Goal: Communication & Community: Answer question/provide support

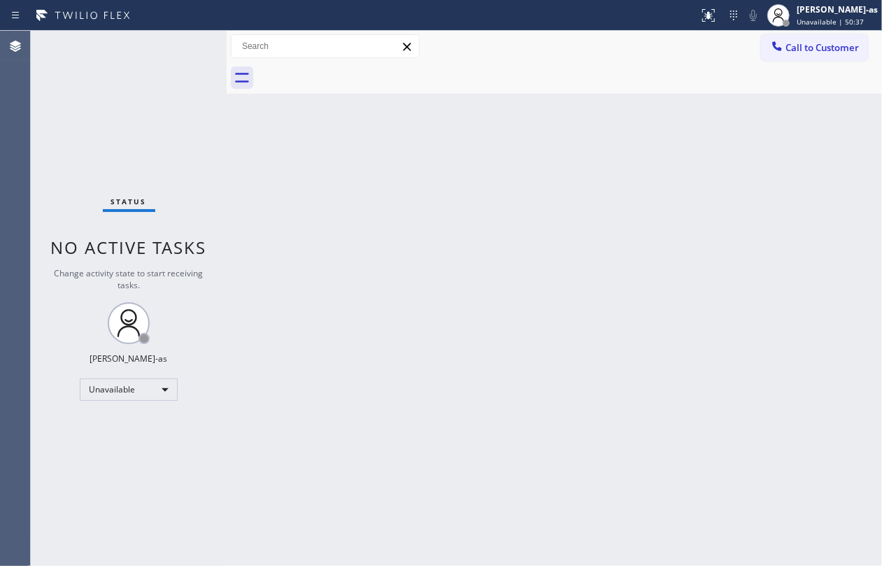
click at [443, 201] on div "Back to Dashboard Change Sender ID Customers Technicians Select a contact Outbo…" at bounding box center [554, 298] width 655 height 535
click at [132, 376] on div "Status No active tasks Change activity state to start receiving tasks. [PERSON_…" at bounding box center [129, 298] width 196 height 535
click at [134, 385] on div "Unavailable" at bounding box center [129, 389] width 98 height 22
click at [136, 415] on li "Offline" at bounding box center [127, 409] width 94 height 17
click at [136, 393] on div "Unavailable" at bounding box center [129, 389] width 98 height 22
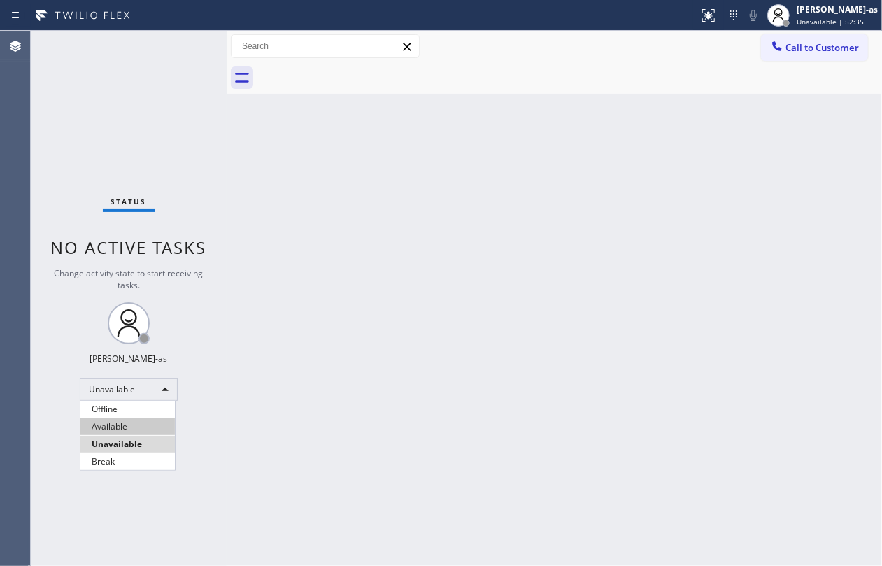
click at [135, 421] on li "Available" at bounding box center [127, 426] width 94 height 17
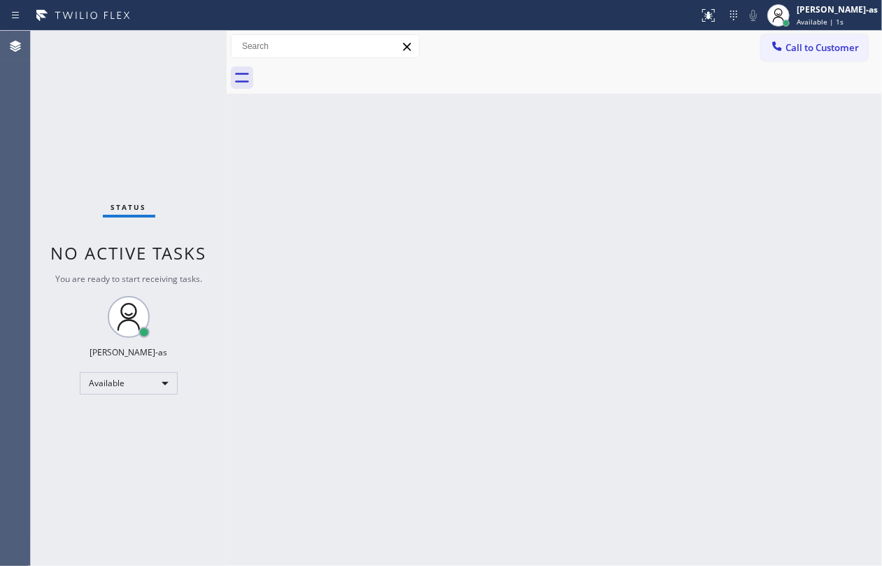
click at [109, 552] on div "Status No active tasks You are ready to start receiving tasks. [PERSON_NAME]-as…" at bounding box center [129, 298] width 196 height 535
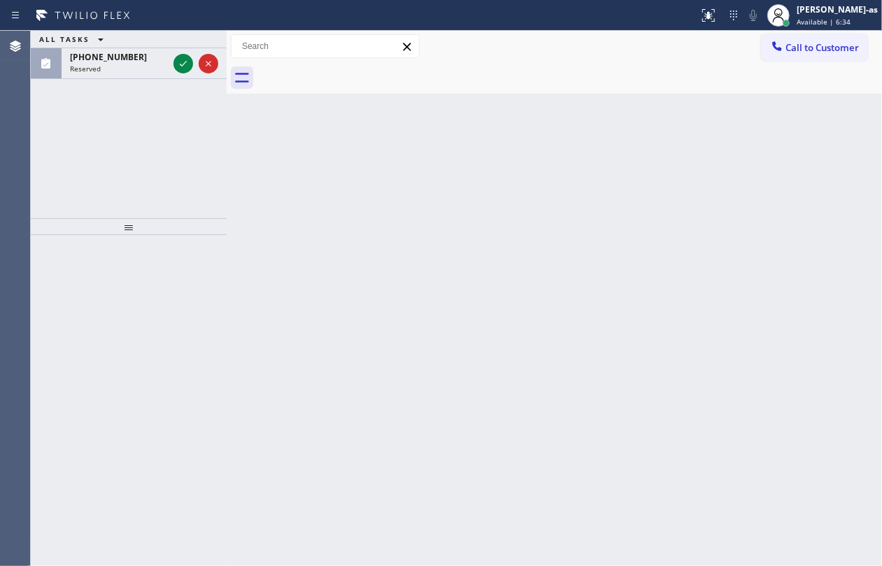
click at [397, 187] on div "Back to Dashboard Change Sender ID Customers Technicians Select a contact Outbo…" at bounding box center [554, 298] width 655 height 535
click at [171, 50] on div at bounding box center [196, 63] width 50 height 31
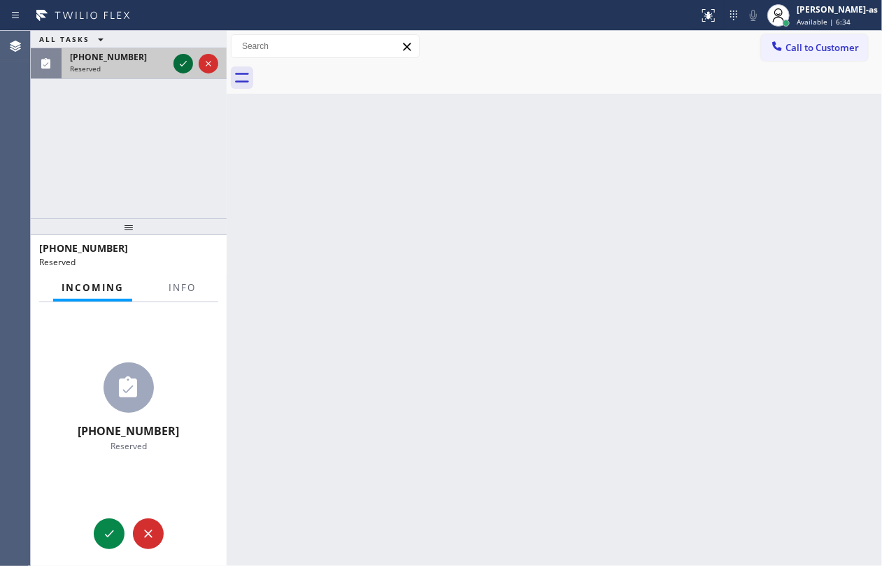
click at [188, 62] on icon at bounding box center [183, 63] width 17 height 17
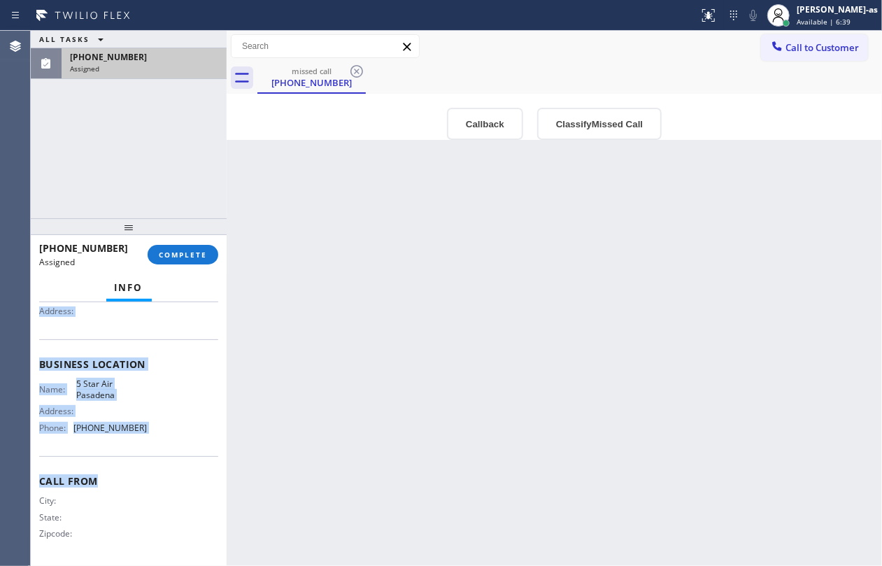
scroll to position [157, 0]
drag, startPoint x: 36, startPoint y: 406, endPoint x: 159, endPoint y: 429, distance: 125.4
click at [159, 429] on div "Context Queue: [Test] Voicemails Priority: 0 Task Age: Customer Name: [PHONE_NU…" at bounding box center [129, 434] width 196 height 264
copy div "Customer Name: [PHONE_NUMBER] Phone: [PHONE_NUMBER] Address: Business location …"
click at [492, 124] on button "Callback" at bounding box center [485, 124] width 76 height 32
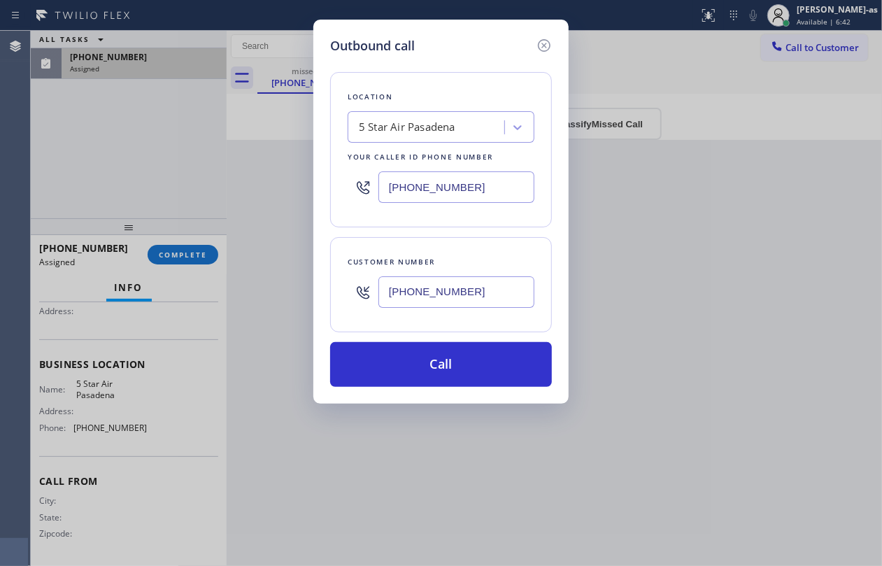
click at [420, 126] on div "5 Star Air Pasadena" at bounding box center [407, 128] width 97 height 16
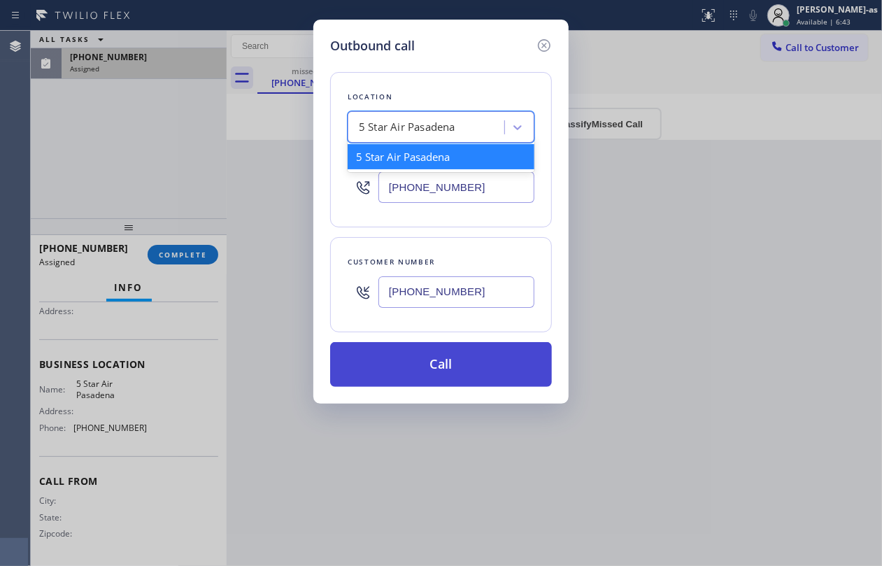
click at [439, 364] on button "Call" at bounding box center [441, 364] width 222 height 45
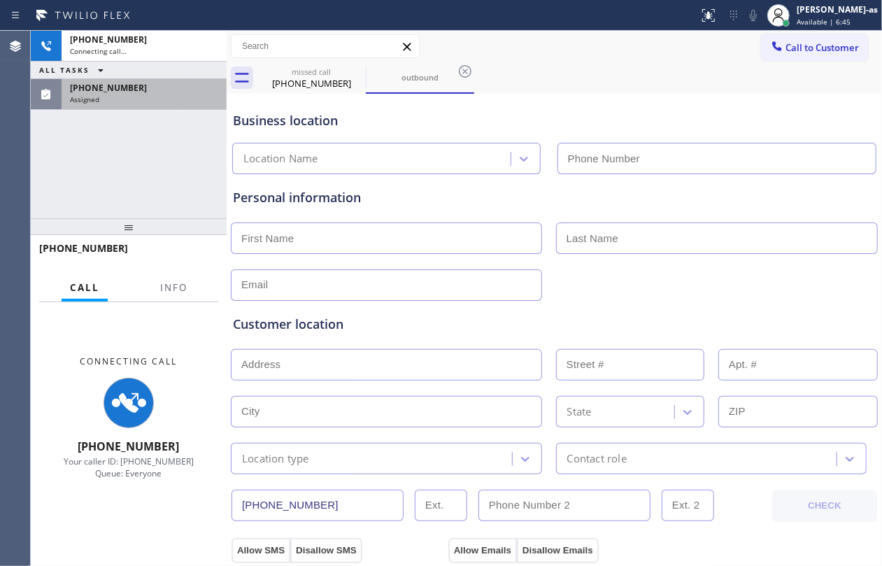
scroll to position [144, 0]
type input "[PHONE_NUMBER]"
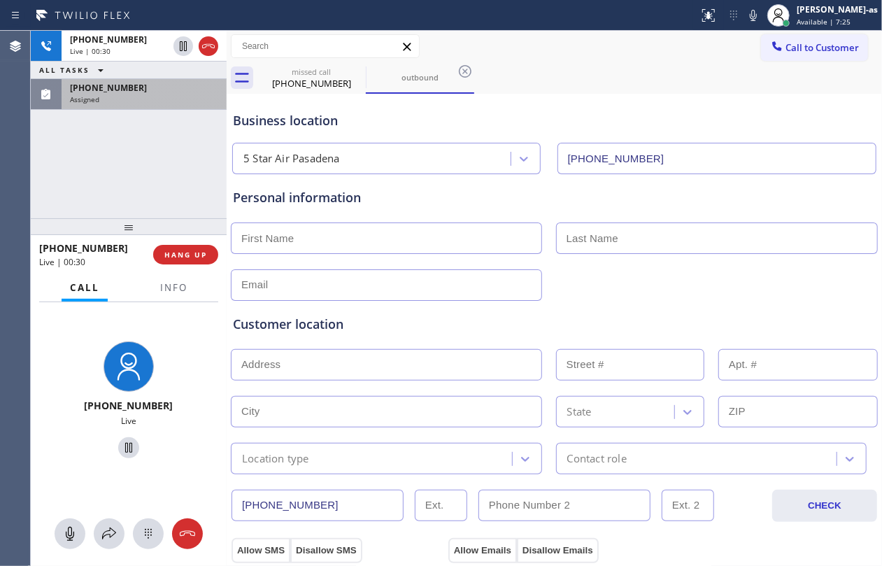
click at [130, 187] on div "[PHONE_NUMBER] Live | 00:30 ALL TASKS ALL TASKS ACTIVE TASKS TASKS IN WRAP UP […" at bounding box center [129, 124] width 196 height 187
click at [185, 255] on span "HANG UP" at bounding box center [185, 255] width 43 height 10
click at [190, 250] on span "HANG UP" at bounding box center [185, 255] width 43 height 10
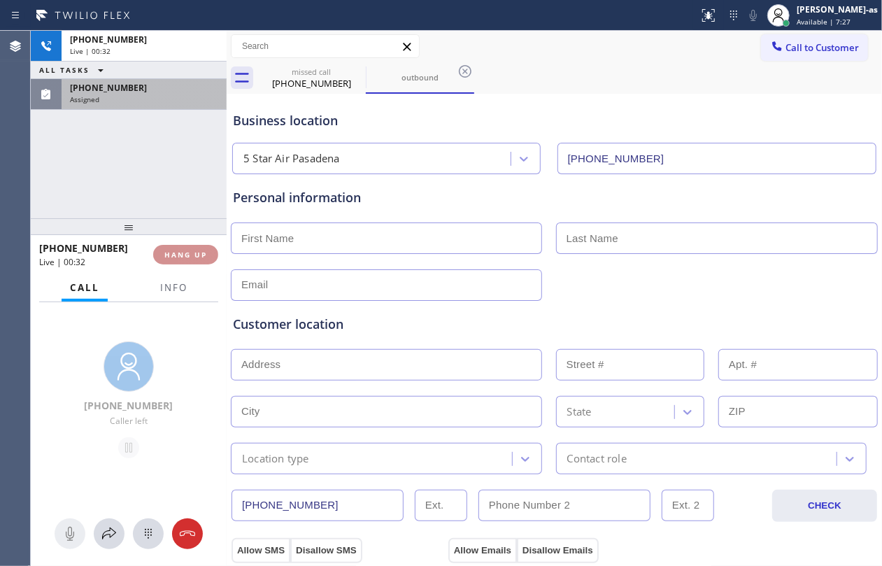
click at [190, 250] on span "HANG UP" at bounding box center [185, 255] width 43 height 10
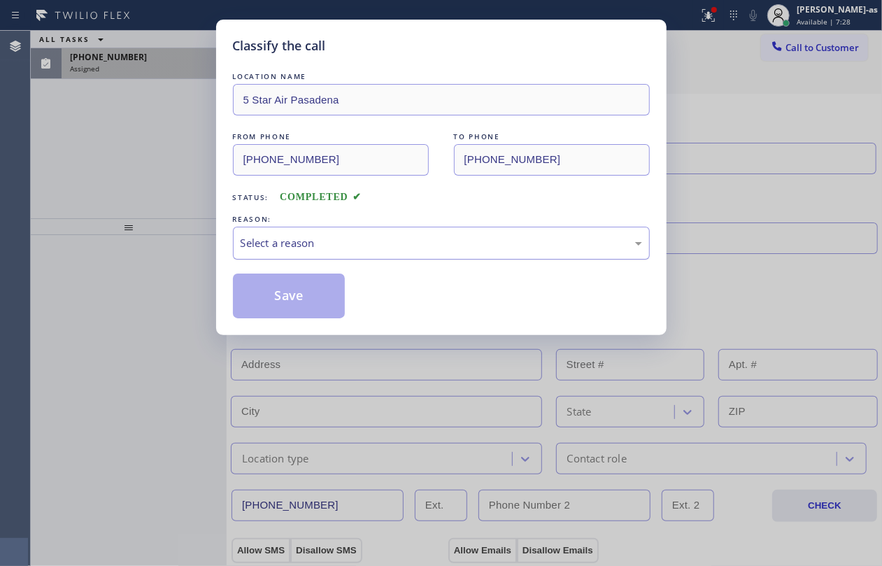
click at [372, 239] on div "Select a reason" at bounding box center [441, 243] width 401 height 16
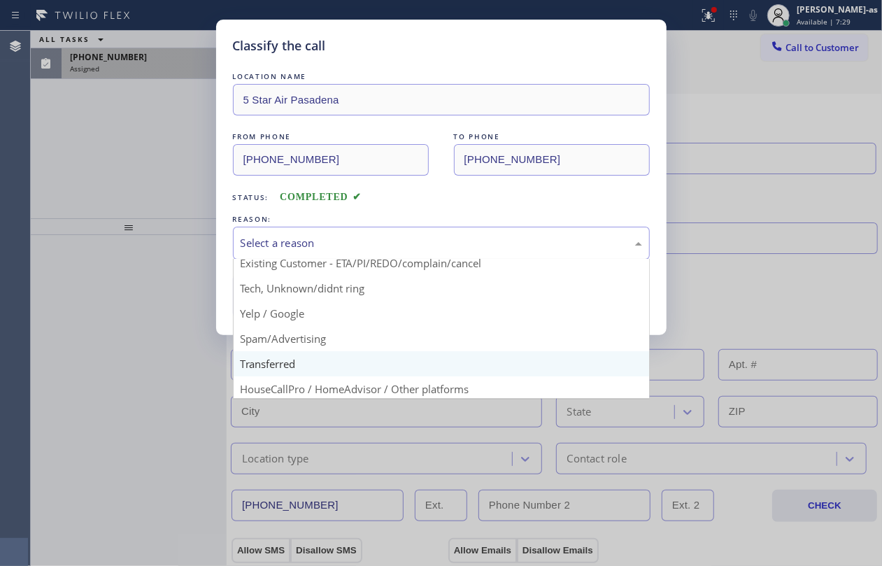
scroll to position [88, 0]
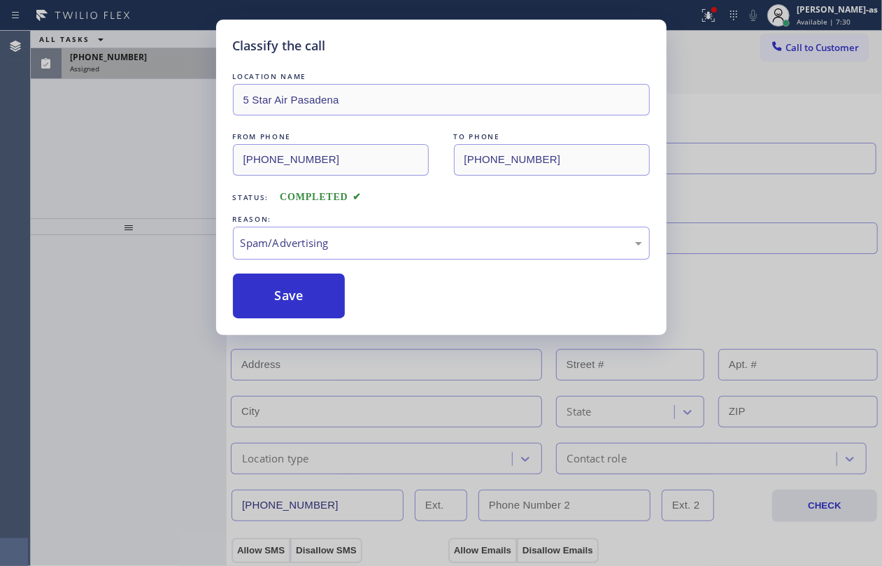
drag, startPoint x: 266, startPoint y: 297, endPoint x: 367, endPoint y: 356, distance: 117.2
click at [277, 297] on button "Save" at bounding box center [289, 295] width 113 height 45
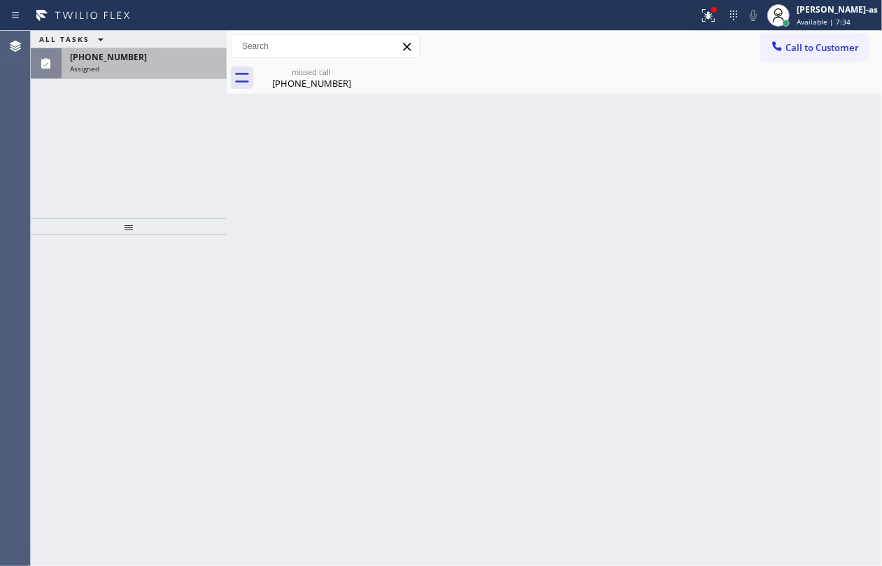
click at [110, 101] on div "ALL TASKS ALL TASKS ACTIVE TASKS TASKS IN WRAP UP [PHONE_NUMBER] Assigned" at bounding box center [129, 124] width 196 height 187
click at [115, 52] on span "[PHONE_NUMBER]" at bounding box center [108, 57] width 77 height 12
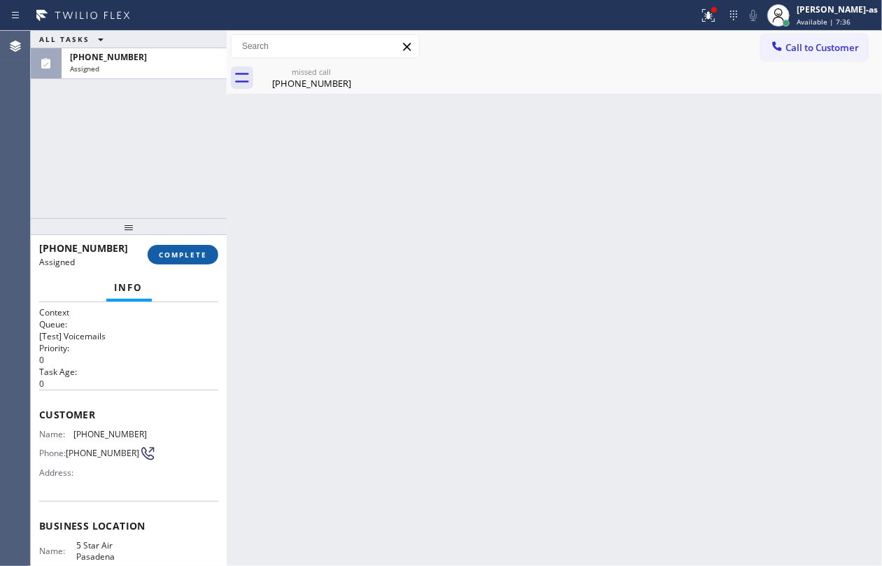
click at [192, 256] on span "COMPLETE" at bounding box center [183, 255] width 48 height 10
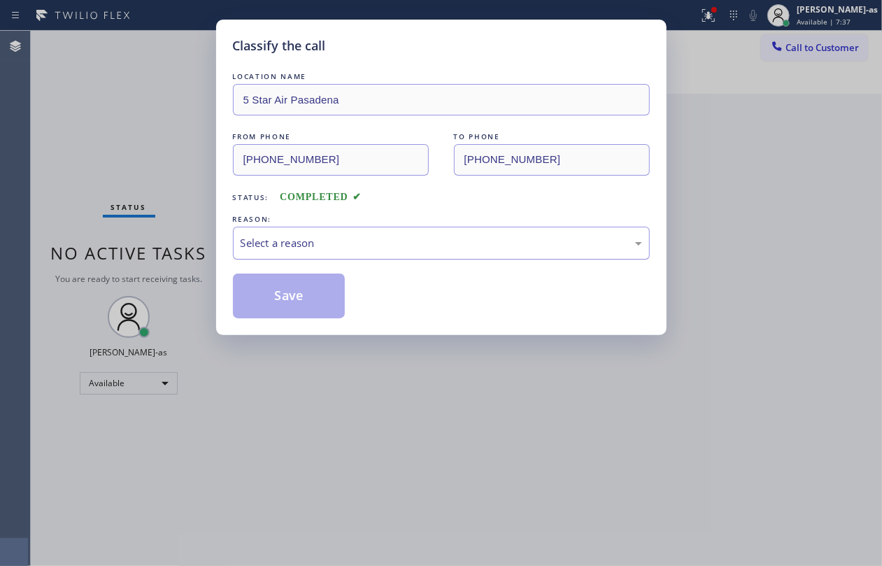
click at [284, 248] on div "Select a reason" at bounding box center [441, 243] width 401 height 16
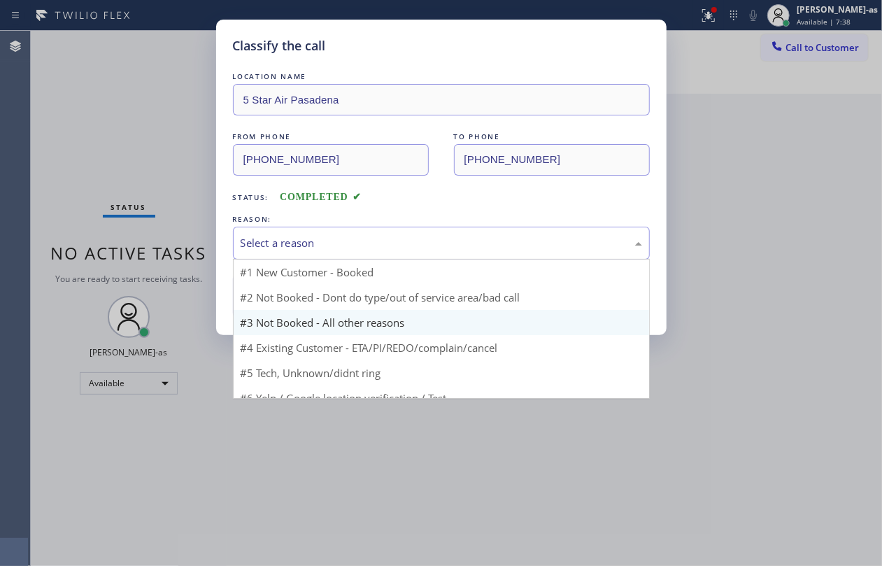
scroll to position [38, 0]
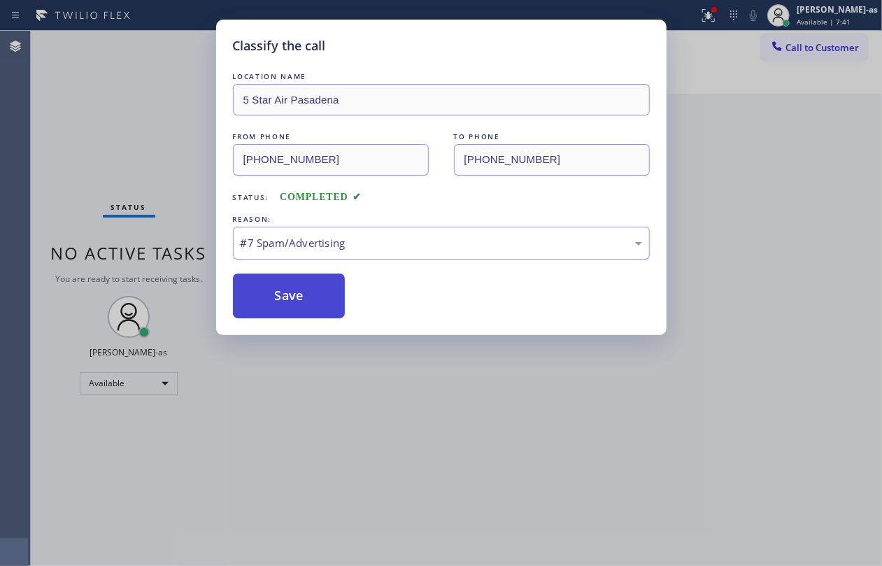
click at [297, 300] on button "Save" at bounding box center [289, 295] width 113 height 45
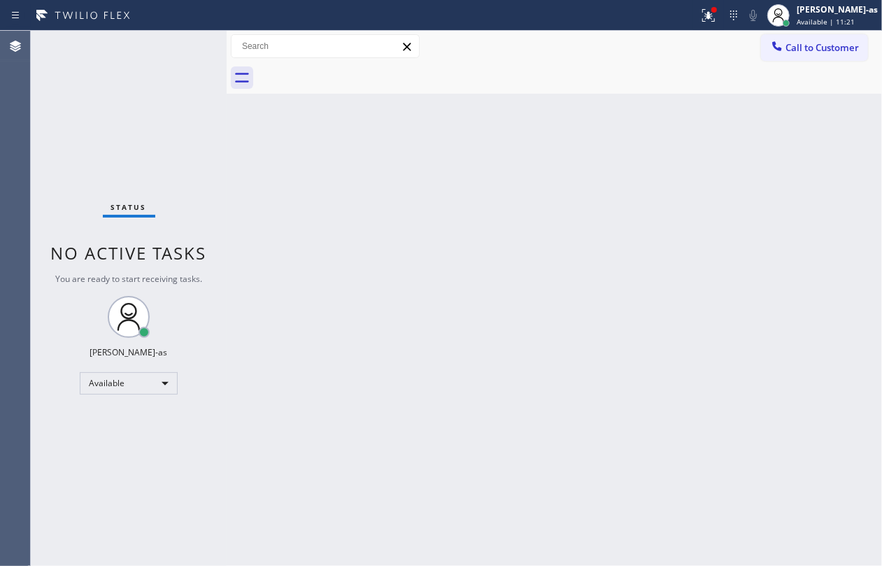
click at [82, 136] on div "Status No active tasks You are ready to start receiving tasks. [PERSON_NAME]-as…" at bounding box center [129, 298] width 196 height 535
click at [359, 206] on div "Back to Dashboard Change Sender ID Customers Technicians Select a contact Outbo…" at bounding box center [554, 298] width 655 height 535
click at [313, 160] on div "Back to Dashboard Change Sender ID Customers Technicians Select a contact Outbo…" at bounding box center [554, 298] width 655 height 535
click at [802, 56] on button "Call to Customer" at bounding box center [814, 47] width 107 height 27
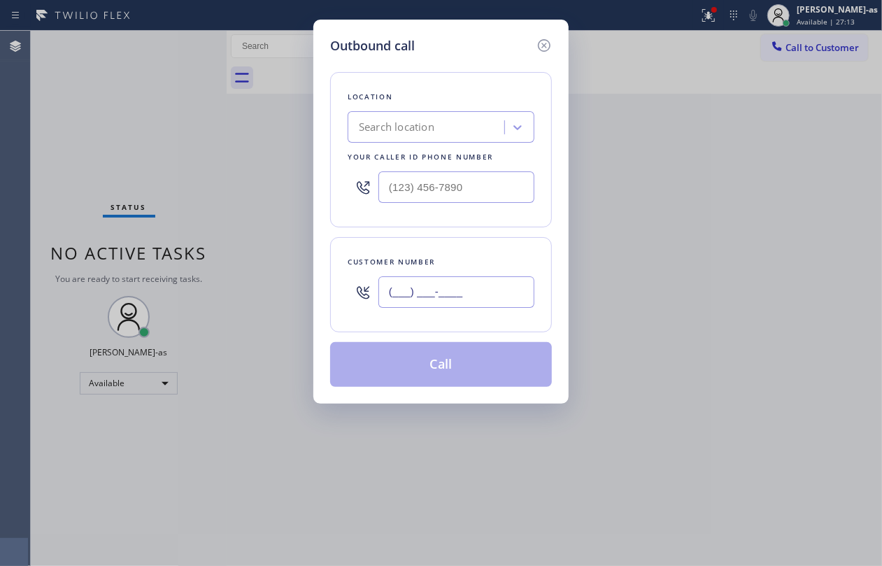
click at [471, 291] on input "(___) ___-____" at bounding box center [456, 291] width 156 height 31
paste input "215) 869-8415"
type input "[PHONE_NUMBER]"
click at [415, 131] on div "Search location" at bounding box center [397, 128] width 76 height 16
type input "v"
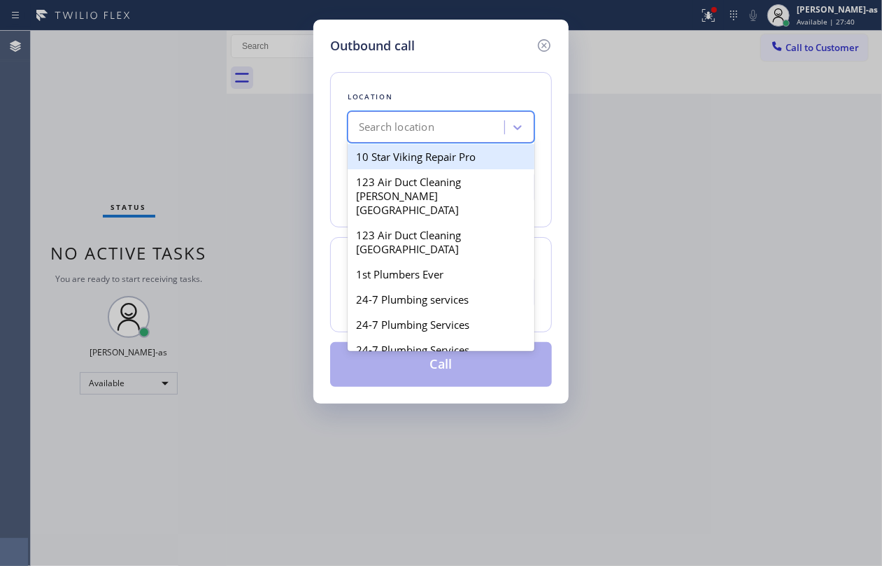
paste input "Top Care Electrician In [GEOGRAPHIC_DATA]"
type input "Top Care Electrician In [GEOGRAPHIC_DATA]"
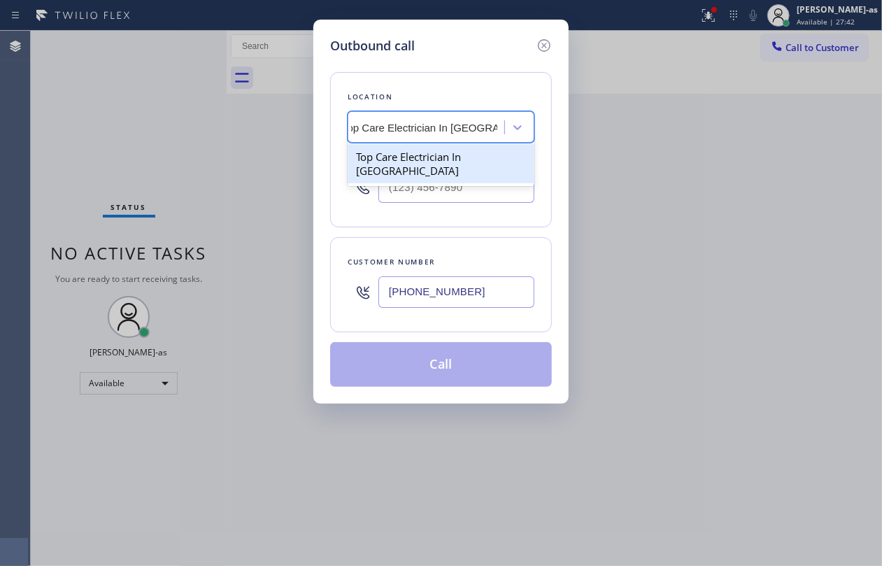
click at [398, 162] on div "Top Care Electrician In [GEOGRAPHIC_DATA]" at bounding box center [441, 163] width 187 height 39
type input "[PHONE_NUMBER]"
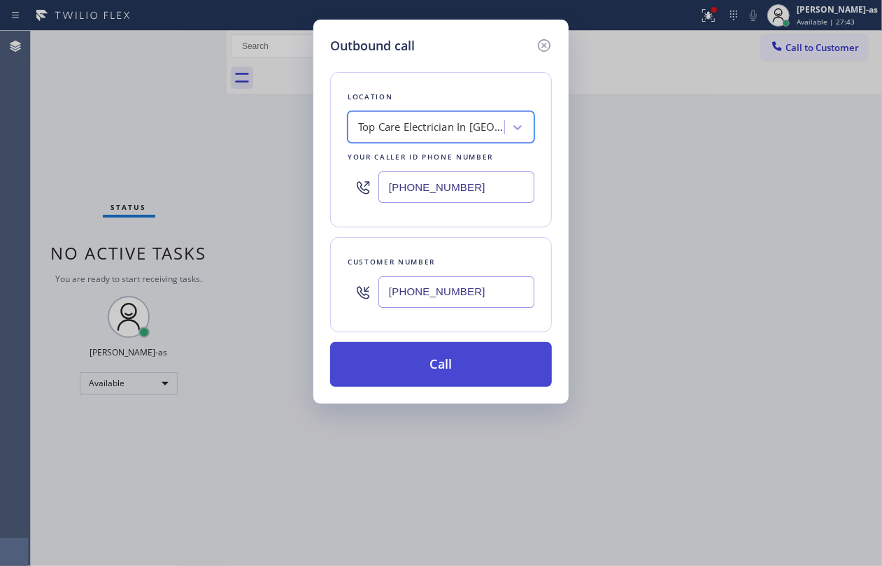
click at [485, 370] on button "Call" at bounding box center [441, 364] width 222 height 45
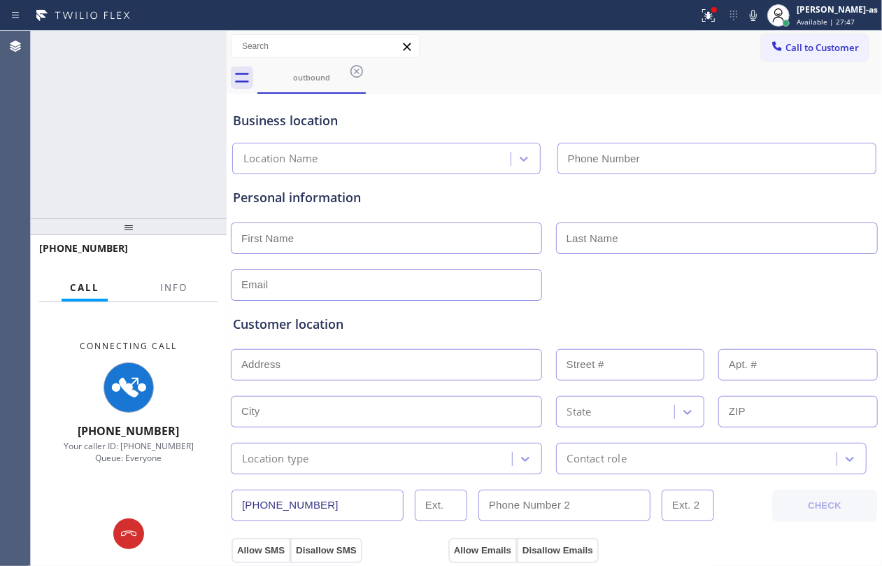
type input "[PHONE_NUMBER]"
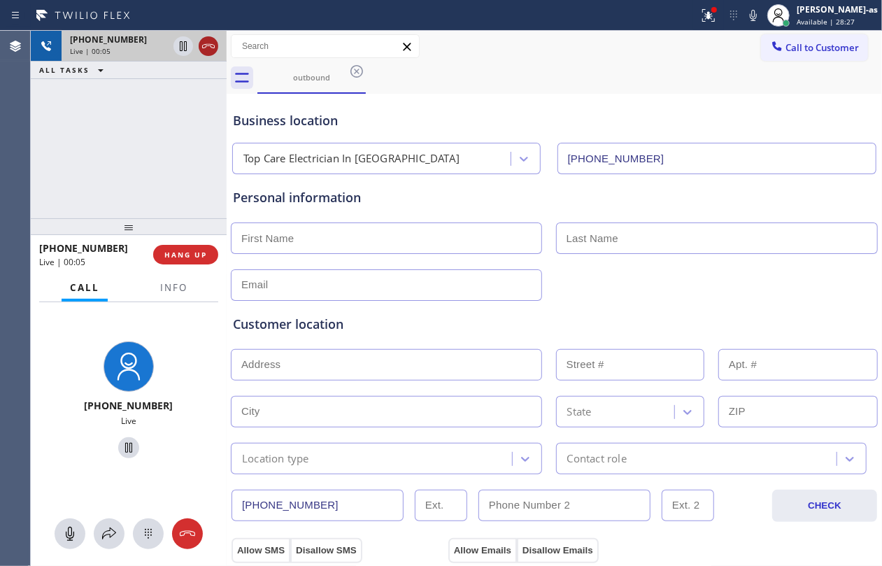
click at [213, 54] on icon at bounding box center [208, 46] width 17 height 17
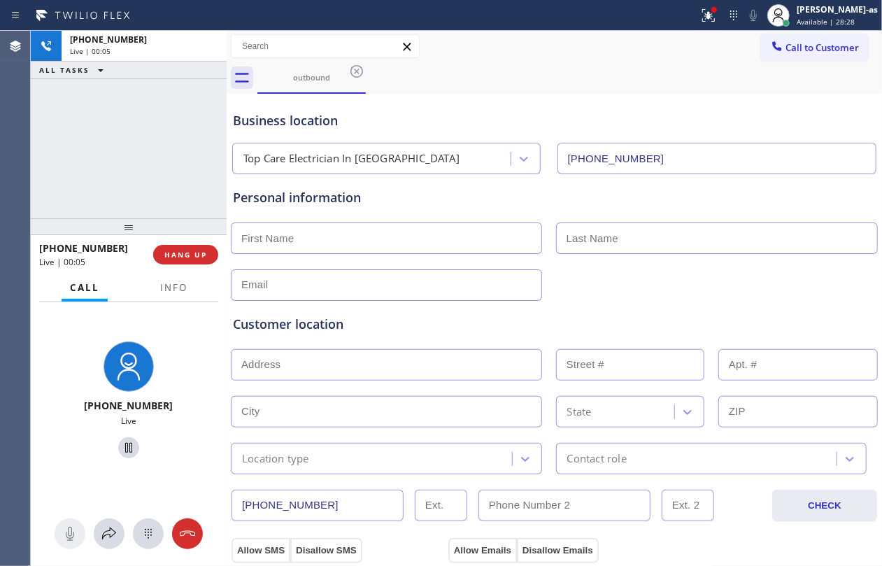
click at [171, 177] on div "[PHONE_NUMBER] Live | 00:05 ALL TASKS ALL TASKS ACTIVE TASKS TASKS IN WRAP UP" at bounding box center [129, 124] width 196 height 187
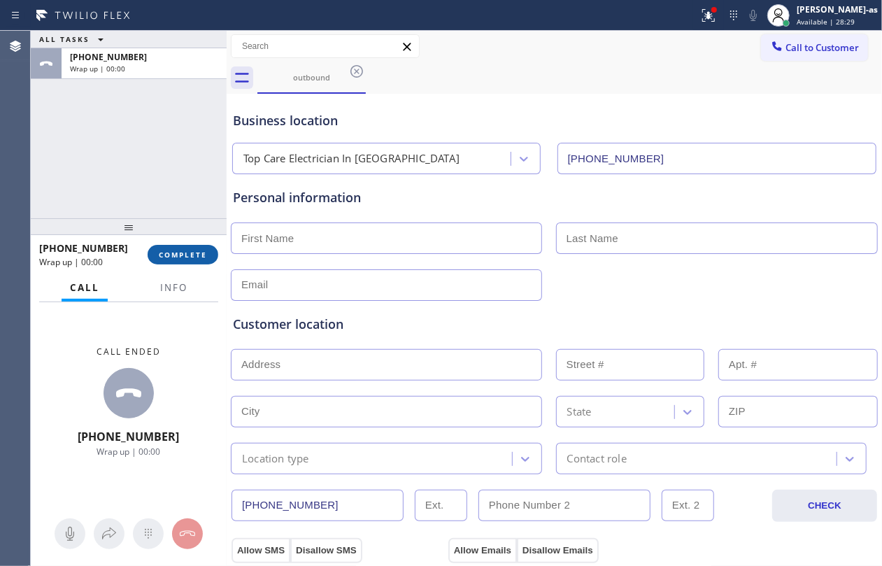
click at [196, 259] on button "COMPLETE" at bounding box center [183, 255] width 71 height 20
click at [169, 208] on div "ALL TASKS ALL TASKS ACTIVE TASKS TASKS IN WRAP UP [PHONE_NUMBER] Wrap up | 00:00" at bounding box center [129, 124] width 196 height 187
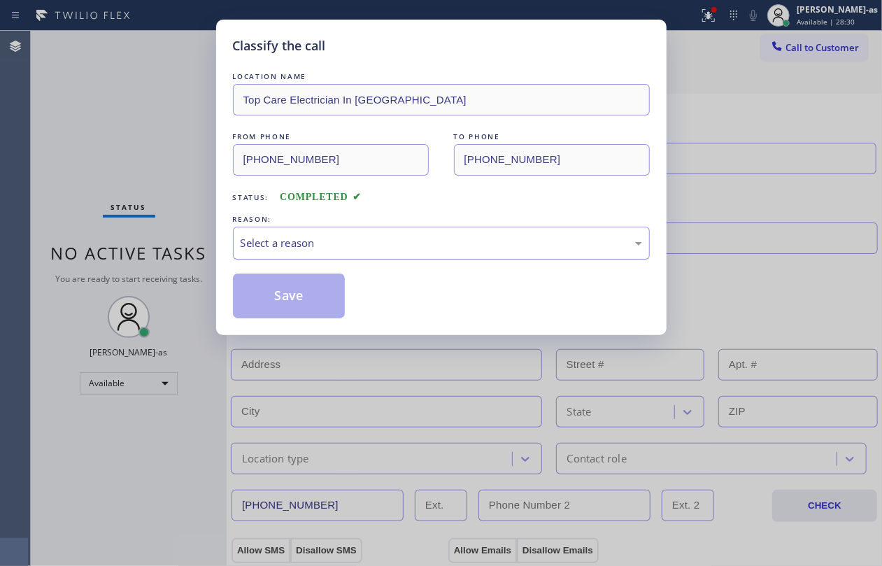
click at [365, 241] on div "Select a reason" at bounding box center [441, 243] width 401 height 16
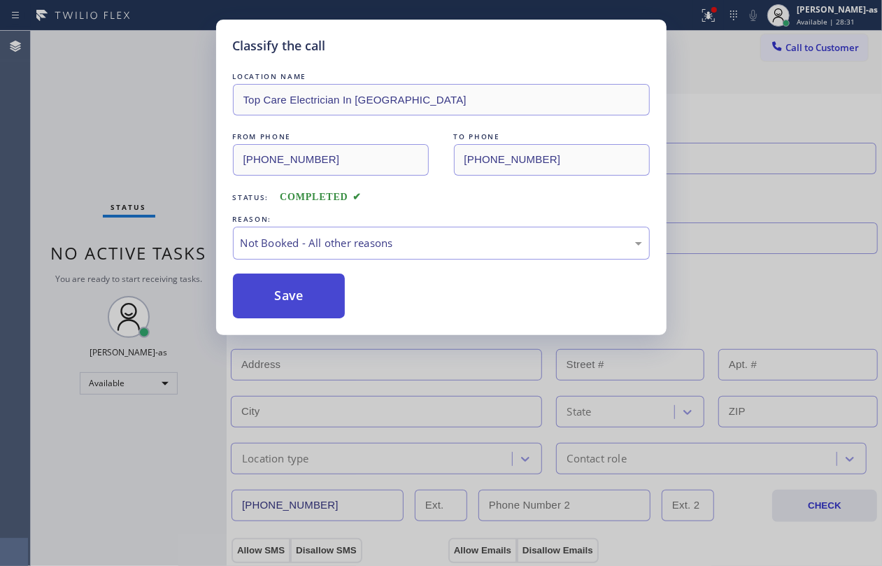
drag, startPoint x: 294, startPoint y: 297, endPoint x: 314, endPoint y: 288, distance: 22.2
click at [294, 297] on button "Save" at bounding box center [289, 295] width 113 height 45
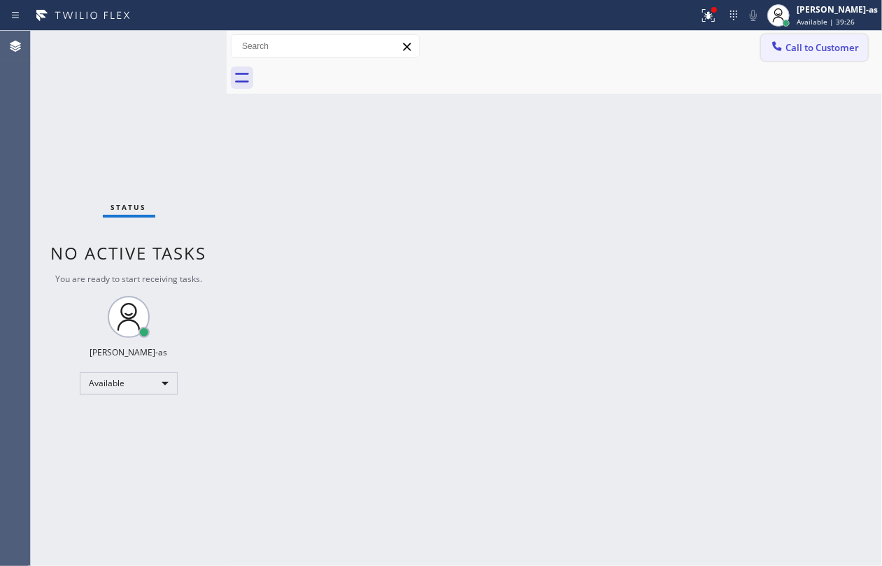
click at [797, 49] on span "Call to Customer" at bounding box center [821, 47] width 73 height 13
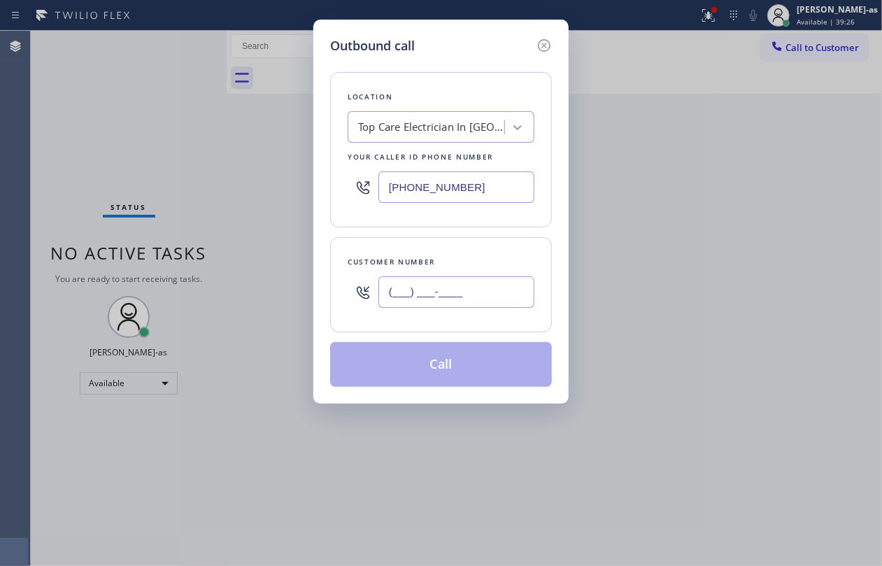
click at [441, 291] on input "(___) ___-____" at bounding box center [456, 291] width 156 height 31
paste input "310) 990-4820"
type input "[PHONE_NUMBER]"
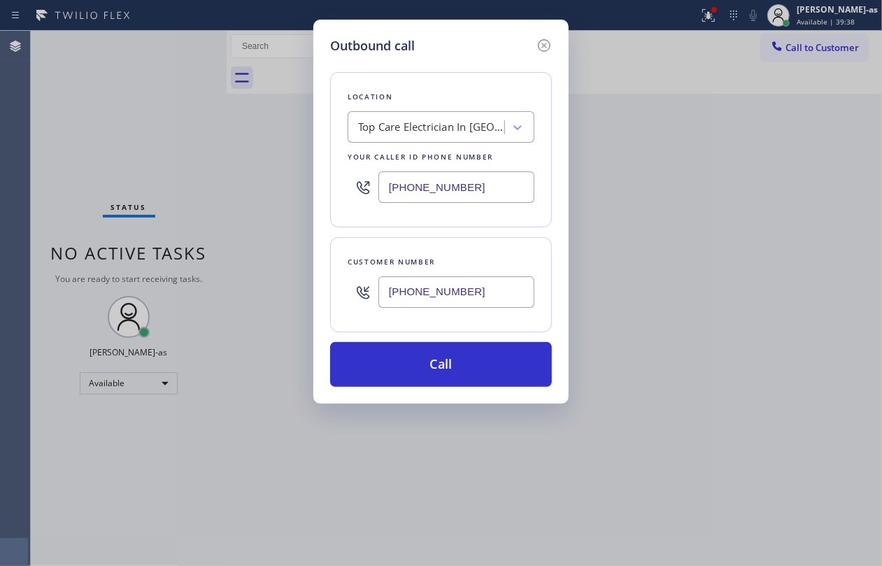
click at [399, 127] on div "Top Care Electrician In [GEOGRAPHIC_DATA]" at bounding box center [431, 128] width 147 height 16
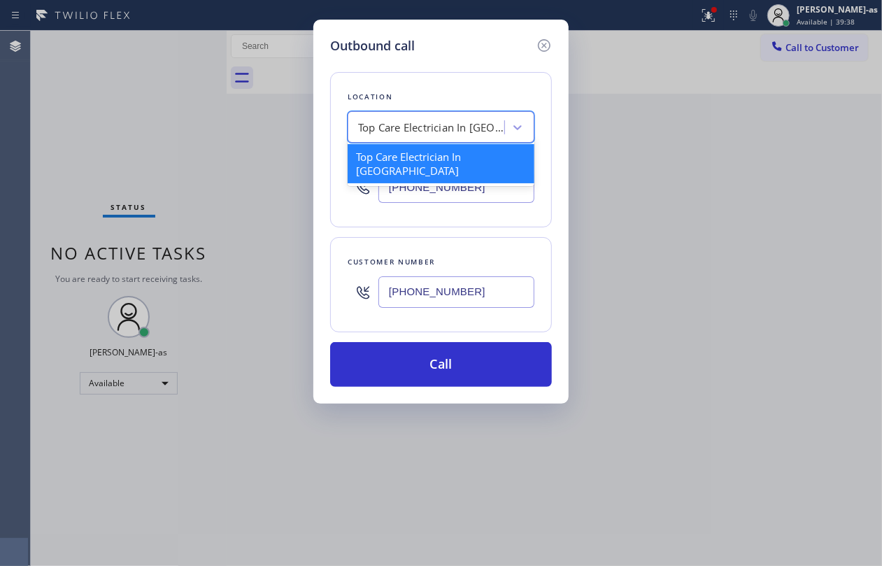
paste input "Mint Air Duct Cleaning"
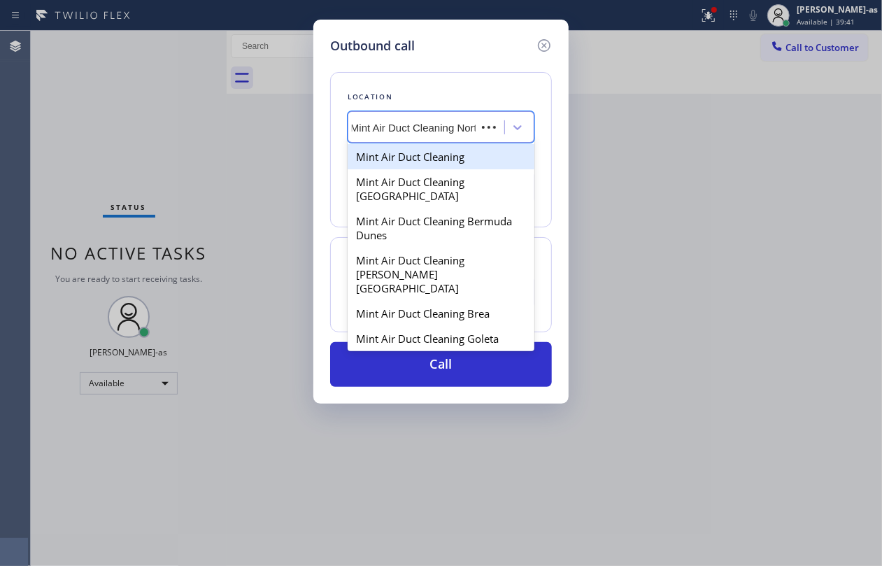
type input "Mint Air Duct Cleaning North"
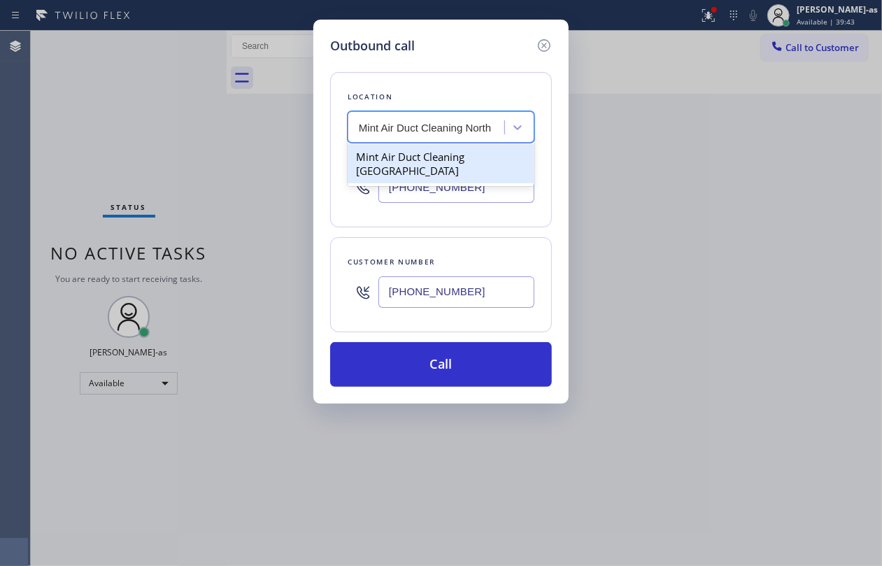
click at [389, 163] on div "Mint Air Duct Cleaning [GEOGRAPHIC_DATA]" at bounding box center [441, 163] width 187 height 39
type input "[PHONE_NUMBER]"
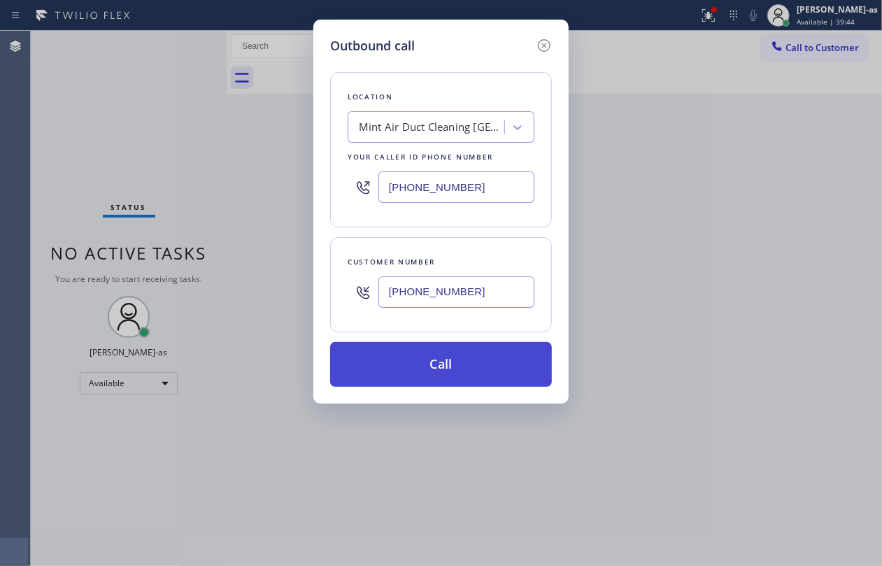
click at [462, 364] on button "Call" at bounding box center [441, 364] width 222 height 45
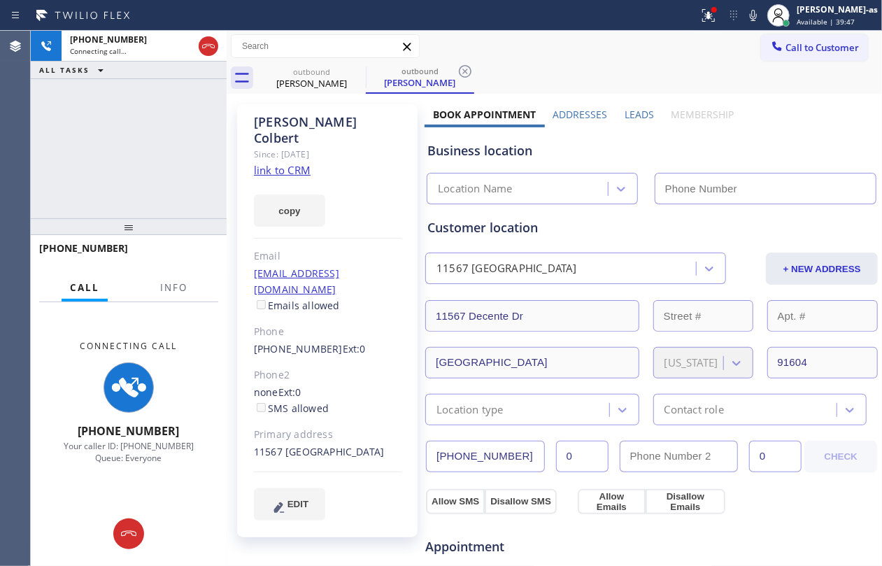
click at [288, 163] on link "link to CRM" at bounding box center [282, 170] width 57 height 14
type input "[PHONE_NUMBER]"
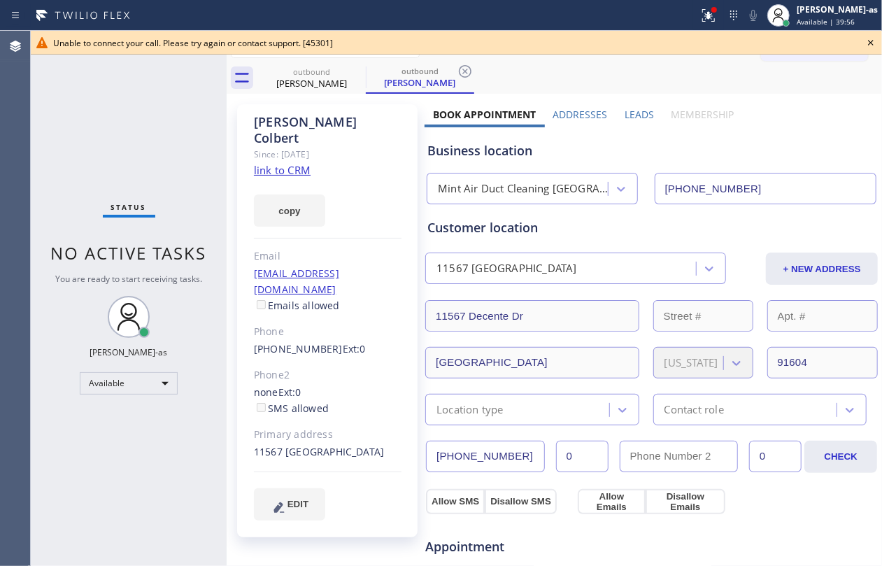
click at [288, 163] on link "link to CRM" at bounding box center [282, 170] width 57 height 14
click at [866, 40] on icon at bounding box center [870, 42] width 17 height 17
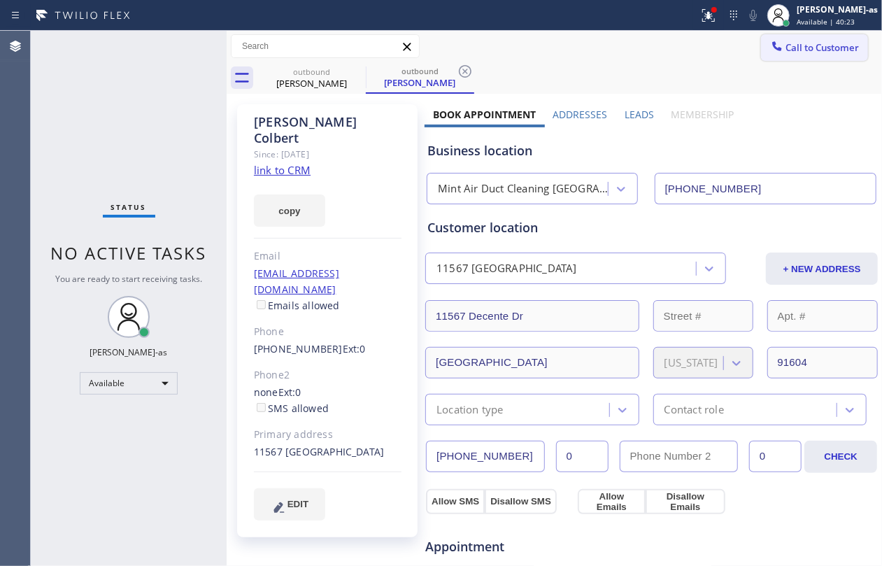
click at [809, 43] on span "Call to Customer" at bounding box center [821, 47] width 73 height 13
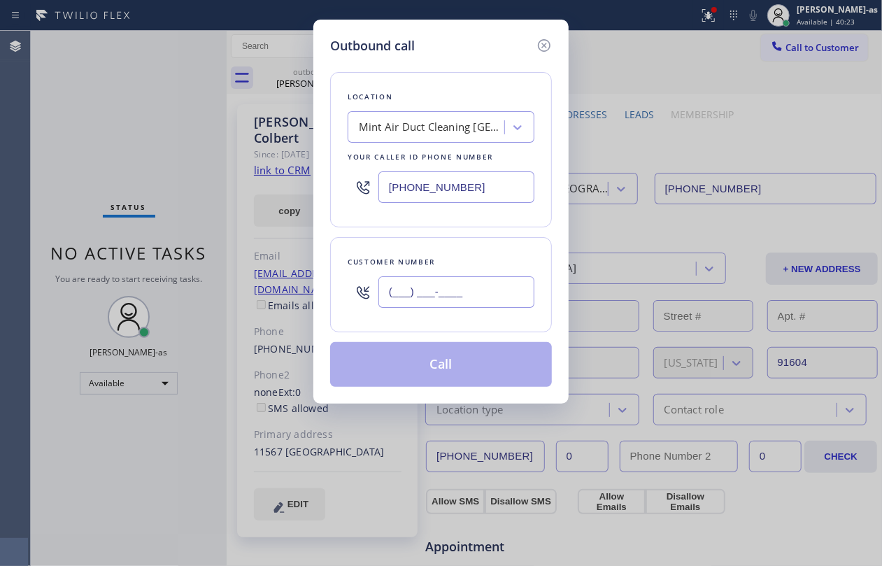
click at [479, 290] on input "(___) ___-____" at bounding box center [456, 291] width 156 height 31
paste input "310) 990-4820"
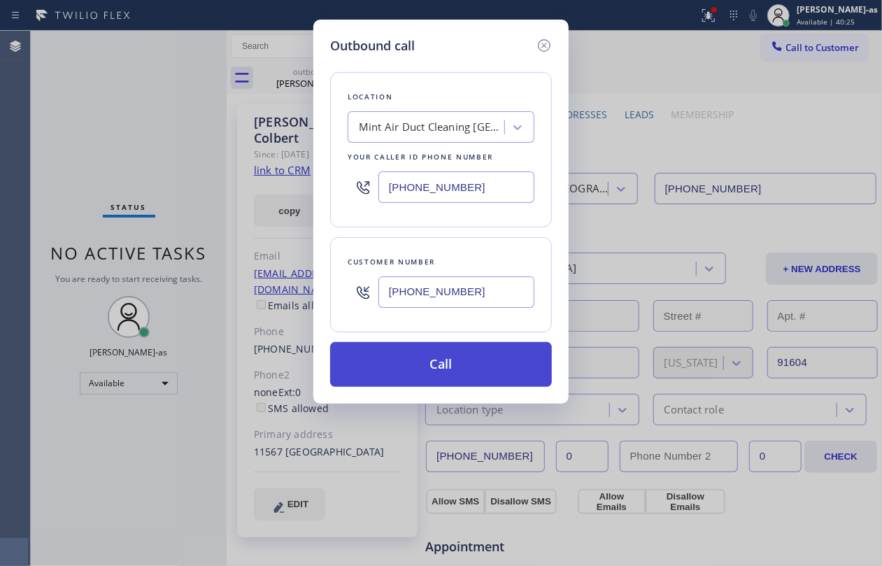
type input "[PHONE_NUMBER]"
click at [456, 367] on button "Call" at bounding box center [441, 364] width 222 height 45
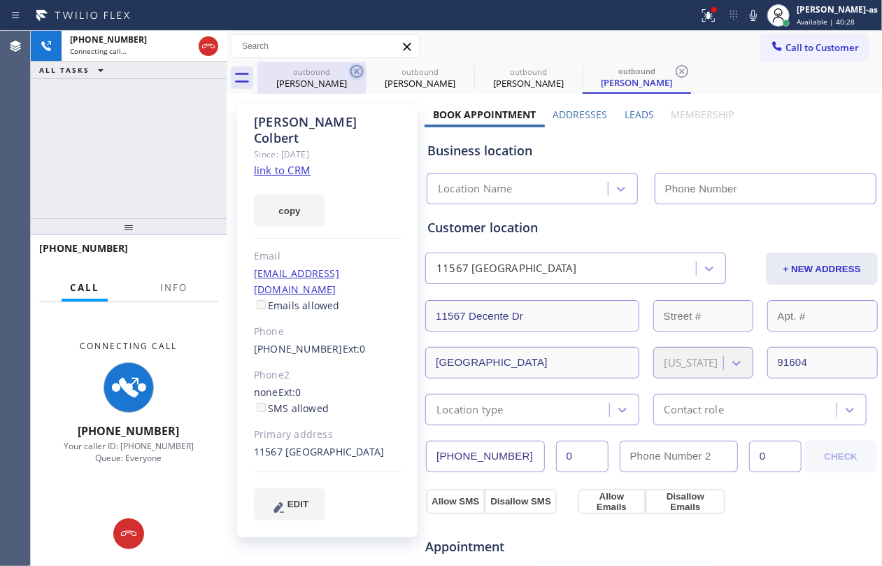
click at [300, 79] on div "[PERSON_NAME]" at bounding box center [312, 83] width 106 height 13
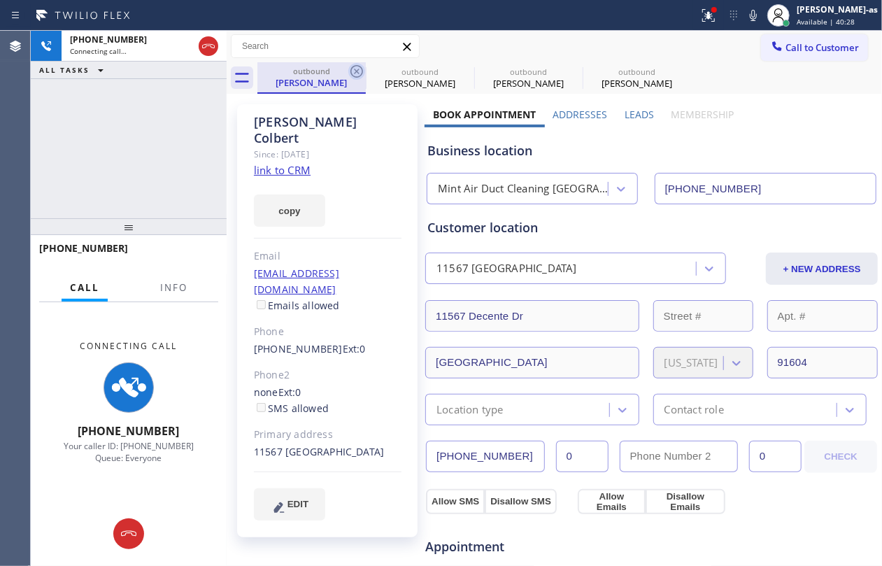
click at [357, 68] on icon at bounding box center [356, 71] width 17 height 17
click at [0, 0] on icon at bounding box center [0, 0] width 0 height 0
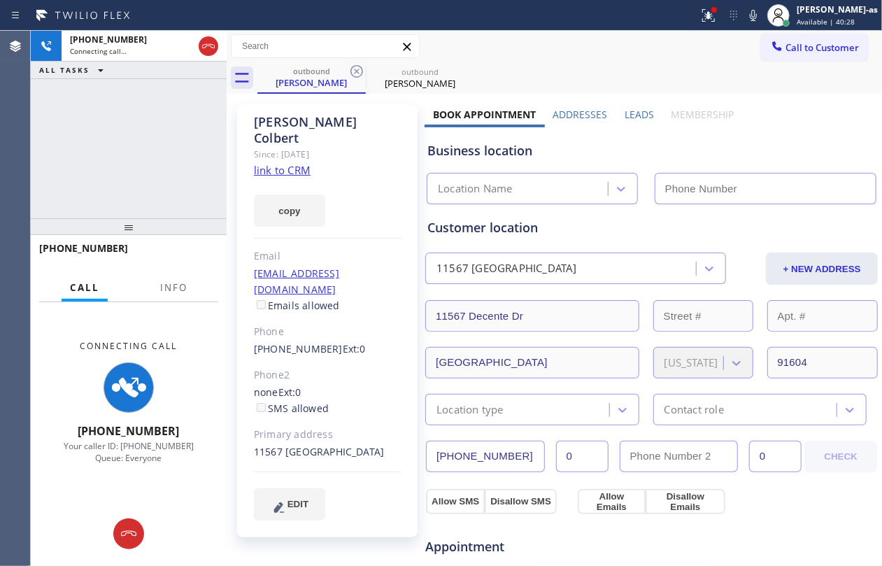
click at [357, 68] on icon at bounding box center [356, 71] width 17 height 17
click at [185, 133] on div "[PHONE_NUMBER] Connecting call… ALL TASKS ALL TASKS ACTIVE TASKS TASKS IN WRAP …" at bounding box center [129, 124] width 196 height 187
type input "[PHONE_NUMBER]"
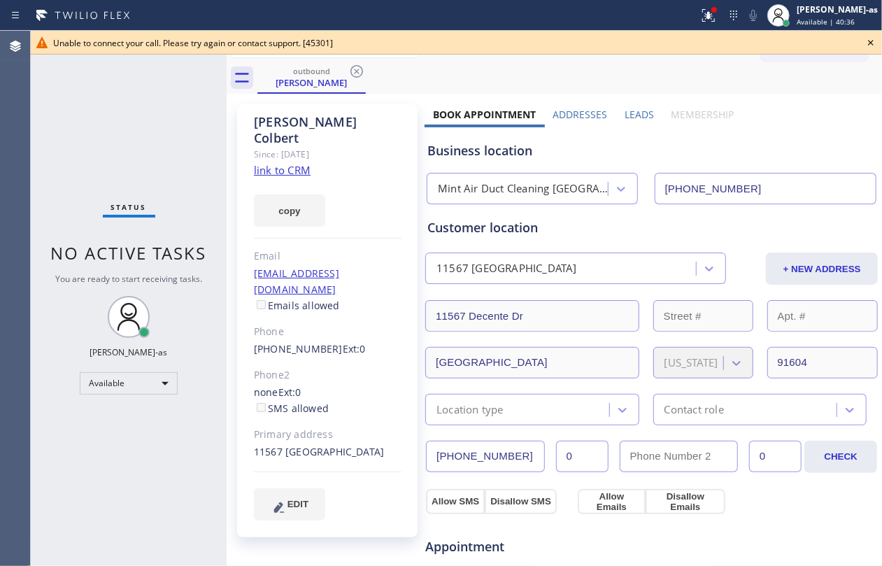
click at [138, 196] on div "Status No active tasks You are ready to start receiving tasks. [PERSON_NAME]-as…" at bounding box center [129, 298] width 196 height 535
click at [285, 74] on div "outbound [PERSON_NAME]" at bounding box center [312, 77] width 106 height 30
click at [359, 71] on icon at bounding box center [356, 71] width 17 height 17
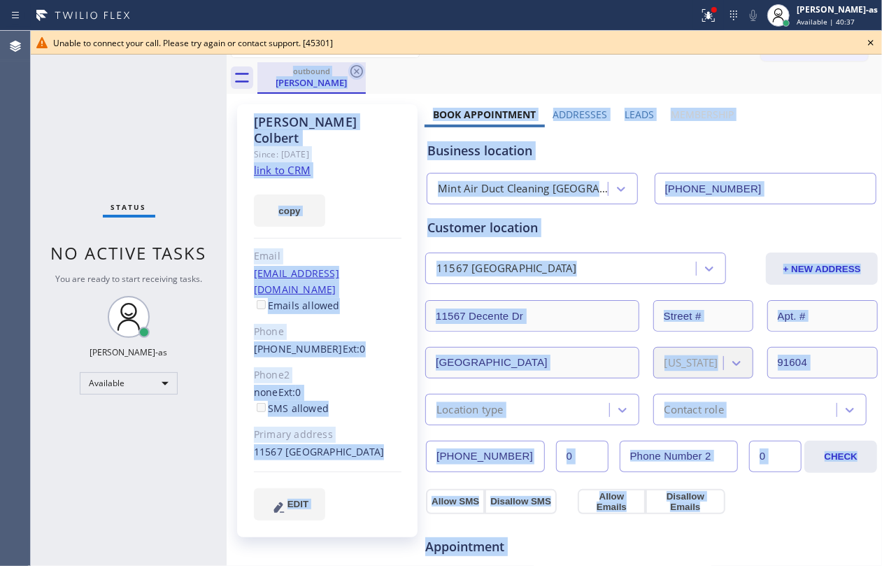
click at [359, 71] on div "outbound [PERSON_NAME]" at bounding box center [569, 77] width 625 height 31
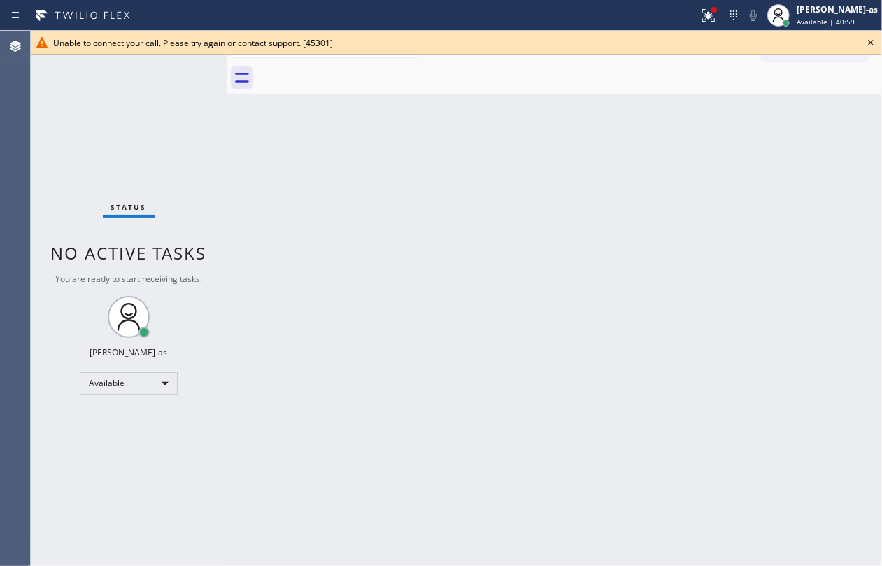
click at [868, 40] on icon at bounding box center [870, 42] width 17 height 17
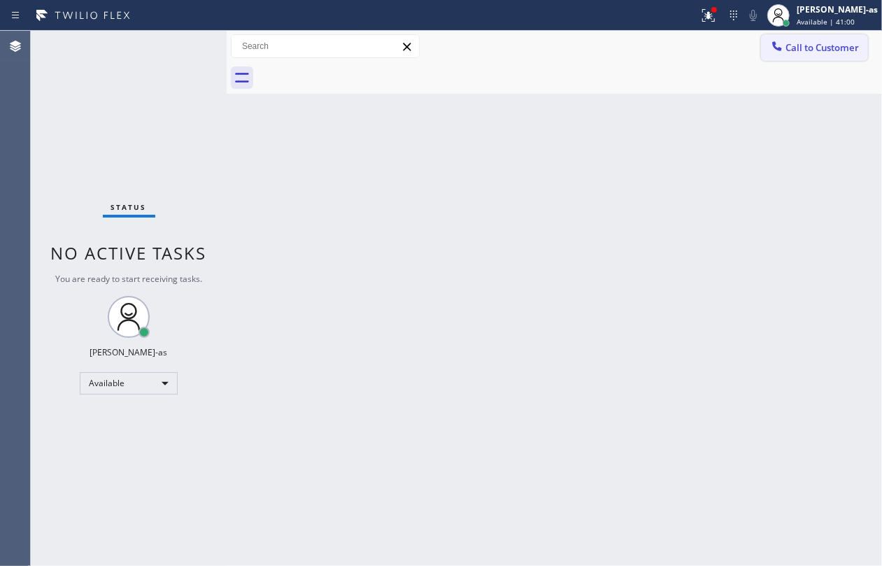
click at [806, 48] on span "Call to Customer" at bounding box center [821, 47] width 73 height 13
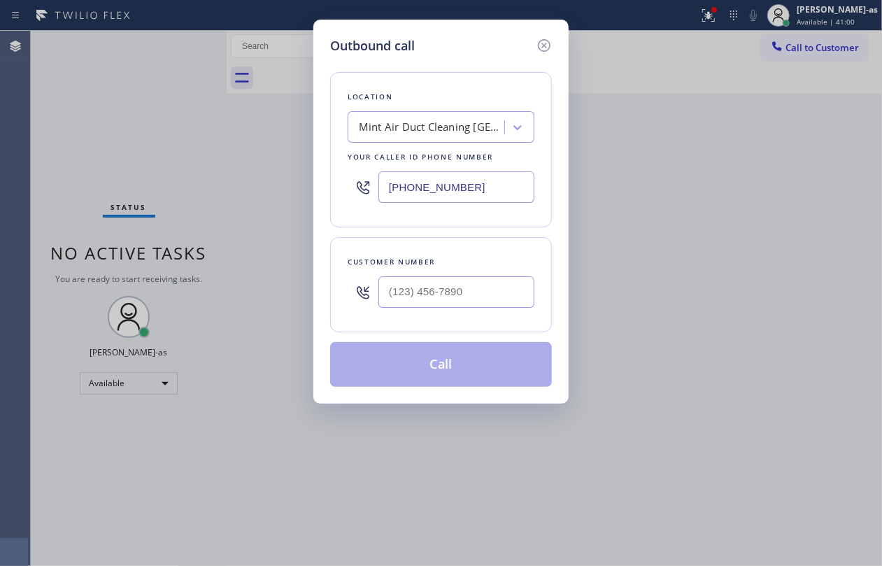
click at [436, 318] on div "Customer number" at bounding box center [441, 284] width 222 height 95
click at [448, 303] on input "(___) ___-____" at bounding box center [456, 291] width 156 height 31
paste input "323) 459-6199"
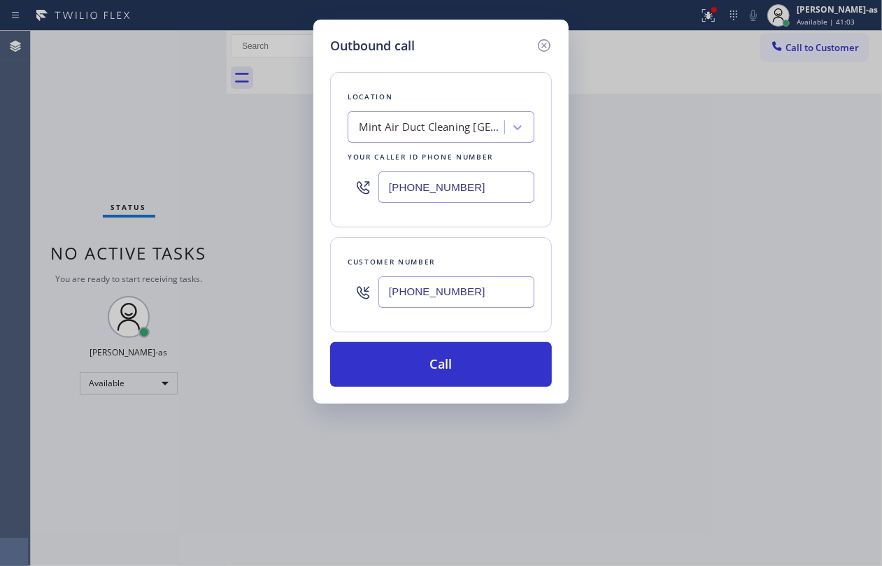
type input "[PHONE_NUMBER]"
click at [364, 115] on div "Mint Air Duct Cleaning [GEOGRAPHIC_DATA]" at bounding box center [428, 127] width 152 height 24
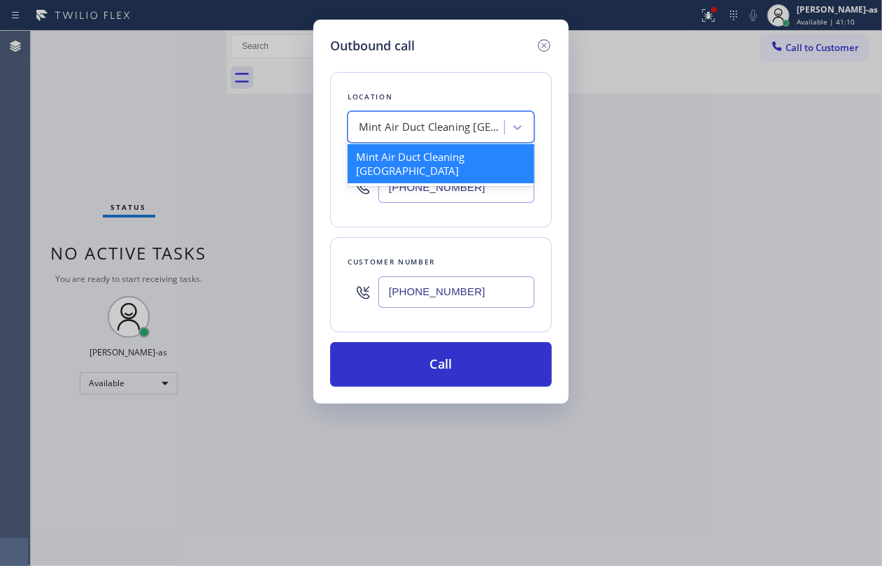
paste input "Air Duct Cleaning [GEOGRAPHIC_DATA]"
type input "Air Duct Cleaning [GEOGRAPHIC_DATA]"
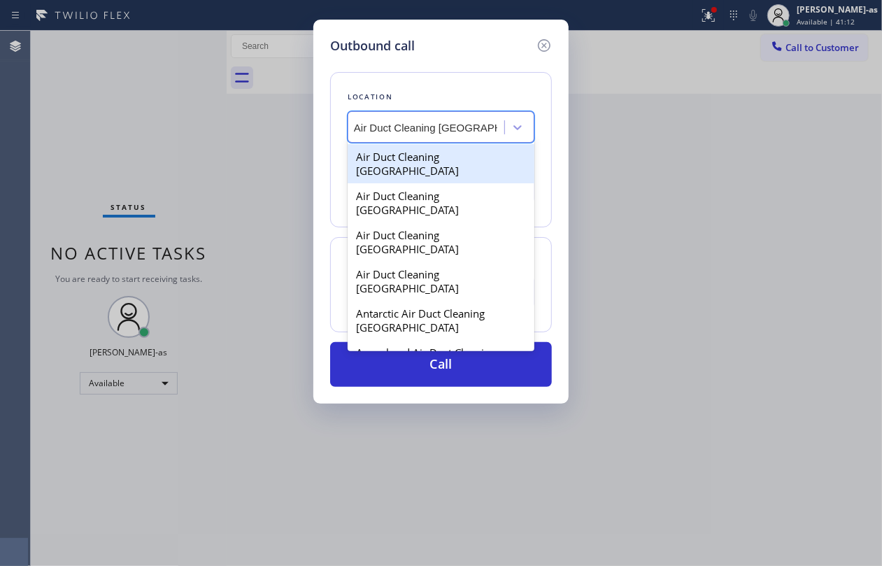
click at [390, 152] on div "Air Duct Cleaning [GEOGRAPHIC_DATA]" at bounding box center [441, 163] width 187 height 39
type input "[PHONE_NUMBER]"
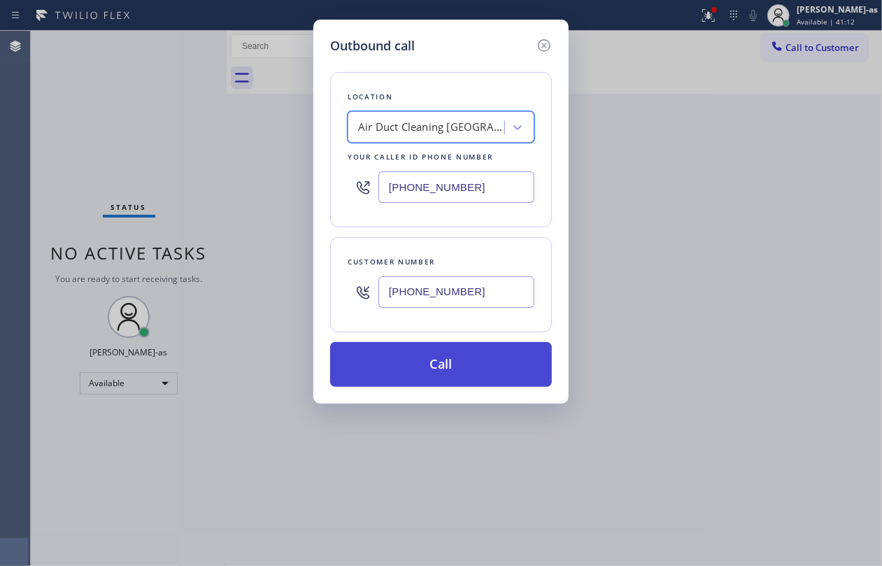
click at [467, 364] on button "Call" at bounding box center [441, 364] width 222 height 45
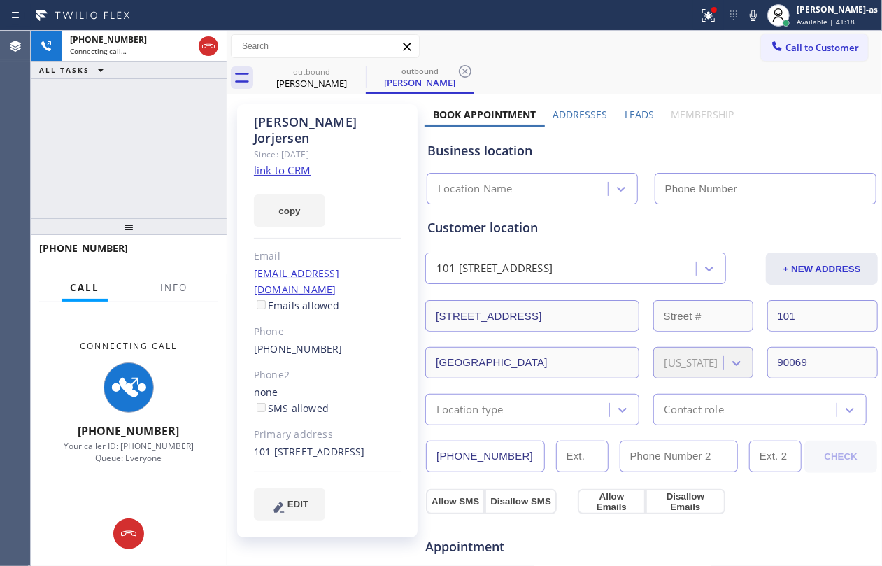
type input "[PHONE_NUMBER]"
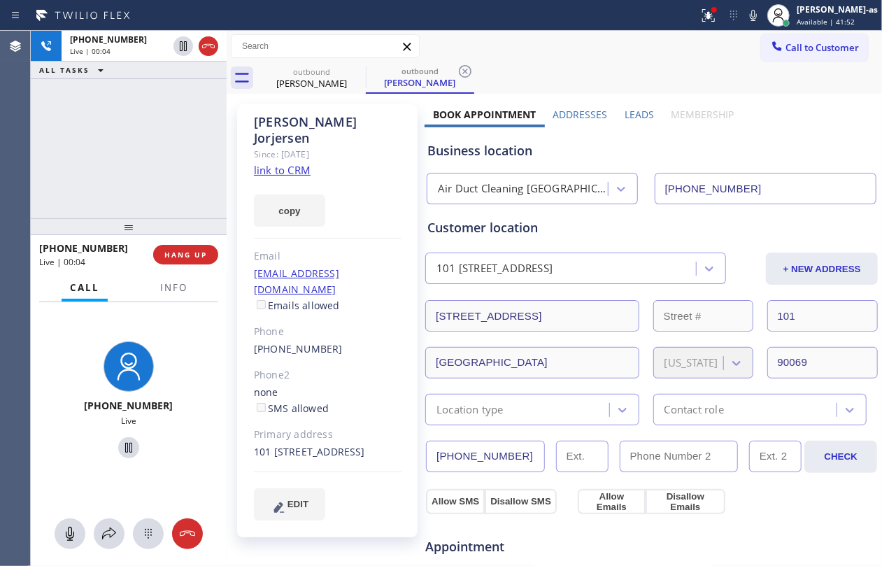
click at [177, 141] on div "[PHONE_NUMBER] Live | 00:04 ALL TASKS ALL TASKS ACTIVE TASKS TASKS IN WRAP UP" at bounding box center [129, 124] width 196 height 187
drag, startPoint x: 264, startPoint y: 311, endPoint x: 239, endPoint y: 311, distance: 25.2
click at [239, 311] on div "[PERSON_NAME] Since: [DATE] link to CRM copy Email [EMAIL_ADDRESS][DOMAIN_NAME]…" at bounding box center [327, 320] width 180 height 433
copy link "[PHONE_NUMBER]"
click at [173, 241] on div "[PHONE_NUMBER] Live | 00:07 HANG UP" at bounding box center [128, 254] width 179 height 36
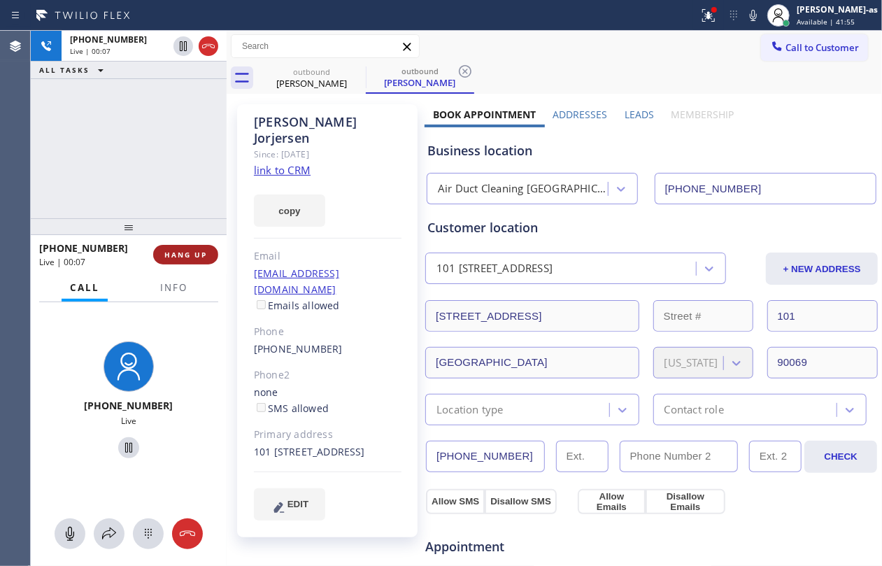
click at [185, 247] on button "HANG UP" at bounding box center [185, 255] width 65 height 20
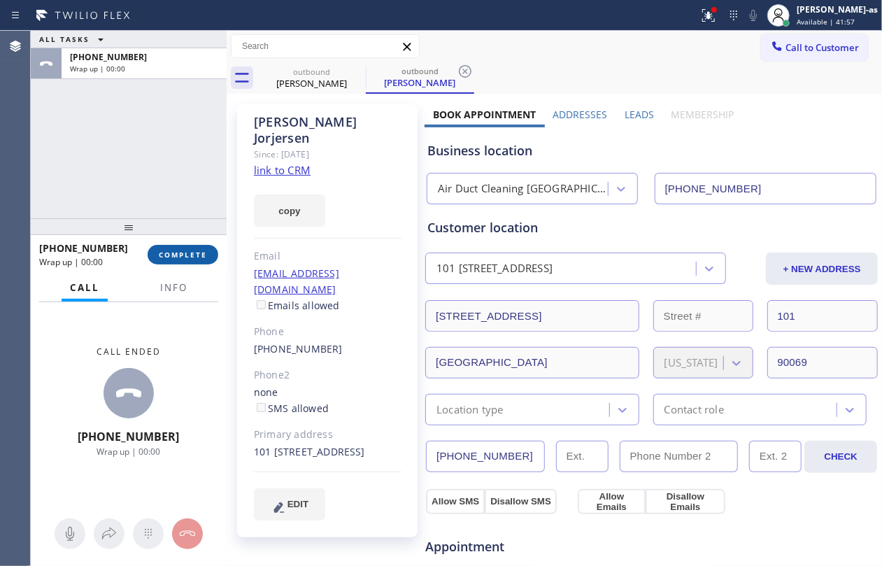
click at [185, 247] on button "COMPLETE" at bounding box center [183, 255] width 71 height 20
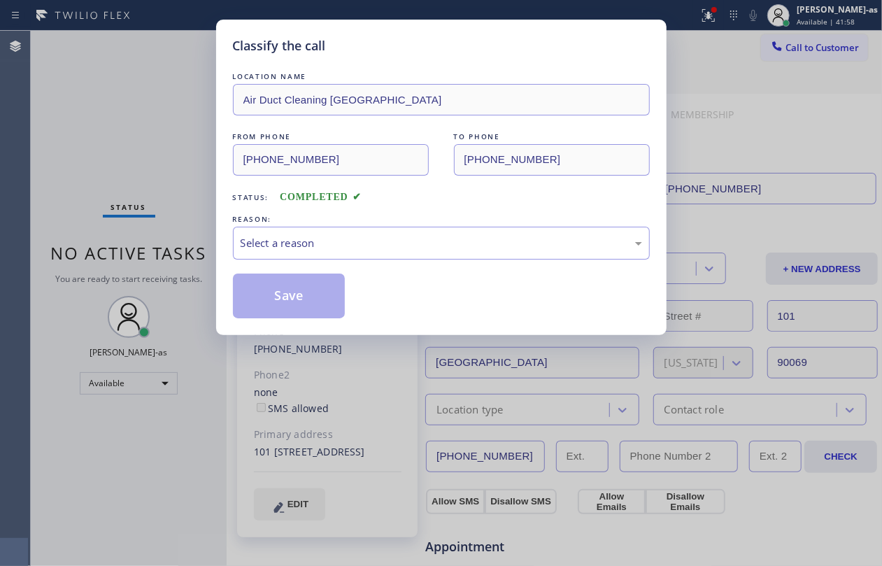
click at [182, 208] on div "Classify the call LOCATION NAME Air Duct Cleaning [GEOGRAPHIC_DATA] FROM PHONE …" at bounding box center [441, 283] width 882 height 566
click at [325, 247] on div "Select a reason" at bounding box center [441, 243] width 401 height 16
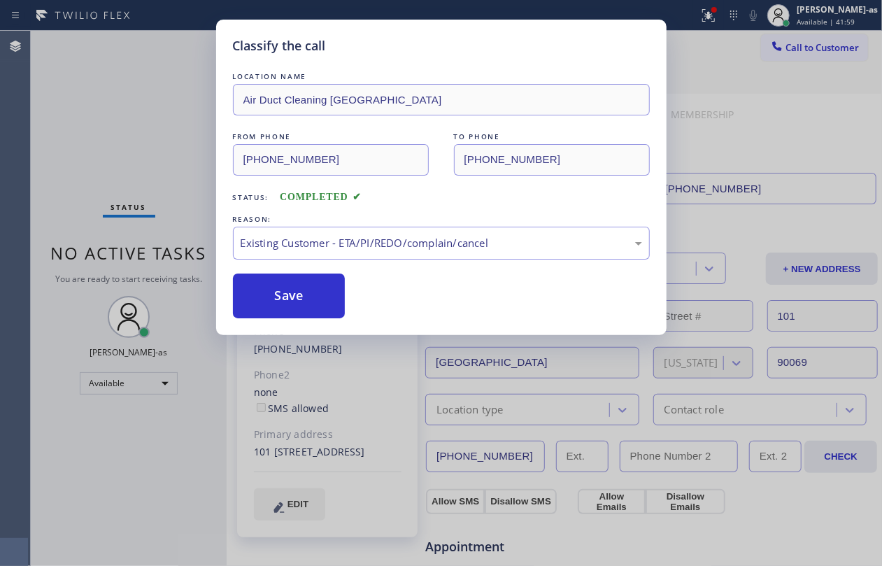
click at [298, 297] on button "Save" at bounding box center [289, 295] width 113 height 45
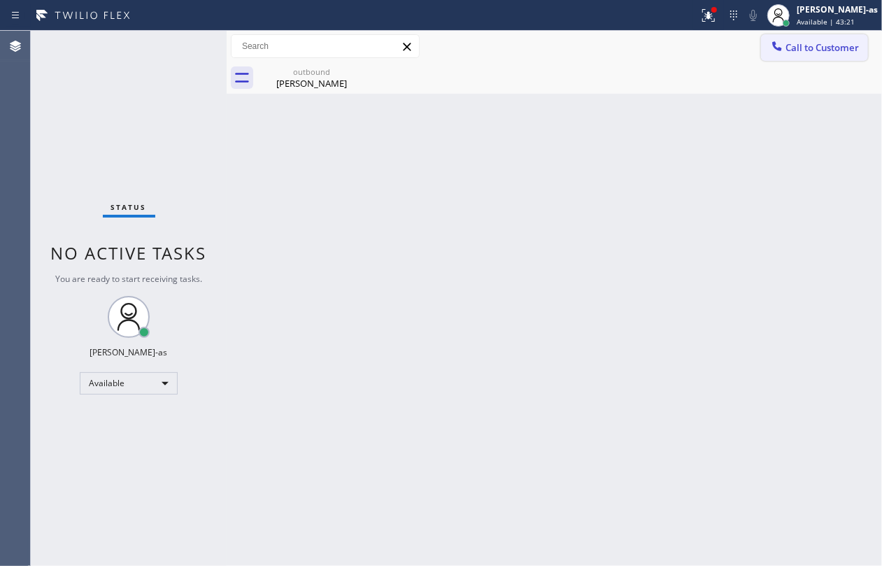
click at [798, 53] on span "Call to Customer" at bounding box center [821, 47] width 73 height 13
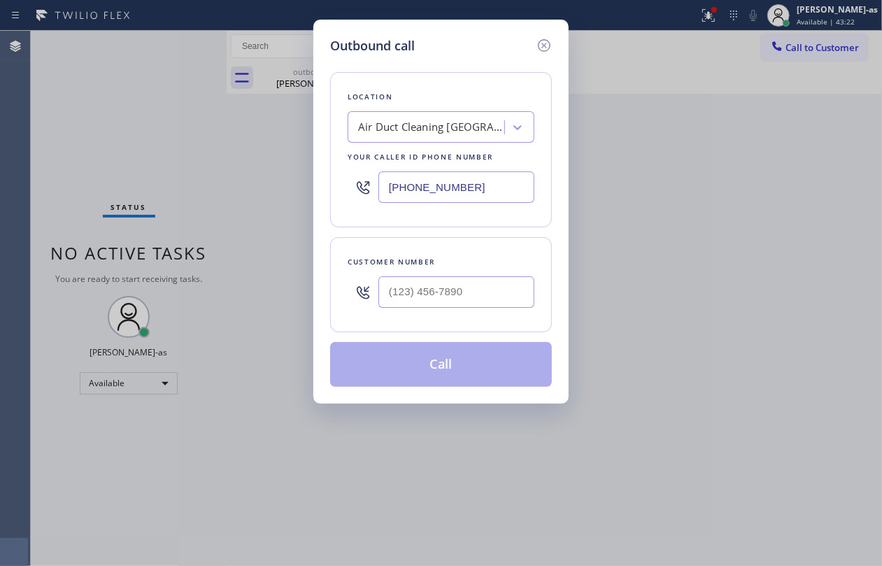
drag, startPoint x: 476, startPoint y: 267, endPoint x: 476, endPoint y: 281, distance: 14.0
click at [476, 273] on div "Customer number" at bounding box center [441, 284] width 222 height 95
click at [483, 287] on input "(___) ___-____" at bounding box center [456, 291] width 156 height 31
paste input "310) 422-2295"
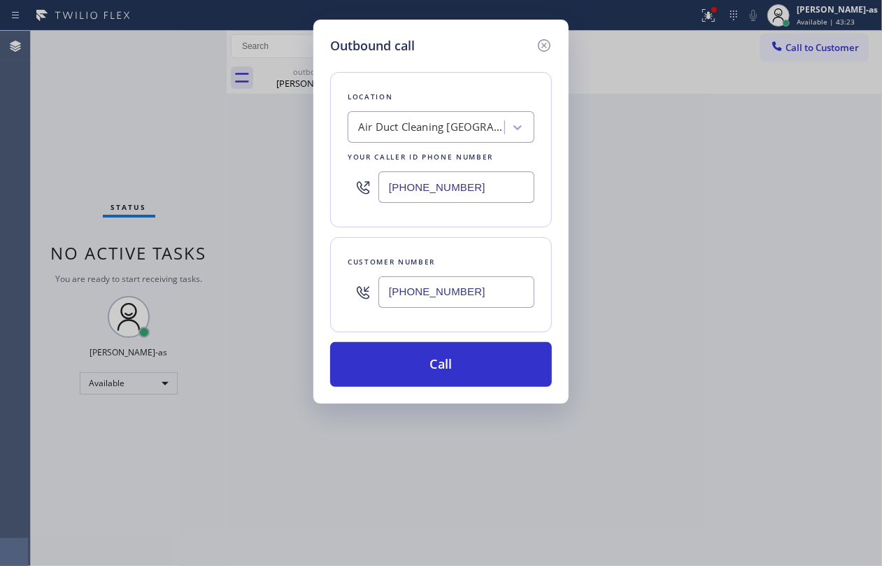
type input "[PHONE_NUMBER]"
click at [93, 129] on div "Outbound call Location Air Duct Cleaning [GEOGRAPHIC_DATA] Your caller id phone…" at bounding box center [441, 283] width 882 height 566
click at [401, 141] on div "Air Duct Cleaning [GEOGRAPHIC_DATA]" at bounding box center [441, 126] width 187 height 31
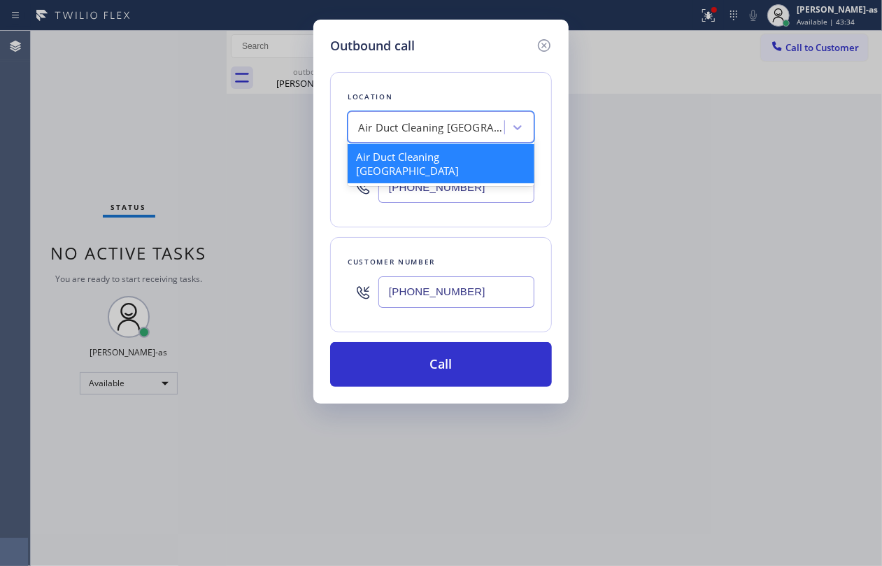
paste input "Culver City Heating & Cooling Climate Control"
type input "Culver City Heating & Cooling Climate Control"
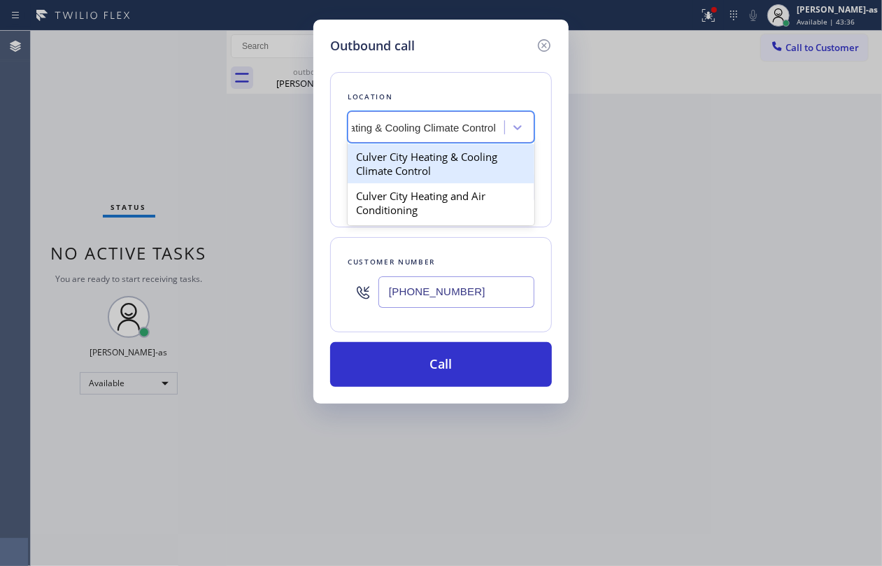
click at [394, 165] on div "Culver City Heating & Cooling Climate Control" at bounding box center [441, 163] width 187 height 39
type input "[PHONE_NUMBER]"
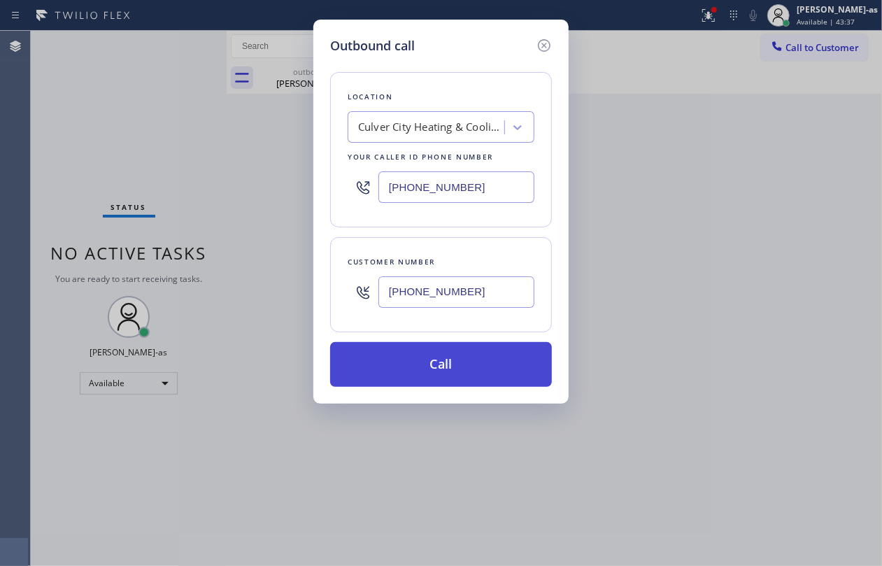
click at [459, 378] on button "Call" at bounding box center [441, 364] width 222 height 45
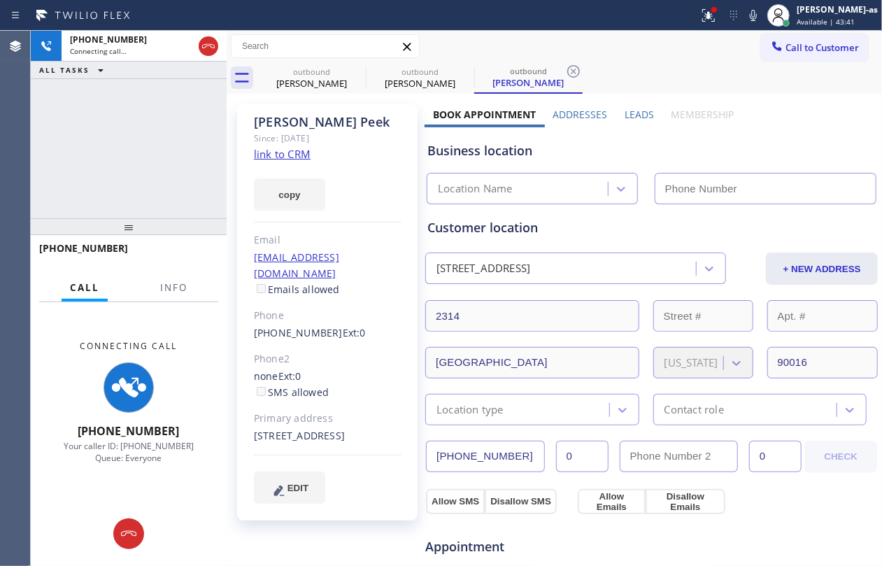
click at [284, 154] on link "link to CRM" at bounding box center [282, 154] width 57 height 14
type input "[PHONE_NUMBER]"
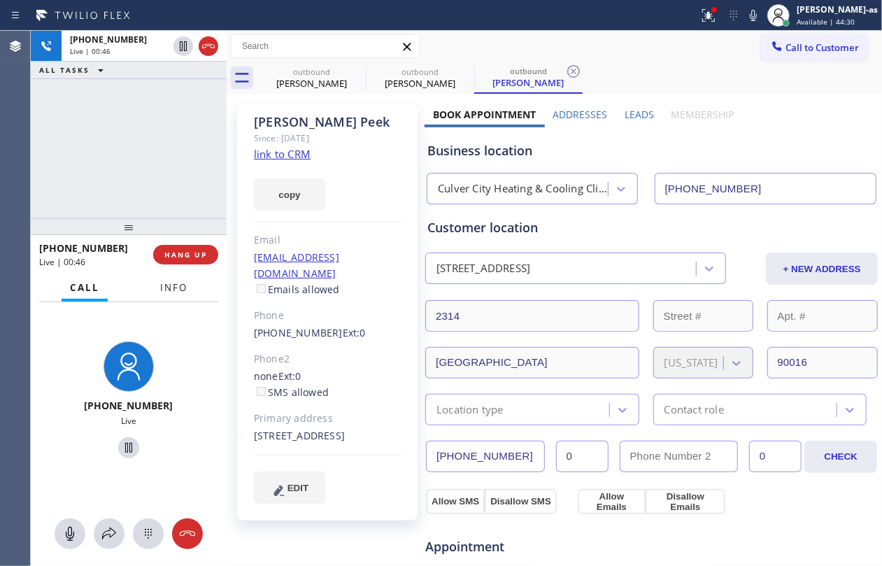
click at [188, 294] on button "Info" at bounding box center [174, 287] width 44 height 27
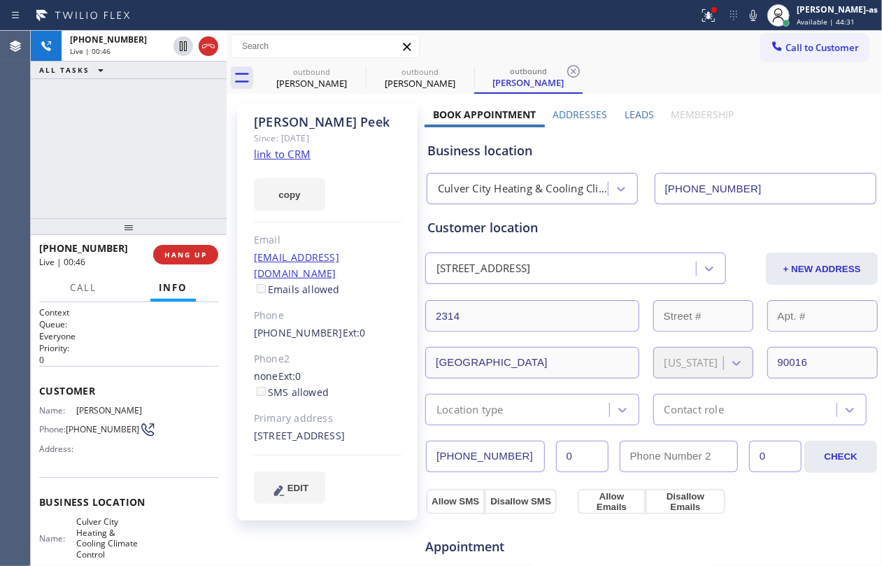
click at [147, 155] on div "[PHONE_NUMBER] Live | 00:46 ALL TASKS ALL TASKS ACTIVE TASKS TASKS IN WRAP UP" at bounding box center [129, 124] width 196 height 187
click at [132, 169] on div "[PHONE_NUMBER] Live | 00:48 ALL TASKS ALL TASKS ACTIVE TASKS TASKS IN WRAP UP" at bounding box center [129, 124] width 196 height 187
drag, startPoint x: 124, startPoint y: 185, endPoint x: 186, endPoint y: 193, distance: 62.8
click at [136, 183] on div "[PHONE_NUMBER] Live | 00:48 ALL TASKS ALL TASKS ACTIVE TASKS TASKS IN WRAP UP" at bounding box center [129, 124] width 196 height 187
click at [186, 253] on span "HANG UP" at bounding box center [185, 255] width 43 height 10
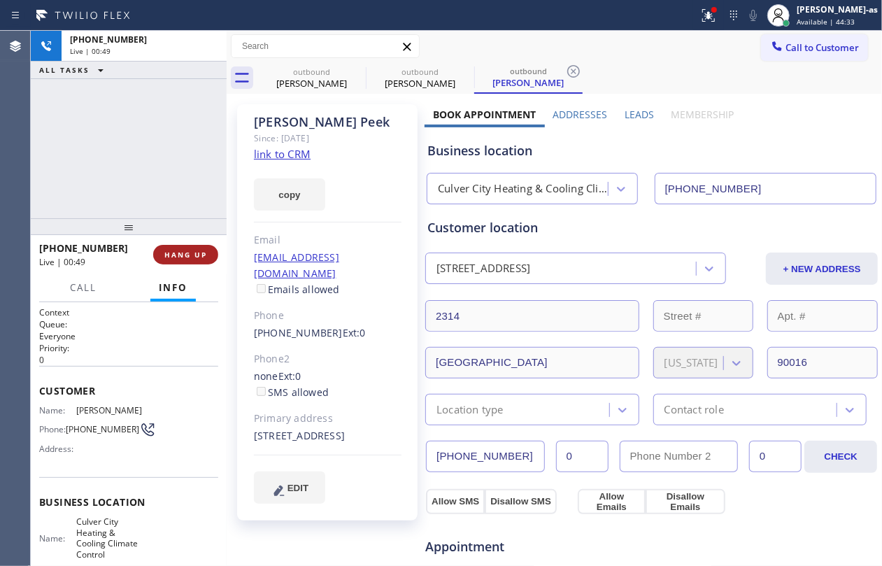
click at [186, 253] on span "HANG UP" at bounding box center [185, 255] width 43 height 10
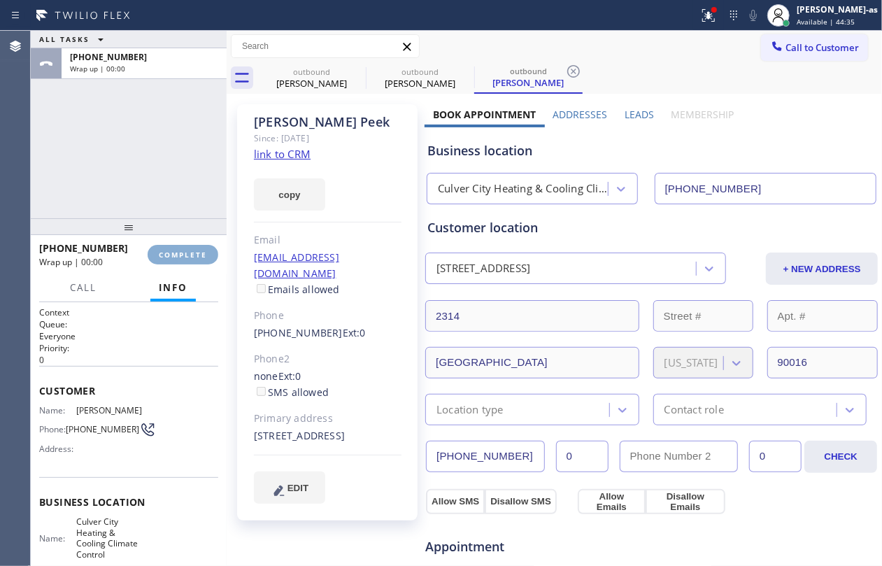
click at [186, 253] on span "COMPLETE" at bounding box center [183, 255] width 48 height 10
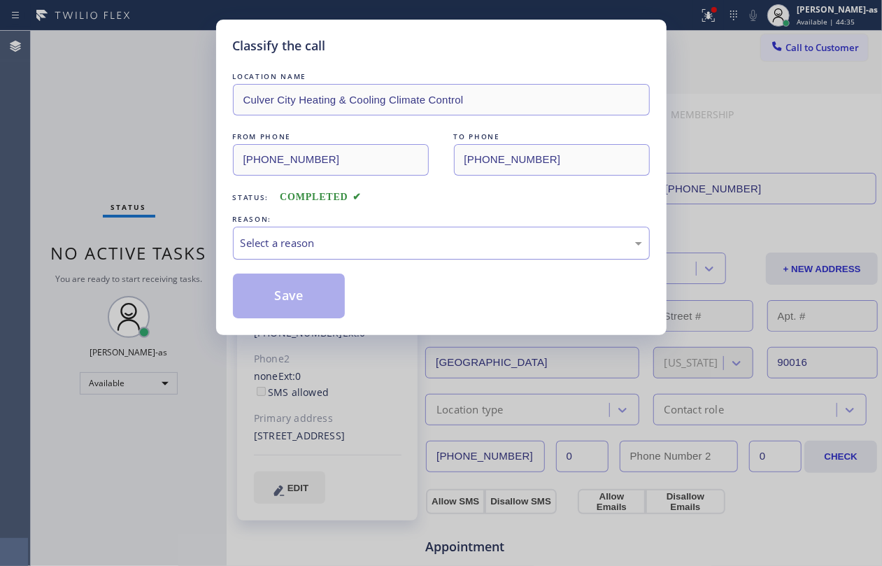
drag, startPoint x: 389, startPoint y: 241, endPoint x: 397, endPoint y: 243, distance: 8.8
click at [392, 241] on div "Select a reason" at bounding box center [441, 243] width 401 height 16
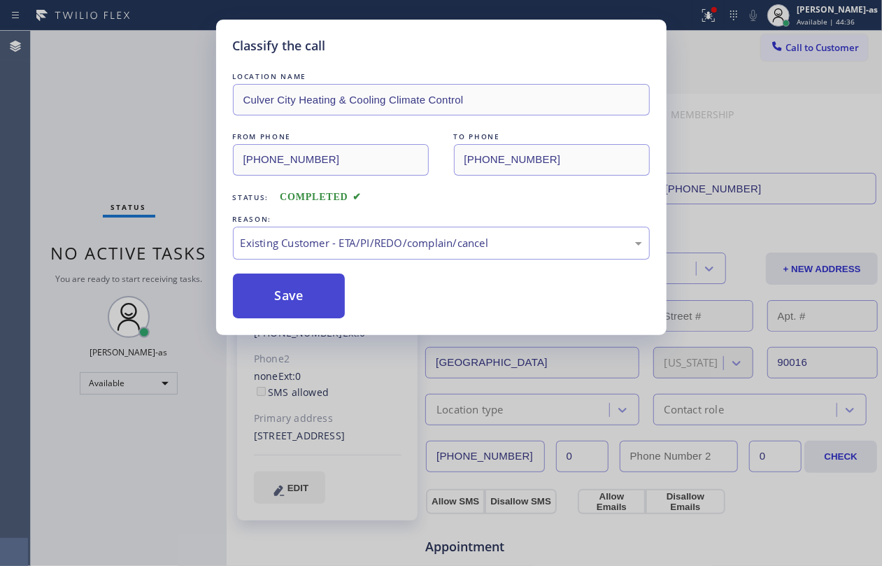
click at [311, 308] on button "Save" at bounding box center [289, 295] width 113 height 45
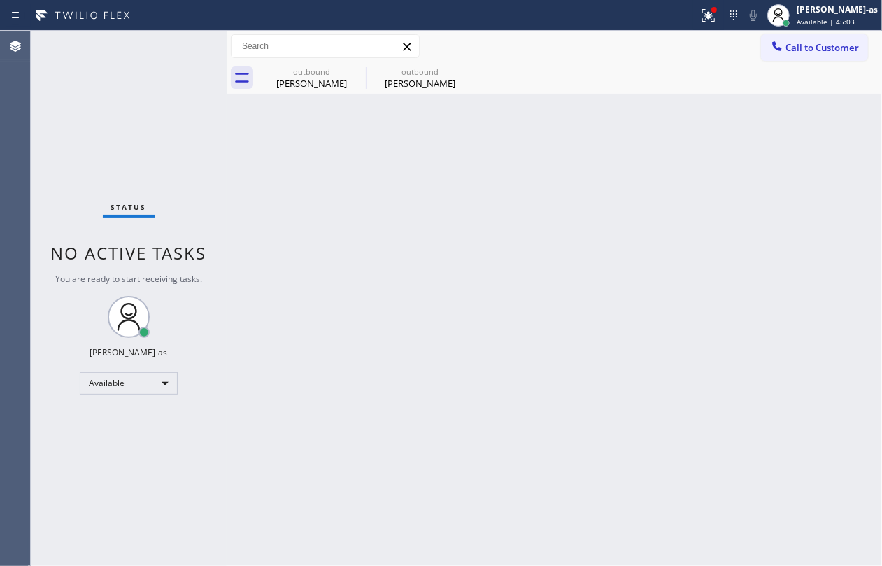
click at [781, 42] on button "Call to Customer" at bounding box center [814, 47] width 107 height 27
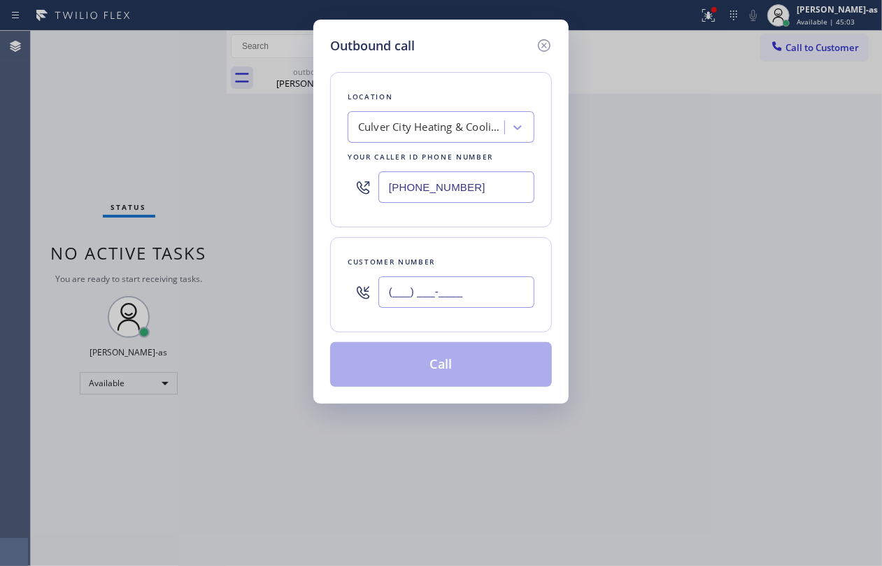
click at [463, 297] on input "(___) ___-____" at bounding box center [456, 291] width 156 height 31
paste input "213) 309-8828"
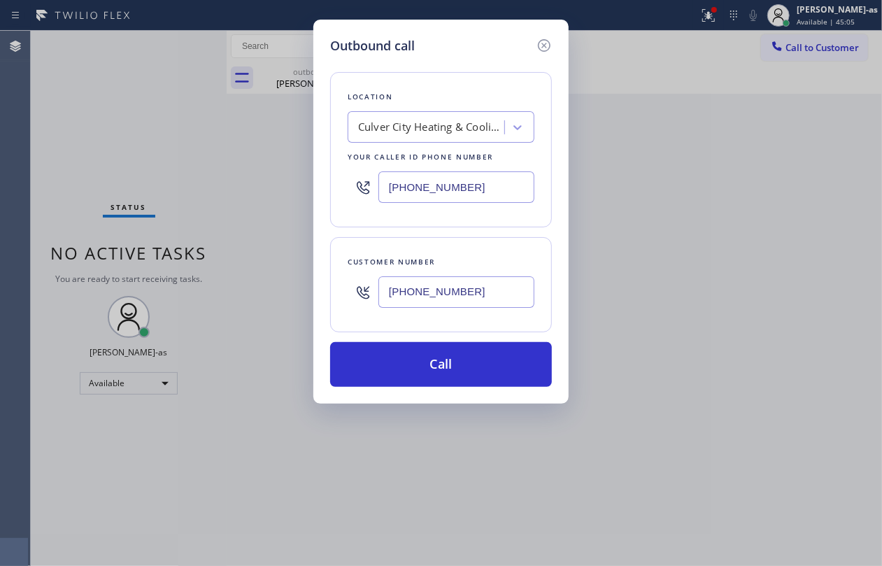
type input "[PHONE_NUMBER]"
drag, startPoint x: 79, startPoint y: 109, endPoint x: 541, endPoint y: 197, distance: 470.6
click at [84, 109] on div "Outbound call Location [GEOGRAPHIC_DATA] Heating & Cooling Climate Control Your…" at bounding box center [441, 283] width 882 height 566
click at [432, 130] on div "Culver City Heating & Cooling Climate Control" at bounding box center [431, 128] width 147 height 16
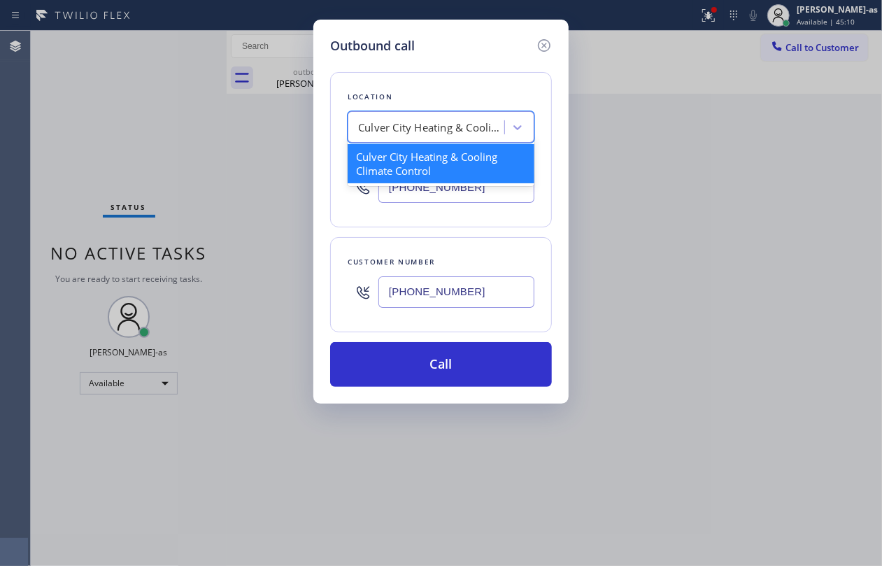
paste input "Los Angeles Repair Co"
type input "Los Angeles Repair Co"
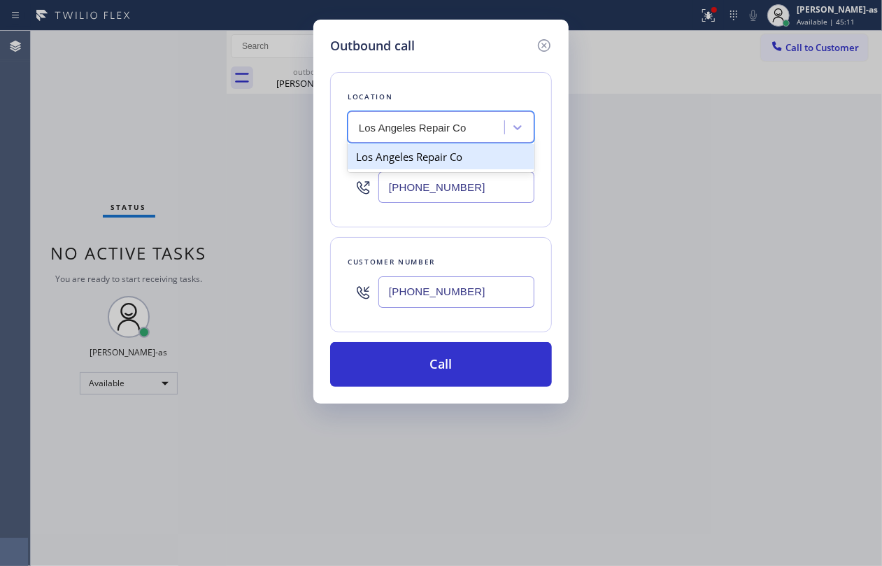
click at [421, 160] on div "Los Angeles Repair Co" at bounding box center [441, 156] width 187 height 25
type input "[PHONE_NUMBER]"
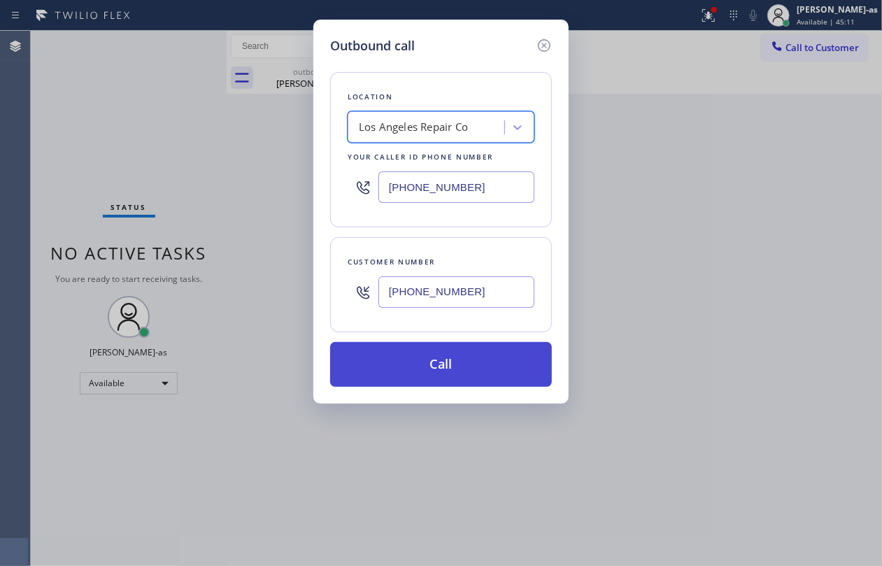
click at [451, 359] on button "Call" at bounding box center [441, 364] width 222 height 45
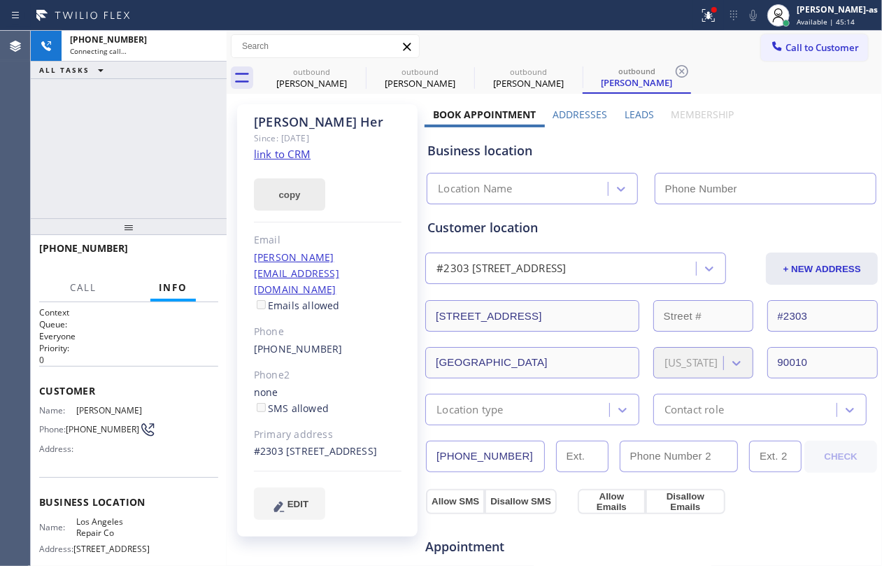
drag, startPoint x: 150, startPoint y: 183, endPoint x: 283, endPoint y: 197, distance: 134.4
click at [151, 180] on div "[PHONE_NUMBER] Connecting call… ALL TASKS ALL TASKS ACTIVE TASKS TASKS IN WRAP …" at bounding box center [129, 124] width 196 height 187
click at [287, 151] on link "link to CRM" at bounding box center [282, 154] width 57 height 14
type input "[PHONE_NUMBER]"
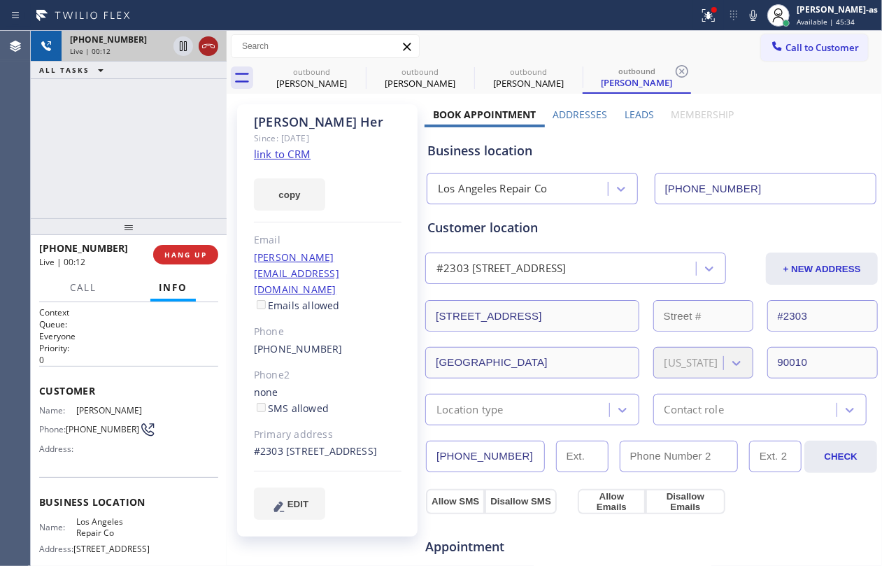
click at [202, 41] on icon at bounding box center [208, 46] width 17 height 17
click at [185, 135] on div "[PHONE_NUMBER] Live | 00:13 ALL TASKS ALL TASKS ACTIVE TASKS TASKS IN WRAP UP" at bounding box center [129, 124] width 196 height 187
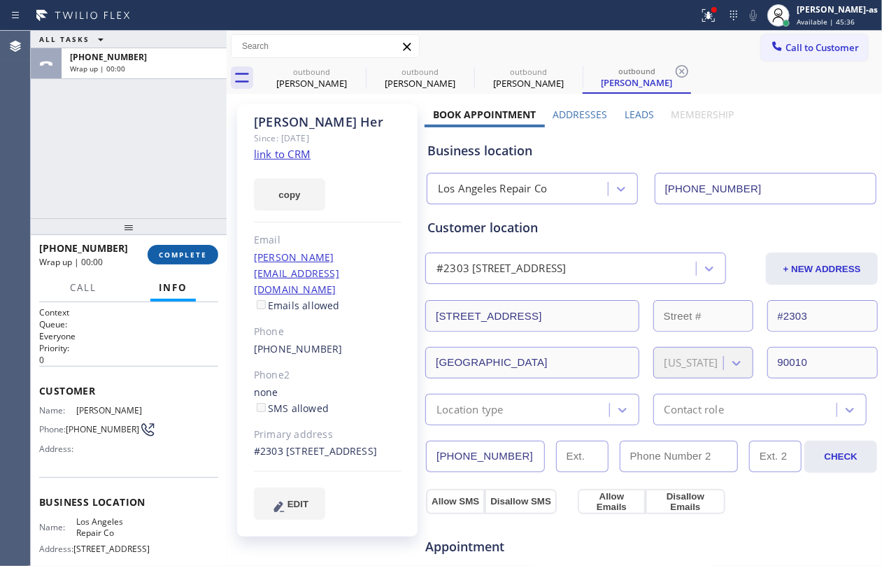
drag, startPoint x: 185, startPoint y: 252, endPoint x: 152, endPoint y: 211, distance: 52.2
click at [185, 250] on span "COMPLETE" at bounding box center [183, 255] width 48 height 10
drag, startPoint x: 144, startPoint y: 208, endPoint x: 208, endPoint y: 253, distance: 77.8
click at [145, 211] on div "ALL TASKS ALL TASKS ACTIVE TASKS TASKS IN WRAP UP [PHONE_NUMBER] Wrap up | 00:00" at bounding box center [129, 124] width 196 height 187
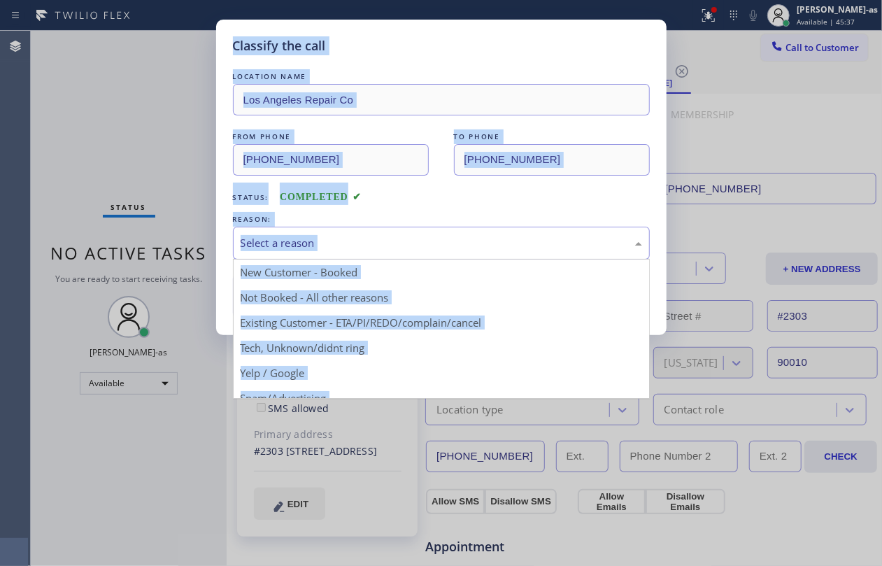
click at [333, 235] on div "Select a reason" at bounding box center [441, 243] width 401 height 16
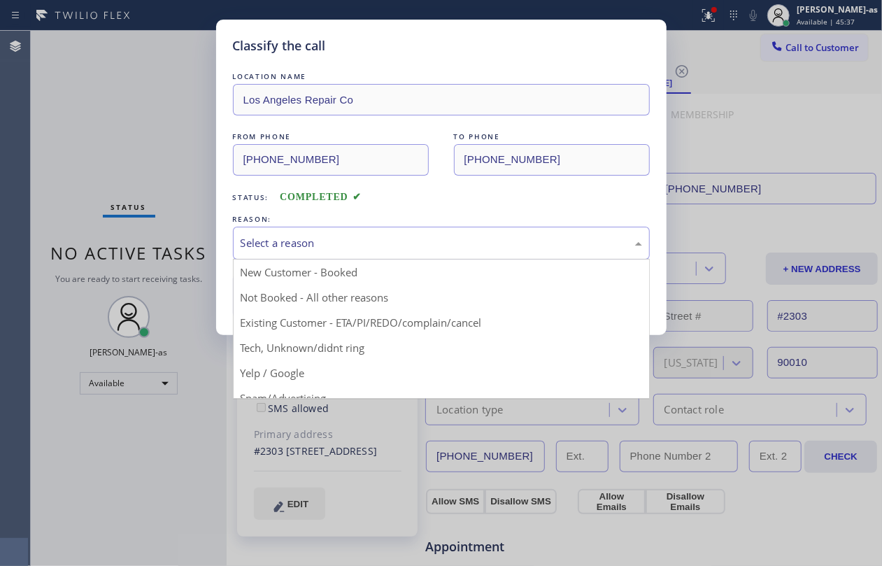
click at [408, 199] on div "Status: COMPLETED" at bounding box center [441, 194] width 417 height 22
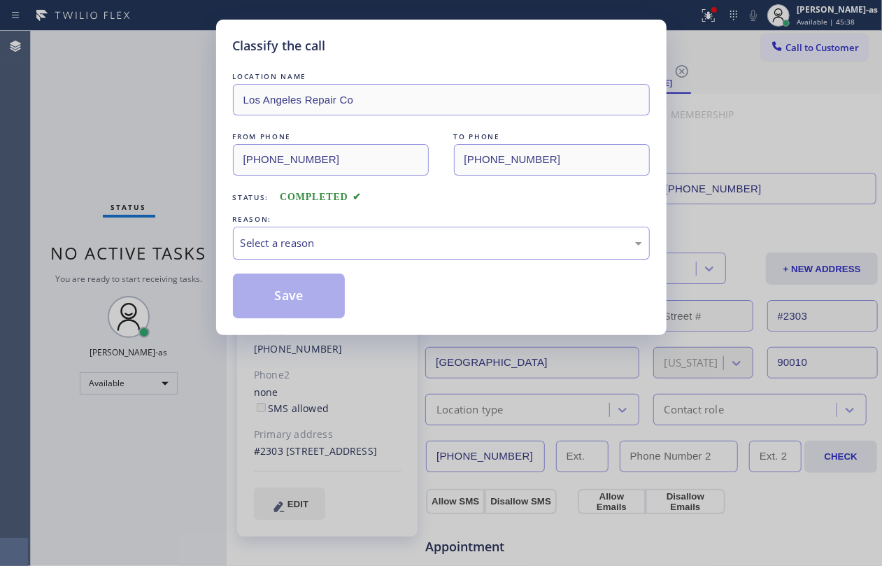
click at [359, 248] on div "Select a reason" at bounding box center [441, 243] width 401 height 16
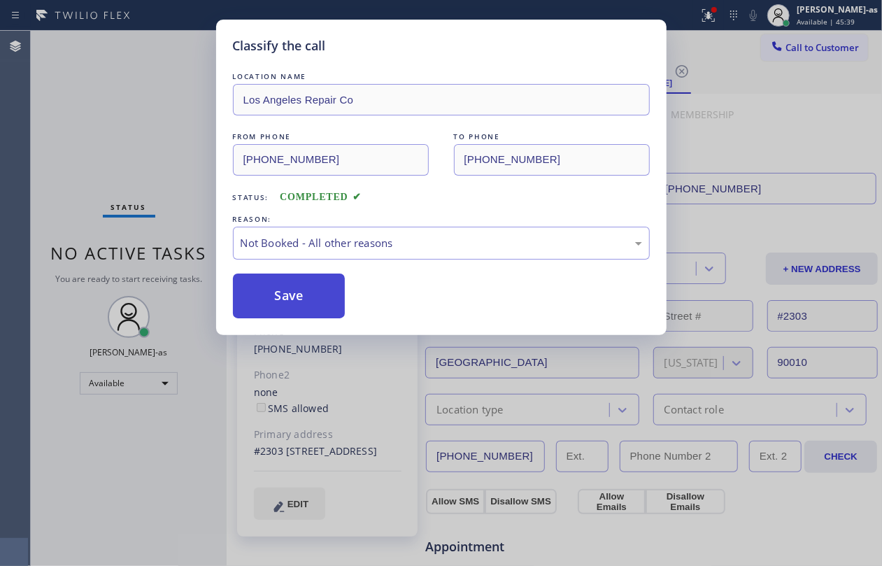
click at [288, 294] on button "Save" at bounding box center [289, 295] width 113 height 45
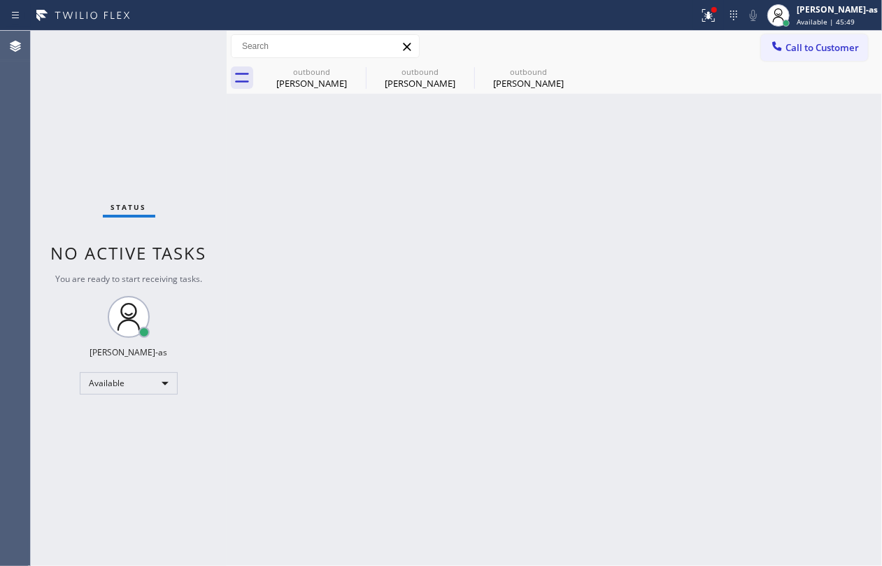
click at [121, 150] on div "Status No active tasks You are ready to start receiving tasks. [PERSON_NAME]-as…" at bounding box center [129, 298] width 196 height 535
click at [527, 85] on div "[PERSON_NAME]" at bounding box center [529, 83] width 106 height 13
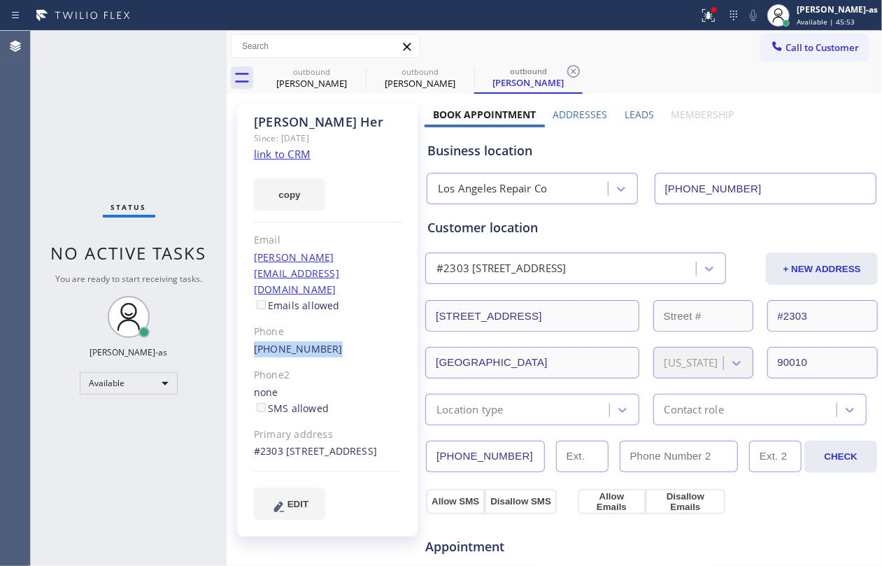
drag, startPoint x: 358, startPoint y: 315, endPoint x: 252, endPoint y: 315, distance: 106.3
click at [252, 315] on div "[PERSON_NAME] Since: [DATE] link to CRM copy Email [PERSON_NAME][EMAIL_ADDRESS]…" at bounding box center [327, 320] width 180 height 432
copy link "[PHONE_NUMBER]"
click at [818, 46] on span "Call to Customer" at bounding box center [821, 47] width 73 height 13
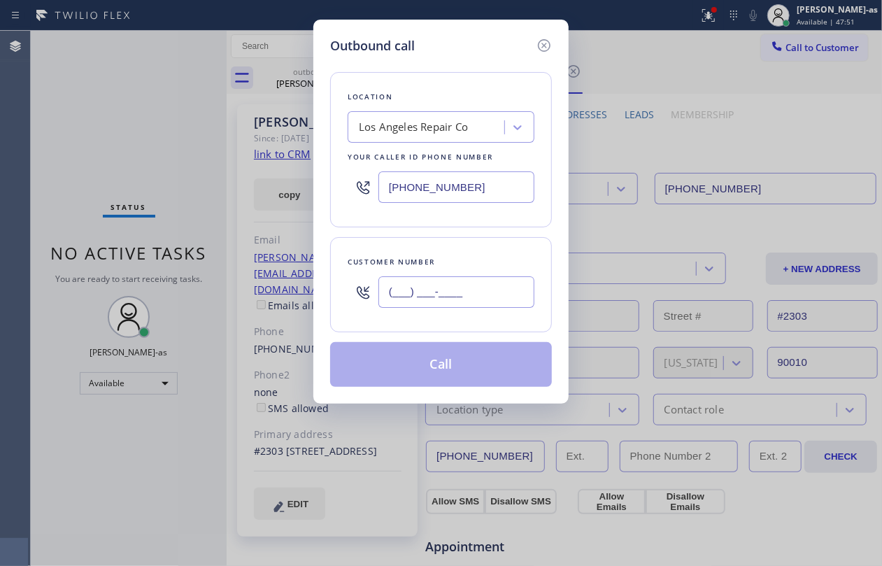
click at [476, 280] on input "(___) ___-____" at bounding box center [456, 291] width 156 height 31
paste input "818) 269-7474"
type input "[PHONE_NUMBER]"
click at [429, 118] on div "Los Angeles Repair Co" at bounding box center [428, 127] width 152 height 24
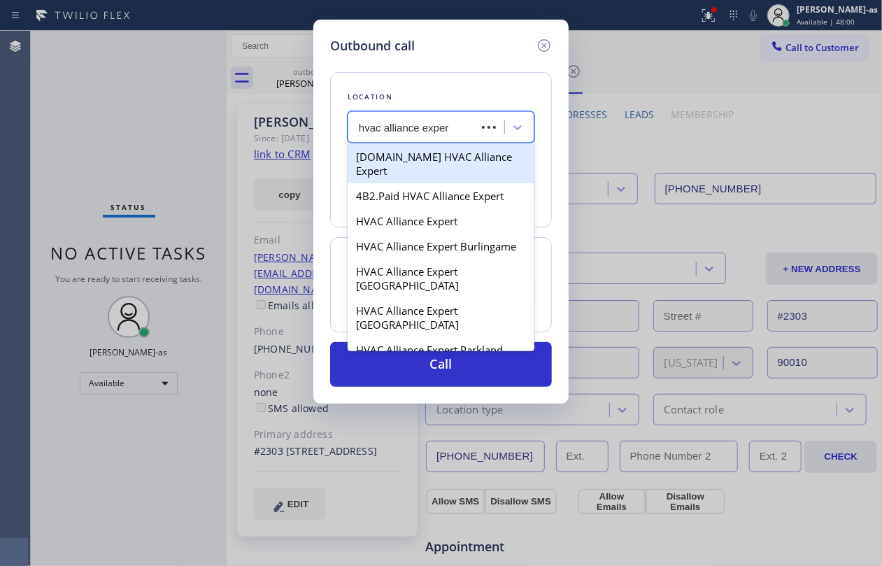
type input "hvac alliance expert"
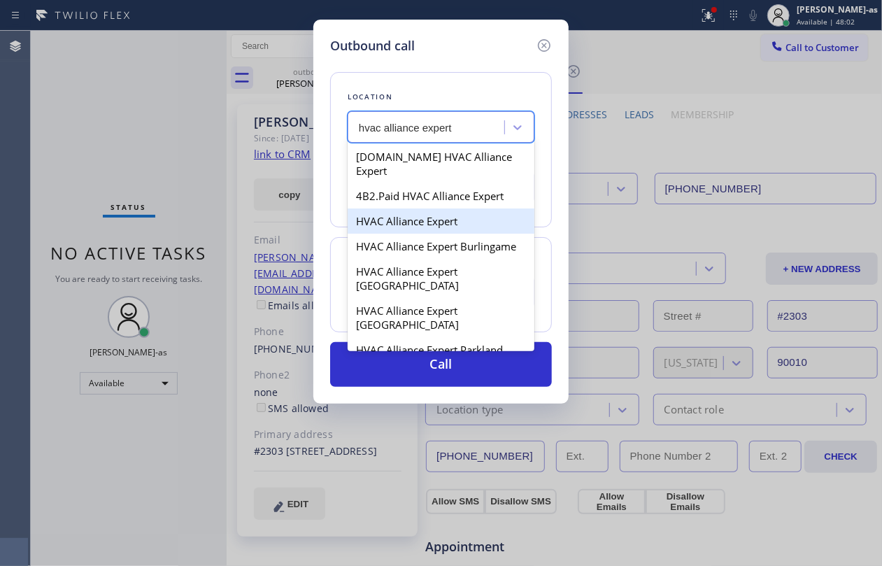
click at [390, 211] on div "HVAC Alliance Expert" at bounding box center [441, 220] width 187 height 25
type input "[PHONE_NUMBER]"
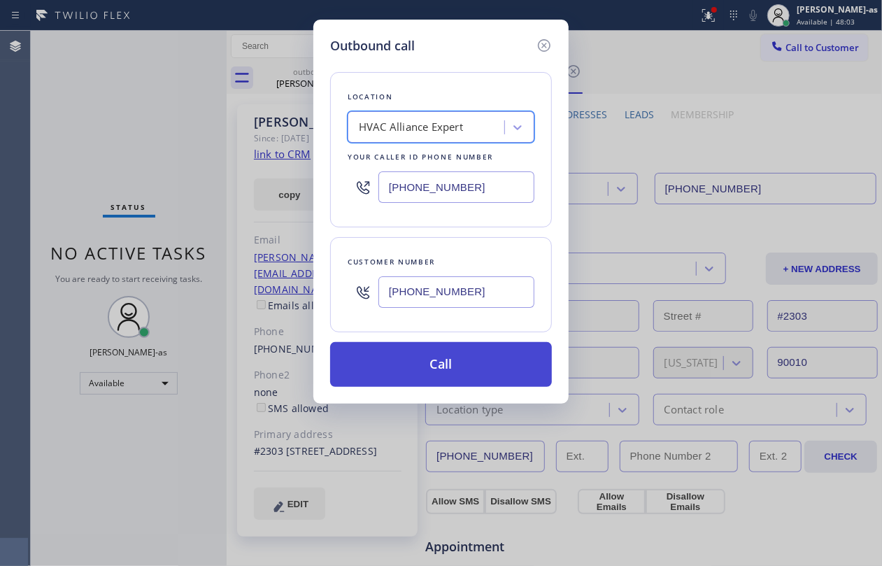
click at [456, 372] on button "Call" at bounding box center [441, 364] width 222 height 45
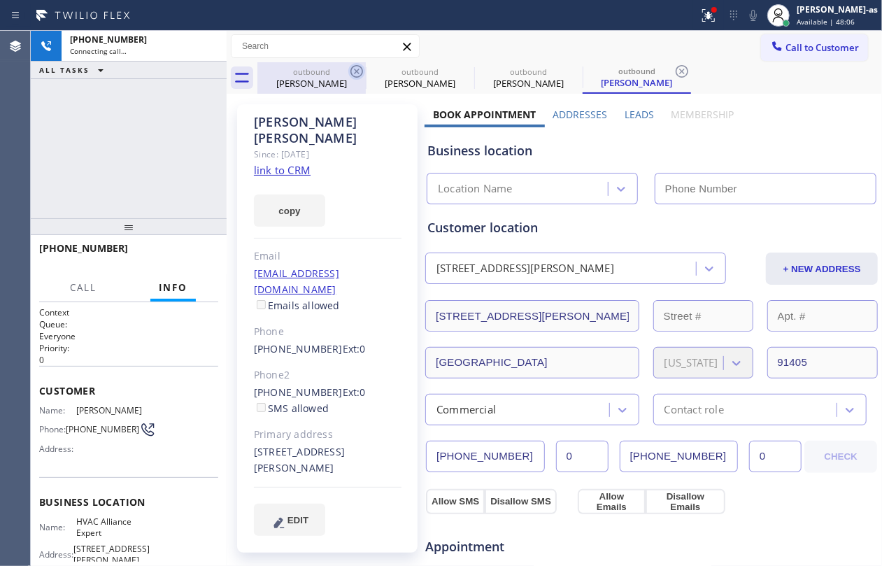
click at [326, 73] on div "outbound" at bounding box center [312, 71] width 106 height 10
click at [359, 71] on icon at bounding box center [356, 71] width 17 height 17
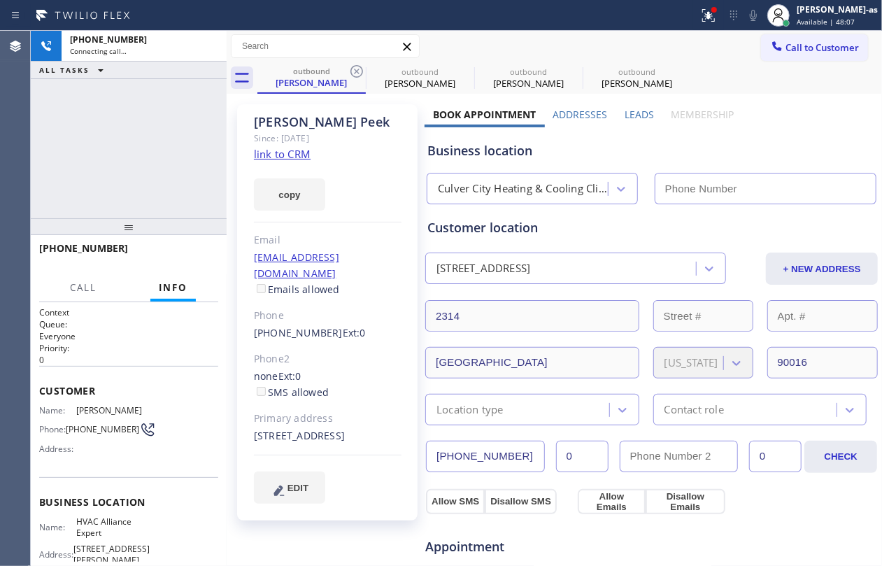
click at [359, 71] on icon at bounding box center [356, 71] width 17 height 17
type input "[PHONE_NUMBER]"
click at [0, 0] on icon at bounding box center [0, 0] width 0 height 0
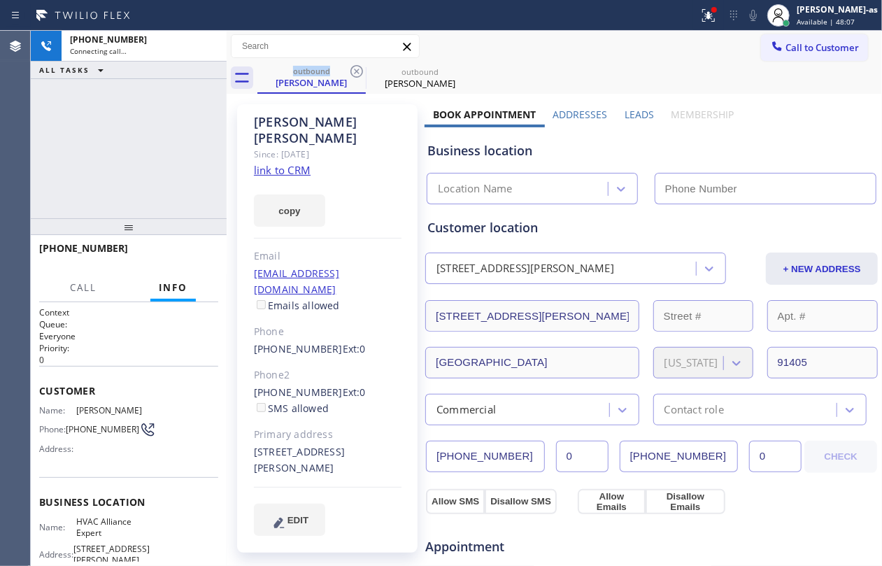
type input "[PHONE_NUMBER]"
click at [286, 163] on link "link to CRM" at bounding box center [282, 170] width 57 height 14
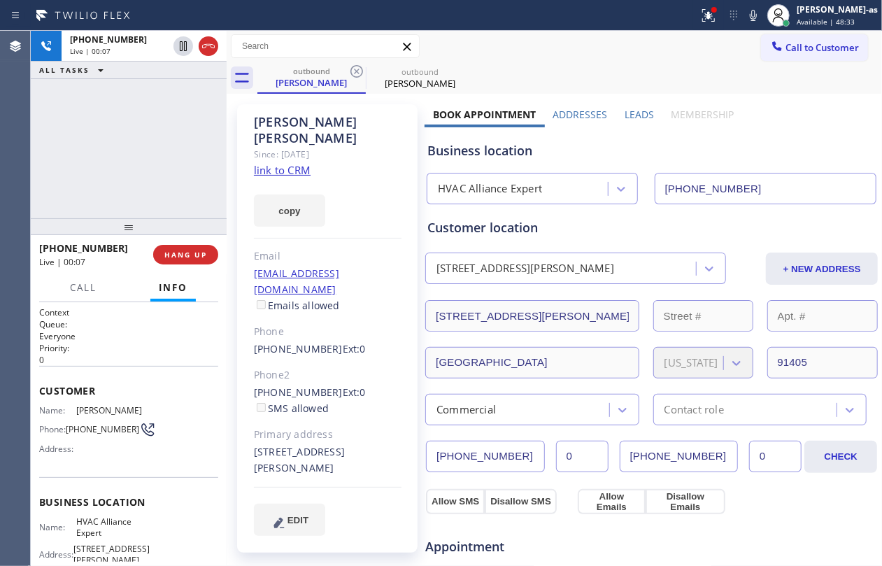
click at [136, 158] on div "[PHONE_NUMBER] Live | 00:07 ALL TASKS ALL TASKS ACTIVE TASKS TASKS IN WRAP UP" at bounding box center [129, 124] width 196 height 187
click at [204, 48] on icon at bounding box center [208, 46] width 17 height 17
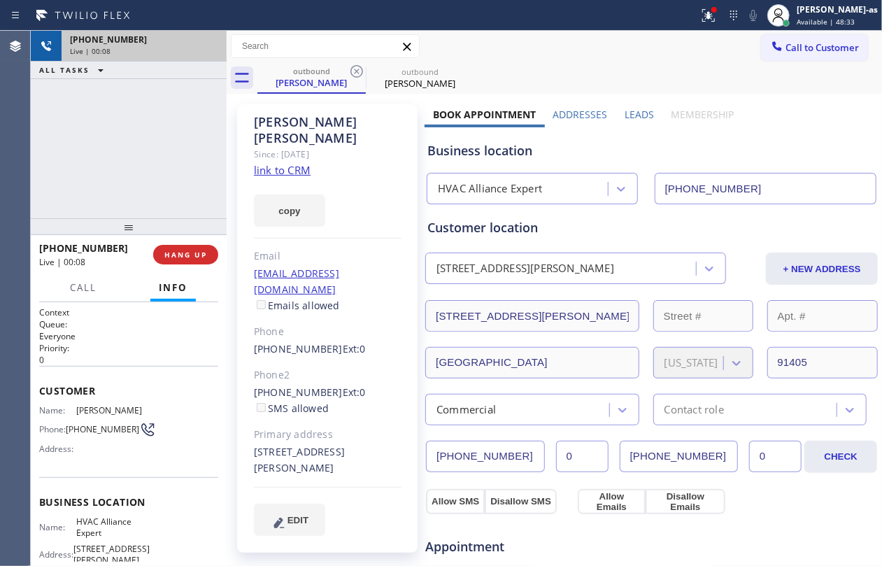
drag, startPoint x: 144, startPoint y: 180, endPoint x: 182, endPoint y: 320, distance: 144.9
click at [145, 183] on div "[PHONE_NUMBER] Live | 00:08 ALL TASKS ALL TASKS ACTIVE TASKS TASKS IN WRAP UP" at bounding box center [129, 124] width 196 height 187
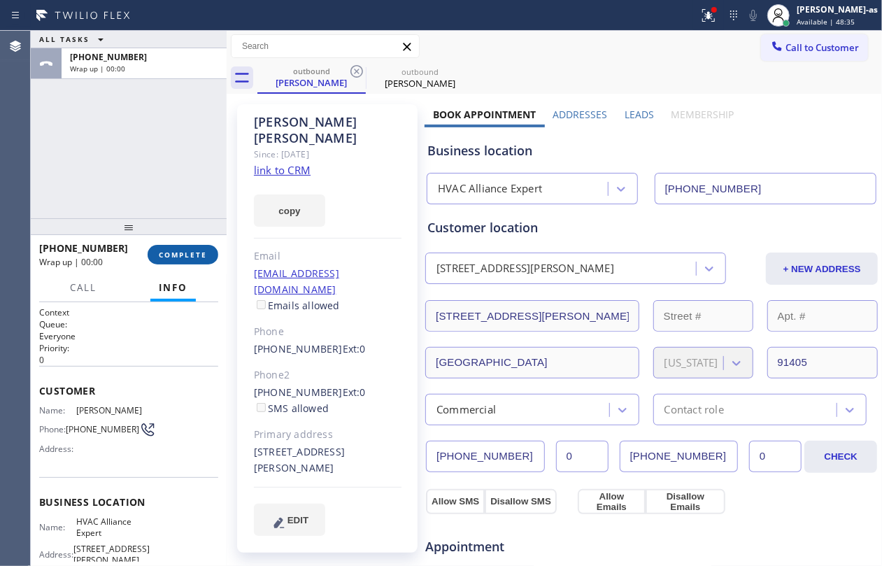
click at [186, 255] on span "COMPLETE" at bounding box center [183, 255] width 48 height 10
drag, startPoint x: 152, startPoint y: 206, endPoint x: 192, endPoint y: 221, distance: 42.7
click at [157, 207] on div "ALL TASKS ALL TASKS ACTIVE TASKS TASKS IN WRAP UP [PHONE_NUMBER] Wrap up | 00:00" at bounding box center [129, 124] width 196 height 187
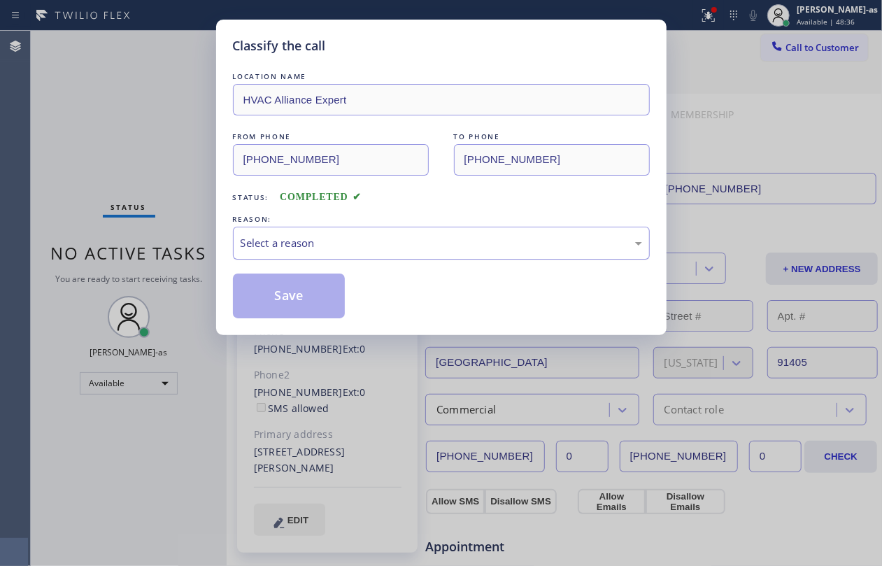
drag, startPoint x: 348, startPoint y: 241, endPoint x: 385, endPoint y: 257, distance: 40.4
click at [353, 242] on div "Select a reason" at bounding box center [441, 243] width 401 height 16
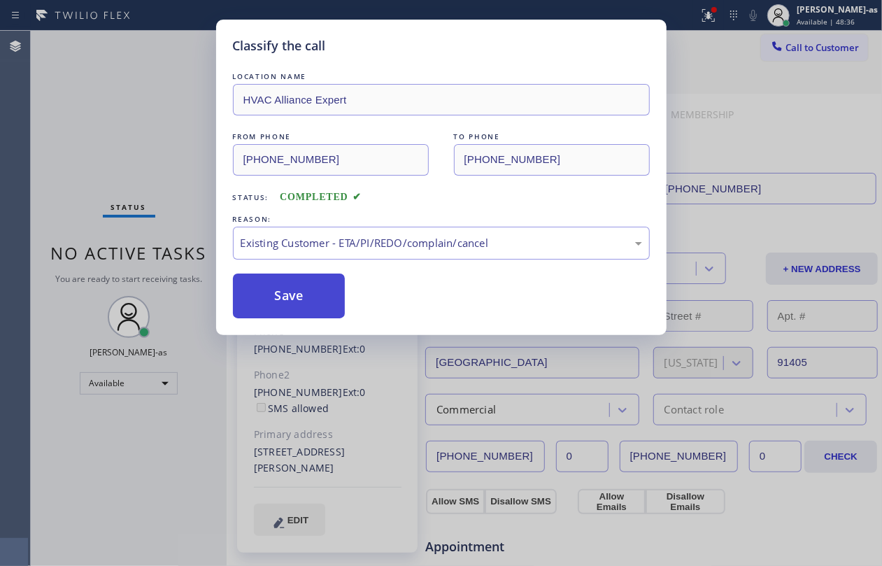
drag, startPoint x: 418, startPoint y: 323, endPoint x: 334, endPoint y: 309, distance: 85.1
click at [319, 294] on button "Save" at bounding box center [289, 295] width 113 height 45
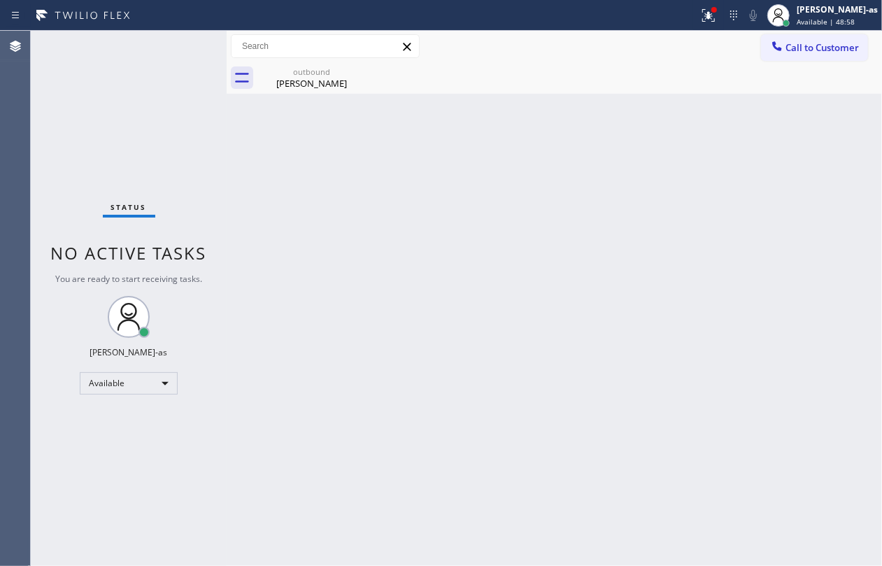
click at [76, 123] on div "Status No active tasks You are ready to start receiving tasks. [PERSON_NAME]-as…" at bounding box center [129, 298] width 196 height 535
drag, startPoint x: 813, startPoint y: 48, endPoint x: 736, endPoint y: 115, distance: 102.6
click at [812, 48] on span "Call to Customer" at bounding box center [821, 47] width 73 height 13
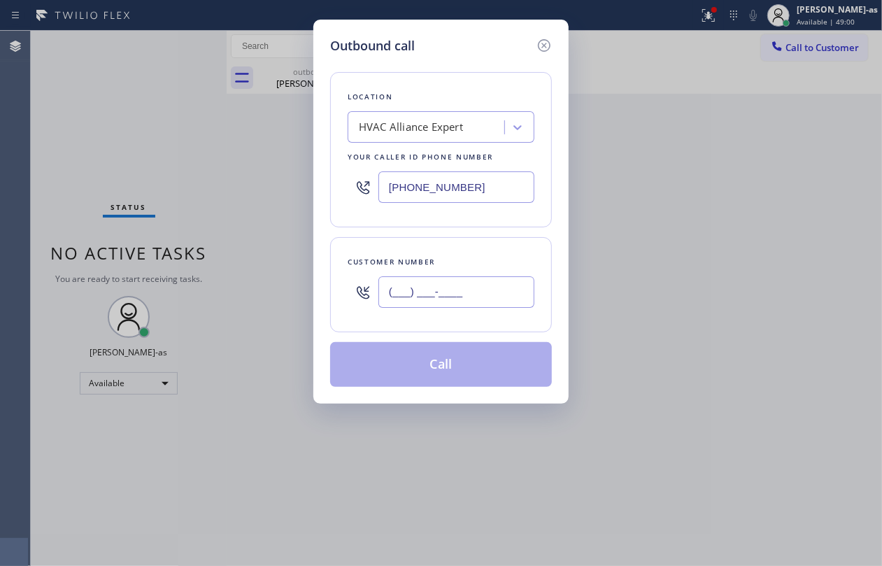
click at [470, 278] on input "(___) ___-____" at bounding box center [456, 291] width 156 height 31
paste input "818) 416-8076"
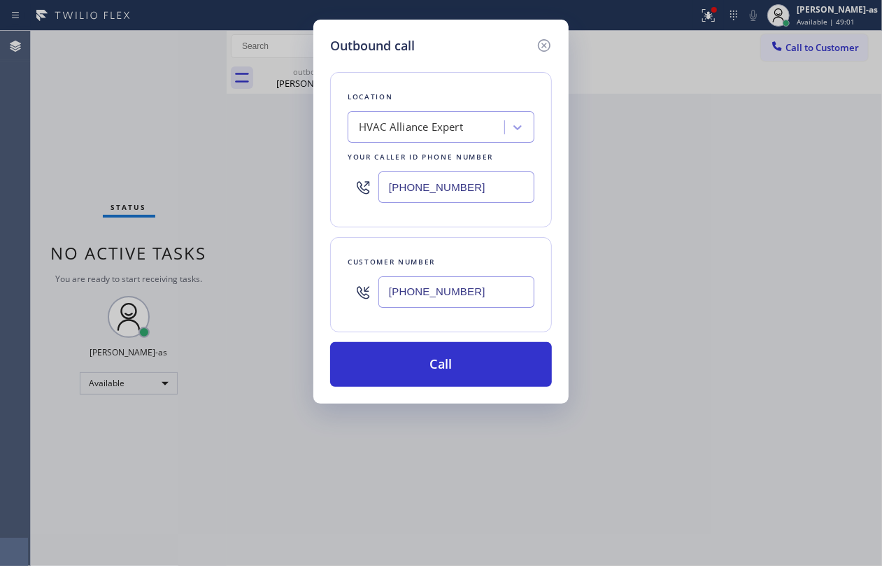
type input "[PHONE_NUMBER]"
drag, startPoint x: 81, startPoint y: 134, endPoint x: 373, endPoint y: 320, distance: 345.6
click at [88, 133] on div "Outbound call Location HVAC Alliance Expert Your caller id phone number [PHONE_…" at bounding box center [441, 283] width 882 height 566
click at [481, 171] on div "[PHONE_NUMBER]" at bounding box center [441, 186] width 187 height 45
click at [492, 188] on input "[PHONE_NUMBER]" at bounding box center [456, 186] width 156 height 31
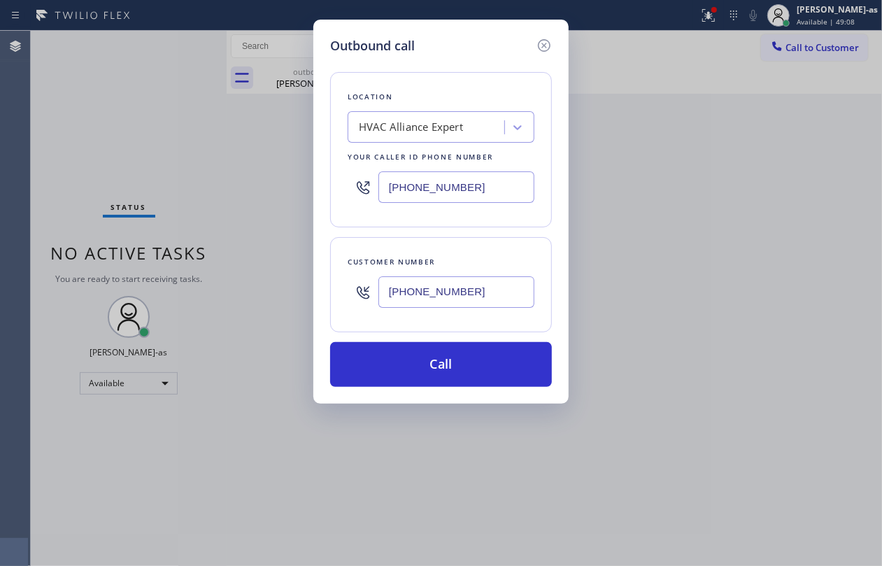
click at [492, 188] on input "[PHONE_NUMBER]" at bounding box center [456, 186] width 156 height 31
paste input "818) 446-1349"
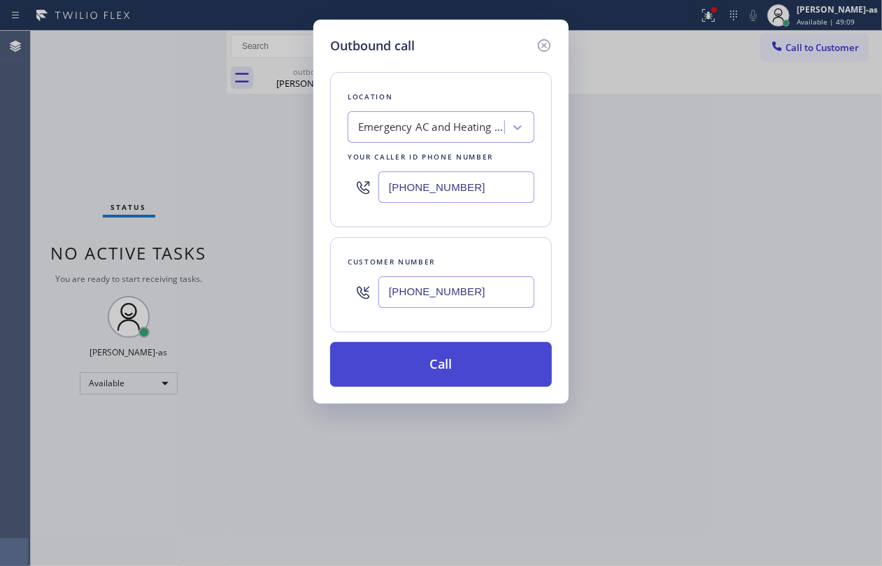
type input "[PHONE_NUMBER]"
click at [469, 371] on button "Call" at bounding box center [441, 364] width 222 height 45
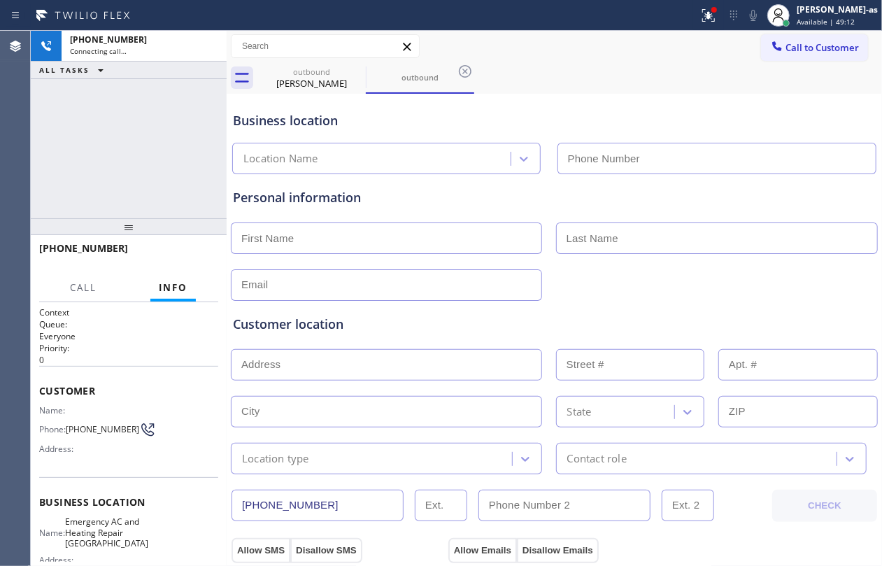
type input "[PHONE_NUMBER]"
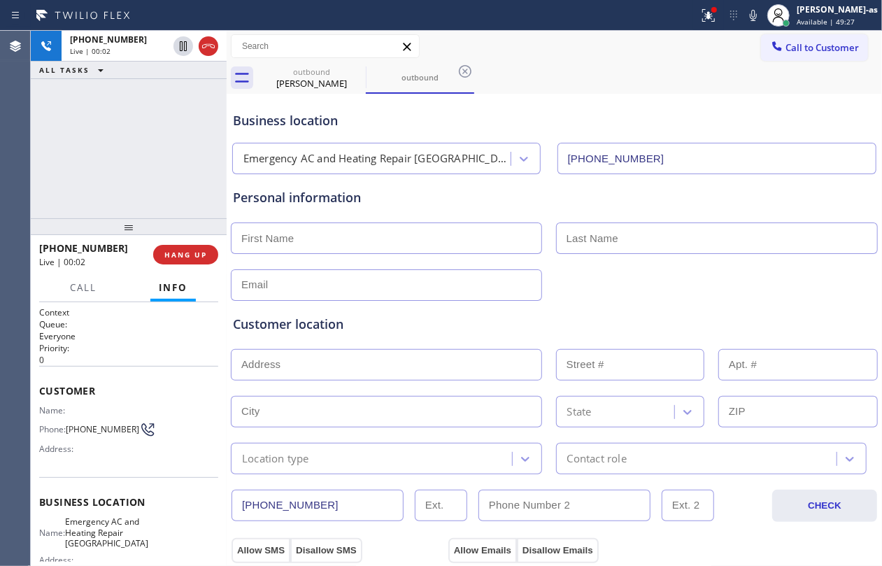
drag, startPoint x: 157, startPoint y: 163, endPoint x: 200, endPoint y: 143, distance: 47.6
click at [159, 163] on div "[PHONE_NUMBER] Live | 00:02 ALL TASKS ALL TASKS ACTIVE TASKS TASKS IN WRAP UP" at bounding box center [129, 124] width 196 height 187
click at [207, 49] on icon at bounding box center [208, 46] width 17 height 17
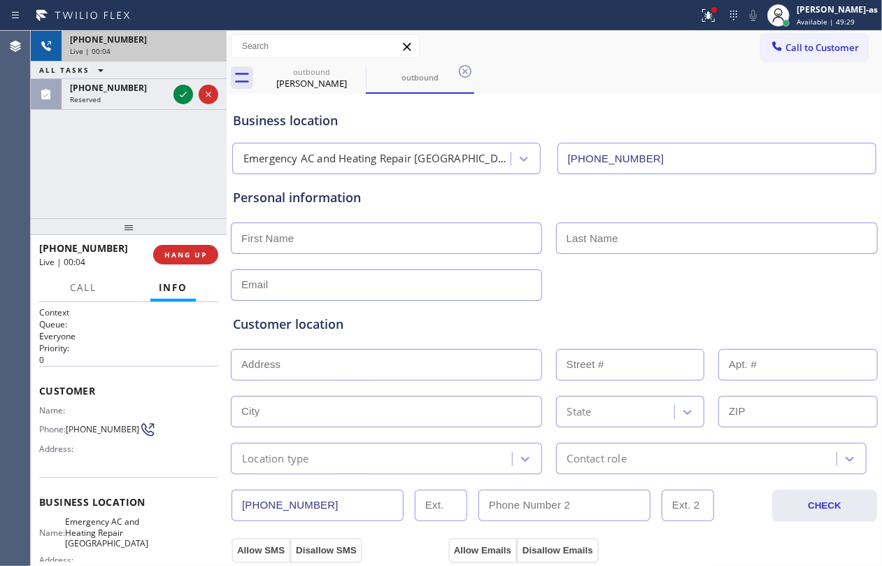
drag, startPoint x: 185, startPoint y: 159, endPoint x: 200, endPoint y: 235, distance: 76.9
click at [185, 160] on div "[PHONE_NUMBER] Live | 00:04 ALL TASKS ALL TASKS ACTIVE TASKS TASKS IN WRAP UP […" at bounding box center [129, 124] width 196 height 187
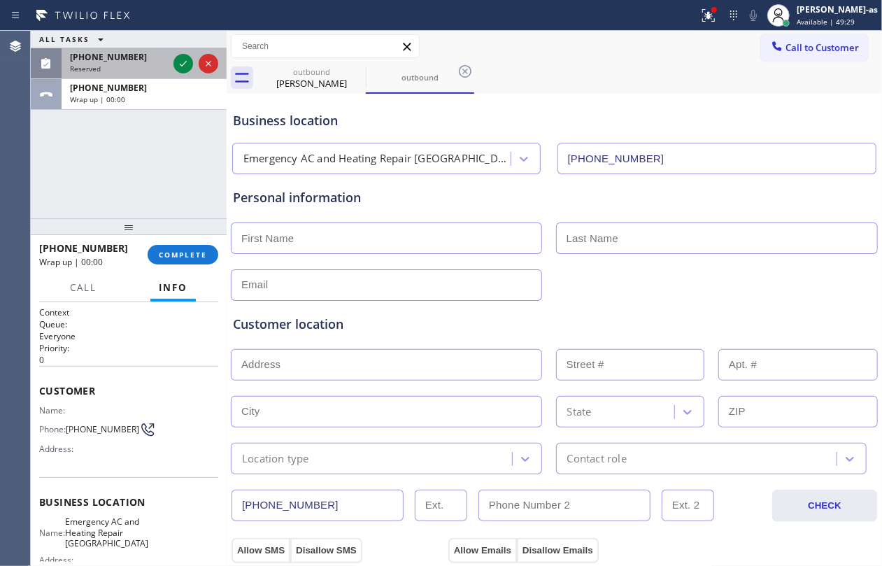
click at [174, 53] on div at bounding box center [196, 63] width 50 height 31
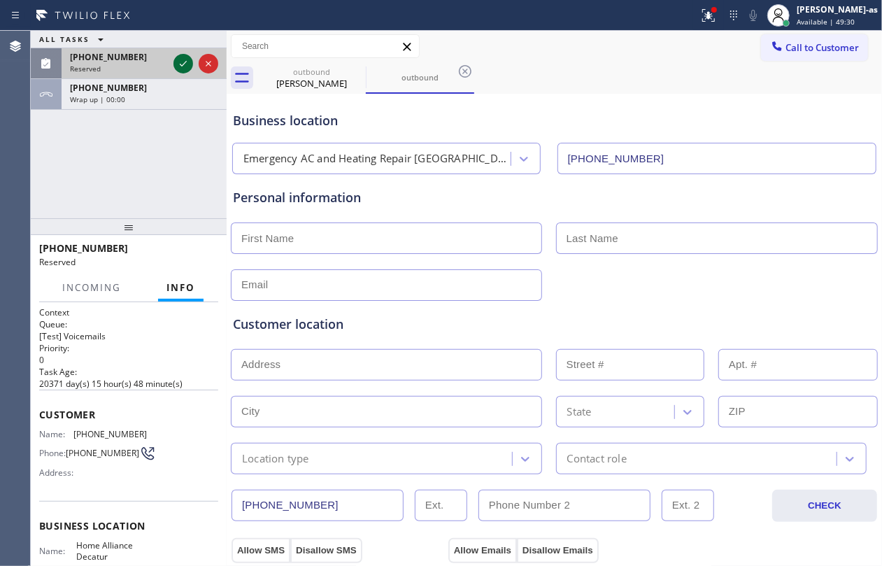
click at [185, 59] on icon at bounding box center [183, 63] width 17 height 17
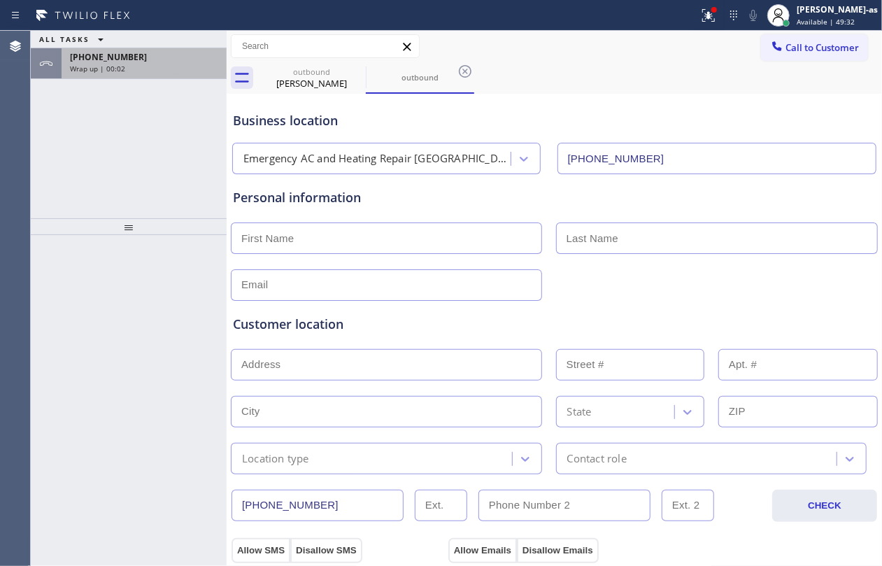
click at [95, 68] on span "Wrap up | 00:02" at bounding box center [97, 69] width 55 height 10
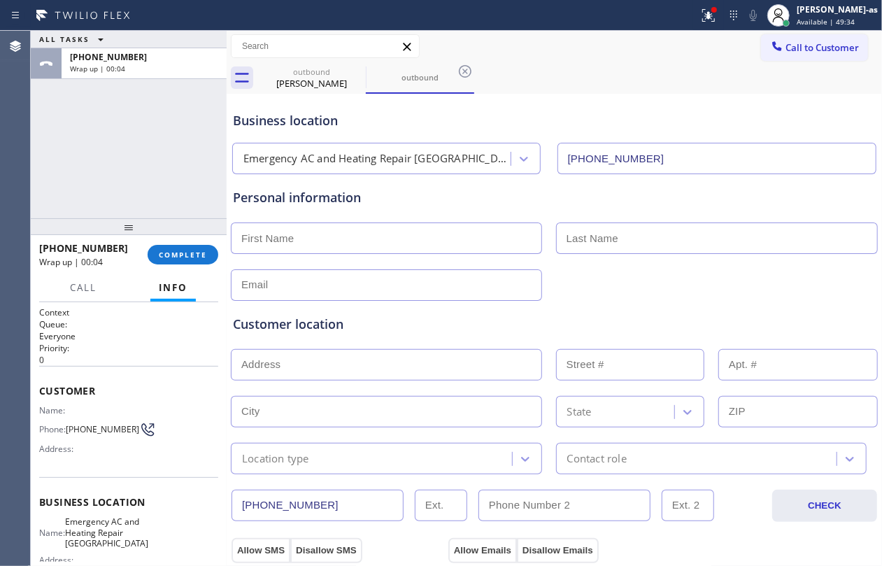
scroll to position [93, 0]
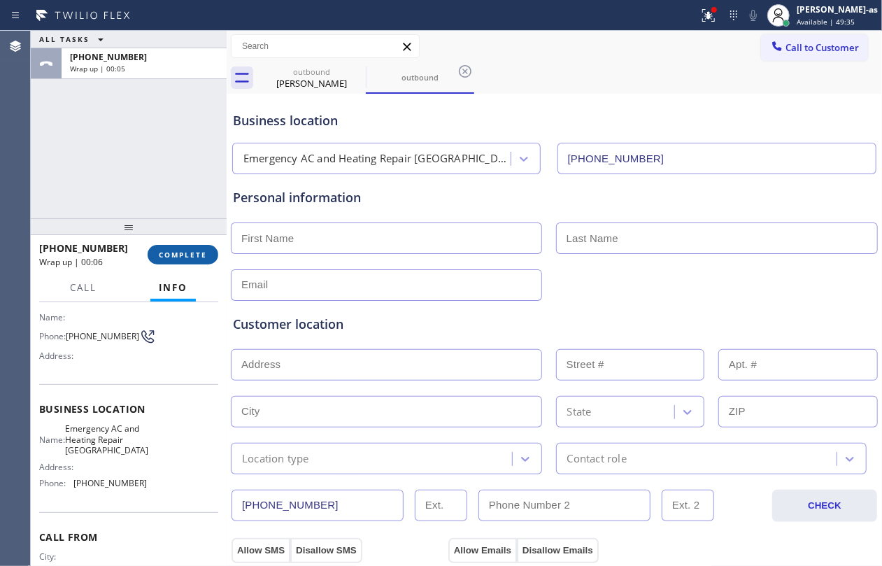
click at [177, 255] on span "COMPLETE" at bounding box center [183, 255] width 48 height 10
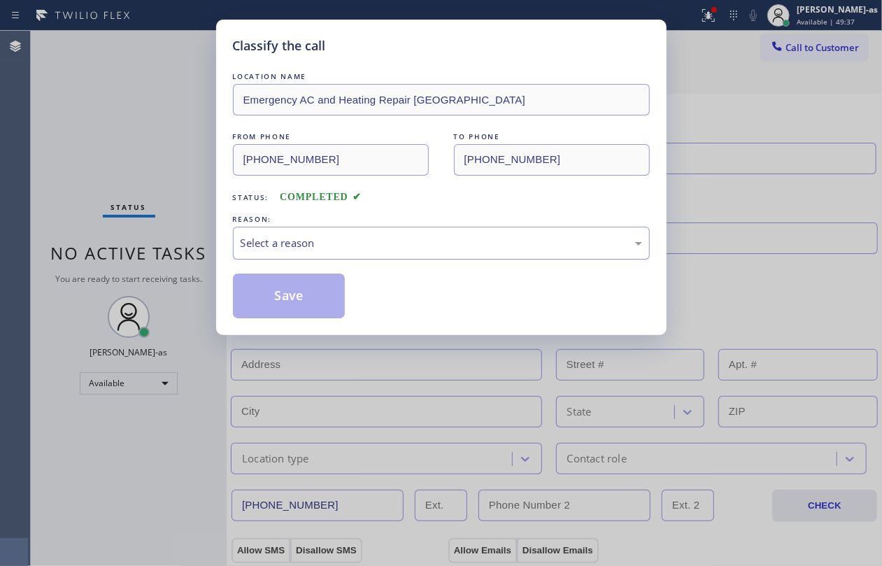
click at [339, 248] on div "Select a reason" at bounding box center [441, 243] width 401 height 16
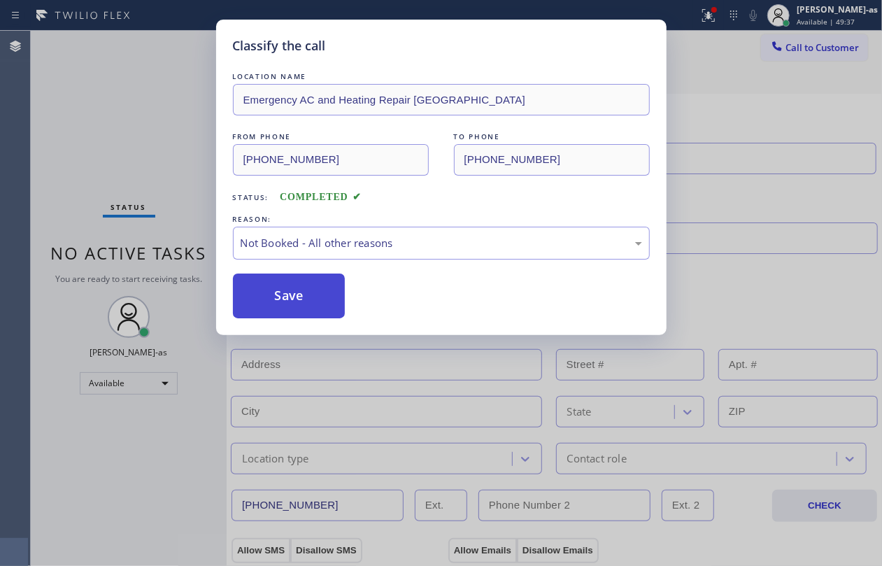
click at [274, 299] on button "Save" at bounding box center [289, 295] width 113 height 45
type input "[PHONE_NUMBER]"
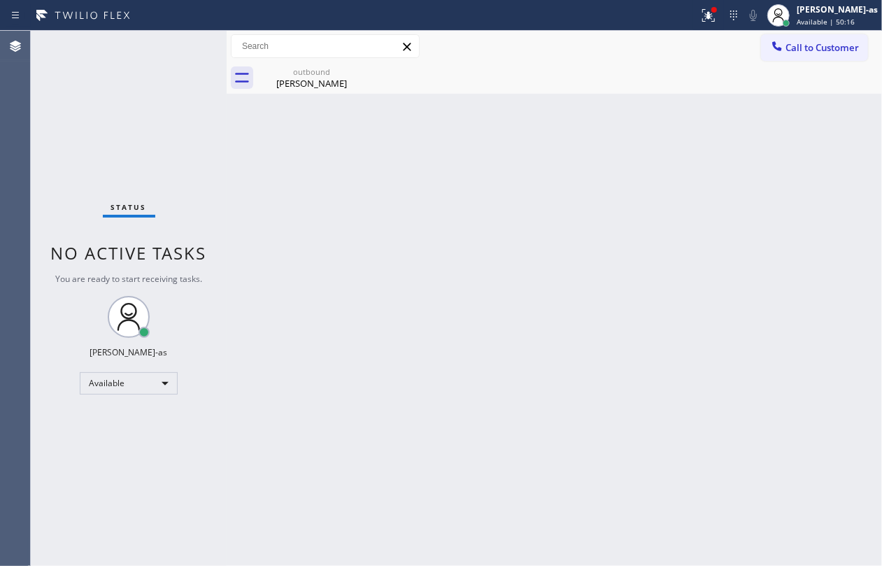
drag, startPoint x: 17, startPoint y: 123, endPoint x: 29, endPoint y: 120, distance: 12.2
click at [17, 123] on div "Agent Desktop" at bounding box center [15, 298] width 30 height 535
click at [829, 46] on span "Call to Customer" at bounding box center [821, 47] width 73 height 13
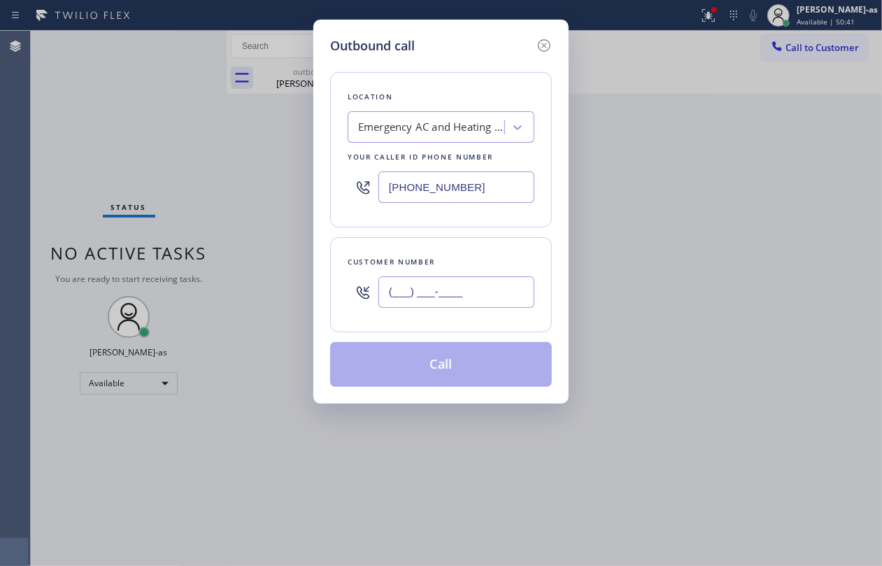
click at [482, 294] on input "(___) ___-____" at bounding box center [456, 291] width 156 height 31
paste input "818) 634-6739"
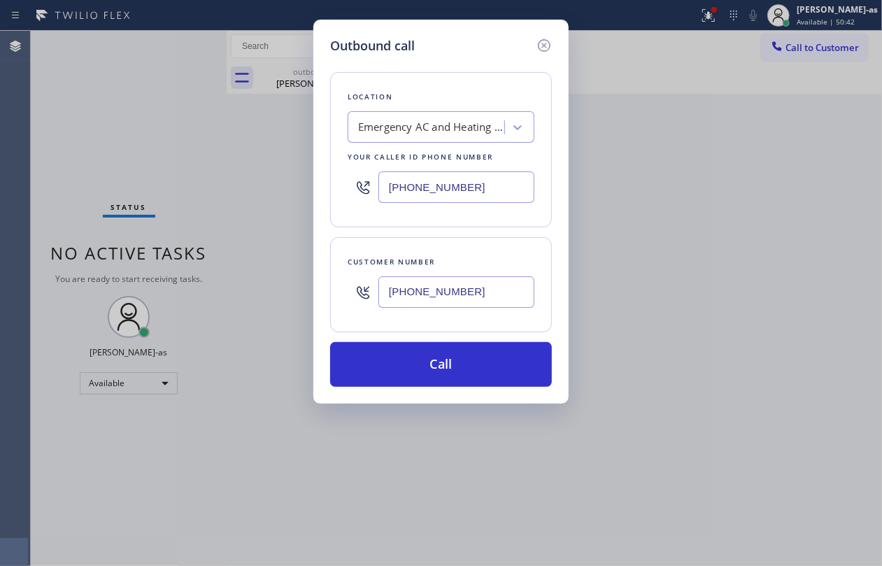
type input "[PHONE_NUMBER]"
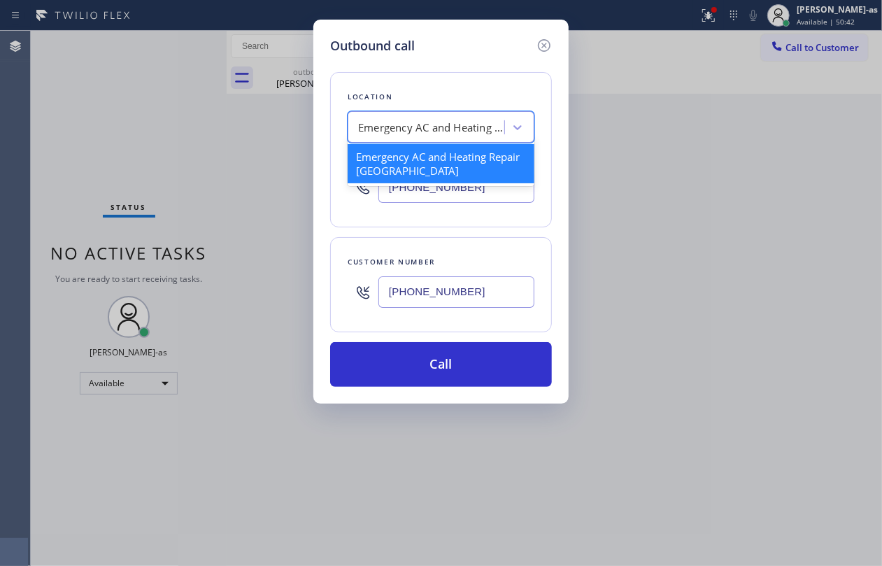
click at [401, 131] on div "Emergency AC and Heating Repair [GEOGRAPHIC_DATA]" at bounding box center [431, 128] width 147 height 16
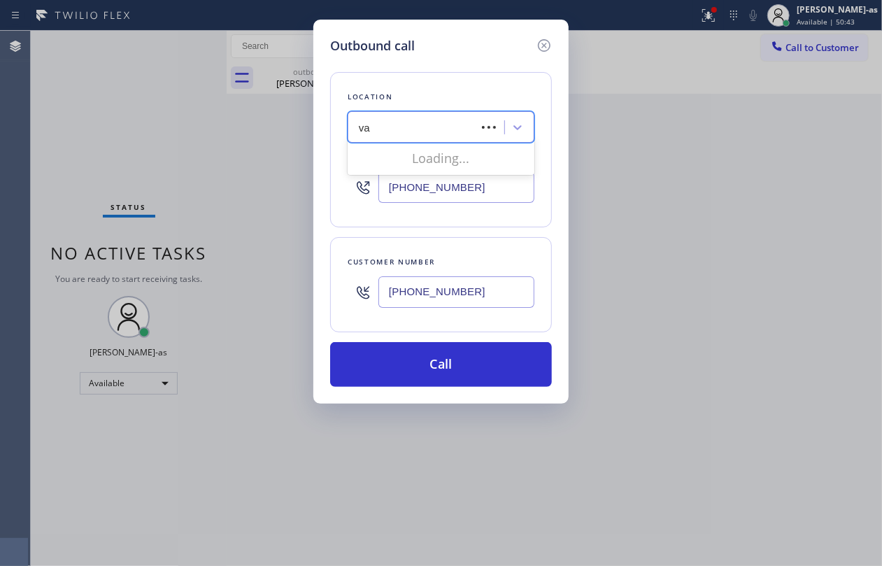
type input "v"
type input "hvac alliance expert"
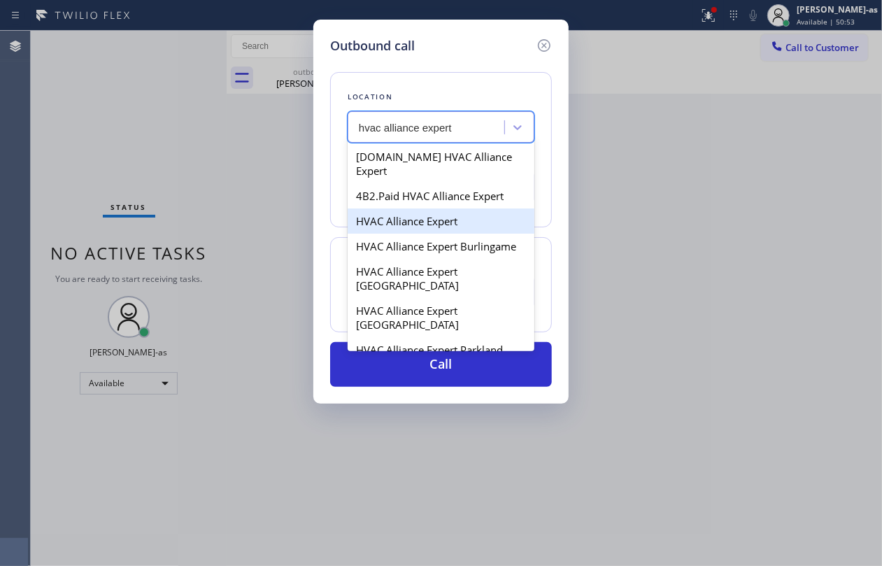
click at [394, 208] on div "HVAC Alliance Expert" at bounding box center [441, 220] width 187 height 25
type input "[PHONE_NUMBER]"
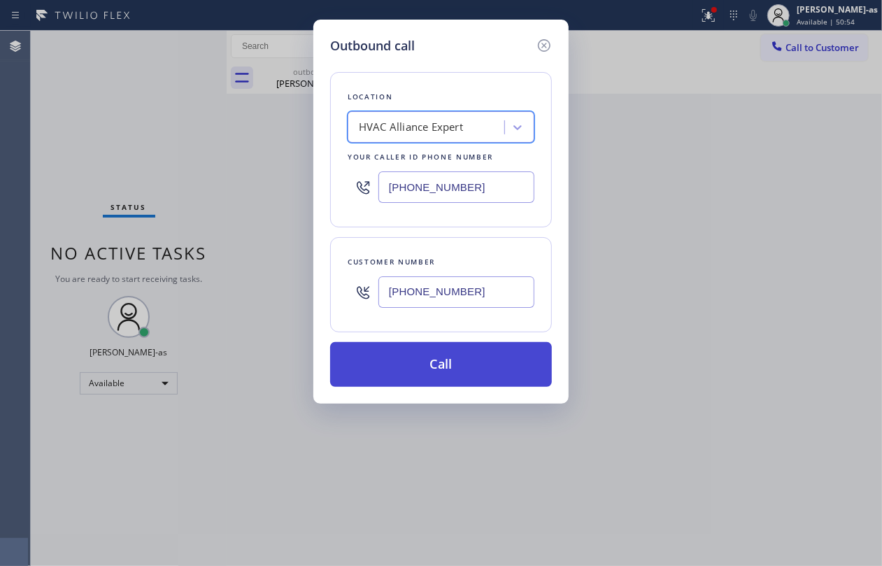
click at [480, 371] on button "Call" at bounding box center [441, 364] width 222 height 45
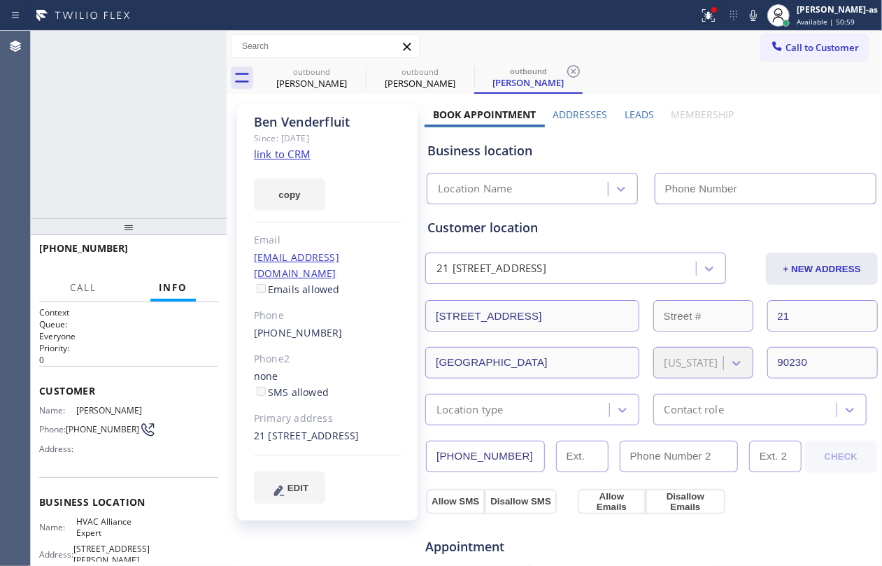
type input "[PHONE_NUMBER]"
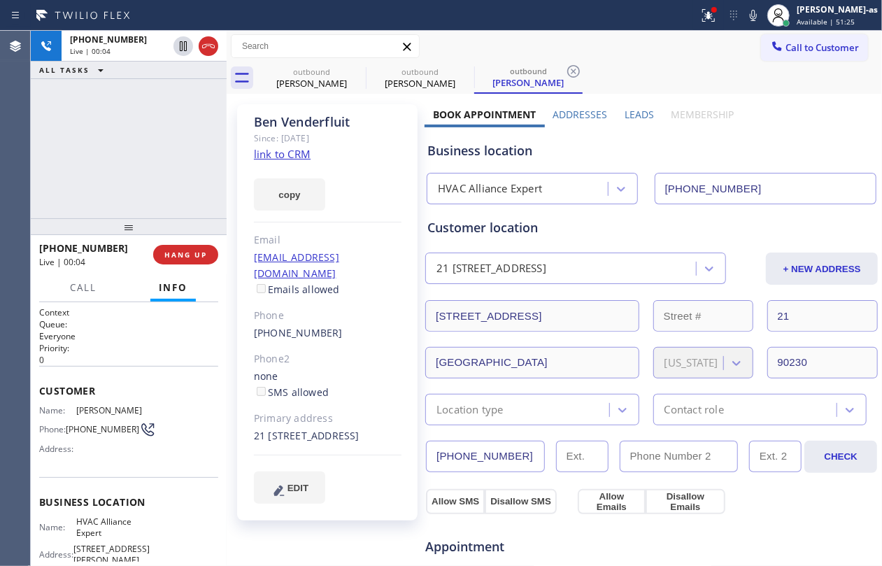
drag, startPoint x: 120, startPoint y: 85, endPoint x: 219, endPoint y: 66, distance: 100.5
click at [127, 85] on div "[PHONE_NUMBER] Live | 00:04 ALL TASKS ALL TASKS ACTIVE TASKS TASKS IN WRAP UP" at bounding box center [129, 124] width 196 height 187
drag, startPoint x: 214, startPoint y: 48, endPoint x: 144, endPoint y: 162, distance: 133.7
click at [214, 46] on icon at bounding box center [208, 46] width 17 height 17
click at [313, 85] on div "[PERSON_NAME]" at bounding box center [312, 83] width 106 height 13
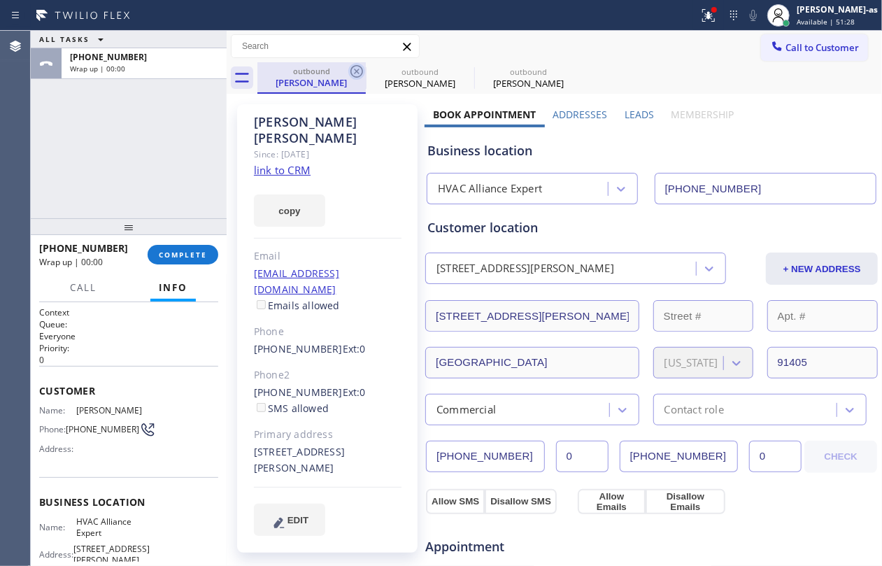
click at [357, 70] on icon at bounding box center [356, 71] width 17 height 17
click at [0, 0] on icon at bounding box center [0, 0] width 0 height 0
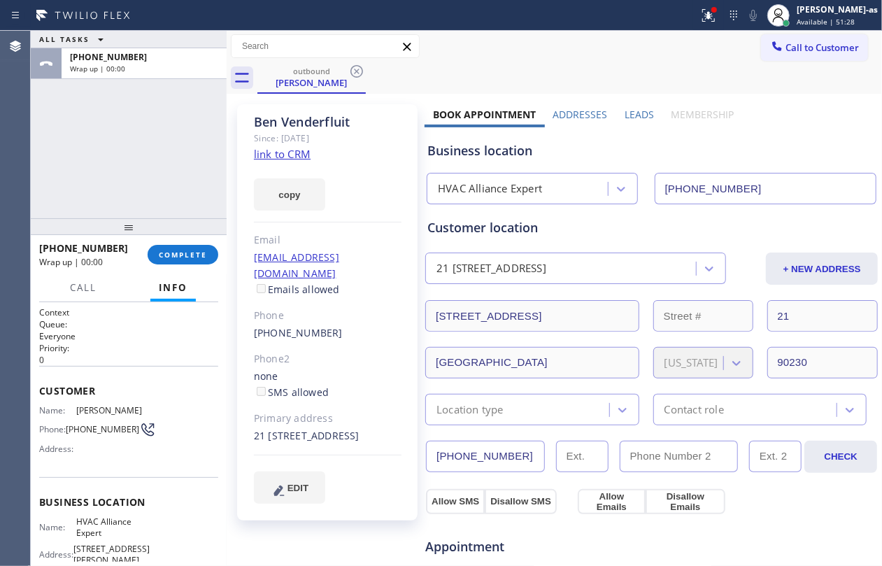
click at [357, 70] on icon at bounding box center [356, 71] width 17 height 17
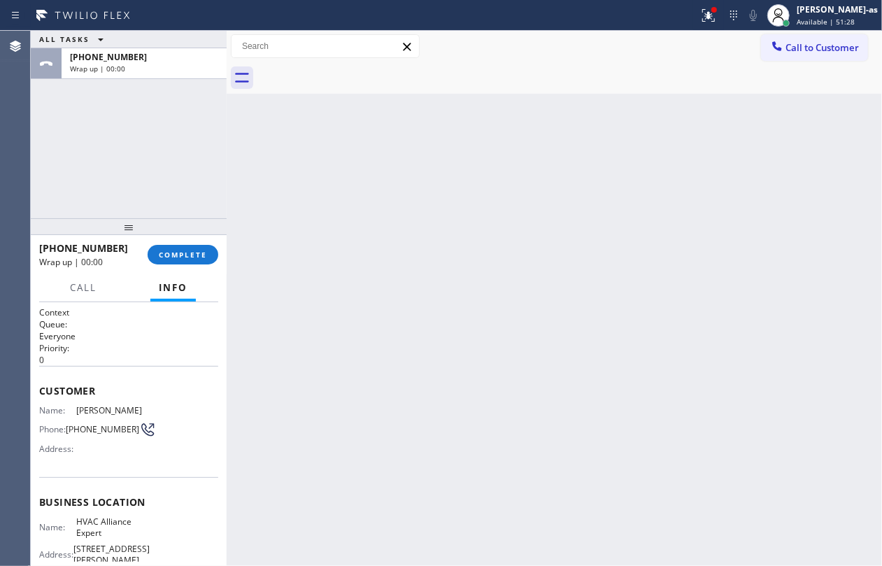
drag, startPoint x: 357, startPoint y: 70, endPoint x: 297, endPoint y: 85, distance: 61.4
click at [356, 69] on div at bounding box center [569, 77] width 625 height 31
click at [133, 163] on div "ALL TASKS ALL TASKS ACTIVE TASKS TASKS IN WRAP UP [PHONE_NUMBER] Wrap up | 00:00" at bounding box center [129, 124] width 196 height 187
click at [188, 250] on span "COMPLETE" at bounding box center [183, 255] width 48 height 10
click at [166, 180] on div "ALL TASKS ALL TASKS ACTIVE TASKS TASKS IN WRAP UP [PHONE_NUMBER] Wrap up | 00:01" at bounding box center [129, 124] width 196 height 187
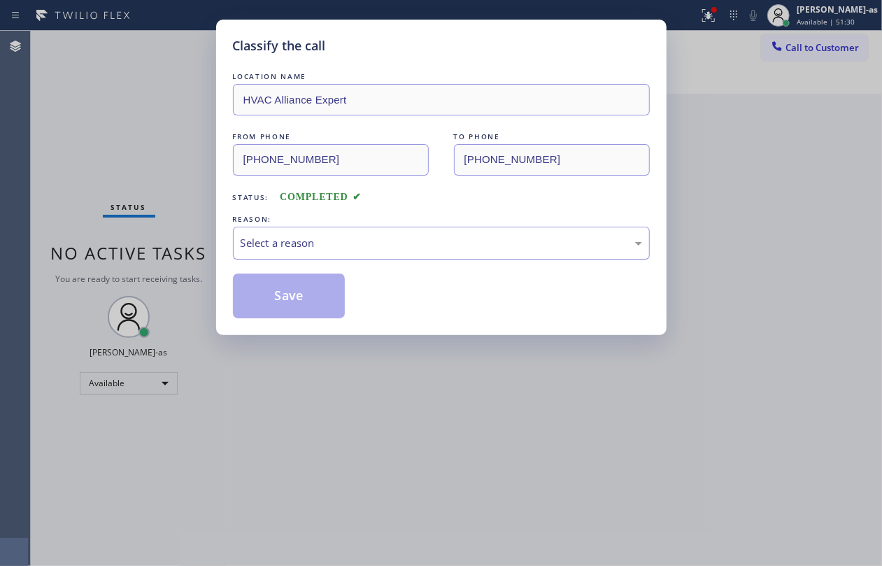
click at [339, 229] on div "Select a reason" at bounding box center [441, 243] width 417 height 33
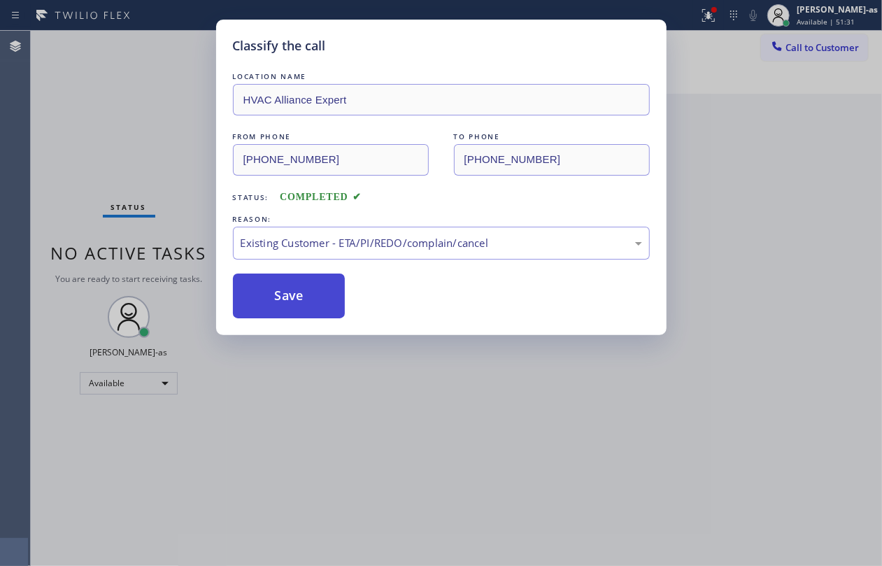
click at [298, 306] on button "Save" at bounding box center [289, 295] width 113 height 45
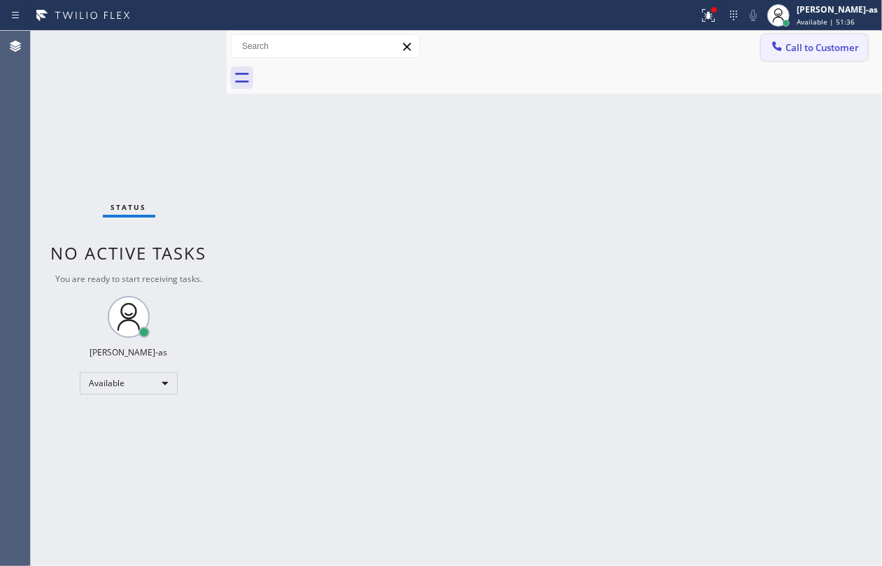
click at [815, 45] on span "Call to Customer" at bounding box center [821, 47] width 73 height 13
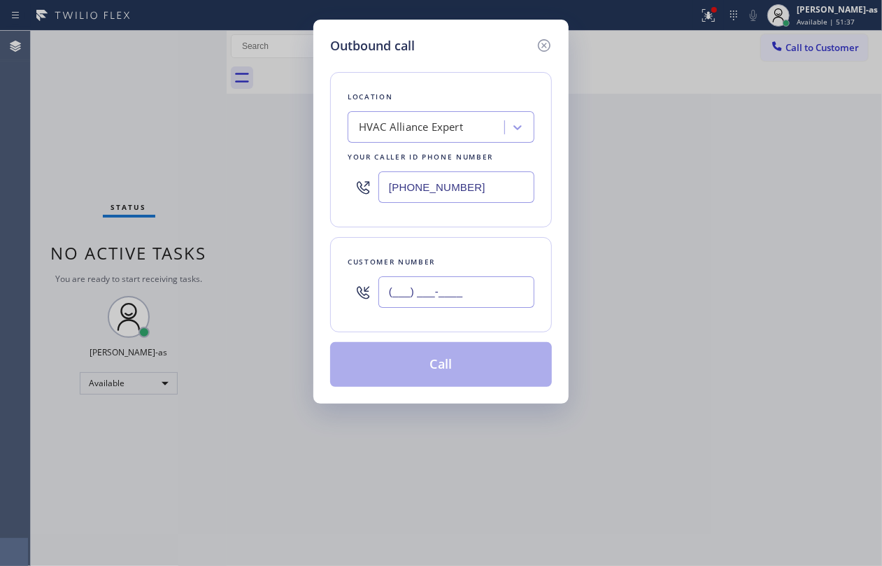
click at [492, 299] on input "(___) ___-____" at bounding box center [456, 291] width 156 height 31
paste input "818) 634-6739"
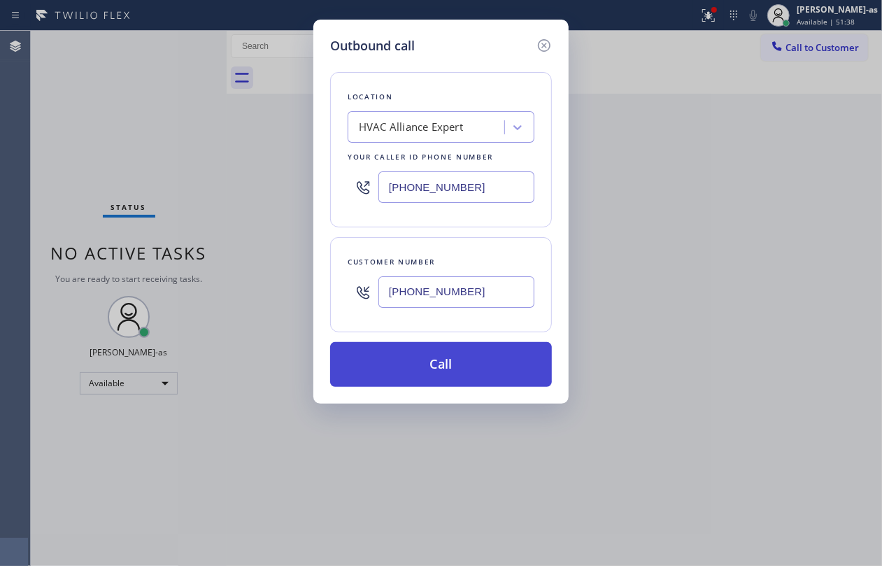
type input "[PHONE_NUMBER]"
click at [467, 359] on button "Call" at bounding box center [441, 364] width 222 height 45
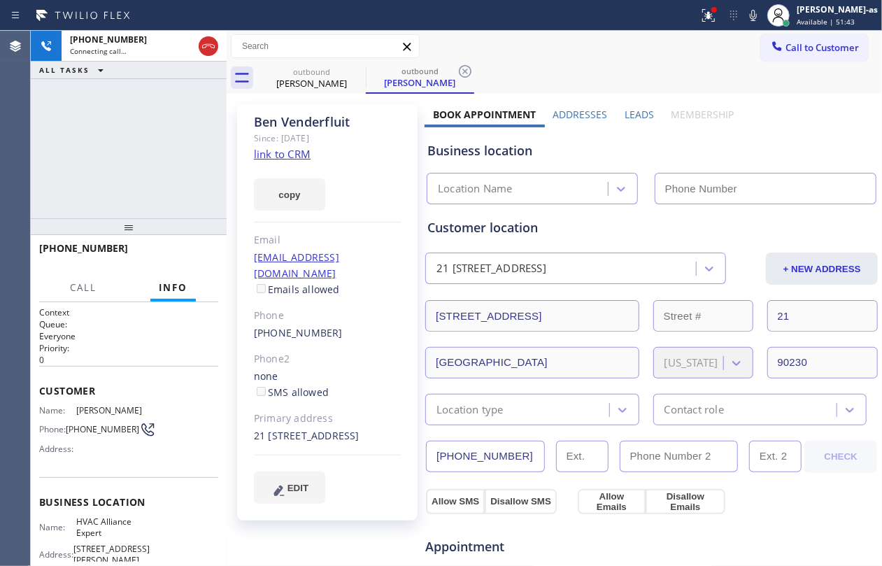
type input "[PHONE_NUMBER]"
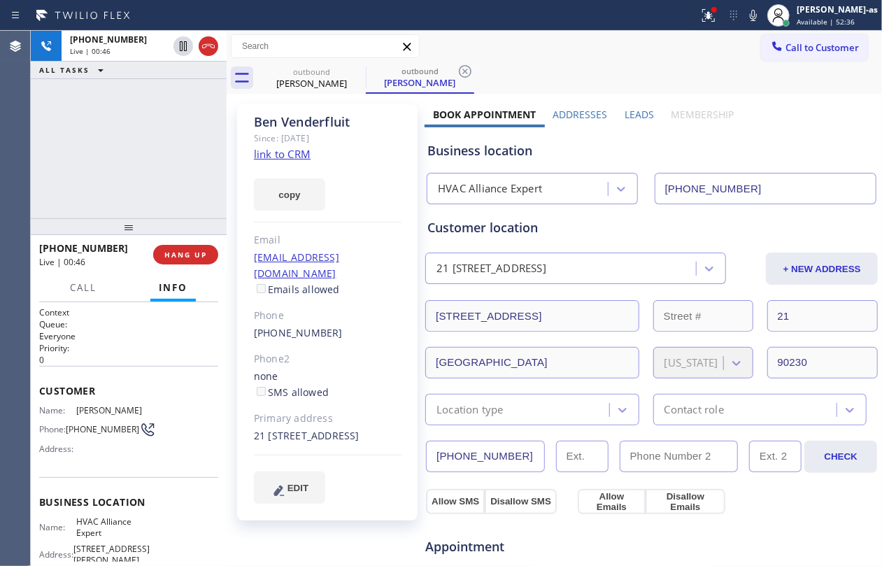
click at [122, 116] on div "[PHONE_NUMBER] Live | 00:46 ALL TASKS ALL TASKS ACTIVE TASKS TASKS IN WRAP UP" at bounding box center [129, 124] width 196 height 187
click at [326, 85] on div "[PERSON_NAME]" at bounding box center [312, 83] width 106 height 13
drag, startPoint x: 355, startPoint y: 73, endPoint x: 250, endPoint y: 127, distance: 118.5
click at [354, 73] on icon at bounding box center [356, 71] width 17 height 17
click at [147, 150] on div "[PHONE_NUMBER] Live | 00:47 ALL TASKS ALL TASKS ACTIVE TASKS TASKS IN WRAP UP" at bounding box center [129, 124] width 196 height 187
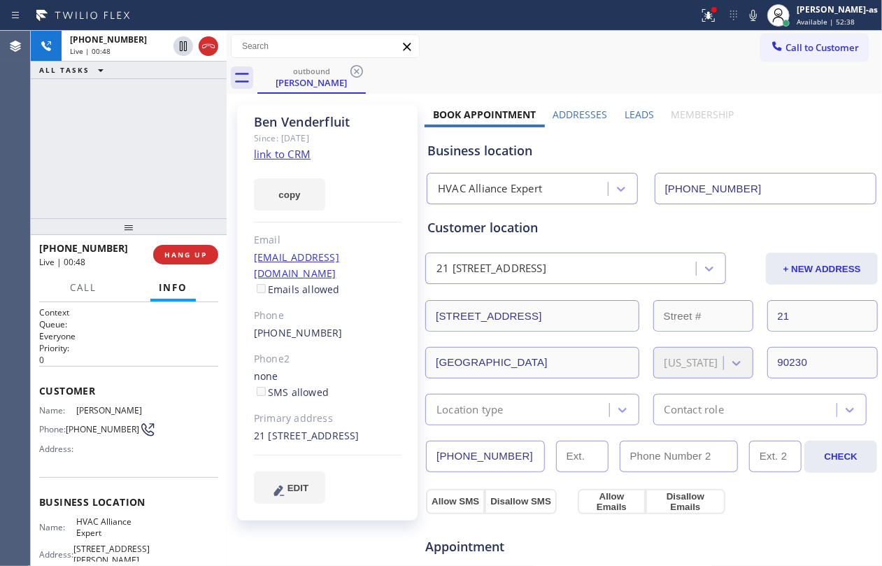
click at [149, 146] on div "[PHONE_NUMBER] Live | 00:48 ALL TASKS ALL TASKS ACTIVE TASKS TASKS IN WRAP UP" at bounding box center [129, 124] width 196 height 187
drag, startPoint x: 131, startPoint y: 158, endPoint x: 583, endPoint y: 189, distance: 452.2
click at [138, 157] on div "[PHONE_NUMBER] Live | 00:49 ALL TASKS ALL TASKS ACTIVE TASKS TASKS IN WRAP UP" at bounding box center [129, 124] width 196 height 187
click at [131, 199] on div "[PHONE_NUMBER] Live | 00:49 ALL TASKS ALL TASKS ACTIVE TASKS TASKS IN WRAP UP" at bounding box center [129, 124] width 196 height 187
drag, startPoint x: 127, startPoint y: 185, endPoint x: 166, endPoint y: 304, distance: 124.5
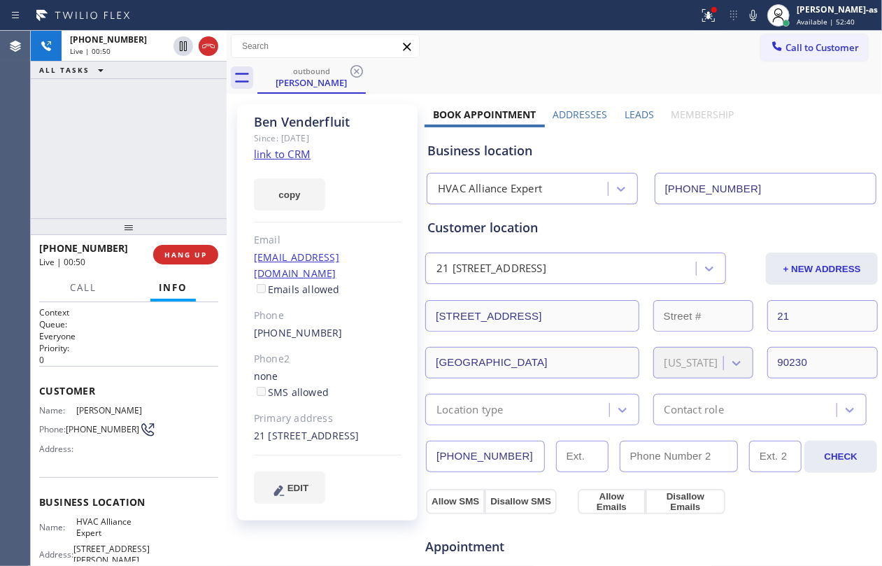
click at [127, 185] on div "[PHONE_NUMBER] Live | 00:50 ALL TASKS ALL TASKS ACTIVE TASKS TASKS IN WRAP UP" at bounding box center [129, 124] width 196 height 187
click at [190, 243] on div "[PHONE_NUMBER] Live | 00:50 HANG UP" at bounding box center [128, 254] width 179 height 36
click at [188, 257] on span "HANG UP" at bounding box center [185, 255] width 43 height 10
click at [187, 257] on span "HANG UP" at bounding box center [185, 255] width 43 height 10
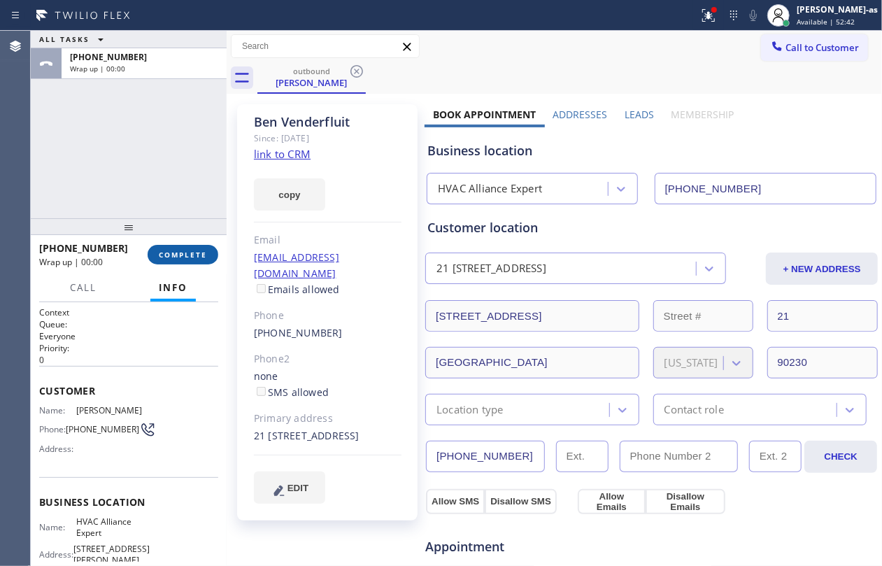
click at [187, 257] on span "COMPLETE" at bounding box center [183, 255] width 48 height 10
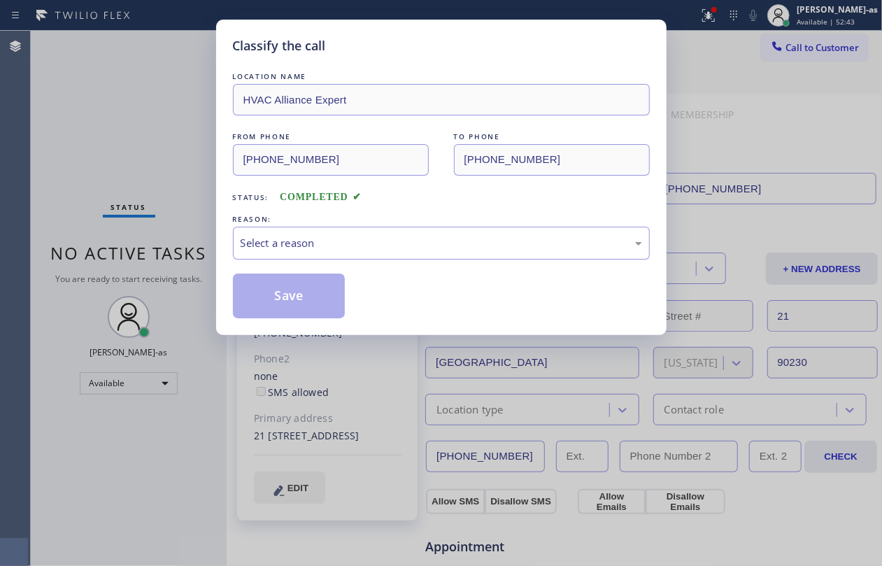
click at [187, 257] on div "Classify the call LOCATION NAME HVAC Alliance Expert FROM PHONE [PHONE_NUMBER] …" at bounding box center [441, 283] width 882 height 566
drag, startPoint x: 380, startPoint y: 196, endPoint x: 401, endPoint y: 266, distance: 73.5
click at [382, 197] on div "Status: COMPLETED" at bounding box center [441, 194] width 417 height 22
click at [404, 241] on div "Select a reason" at bounding box center [441, 243] width 401 height 16
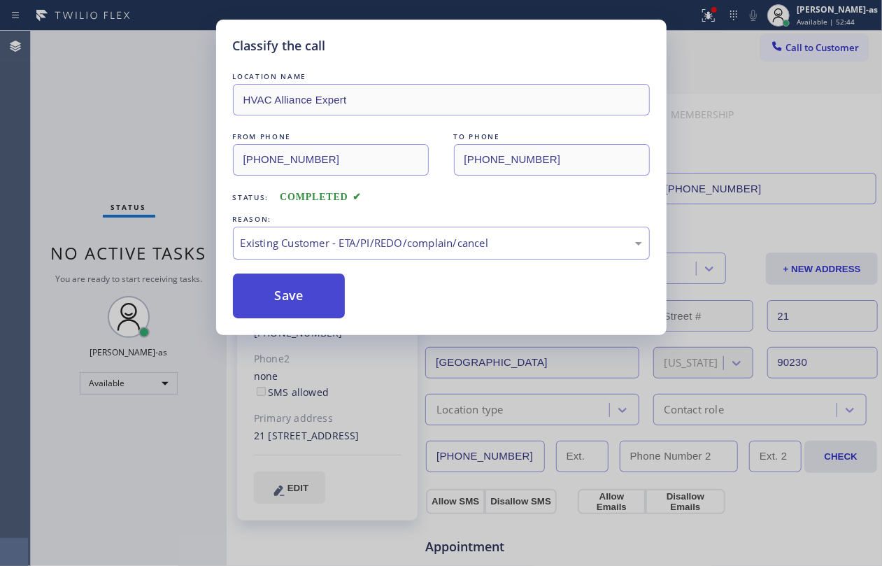
click at [323, 297] on button "Save" at bounding box center [289, 295] width 113 height 45
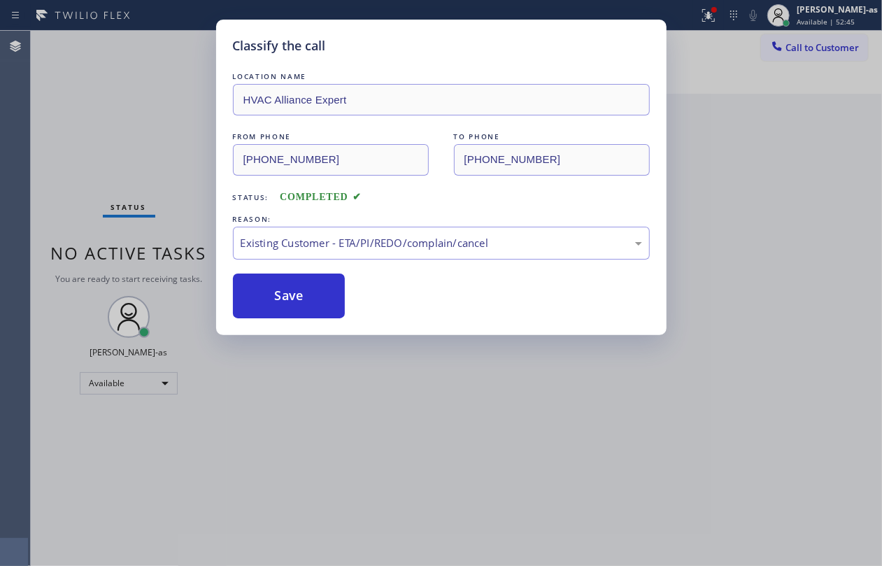
click at [143, 83] on div "Classify the call LOCATION NAME HVAC Alliance Expert FROM PHONE [PHONE_NUMBER] …" at bounding box center [441, 283] width 882 height 566
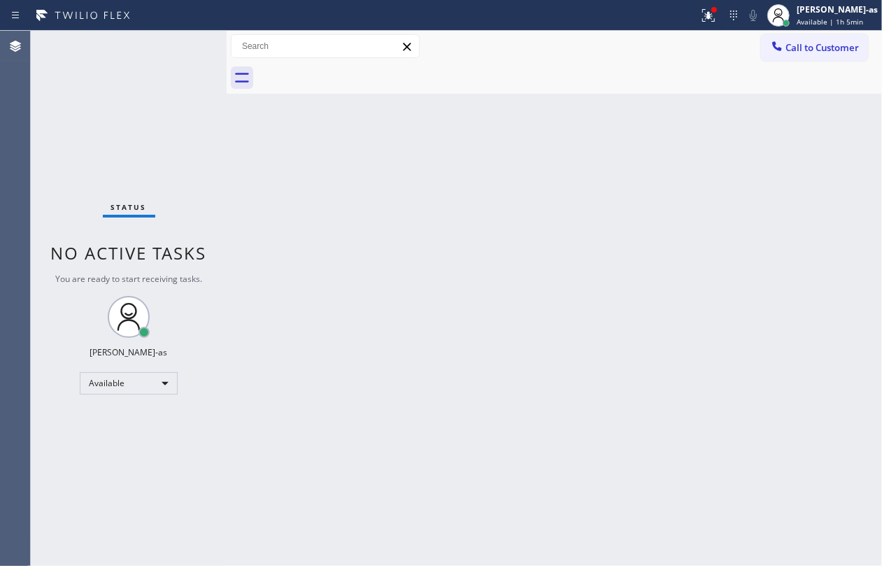
click at [375, 269] on div "Back to Dashboard Change Sender ID Customers Technicians Select a contact Outbo…" at bounding box center [554, 298] width 655 height 535
click at [99, 112] on div "Status No active tasks You are ready to start receiving tasks. [PERSON_NAME]-as…" at bounding box center [129, 298] width 196 height 535
click at [347, 235] on div "Back to Dashboard Change Sender ID Customers Technicians Select a contact Outbo…" at bounding box center [554, 298] width 655 height 535
click at [339, 241] on div "Back to Dashboard Change Sender ID Customers Technicians Select a contact Outbo…" at bounding box center [554, 298] width 655 height 535
drag, startPoint x: 452, startPoint y: 178, endPoint x: 471, endPoint y: 178, distance: 18.9
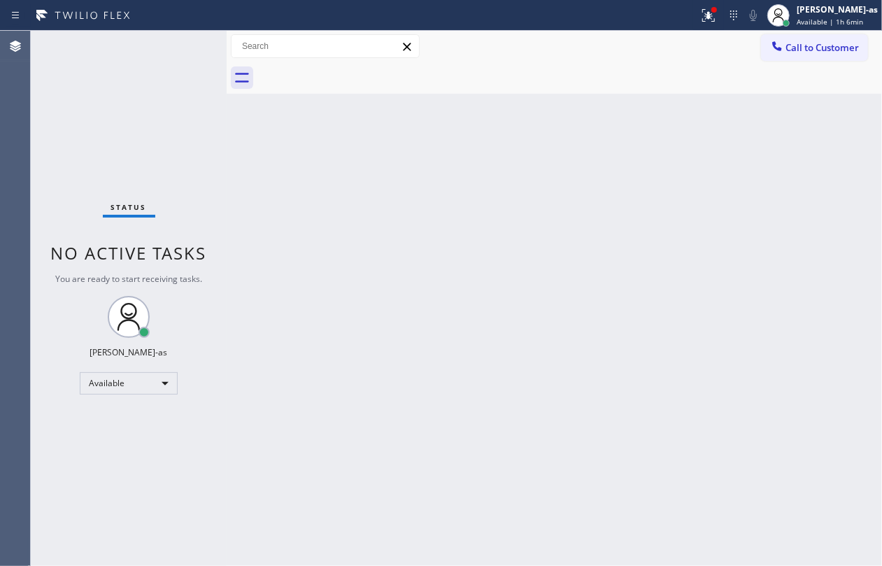
click at [452, 179] on div "Back to Dashboard Change Sender ID Customers Technicians Select a contact Outbo…" at bounding box center [554, 298] width 655 height 535
click at [788, 49] on span "Call to Customer" at bounding box center [821, 47] width 73 height 13
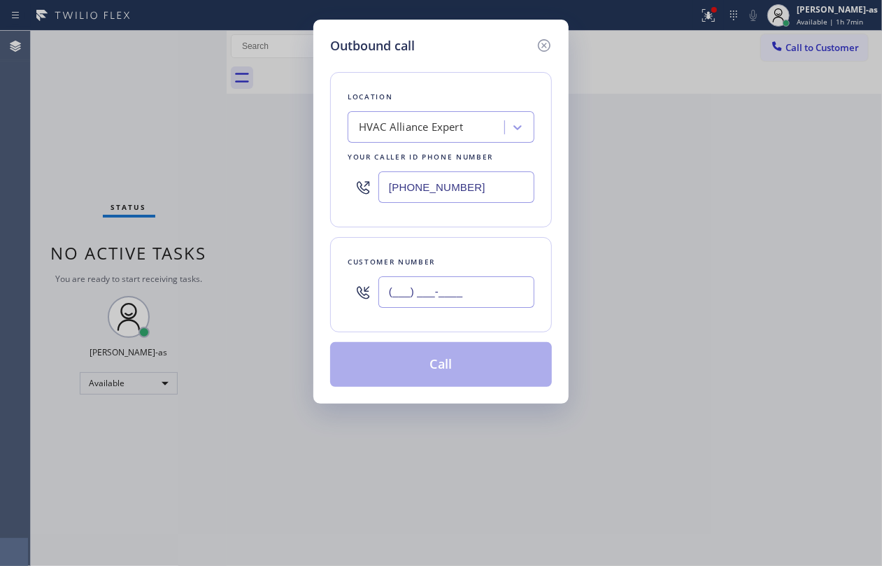
click at [479, 295] on input "(___) ___-____" at bounding box center [456, 291] width 156 height 31
paste input "917) 446-2087"
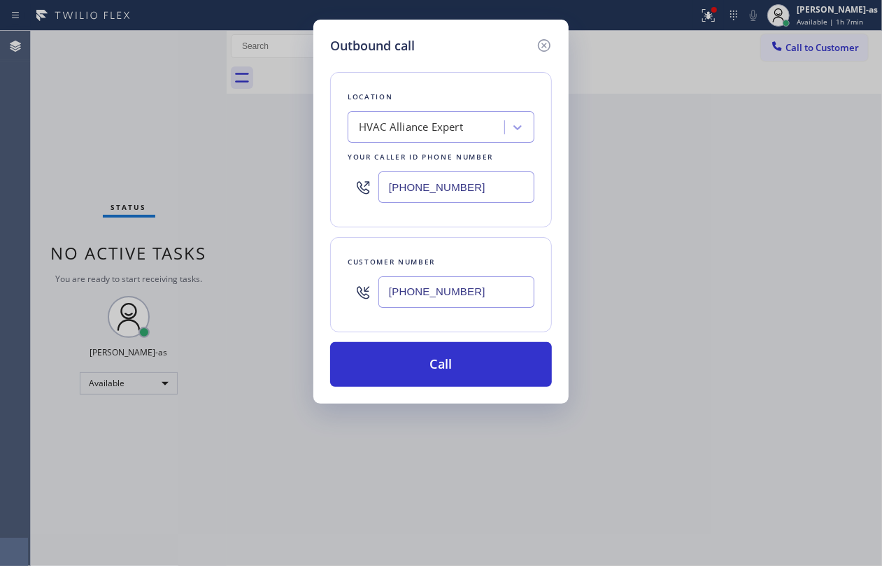
type input "[PHONE_NUMBER]"
click at [449, 133] on div "HVAC Alliance Expert" at bounding box center [411, 128] width 104 height 16
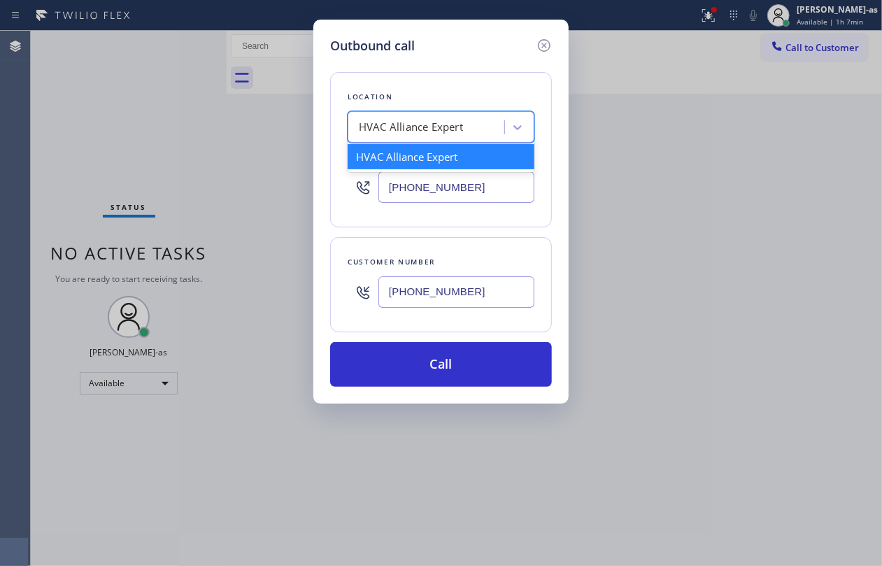
paste input "Rocket Heating AC Repair [GEOGRAPHIC_DATA]"
type input "Rocket Heating AC Repair [GEOGRAPHIC_DATA]"
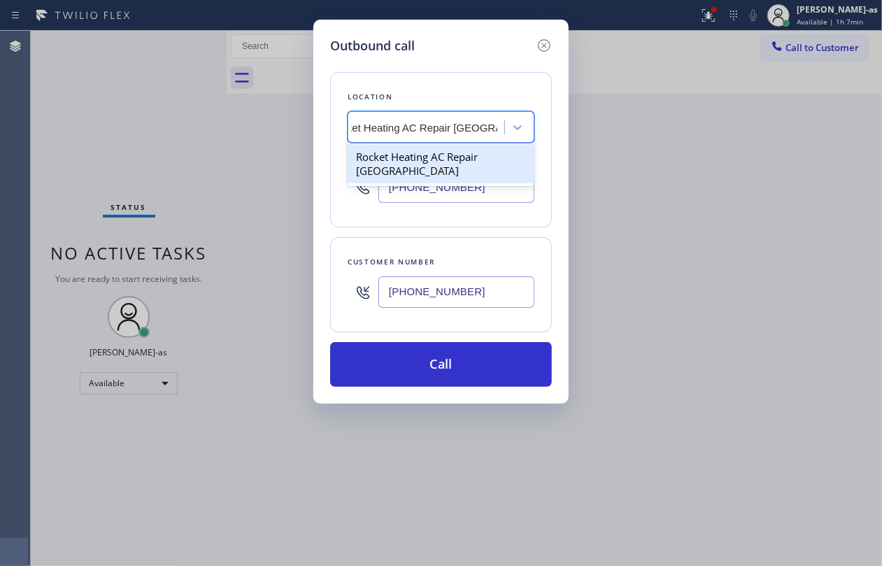
scroll to position [0, 31]
click at [456, 157] on div "Rocket Heating AC Repair [GEOGRAPHIC_DATA]" at bounding box center [441, 163] width 187 height 39
type input "[PHONE_NUMBER]"
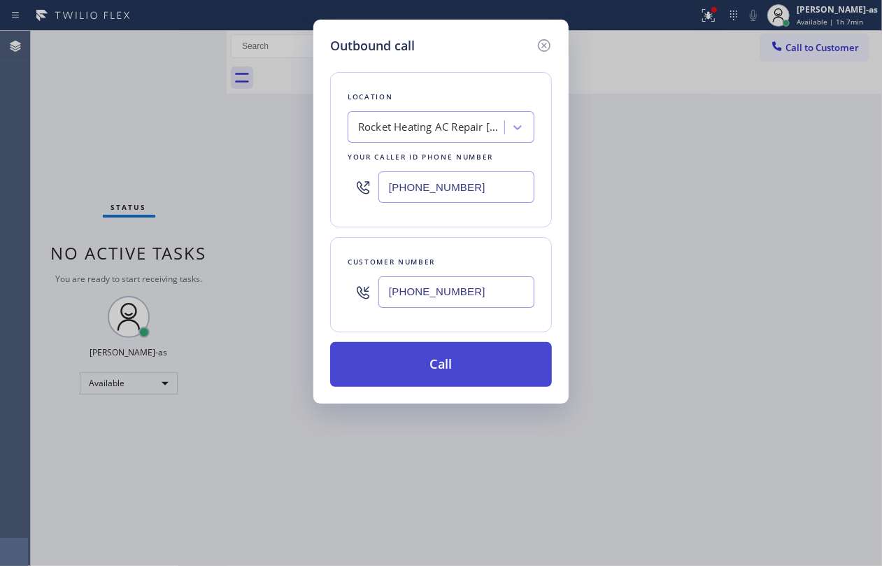
click at [492, 357] on button "Call" at bounding box center [441, 364] width 222 height 45
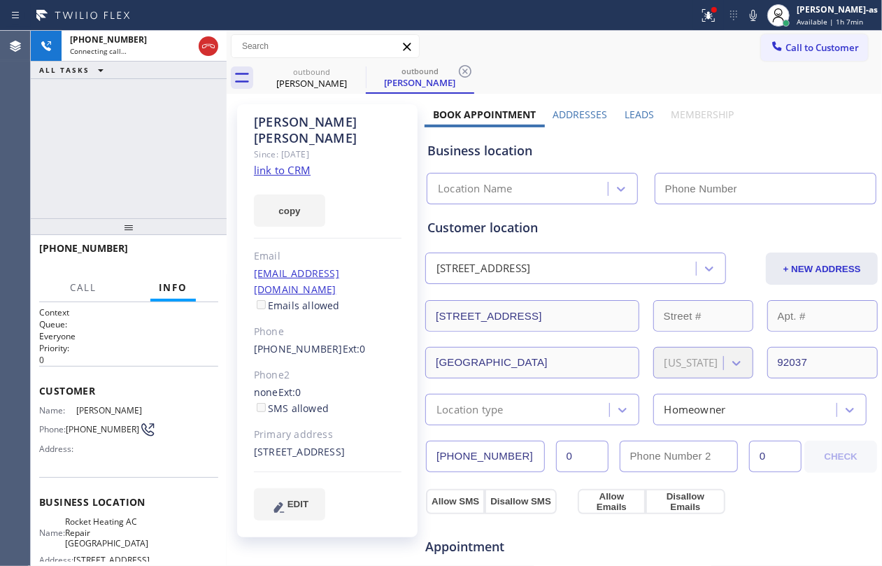
type input "[PHONE_NUMBER]"
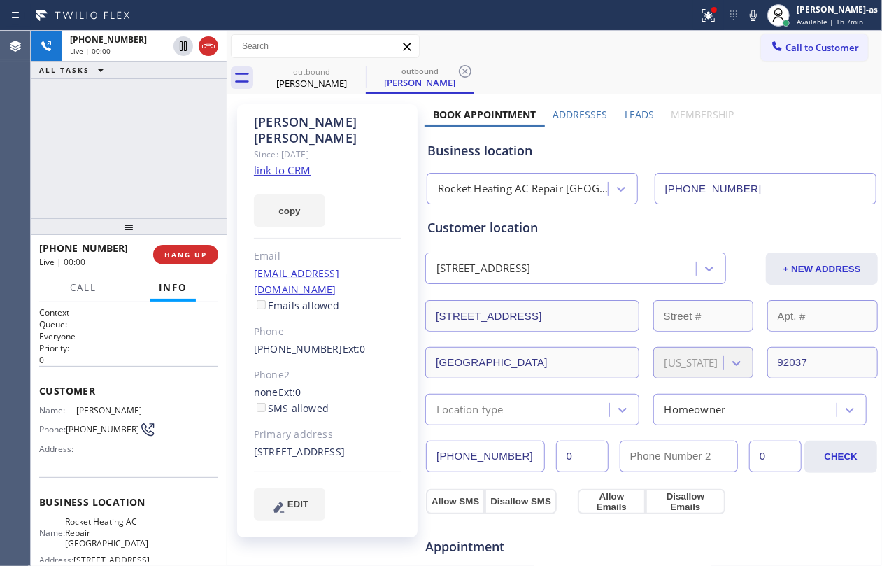
click at [107, 124] on div "[PHONE_NUMBER] Live | 00:00 ALL TASKS ALL TASKS ACTIVE TASKS TASKS IN WRAP UP" at bounding box center [129, 124] width 196 height 187
click at [130, 150] on div "[PHONE_NUMBER] Live | 00:01 ALL TASKS ALL TASKS ACTIVE TASKS TASKS IN WRAP UP" at bounding box center [129, 124] width 196 height 187
click at [144, 193] on div "[PHONE_NUMBER] Live | 00:02 ALL TASKS ALL TASKS ACTIVE TASKS TASKS IN WRAP UP" at bounding box center [129, 124] width 196 height 187
drag, startPoint x: 145, startPoint y: 222, endPoint x: 192, endPoint y: 267, distance: 64.3
click at [155, 222] on div at bounding box center [129, 226] width 196 height 17
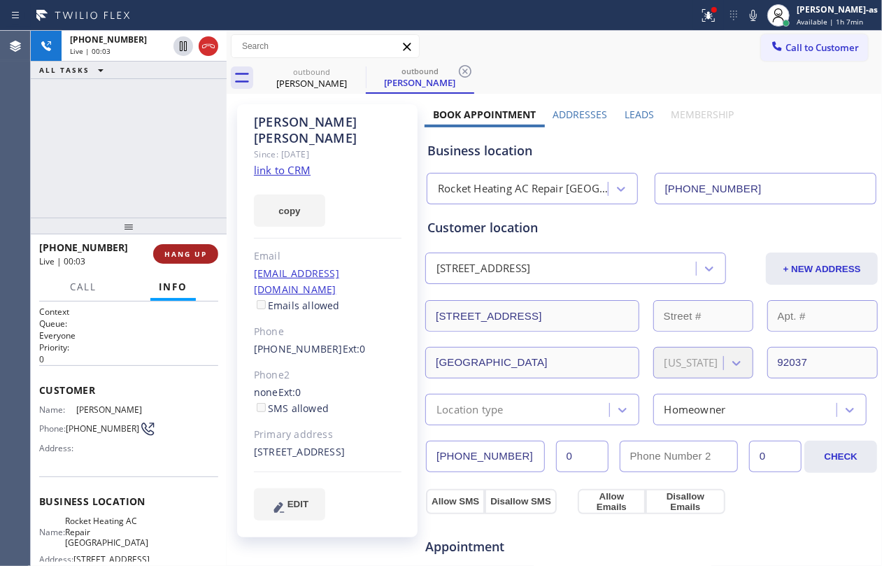
click at [180, 250] on span "HANG UP" at bounding box center [185, 254] width 43 height 10
click at [183, 250] on span "HANG UP" at bounding box center [185, 254] width 43 height 10
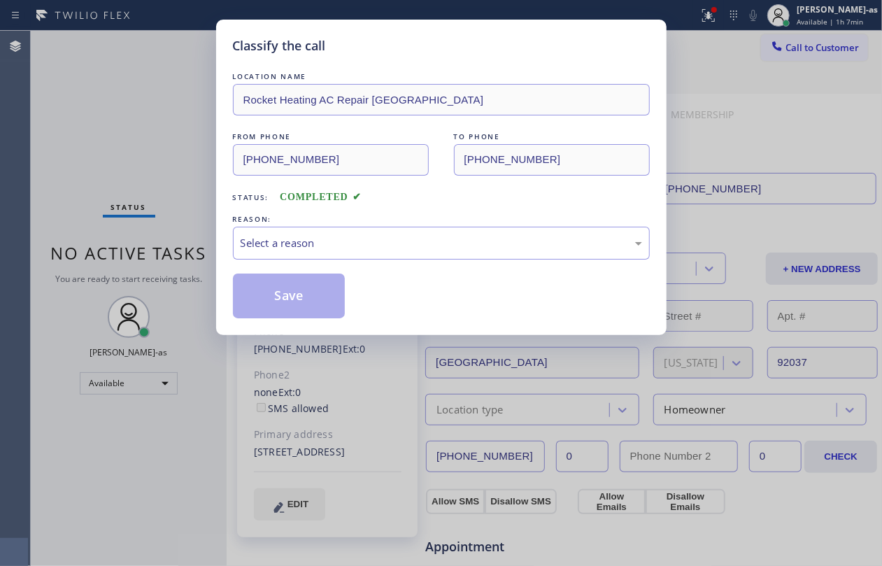
drag, startPoint x: 203, startPoint y: 178, endPoint x: 221, endPoint y: 177, distance: 18.2
click at [205, 178] on div "Classify the call LOCATION NAME Rocket Heating AC Repair Saratoga FROM PHONE [P…" at bounding box center [441, 283] width 882 height 566
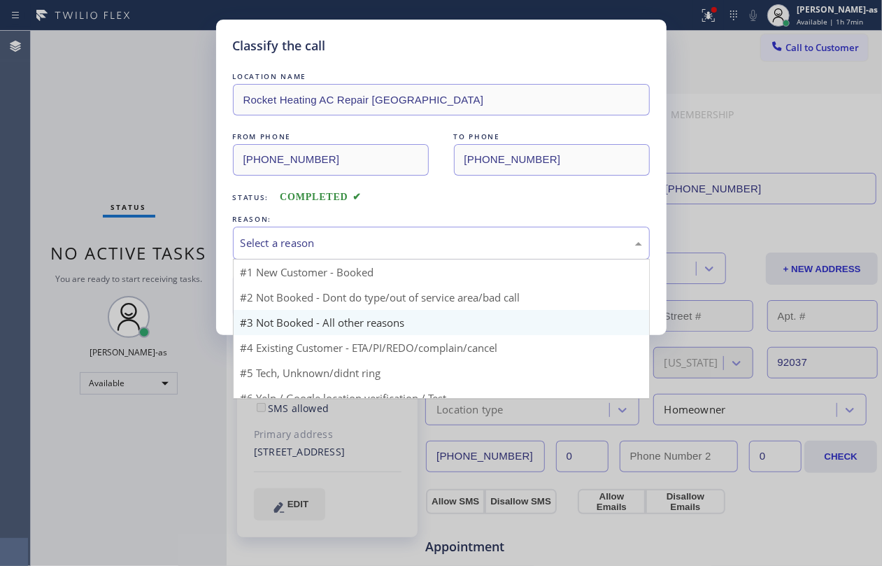
drag, startPoint x: 337, startPoint y: 241, endPoint x: 369, endPoint y: 291, distance: 59.8
click at [339, 241] on div "Select a reason" at bounding box center [441, 243] width 401 height 16
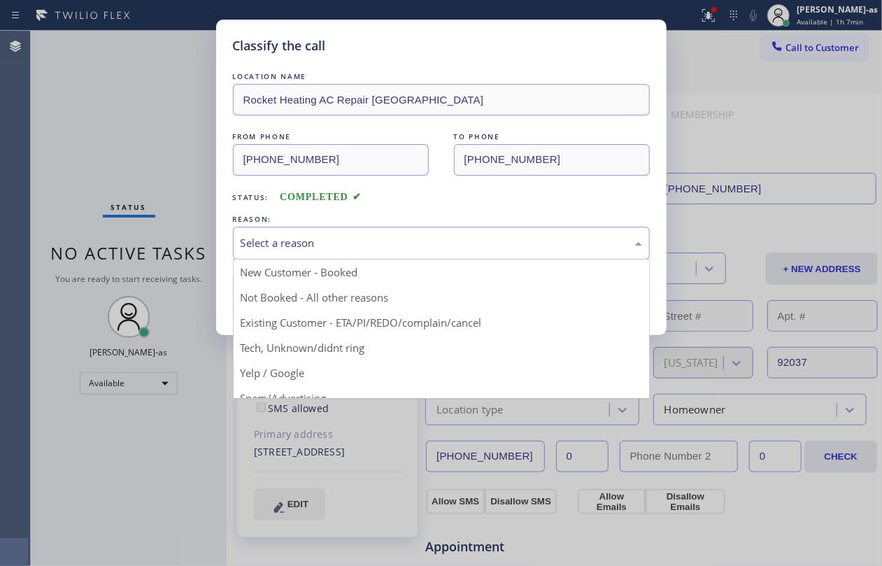
drag, startPoint x: 406, startPoint y: 328, endPoint x: 372, endPoint y: 311, distance: 37.5
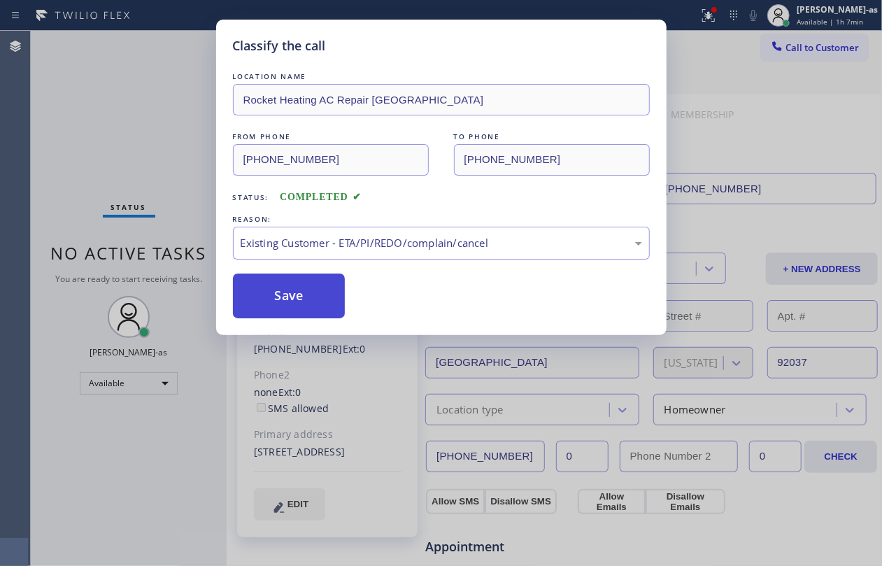
click at [281, 294] on button "Save" at bounding box center [289, 295] width 113 height 45
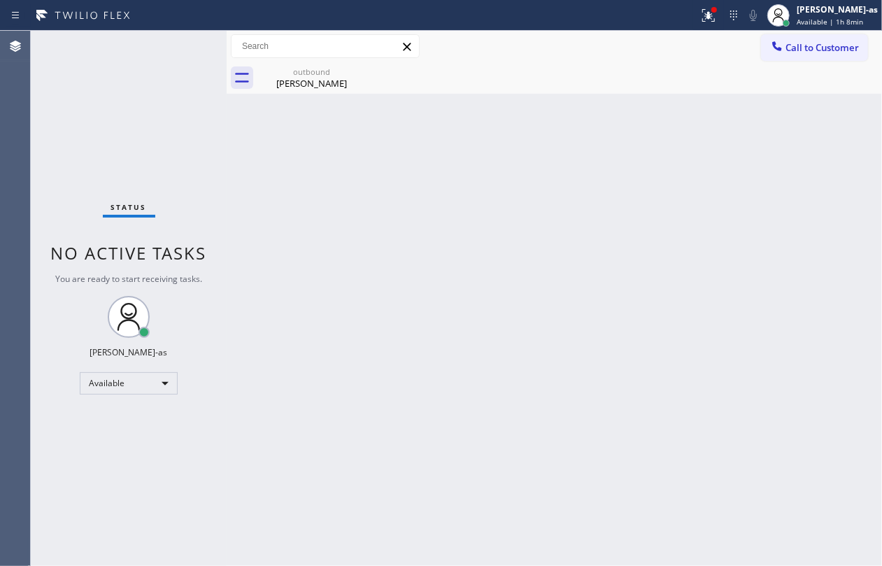
drag, startPoint x: 269, startPoint y: 232, endPoint x: 275, endPoint y: 106, distance: 126.0
click at [270, 225] on div "Back to Dashboard Change Sender ID Customers Technicians Select a contact Outbo…" at bounding box center [554, 298] width 655 height 535
drag, startPoint x: 333, startPoint y: 57, endPoint x: 326, endPoint y: 60, distance: 7.8
click at [330, 57] on div at bounding box center [325, 46] width 189 height 24
click at [316, 68] on div "outbound" at bounding box center [312, 71] width 106 height 10
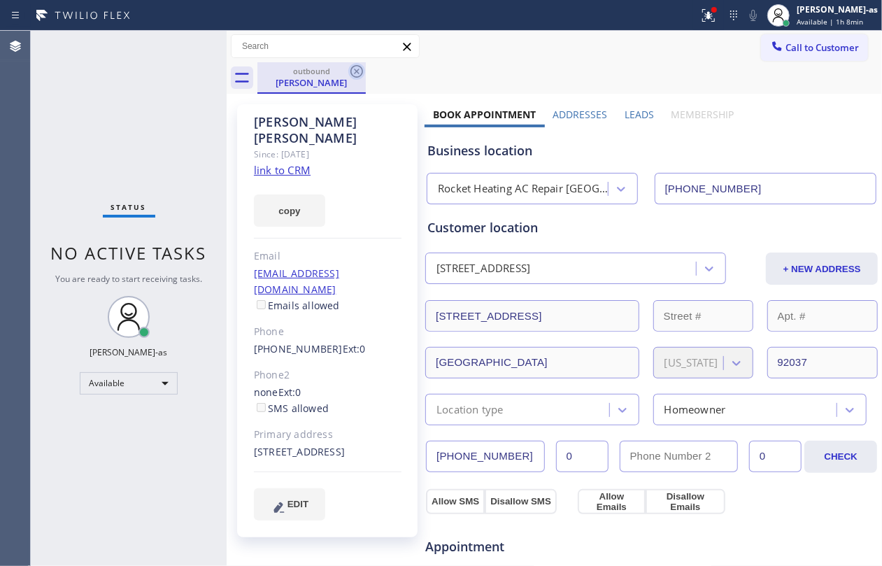
click at [358, 68] on icon at bounding box center [356, 71] width 17 height 17
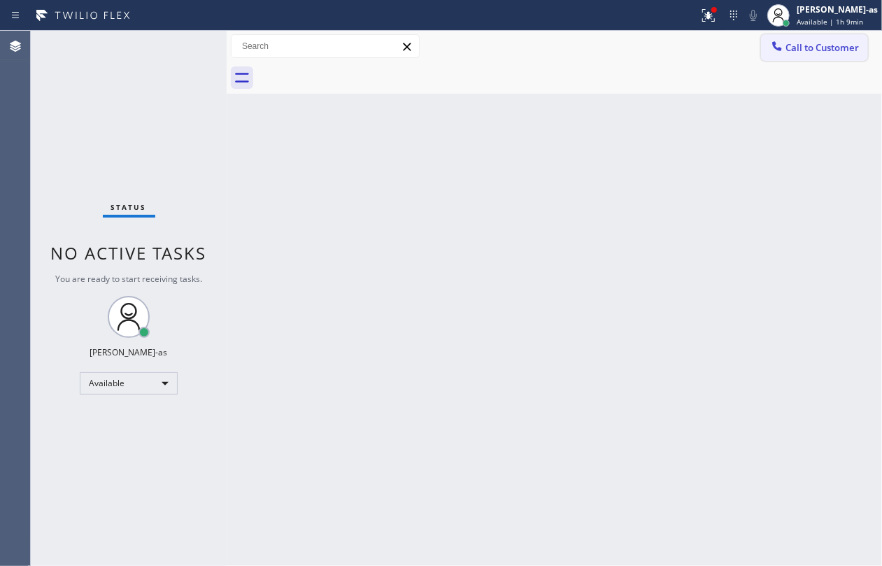
click at [810, 48] on span "Call to Customer" at bounding box center [821, 47] width 73 height 13
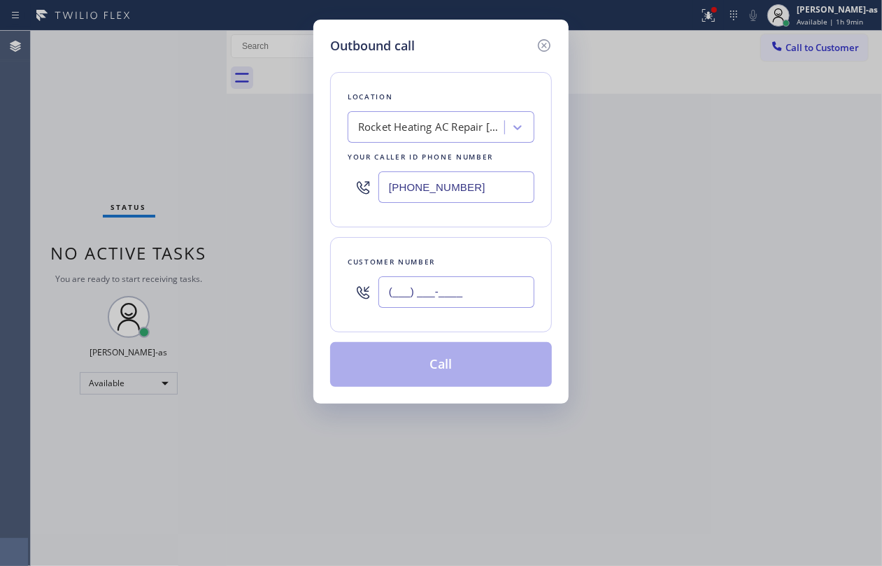
click at [459, 302] on input "(___) ___-____" at bounding box center [456, 291] width 156 height 31
paste input "310) 497-5864"
type input "[PHONE_NUMBER]"
click at [415, 120] on div "Rocket Heating AC Repair [GEOGRAPHIC_DATA]" at bounding box center [431, 128] width 147 height 16
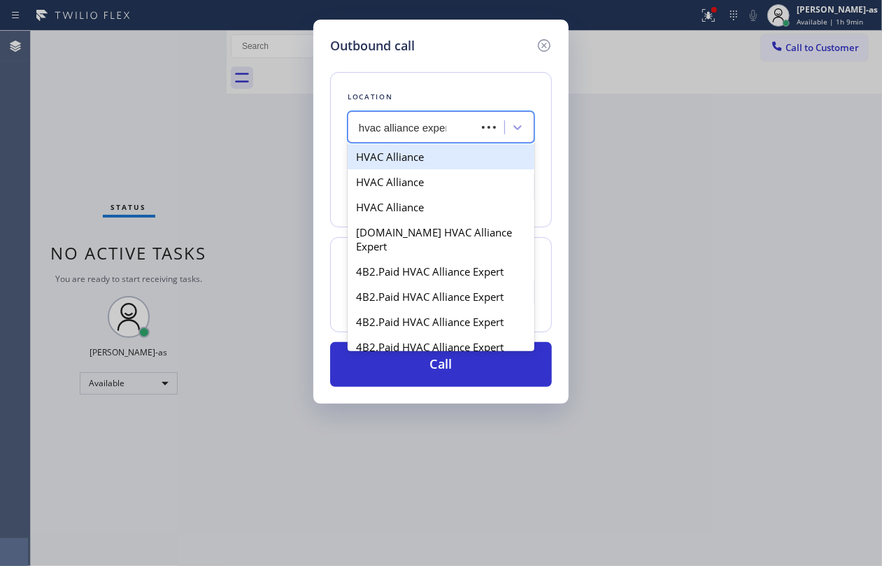
type input "hvac alliance expert"
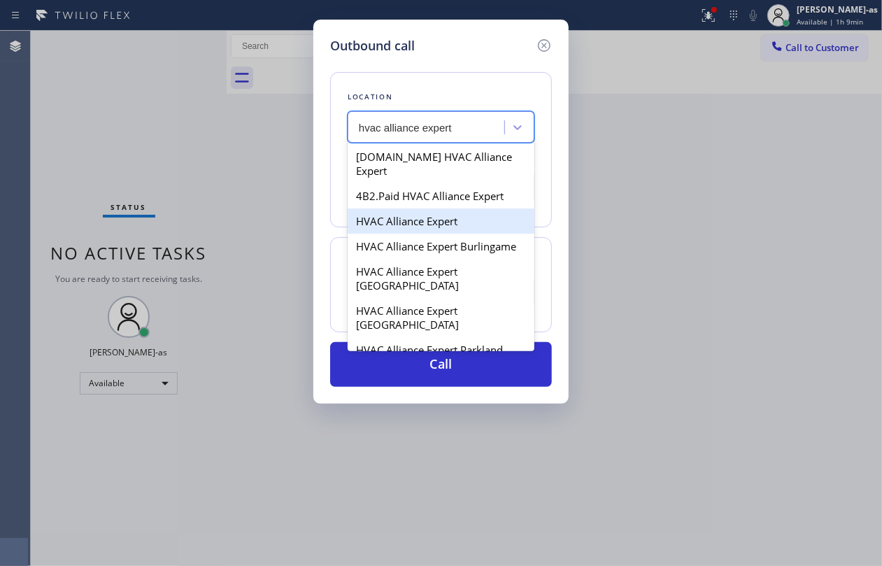
click at [394, 213] on div "HVAC Alliance Expert" at bounding box center [441, 220] width 187 height 25
type input "[PHONE_NUMBER]"
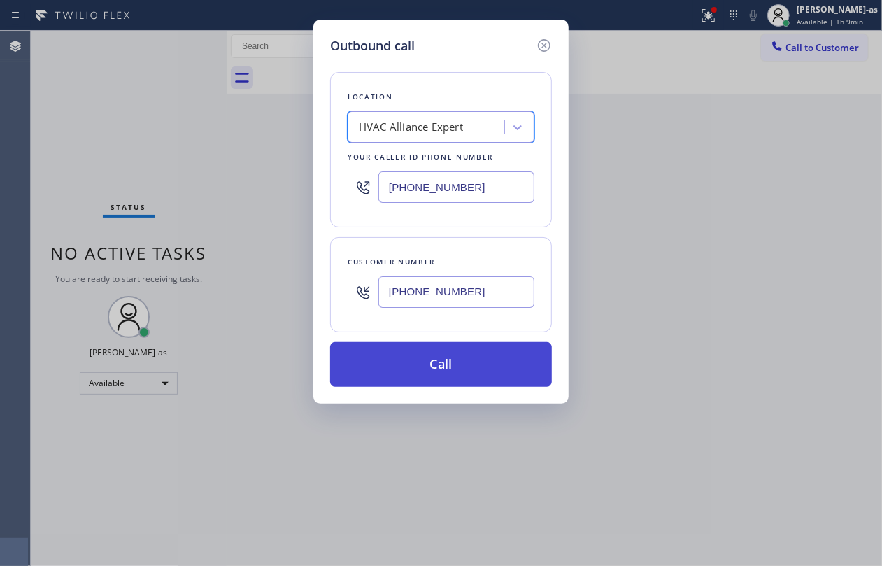
click at [457, 345] on button "Call" at bounding box center [441, 364] width 222 height 45
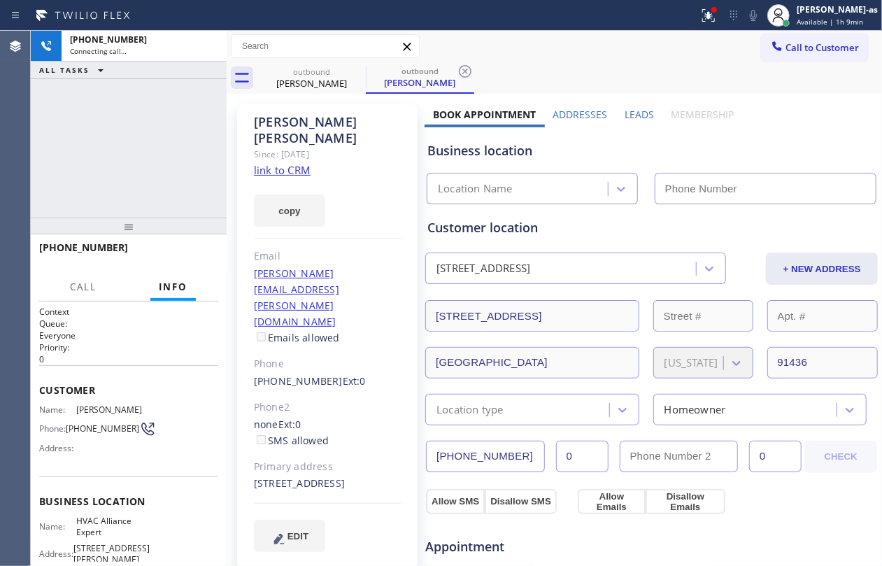
type input "[PHONE_NUMBER]"
click at [289, 163] on link "link to CRM" at bounding box center [282, 170] width 57 height 14
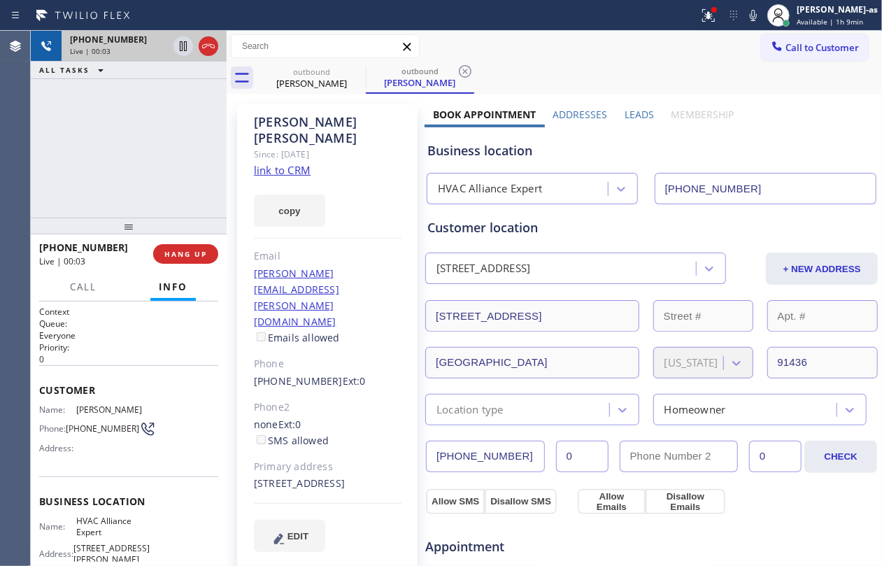
click at [213, 55] on div at bounding box center [196, 46] width 50 height 31
click at [208, 50] on icon at bounding box center [208, 46] width 17 height 17
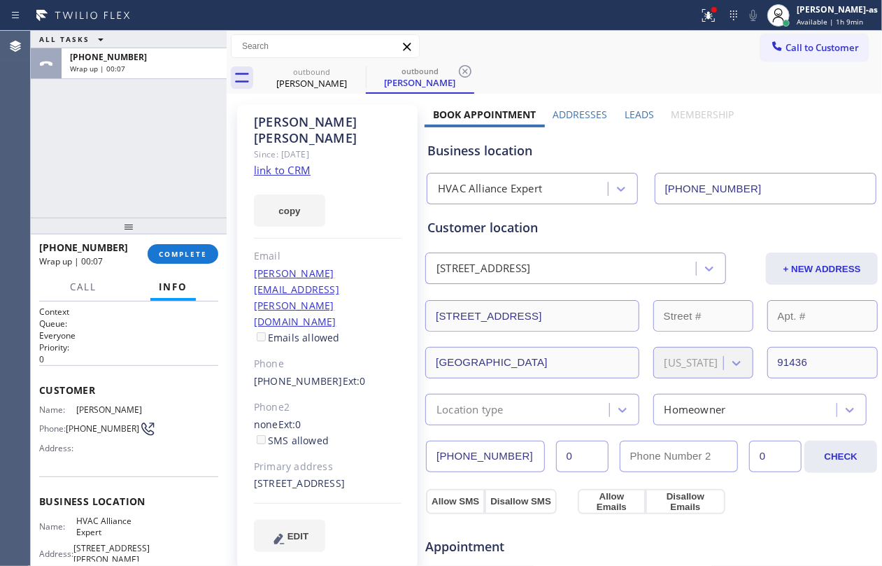
click at [143, 218] on div at bounding box center [129, 226] width 196 height 17
click at [182, 250] on span "COMPLETE" at bounding box center [183, 254] width 48 height 10
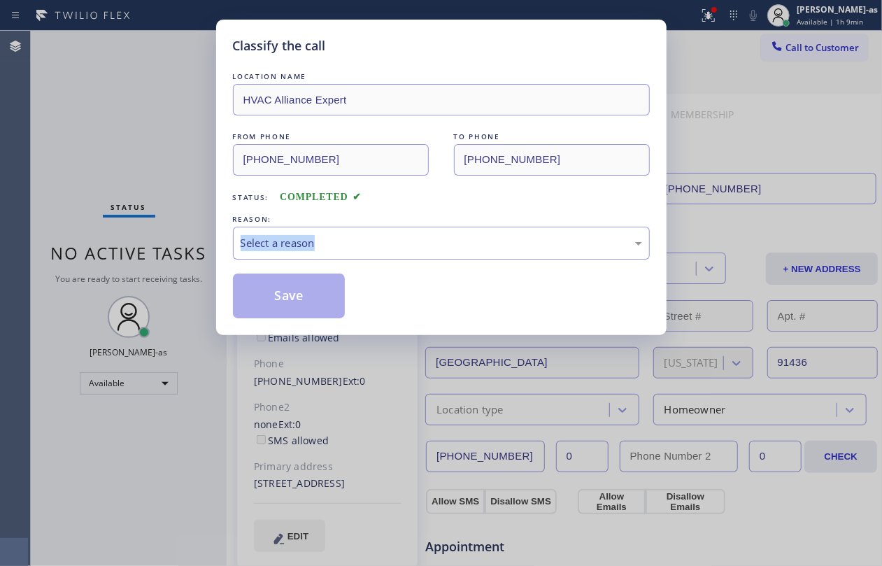
click at [182, 250] on div "Classify the call LOCATION NAME HVAC Alliance Expert FROM PHONE [PHONE_NUMBER] …" at bounding box center [441, 283] width 882 height 566
click at [436, 201] on div "Status: COMPLETED" at bounding box center [441, 194] width 417 height 22
click at [436, 245] on div "Select a reason" at bounding box center [441, 243] width 401 height 16
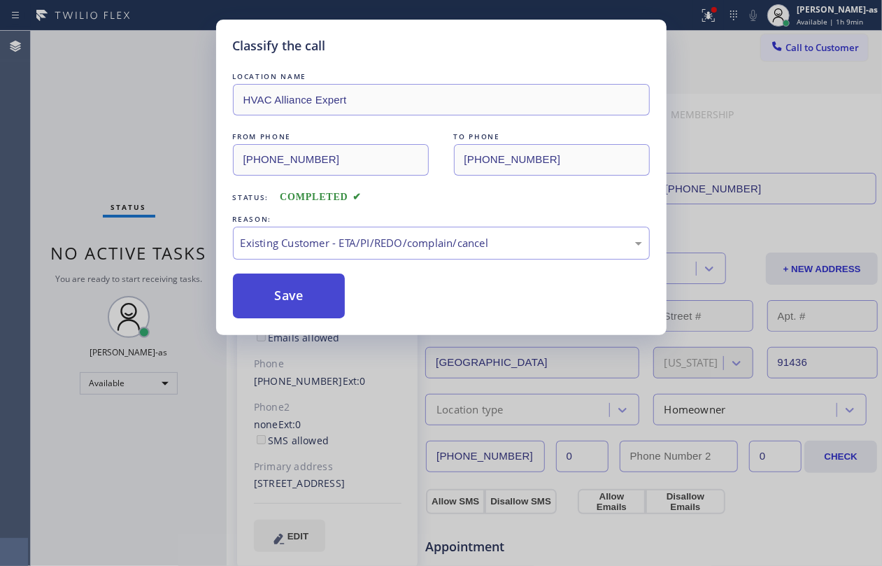
click at [299, 297] on button "Save" at bounding box center [289, 295] width 113 height 45
drag, startPoint x: 165, startPoint y: 157, endPoint x: 286, endPoint y: 182, distance: 123.6
click at [164, 157] on div "Classify the call LOCATION NAME HVAC Alliance Expert FROM PHONE [PHONE_NUMBER] …" at bounding box center [441, 283] width 882 height 566
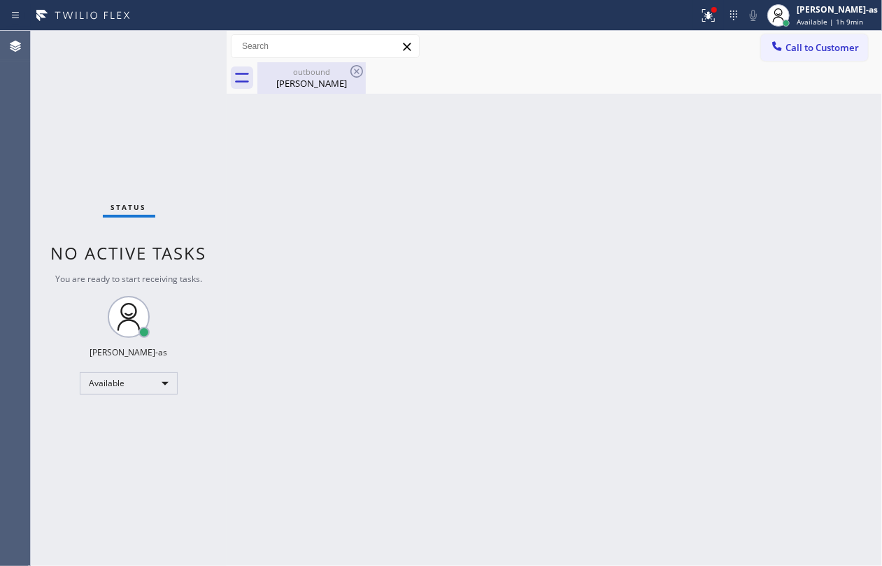
click at [312, 76] on div "outbound" at bounding box center [312, 71] width 106 height 10
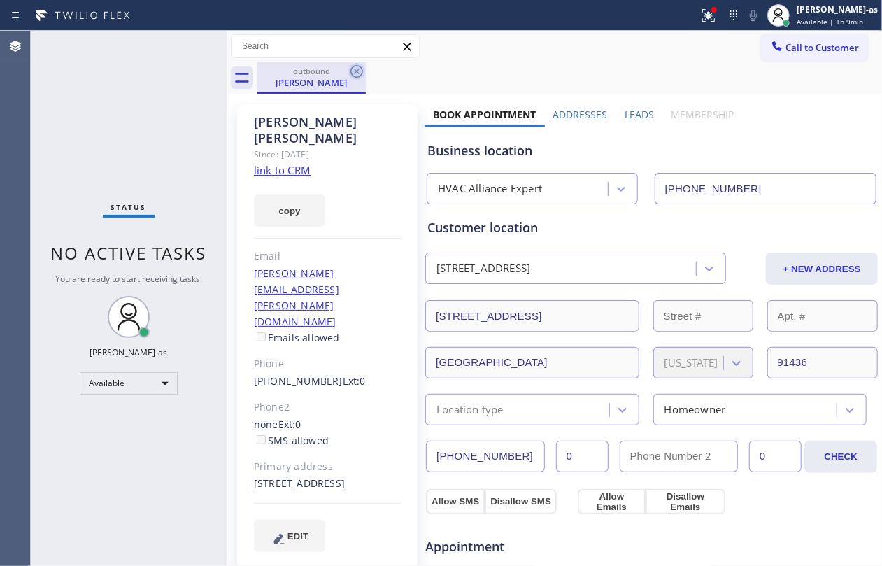
click at [354, 74] on icon at bounding box center [356, 71] width 17 height 17
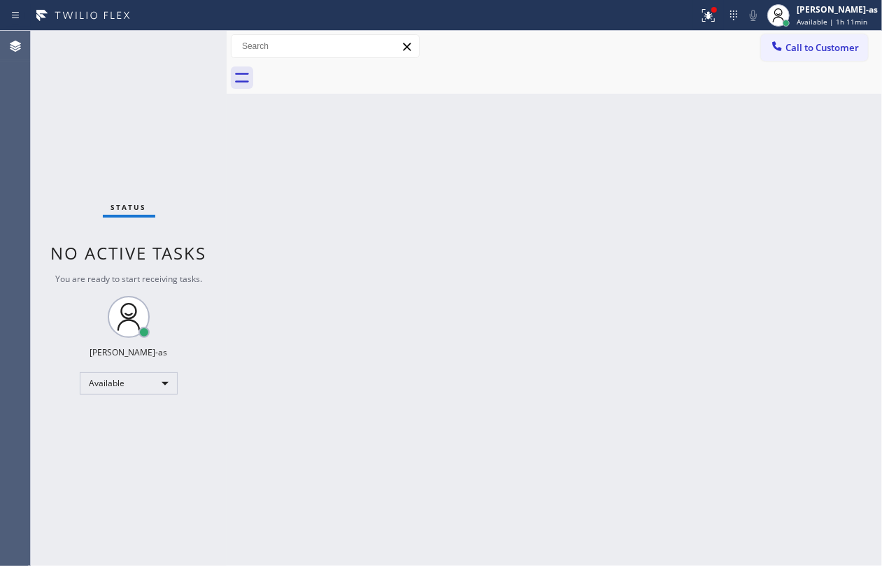
click at [286, 262] on div "Back to Dashboard Change Sender ID Customers Technicians Select a contact Outbo…" at bounding box center [554, 298] width 655 height 535
click at [810, 37] on button "Call to Customer" at bounding box center [814, 47] width 107 height 27
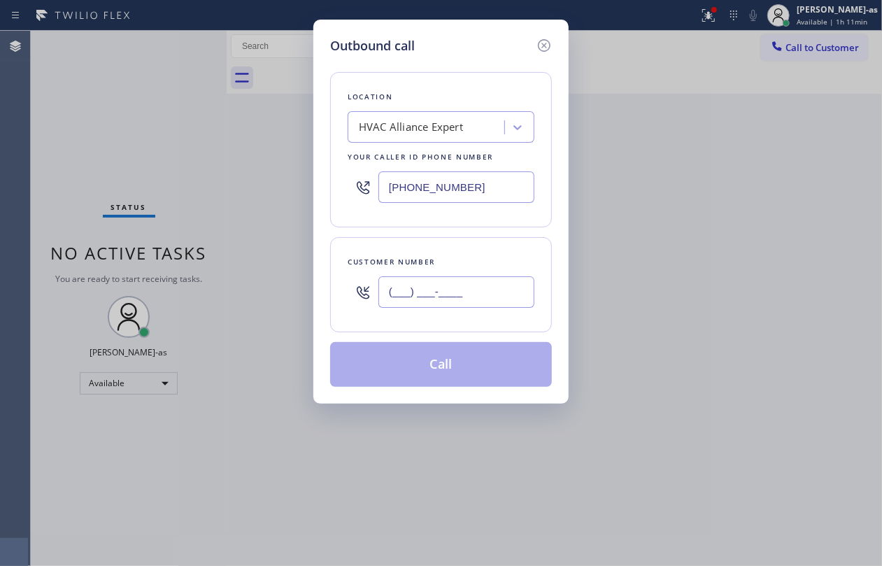
click at [440, 299] on input "(___) ___-____" at bounding box center [456, 291] width 156 height 31
paste input "626) 635-8854"
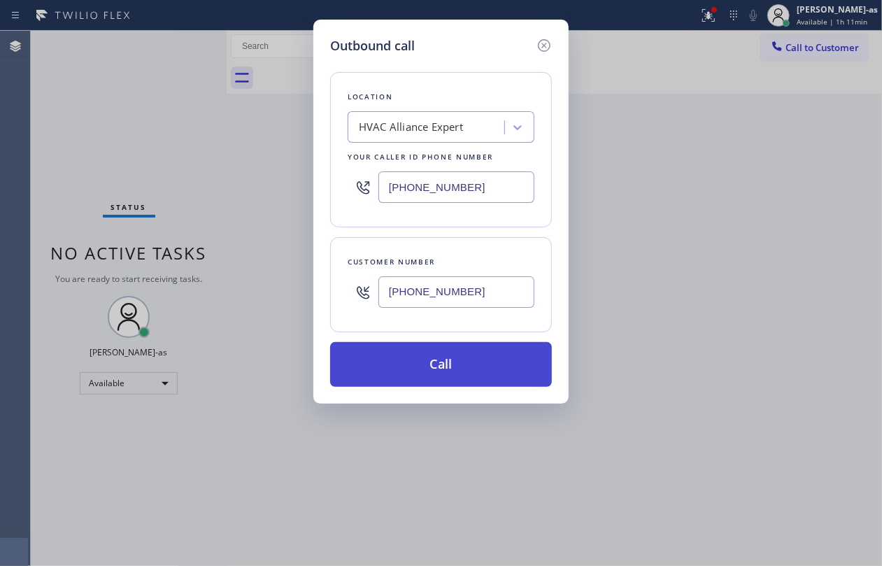
type input "[PHONE_NUMBER]"
click at [459, 362] on button "Call" at bounding box center [441, 364] width 222 height 45
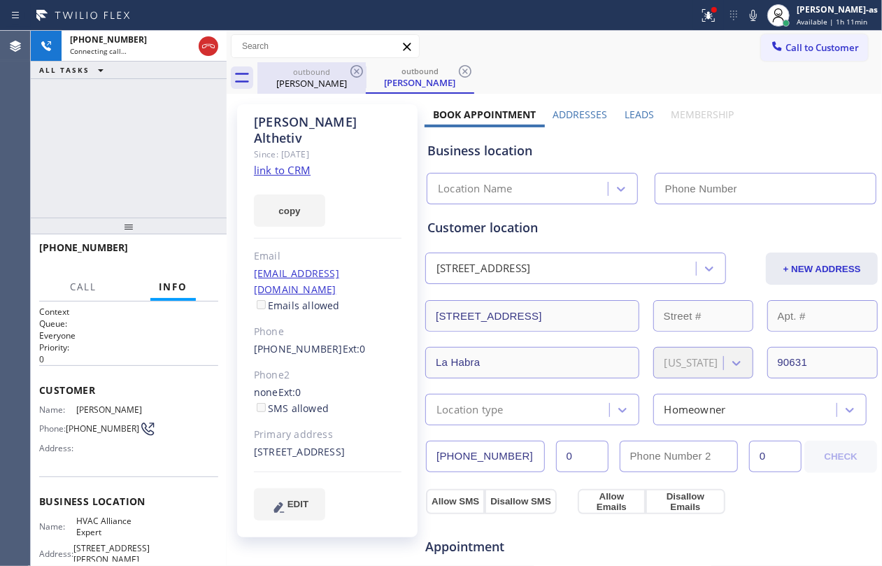
click at [322, 76] on div "outbound" at bounding box center [312, 71] width 106 height 10
click at [352, 73] on icon at bounding box center [356, 71] width 17 height 17
click at [129, 135] on div "[PHONE_NUMBER] Connecting call… ALL TASKS ALL TASKS ACTIVE TASKS TASKS IN WRAP …" at bounding box center [129, 124] width 196 height 187
type input "[PHONE_NUMBER]"
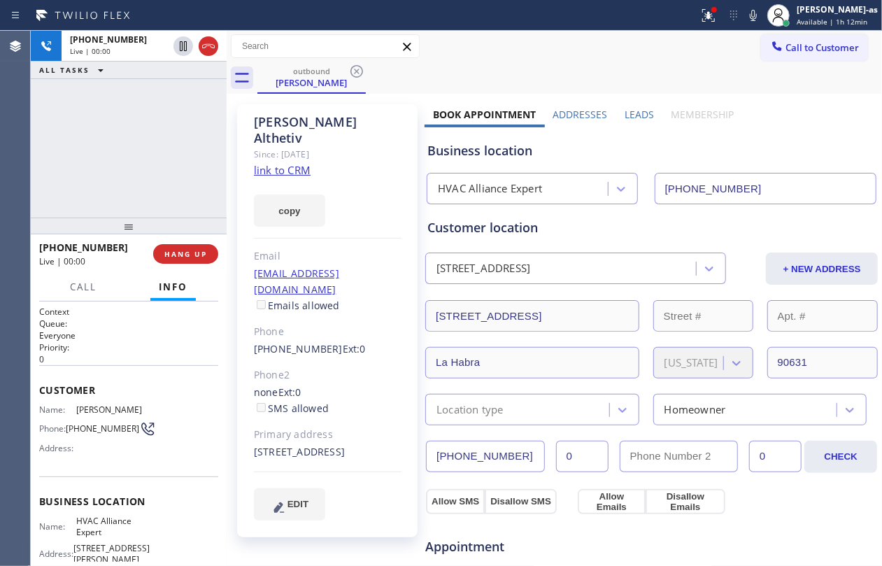
click at [87, 127] on div "[PHONE_NUMBER] Live | 00:00 ALL TASKS ALL TASKS ACTIVE TASKS TASKS IN WRAP UP" at bounding box center [129, 124] width 196 height 187
click at [97, 126] on div "[PHONE_NUMBER] Live | 00:00 ALL TASKS ALL TASKS ACTIVE TASKS TASKS IN WRAP UP" at bounding box center [129, 124] width 196 height 187
click at [269, 163] on link "link to CRM" at bounding box center [282, 170] width 57 height 14
click at [144, 130] on div "[PHONE_NUMBER] Live | 01:12 ALL TASKS ALL TASKS ACTIVE TASKS TASKS IN WRAP UP" at bounding box center [129, 124] width 196 height 187
click at [145, 130] on div "[PHONE_NUMBER] Live | 01:13 ALL TASKS ALL TASKS ACTIVE TASKS TASKS IN WRAP UP" at bounding box center [129, 124] width 196 height 187
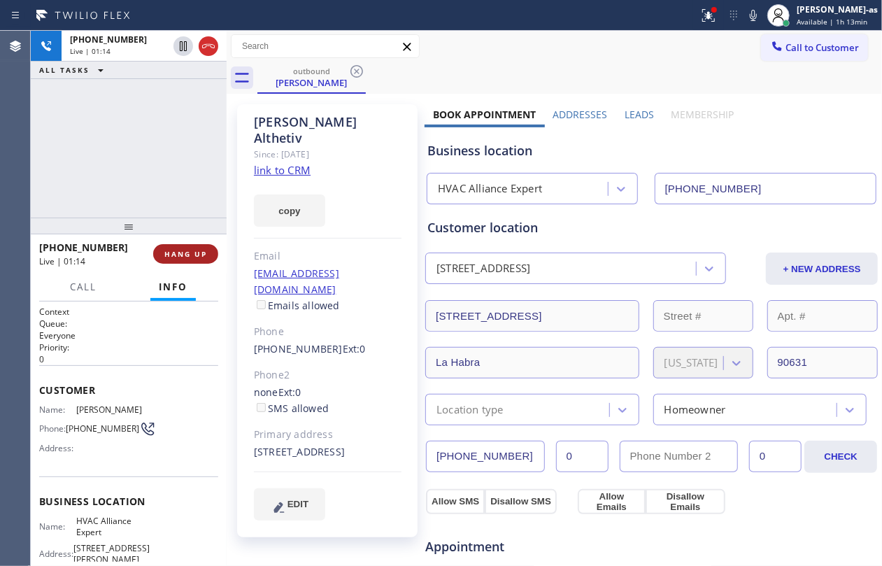
click at [199, 262] on button "HANG UP" at bounding box center [185, 254] width 65 height 20
click at [192, 255] on span "HANG UP" at bounding box center [185, 254] width 43 height 10
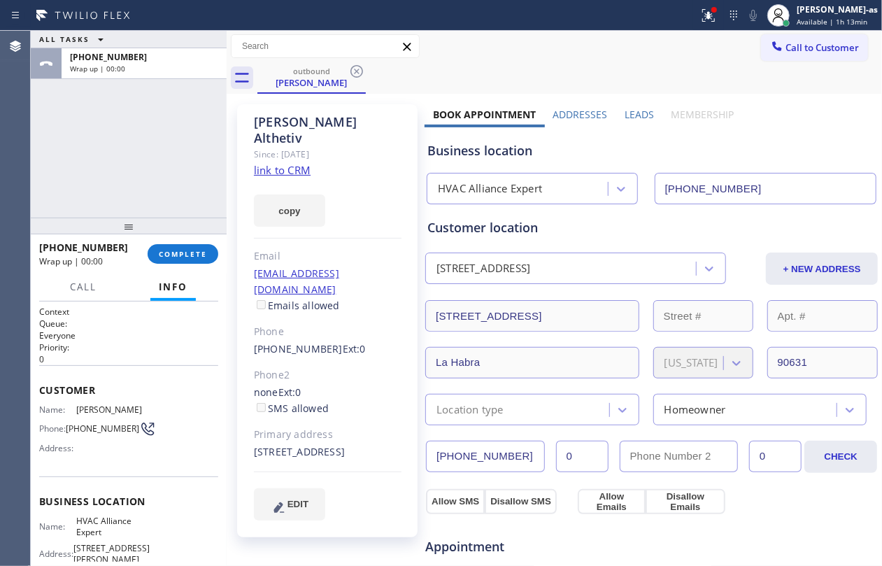
click at [123, 166] on div "ALL TASKS ALL TASKS ACTIVE TASKS TASKS IN WRAP UP [PHONE_NUMBER] Wrap up | 00:00" at bounding box center [129, 124] width 196 height 187
click at [186, 255] on span "COMPLETE" at bounding box center [183, 254] width 48 height 10
click at [155, 178] on div "ALL TASKS ALL TASKS ACTIVE TASKS TASKS IN WRAP UP [PHONE_NUMBER] Wrap up | 00:01" at bounding box center [129, 124] width 196 height 187
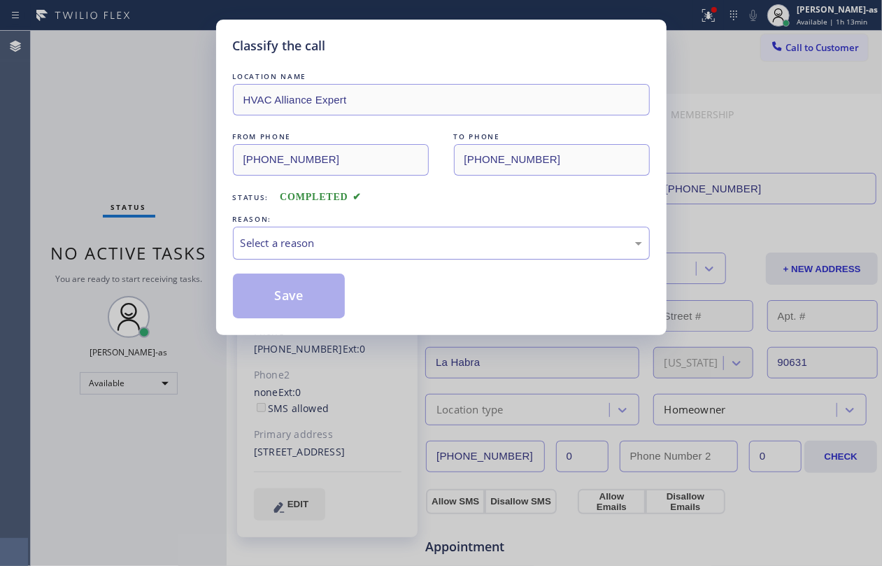
click at [365, 229] on div "Select a reason" at bounding box center [441, 243] width 417 height 33
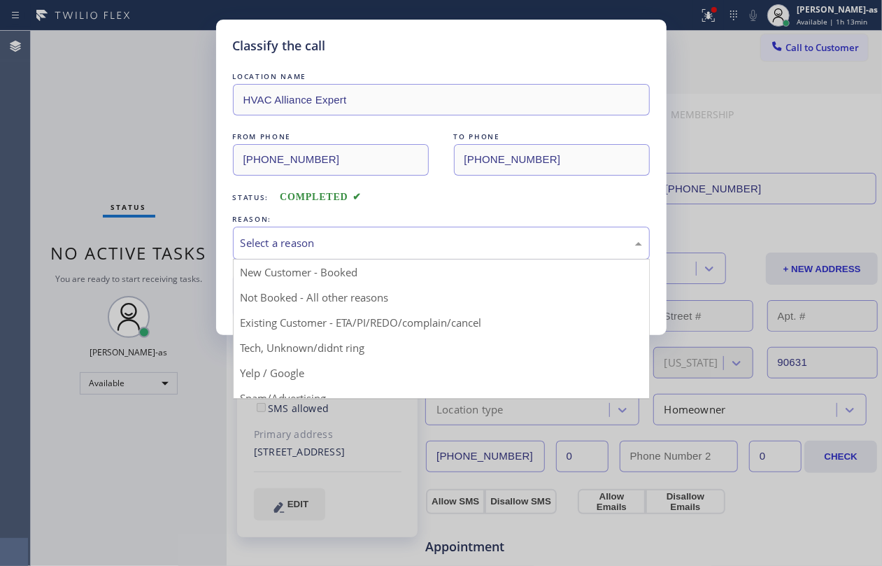
drag, startPoint x: 383, startPoint y: 322, endPoint x: 304, endPoint y: 284, distance: 88.5
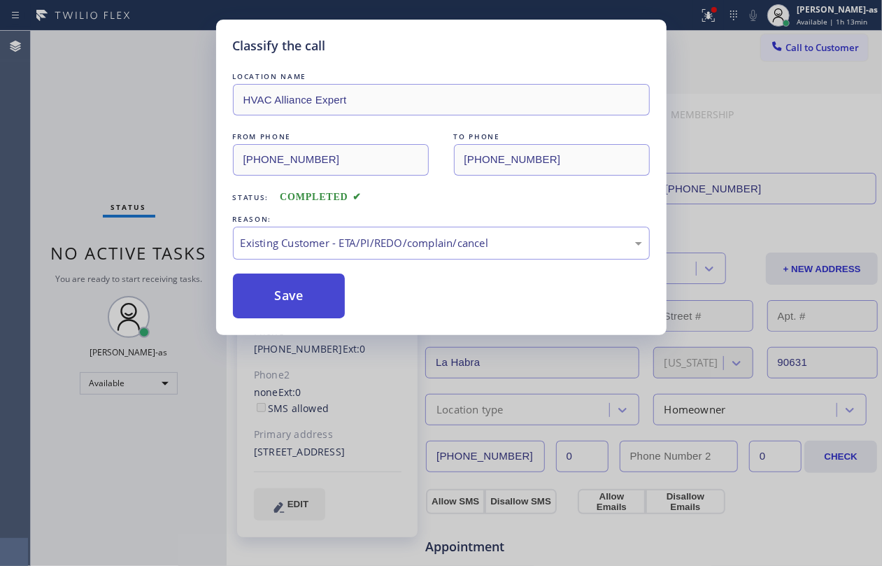
click at [303, 283] on button "Save" at bounding box center [289, 295] width 113 height 45
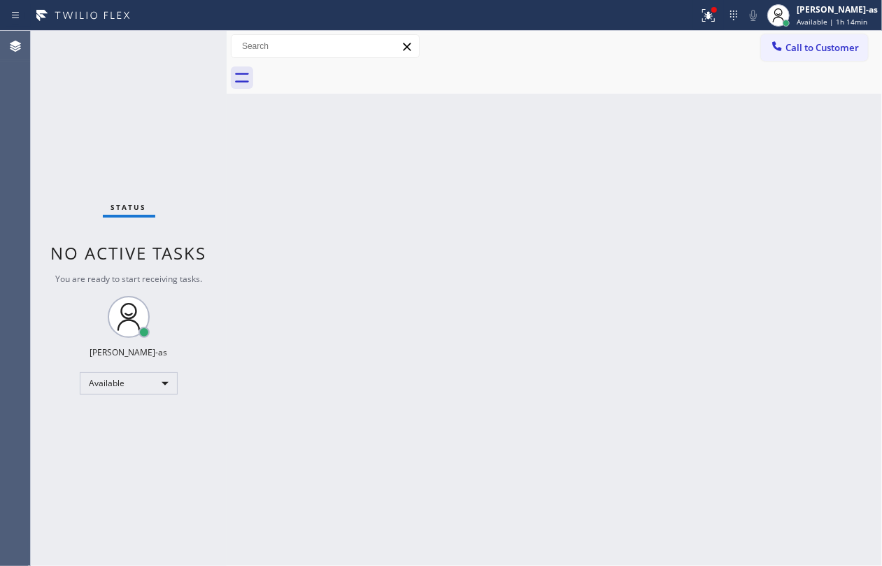
click at [278, 176] on div "Back to Dashboard Change Sender ID Customers Technicians Select a contact Outbo…" at bounding box center [554, 298] width 655 height 535
click at [96, 59] on div "Status No active tasks You are ready to start receiving tasks. [PERSON_NAME]-as…" at bounding box center [129, 298] width 196 height 535
click at [781, 45] on icon at bounding box center [777, 46] width 14 height 14
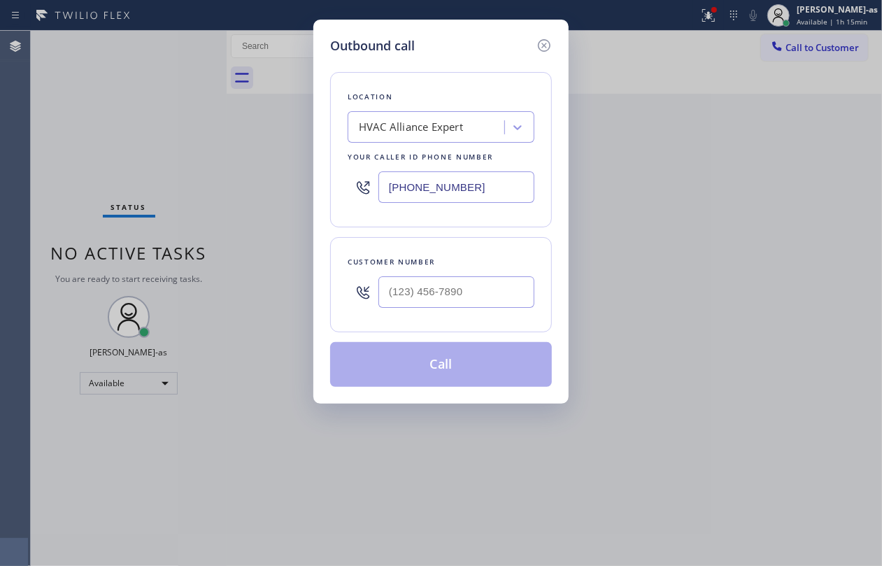
click at [492, 271] on div "Customer number" at bounding box center [441, 284] width 222 height 95
click at [501, 305] on input "(___) ___-____" at bounding box center [456, 291] width 156 height 31
paste input "714) 735-8510"
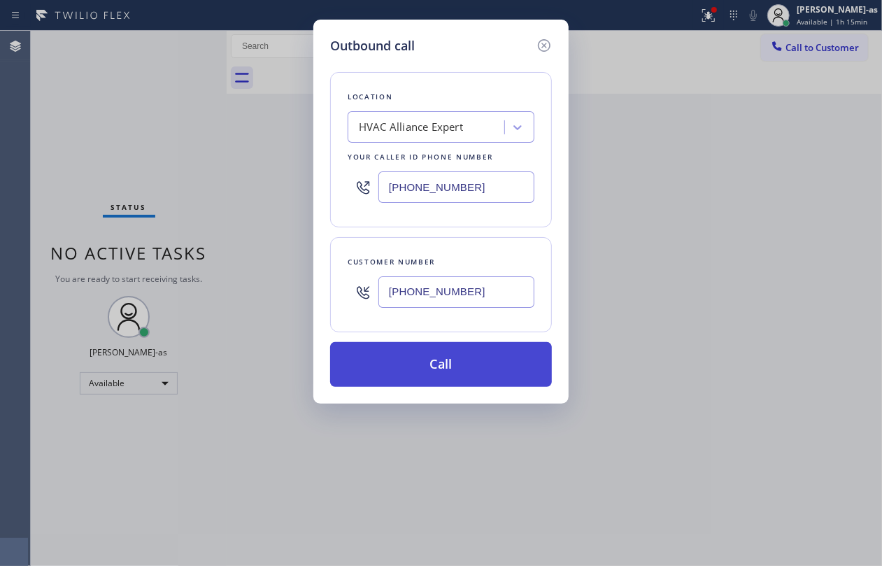
type input "[PHONE_NUMBER]"
click at [459, 378] on button "Call" at bounding box center [441, 364] width 222 height 45
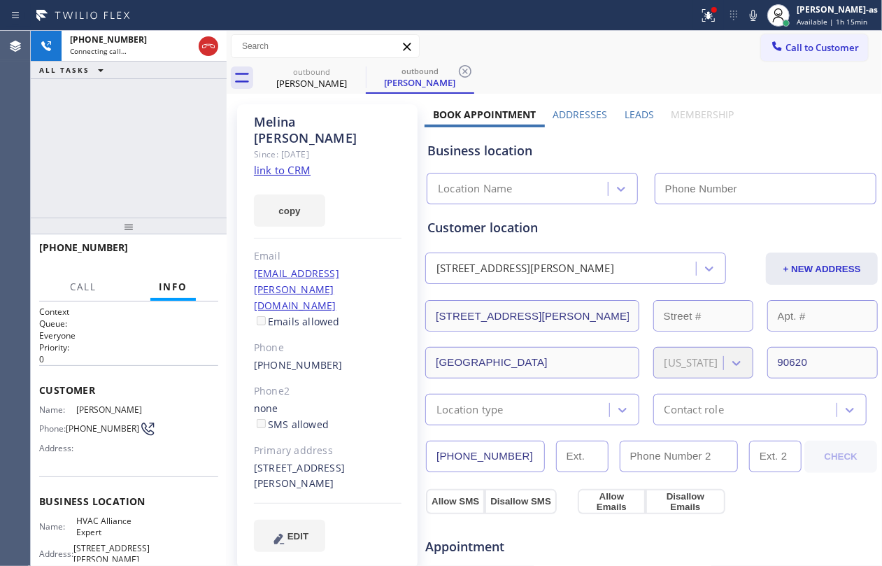
type input "[PHONE_NUMBER]"
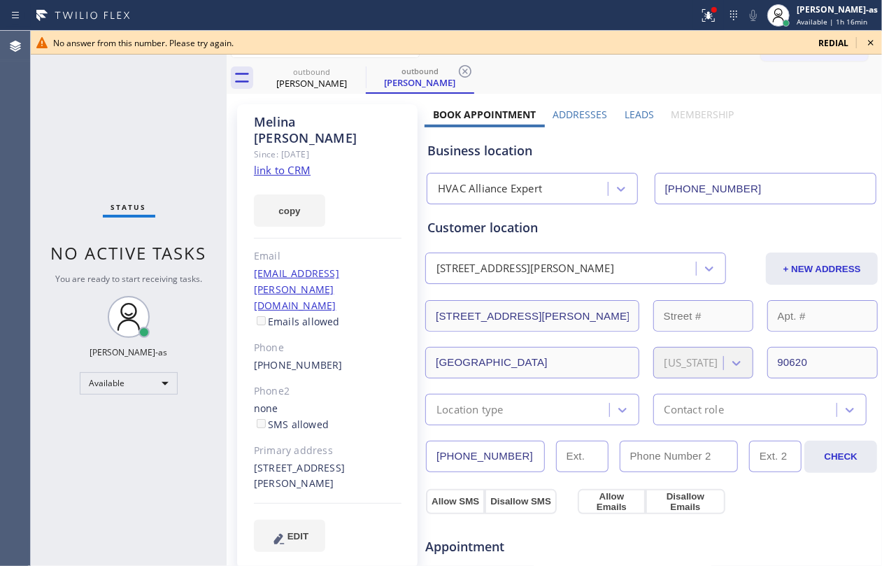
click at [96, 135] on div "Status No active tasks You are ready to start receiving tasks. [PERSON_NAME]-as…" at bounding box center [129, 298] width 196 height 535
click at [865, 42] on icon at bounding box center [870, 42] width 17 height 17
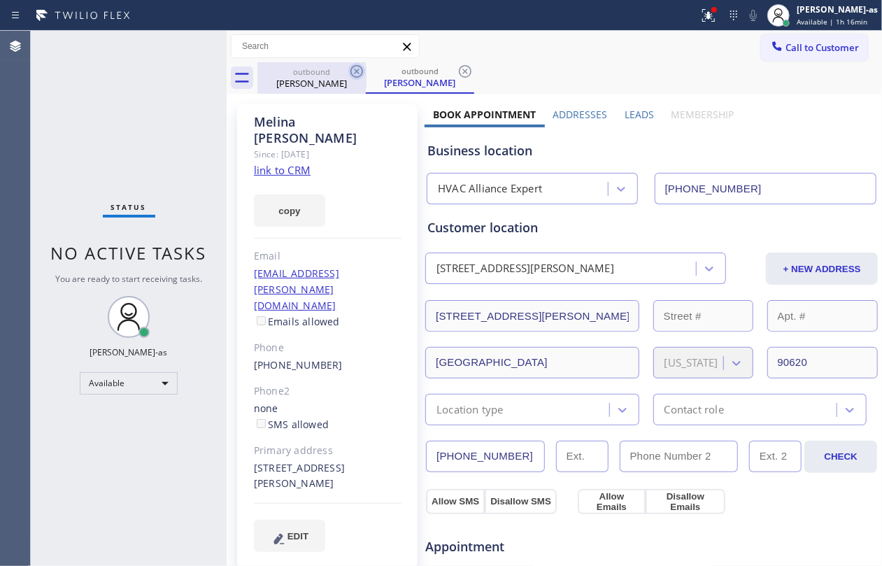
drag, startPoint x: 295, startPoint y: 90, endPoint x: 348, endPoint y: 79, distance: 54.3
click at [297, 88] on div "outbound [PERSON_NAME]" at bounding box center [312, 77] width 106 height 31
click at [351, 68] on icon at bounding box center [356, 71] width 13 height 13
click at [352, 67] on icon at bounding box center [356, 71] width 13 height 13
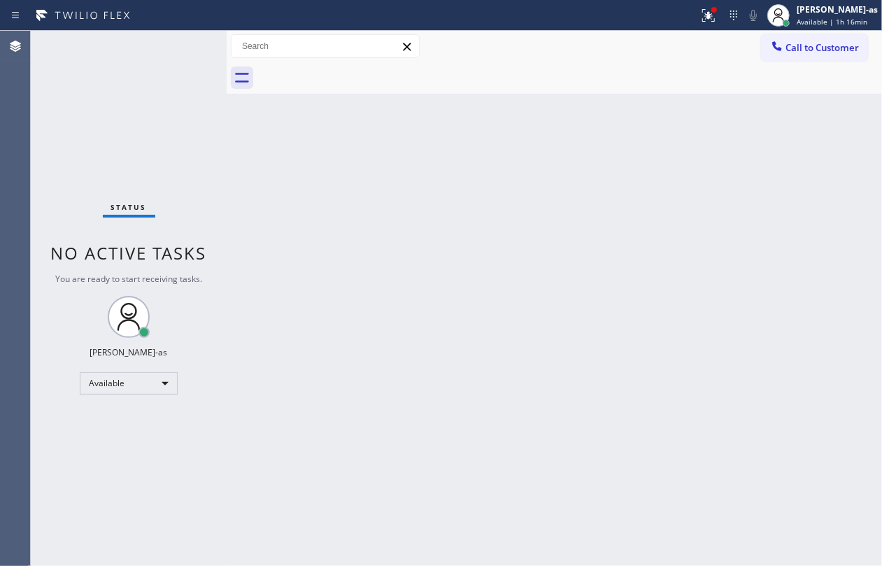
click at [352, 67] on div at bounding box center [569, 77] width 625 height 31
drag, startPoint x: 809, startPoint y: 45, endPoint x: 628, endPoint y: 188, distance: 230.6
click at [809, 43] on span "Call to Customer" at bounding box center [821, 47] width 73 height 13
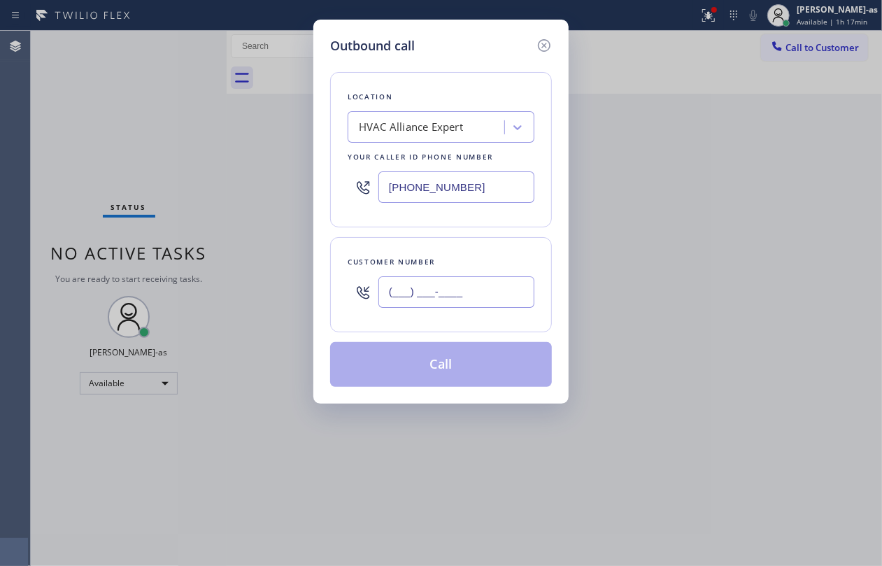
click at [462, 300] on input "(___) ___-____" at bounding box center [456, 291] width 156 height 31
paste input "310) 339-3577"
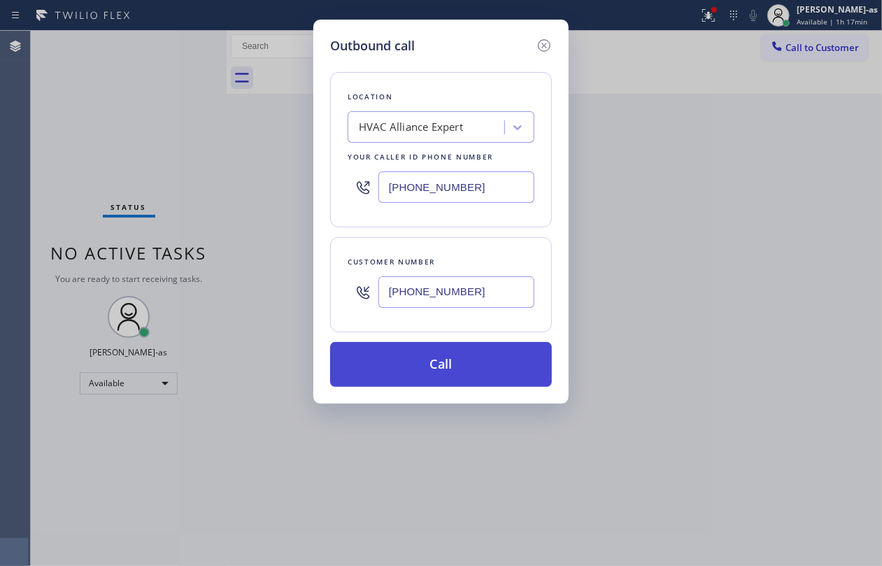
type input "[PHONE_NUMBER]"
click at [466, 361] on button "Call" at bounding box center [441, 364] width 222 height 45
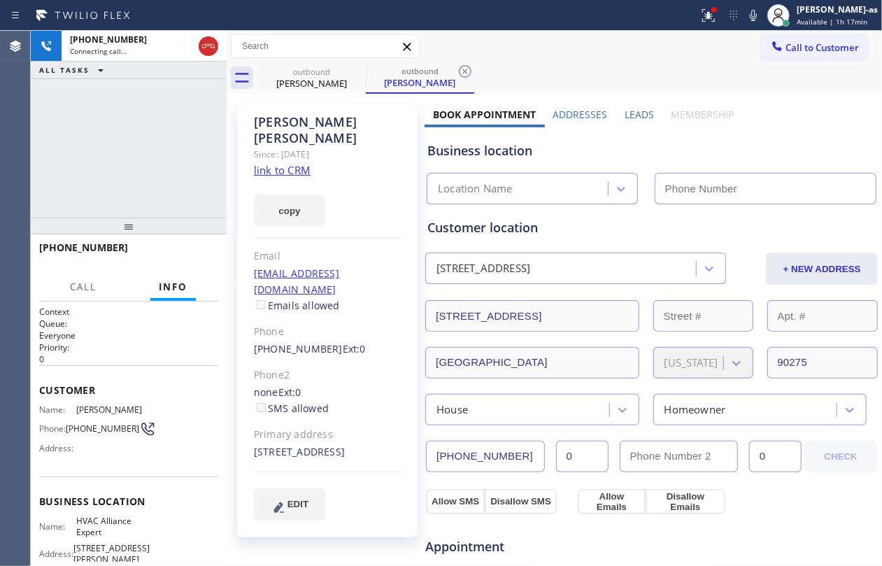
click at [286, 163] on link "link to CRM" at bounding box center [282, 170] width 57 height 14
type input "[PHONE_NUMBER]"
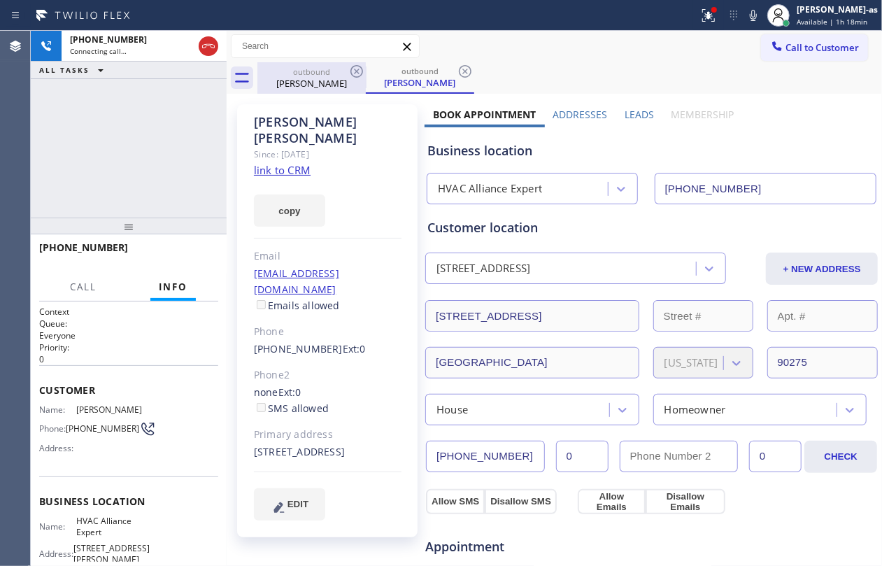
drag, startPoint x: 332, startPoint y: 82, endPoint x: 365, endPoint y: 74, distance: 34.4
click at [334, 81] on div "[PERSON_NAME]" at bounding box center [312, 83] width 106 height 13
click at [364, 71] on icon at bounding box center [356, 71] width 17 height 17
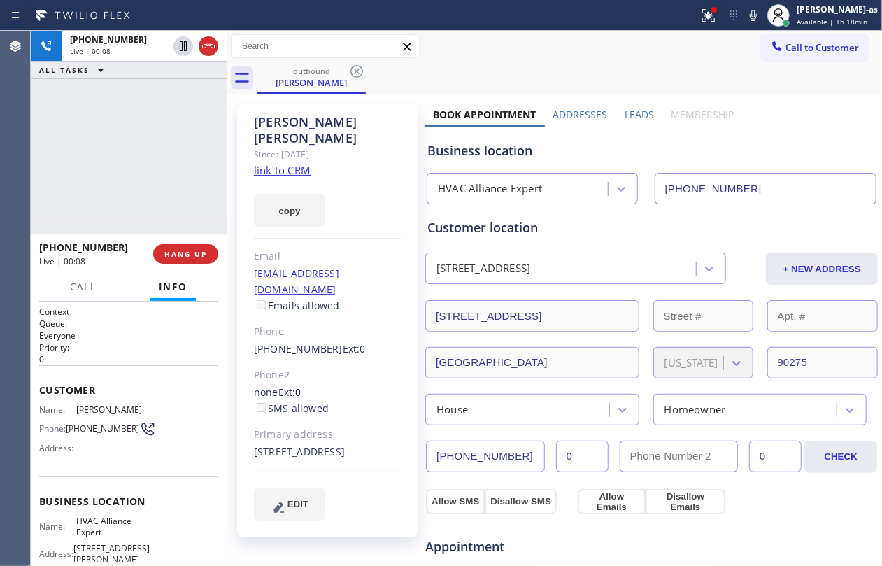
click at [115, 157] on div "[PHONE_NUMBER] Live | 00:08 ALL TASKS ALL TASKS ACTIVE TASKS TASKS IN WRAP UP" at bounding box center [129, 124] width 196 height 187
click at [177, 253] on span "HANG UP" at bounding box center [185, 254] width 43 height 10
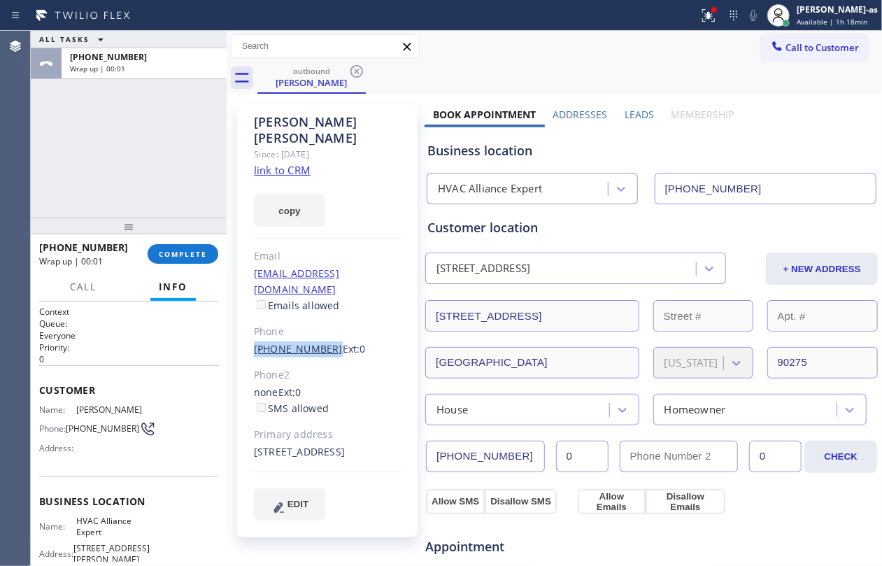
drag, startPoint x: 243, startPoint y: 314, endPoint x: 320, endPoint y: 322, distance: 77.3
click at [320, 322] on div "[PERSON_NAME] Since: [DATE] link to CRM copy Email [EMAIL_ADDRESS][DOMAIN_NAME]…" at bounding box center [327, 320] width 180 height 433
copy link "[PHONE_NUMBER]"
click at [183, 250] on span "COMPLETE" at bounding box center [183, 254] width 48 height 10
click at [164, 206] on div "ALL TASKS ALL TASKS ACTIVE TASKS TASKS IN WRAP UP [PHONE_NUMBER] Wrap up | 00:02" at bounding box center [129, 124] width 196 height 187
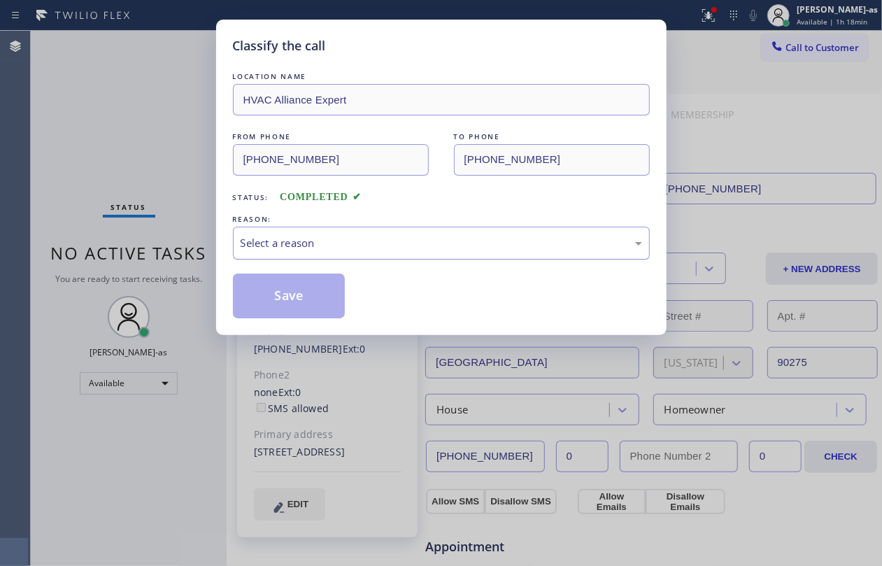
drag, startPoint x: 326, startPoint y: 239, endPoint x: 334, endPoint y: 242, distance: 8.2
click at [334, 242] on div "Select a reason" at bounding box center [441, 243] width 401 height 16
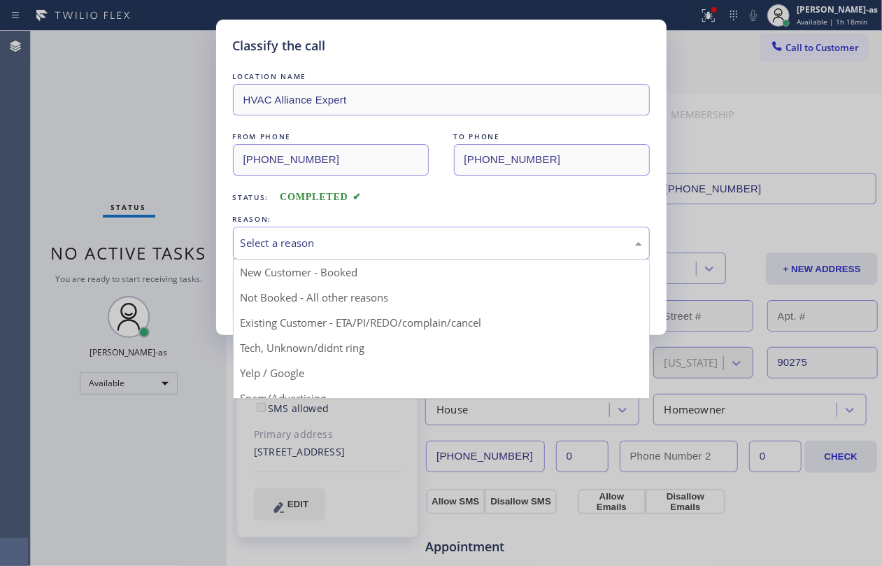
drag, startPoint x: 401, startPoint y: 323, endPoint x: 330, endPoint y: 294, distance: 76.9
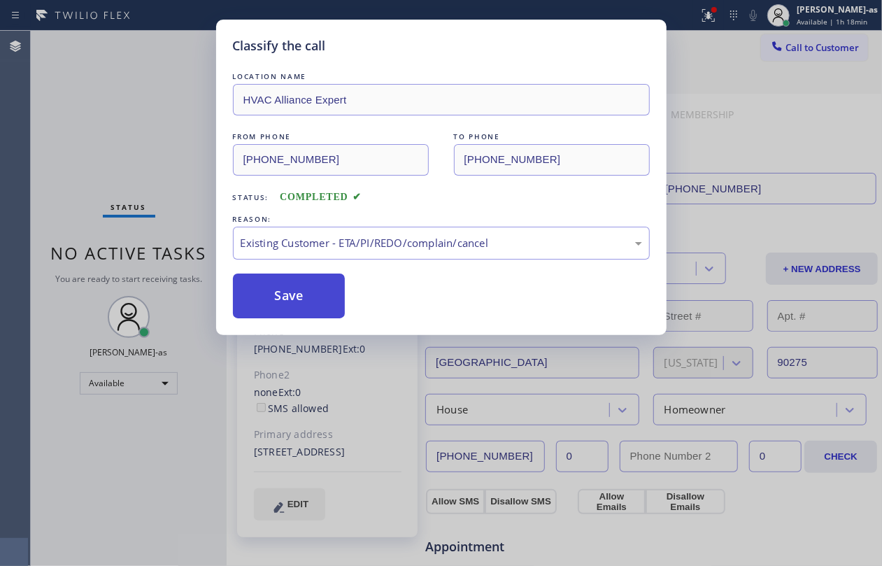
drag, startPoint x: 308, startPoint y: 291, endPoint x: 667, endPoint y: 166, distance: 379.8
click at [309, 290] on button "Save" at bounding box center [289, 295] width 113 height 45
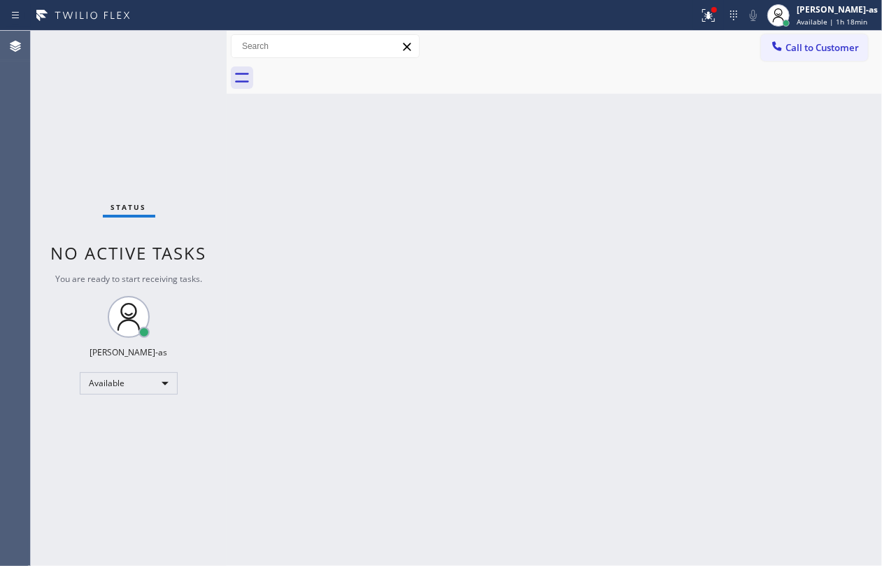
click at [811, 52] on span "Call to Customer" at bounding box center [821, 47] width 73 height 13
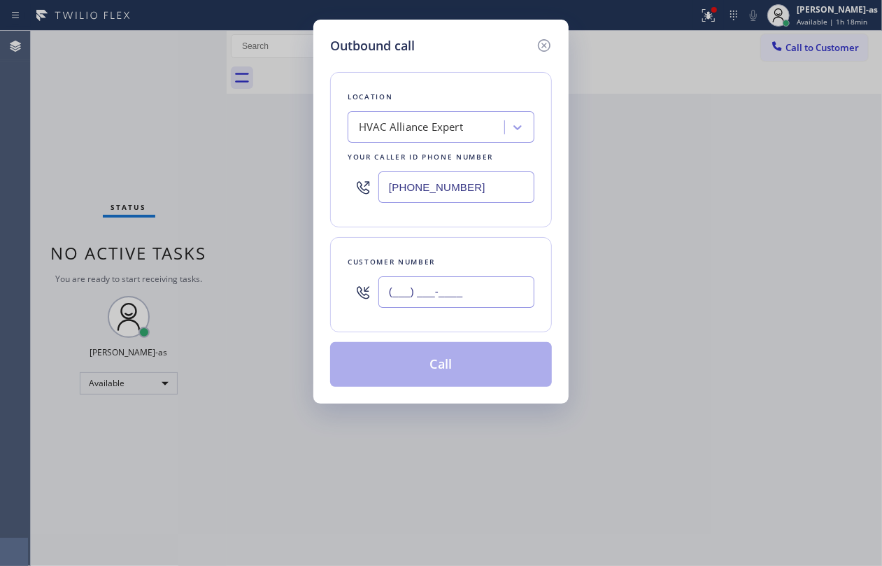
click at [460, 289] on input "(___) ___-____" at bounding box center [456, 291] width 156 height 31
paste input "310) 339-3577"
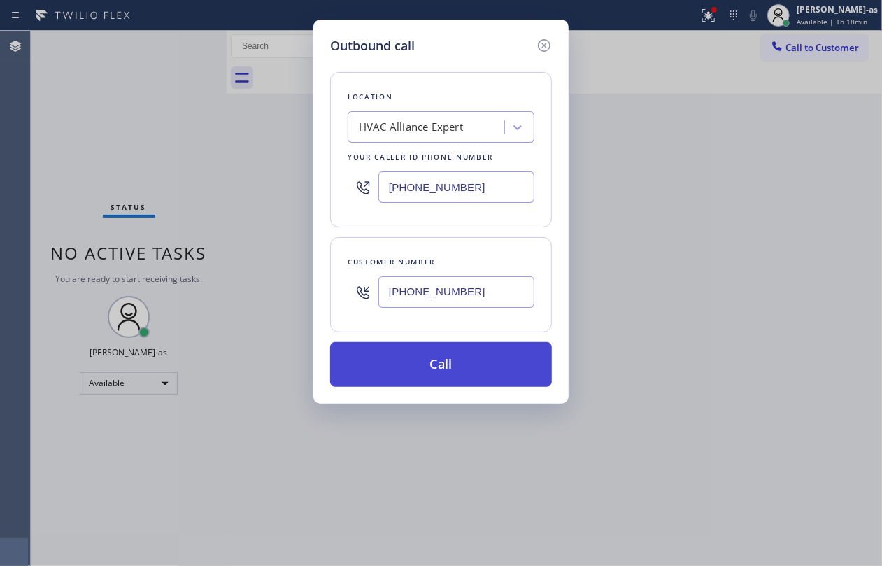
type input "[PHONE_NUMBER]"
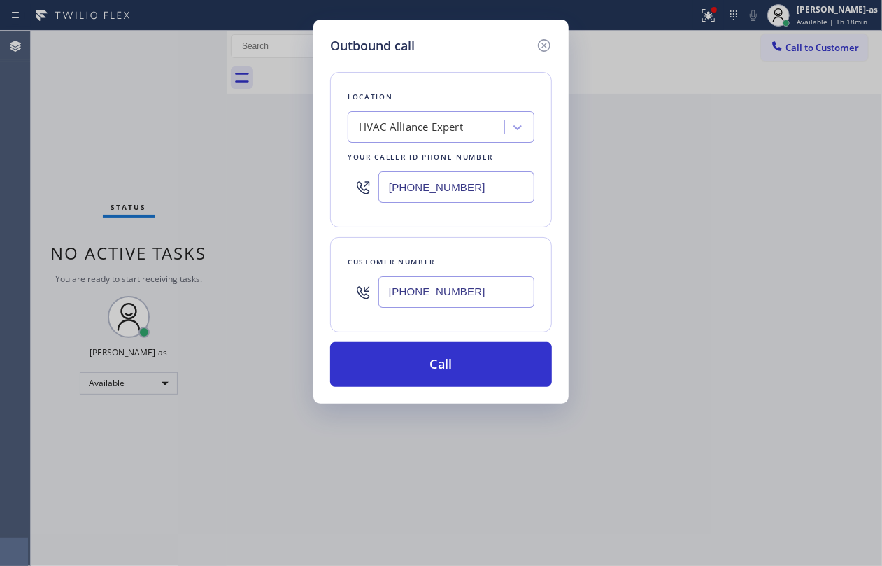
drag, startPoint x: 448, startPoint y: 369, endPoint x: 548, endPoint y: 549, distance: 206.0
click at [448, 368] on button "Call" at bounding box center [441, 364] width 222 height 45
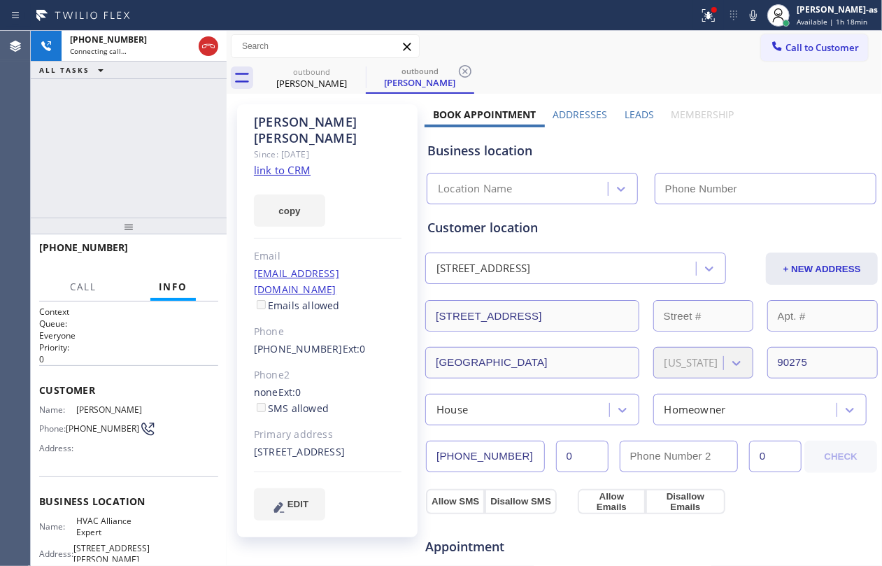
type input "[PHONE_NUMBER]"
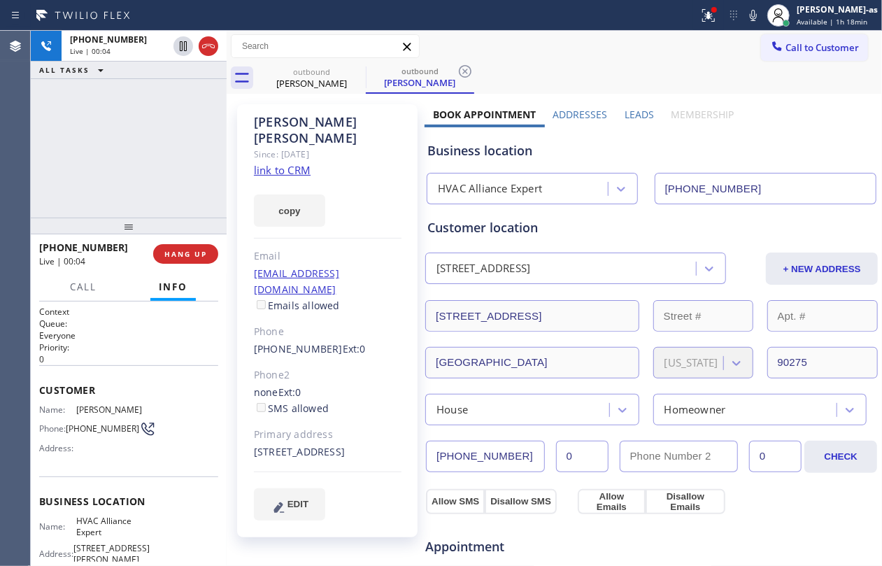
click at [111, 169] on div "[PHONE_NUMBER] Live | 00:04 ALL TASKS ALL TASKS ACTIVE TASKS TASKS IN WRAP UP" at bounding box center [129, 124] width 196 height 187
click at [133, 90] on div "[PHONE_NUMBER] Live | 00:31 ALL TASKS ALL TASKS ACTIVE TASKS TASKS IN WRAP UP" at bounding box center [129, 124] width 196 height 187
click at [143, 107] on div "[PHONE_NUMBER] Live | 00:34 ALL TASKS ALL TASKS ACTIVE TASKS TASKS IN WRAP UP" at bounding box center [129, 124] width 196 height 187
drag, startPoint x: 116, startPoint y: 161, endPoint x: 194, endPoint y: 166, distance: 78.5
click at [122, 165] on div "[PHONE_NUMBER] Live | 00:34 ALL TASKS ALL TASKS ACTIVE TASKS TASKS IN WRAP UP" at bounding box center [129, 124] width 196 height 187
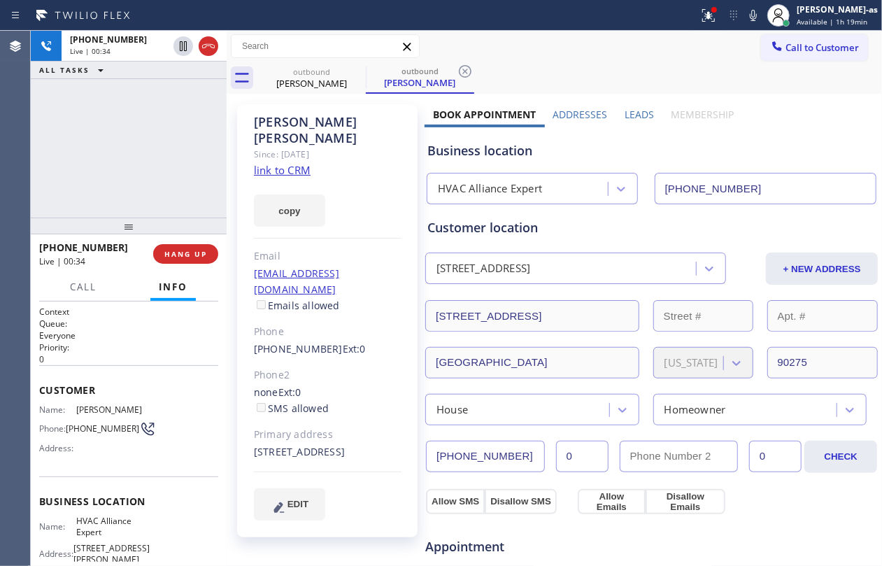
drag, startPoint x: 98, startPoint y: 193, endPoint x: 110, endPoint y: 208, distance: 18.9
click at [110, 208] on div "[PHONE_NUMBER] Live | 00:34 ALL TASKS ALL TASKS ACTIVE TASKS TASKS IN WRAP UP" at bounding box center [129, 124] width 196 height 187
click at [177, 258] on button "HANG UP" at bounding box center [185, 254] width 65 height 20
click at [179, 256] on span "HANG UP" at bounding box center [185, 254] width 43 height 10
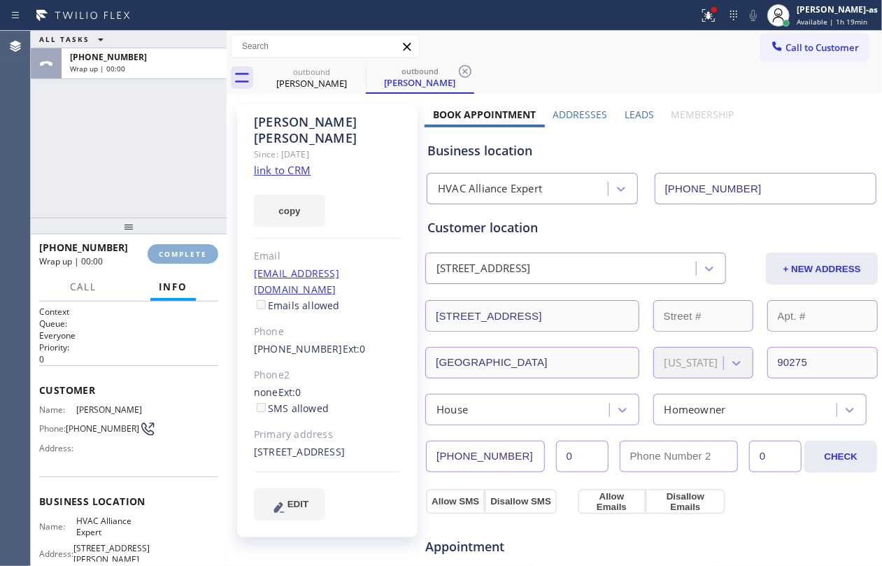
click at [179, 256] on span "COMPLETE" at bounding box center [183, 254] width 48 height 10
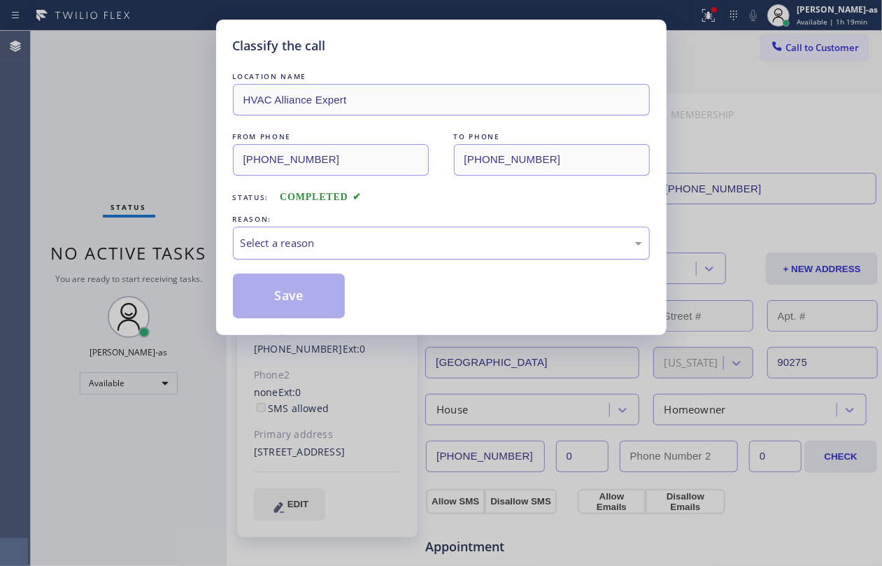
drag, startPoint x: 393, startPoint y: 246, endPoint x: 404, endPoint y: 248, distance: 10.6
click at [394, 246] on div "Select a reason" at bounding box center [441, 243] width 401 height 16
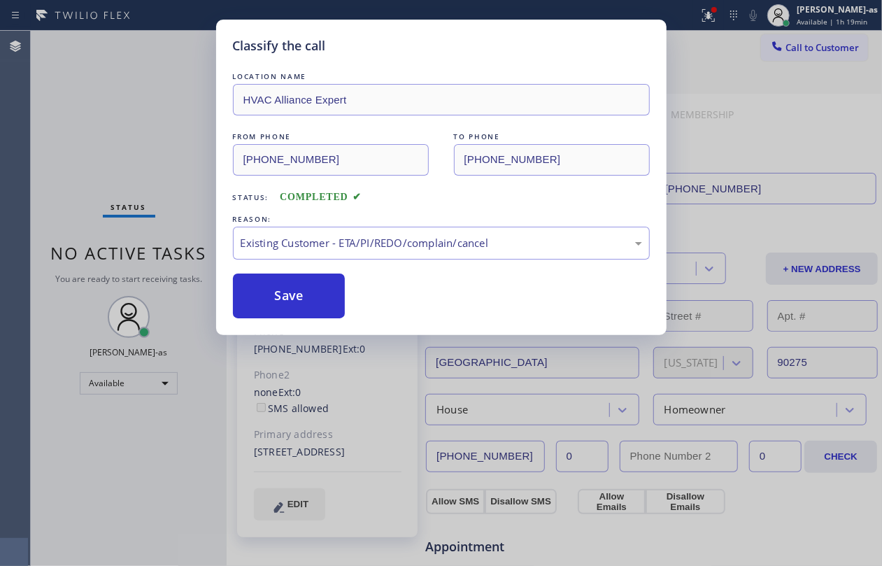
click at [285, 300] on button "Save" at bounding box center [289, 295] width 113 height 45
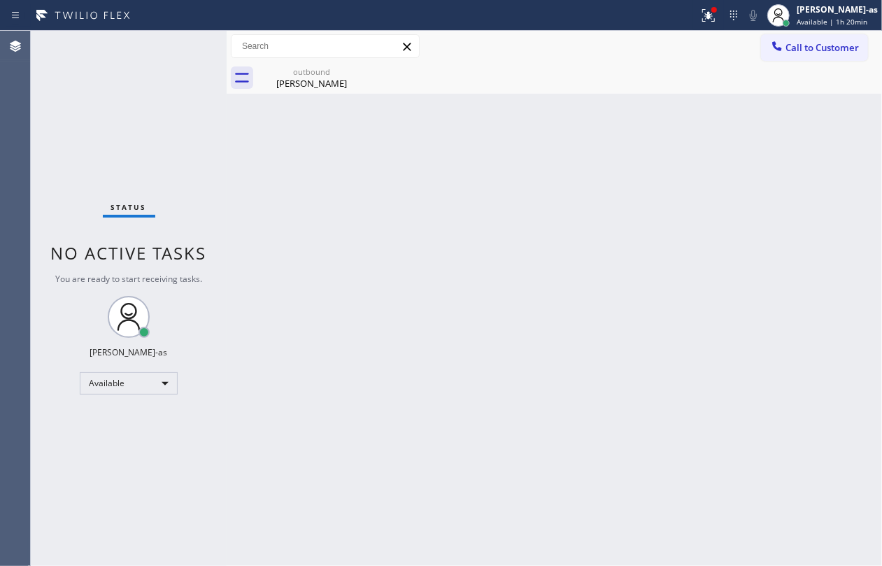
click at [485, 249] on div "Back to Dashboard Change Sender ID Customers Technicians Select a contact Outbo…" at bounding box center [554, 298] width 655 height 535
drag, startPoint x: 303, startPoint y: 65, endPoint x: 337, endPoint y: 69, distance: 34.4
click at [301, 65] on div "outbound [PERSON_NAME]" at bounding box center [312, 77] width 106 height 31
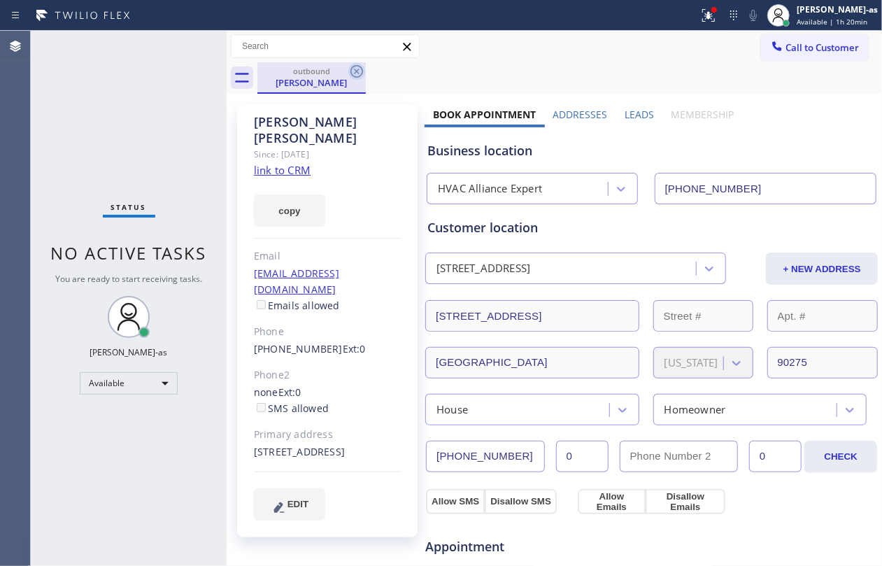
click at [354, 65] on icon at bounding box center [356, 71] width 17 height 17
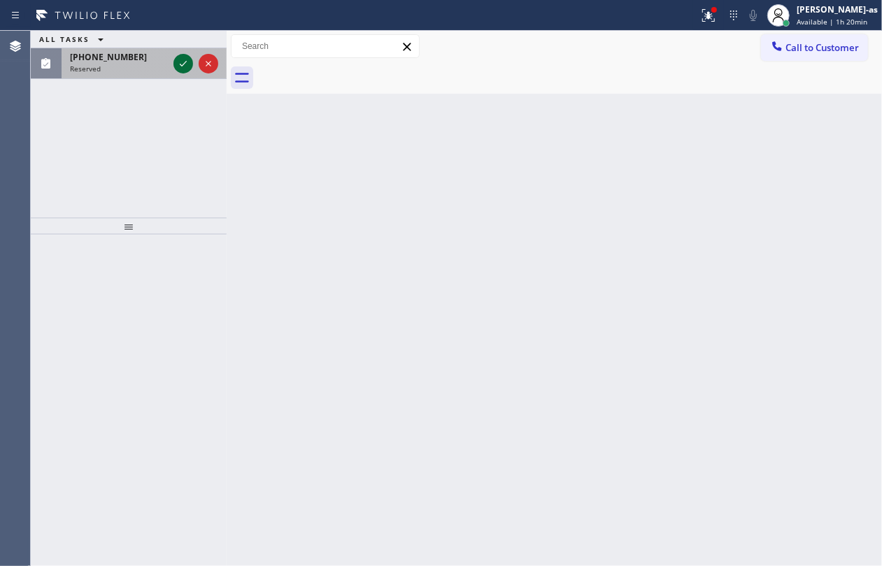
click at [185, 65] on icon at bounding box center [183, 63] width 17 height 17
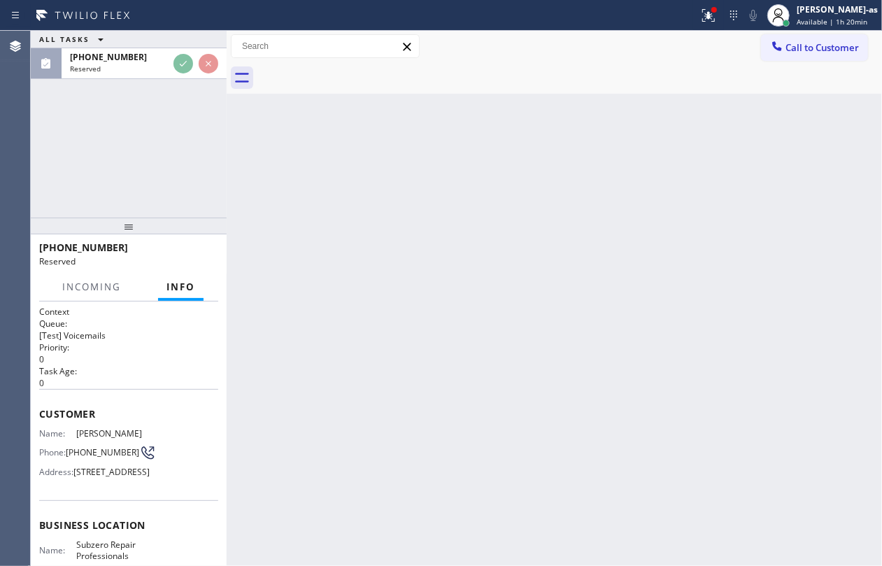
click at [113, 176] on div "ALL TASKS ALL TASKS ACTIVE TASKS TASKS IN WRAP UP [PHONE_NUMBER] Reserved" at bounding box center [129, 124] width 196 height 187
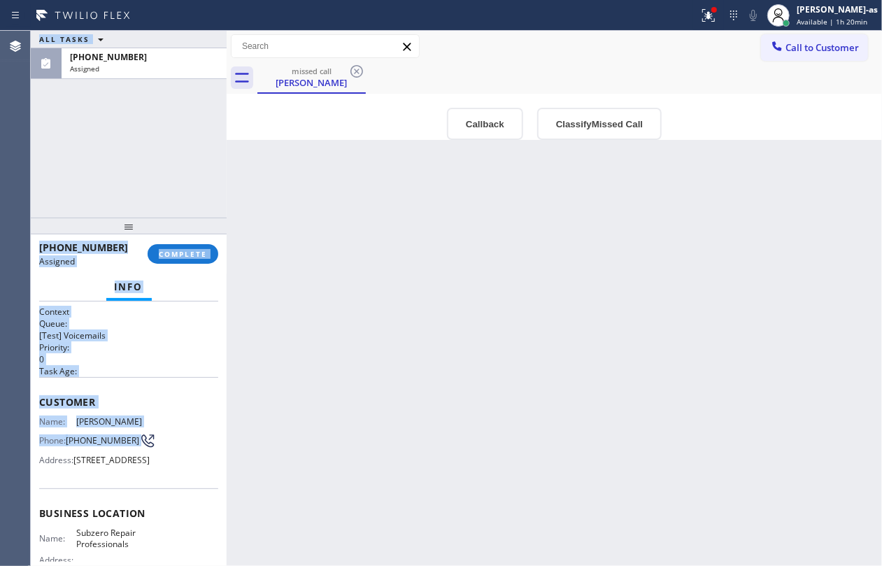
drag, startPoint x: 25, startPoint y: 399, endPoint x: 165, endPoint y: 429, distance: 143.1
click at [146, 443] on div "Agent Desktop Classify the call LOCATION NAME 5 Star Air Pasadena FROM PHONE [P…" at bounding box center [441, 298] width 882 height 535
click at [174, 418] on div "Name: [PERSON_NAME] Phone: [PHONE_NUMBER] Address: [STREET_ADDRESS]" at bounding box center [128, 443] width 179 height 55
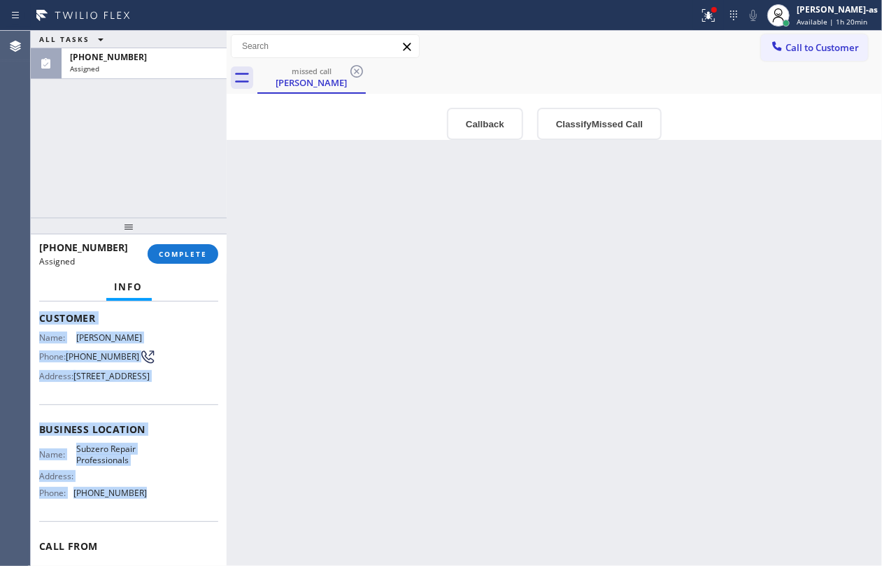
scroll to position [186, 0]
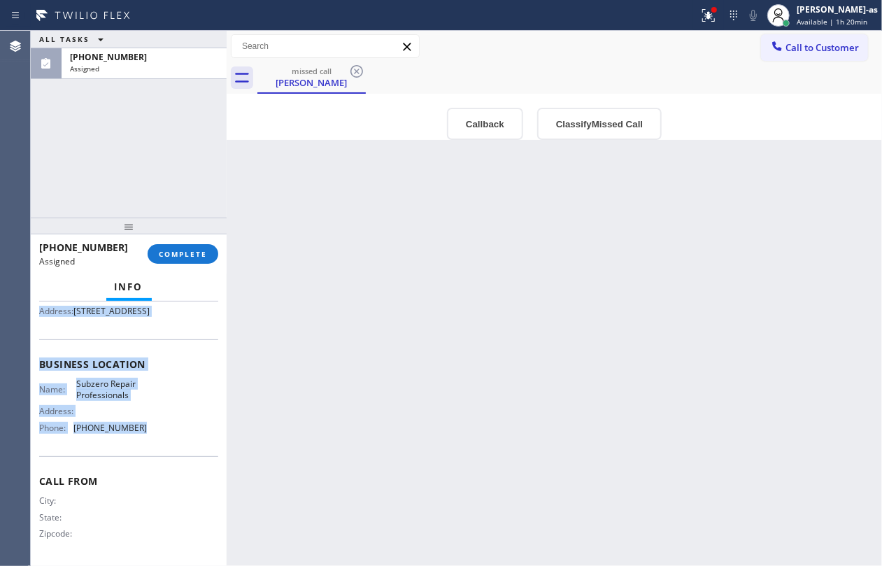
drag, startPoint x: 43, startPoint y: 400, endPoint x: 143, endPoint y: 446, distance: 110.2
click at [143, 446] on div "Context Queue: [Test] Voicemails Priority: 0 Task Age: Customer Name: [PERSON_N…" at bounding box center [129, 433] width 196 height 265
click at [485, 126] on button "Callback" at bounding box center [485, 124] width 76 height 32
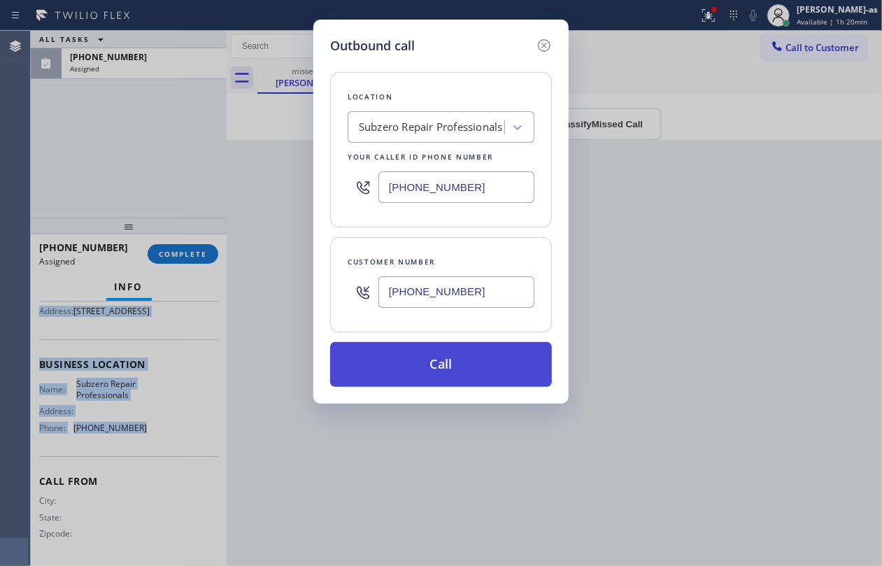
click at [471, 362] on button "Call" at bounding box center [441, 364] width 222 height 45
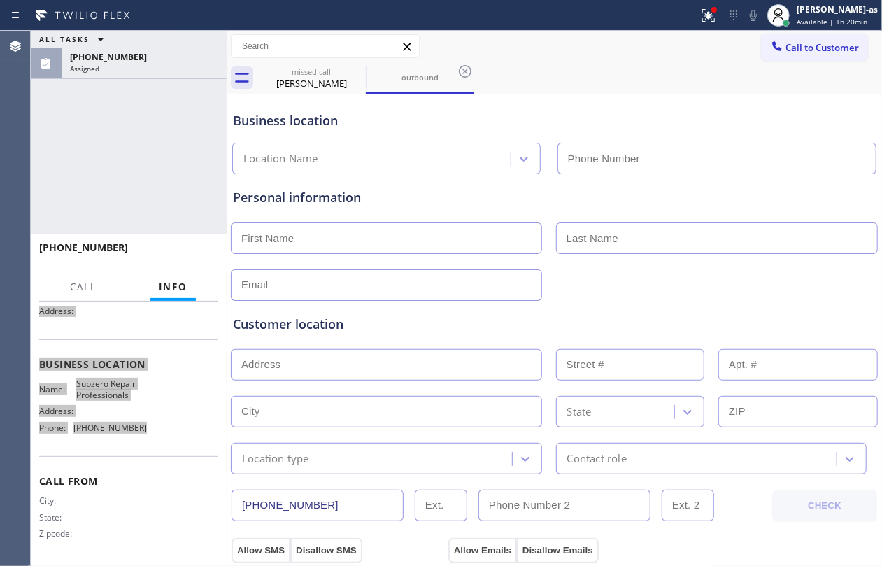
scroll to position [143, 0]
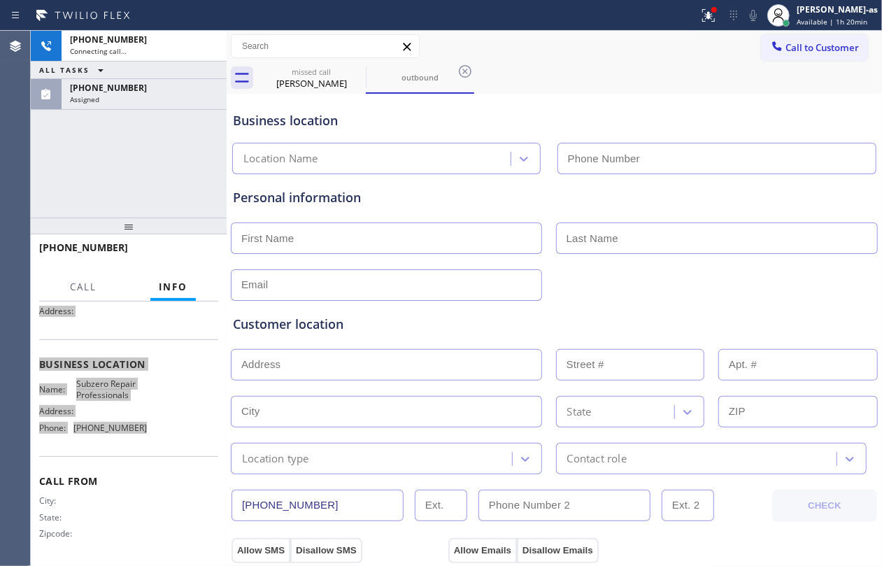
type input "[PHONE_NUMBER]"
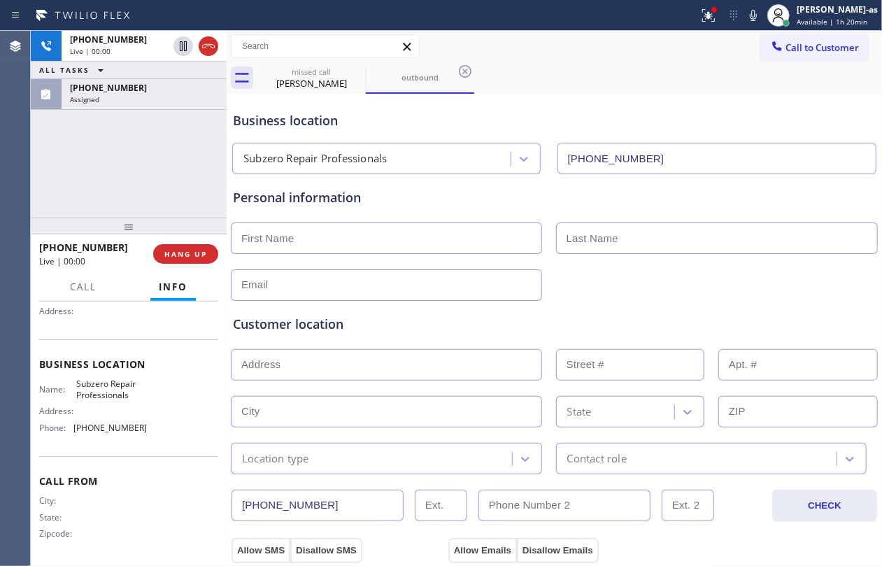
click at [106, 147] on div "[PHONE_NUMBER] Live | 00:00 ALL TASKS ALL TASKS ACTIVE TASKS TASKS IN WRAP UP […" at bounding box center [129, 124] width 196 height 187
click at [137, 152] on div "[PHONE_NUMBER] Live | 02:16 ALL TASKS ALL TASKS ACTIVE TASKS TASKS IN WRAP UP […" at bounding box center [129, 124] width 196 height 187
click at [161, 157] on div "[PHONE_NUMBER] Live | 02:20 ALL TASKS ALL TASKS ACTIVE TASKS TASKS IN WRAP UP […" at bounding box center [129, 124] width 196 height 187
click at [179, 45] on icon at bounding box center [183, 46] width 17 height 17
click at [140, 179] on div "[PHONE_NUMBER] Live | 04:15 ALL TASKS ALL TASKS ACTIVE TASKS TASKS IN WRAP UP […" at bounding box center [129, 124] width 196 height 187
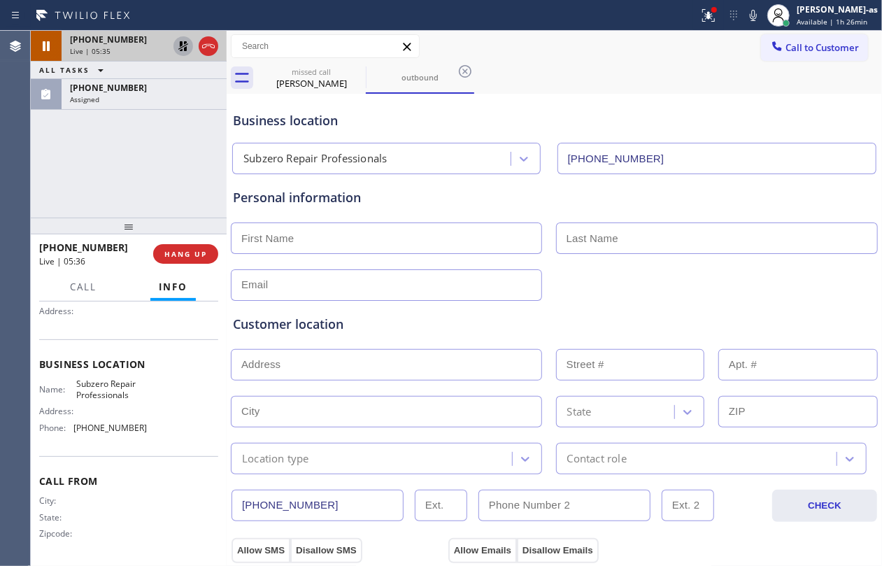
drag, startPoint x: 97, startPoint y: 162, endPoint x: 615, endPoint y: 53, distance: 530.3
click at [97, 160] on div "[PHONE_NUMBER] Live | 05:35 ALL TASKS ALL TASKS ACTIVE TASKS TASKS IN WRAP UP […" at bounding box center [129, 124] width 196 height 187
click at [762, 17] on icon at bounding box center [753, 15] width 17 height 17
click at [107, 143] on div "[PHONE_NUMBER] Live | 08:02 ALL TASKS ALL TASKS ACTIVE TASKS TASKS IN WRAP UP […" at bounding box center [129, 124] width 196 height 187
click at [188, 45] on icon at bounding box center [183, 46] width 17 height 17
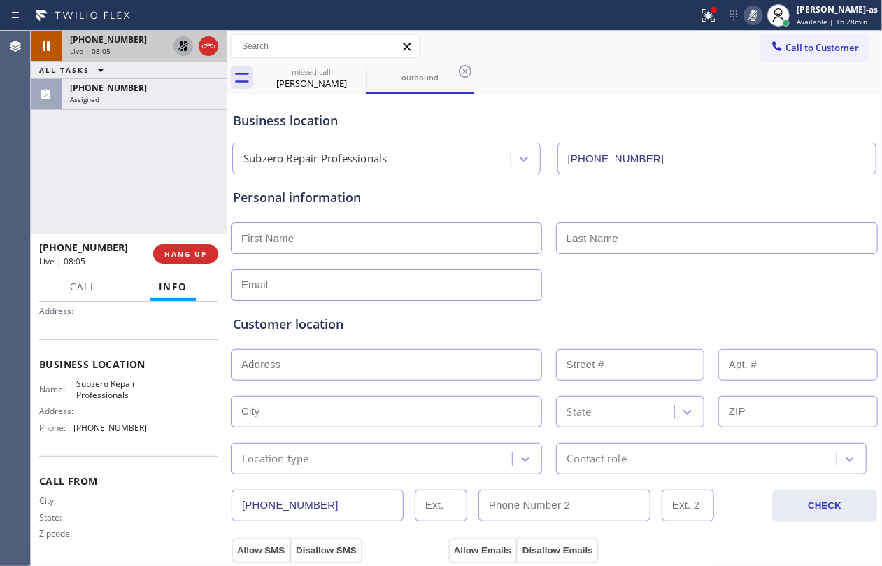
click at [183, 45] on icon at bounding box center [183, 46] width 17 height 17
click at [757, 11] on icon at bounding box center [753, 15] width 7 height 11
click at [99, 171] on div "[PHONE_NUMBER] Live | 08:30 ALL TASKS ALL TASKS ACTIVE TASKS TASKS IN WRAP UP […" at bounding box center [129, 124] width 196 height 187
click at [105, 173] on div "[PHONE_NUMBER] Live | 10:14 ALL TASKS ALL TASKS ACTIVE TASKS TASKS IN WRAP UP […" at bounding box center [129, 124] width 196 height 187
click at [118, 164] on div "[PHONE_NUMBER] Live | 17:07 ALL TASKS ALL TASKS ACTIVE TASKS TASKS IN WRAP UP […" at bounding box center [129, 124] width 196 height 187
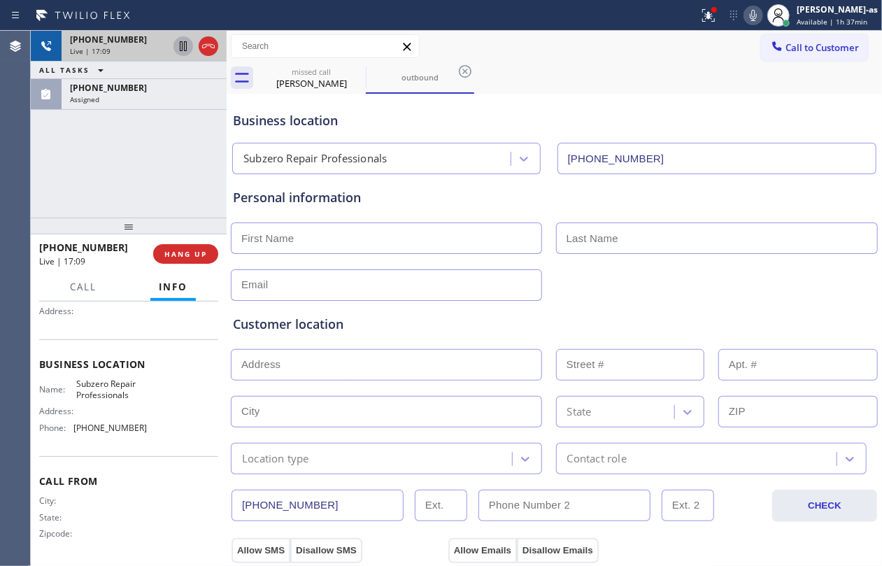
click at [118, 163] on div "[PHONE_NUMBER] Live | 17:09 ALL TASKS ALL TASKS ACTIVE TASKS TASKS IN WRAP UP […" at bounding box center [129, 124] width 196 height 187
click at [118, 163] on div "[PHONE_NUMBER] Live | 17:10 ALL TASKS ALL TASKS ACTIVE TASKS TASKS IN WRAP UP […" at bounding box center [129, 124] width 196 height 187
click at [101, 172] on div "[PHONE_NUMBER] Live | 17:11 ALL TASKS ALL TASKS ACTIVE TASKS TASKS IN WRAP UP […" at bounding box center [129, 124] width 196 height 187
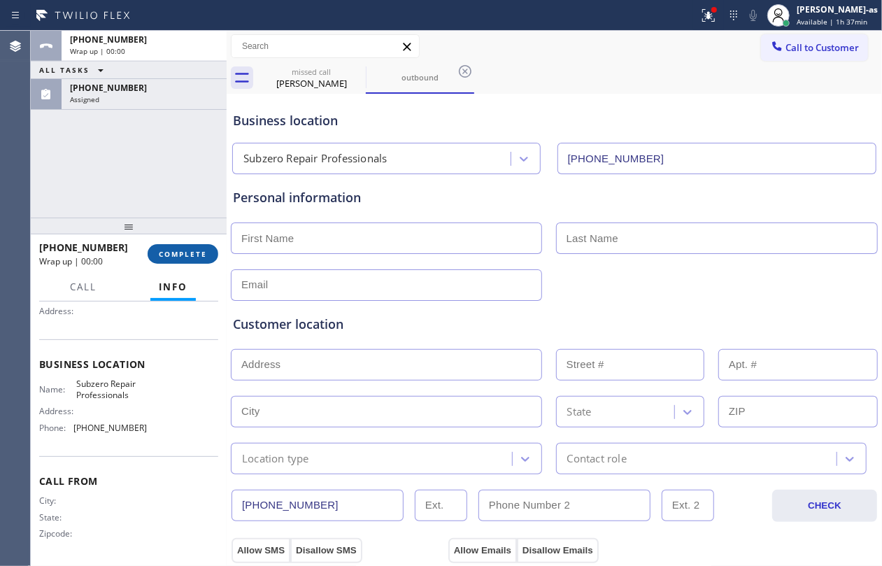
click at [169, 258] on span "COMPLETE" at bounding box center [183, 254] width 48 height 10
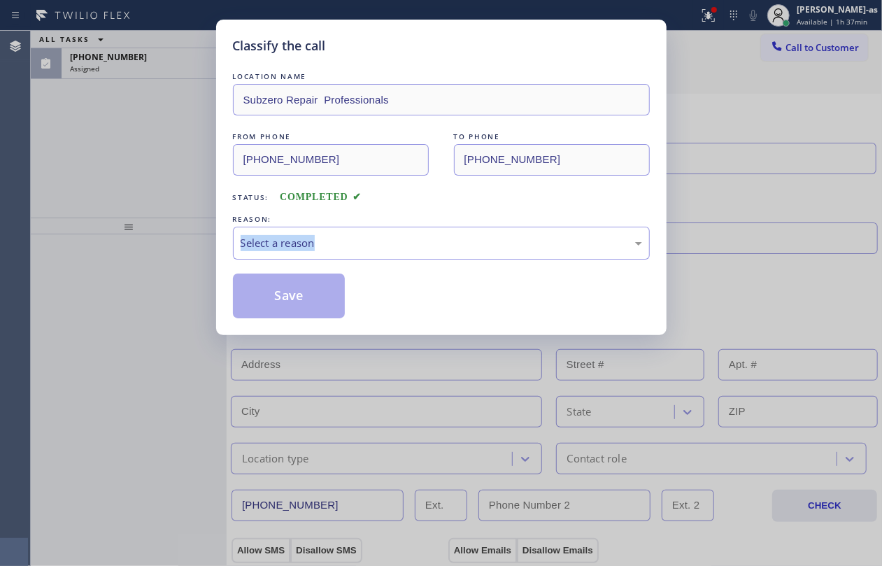
click at [169, 258] on div "Classify the call LOCATION NAME Subzero Repair Professionals FROM PHONE [PHONE_…" at bounding box center [441, 283] width 882 height 566
click at [148, 192] on div "Classify the call LOCATION NAME Subzero Repair Professionals FROM PHONE [PHONE_…" at bounding box center [441, 283] width 882 height 566
click at [325, 236] on div "Select a reason" at bounding box center [441, 243] width 401 height 16
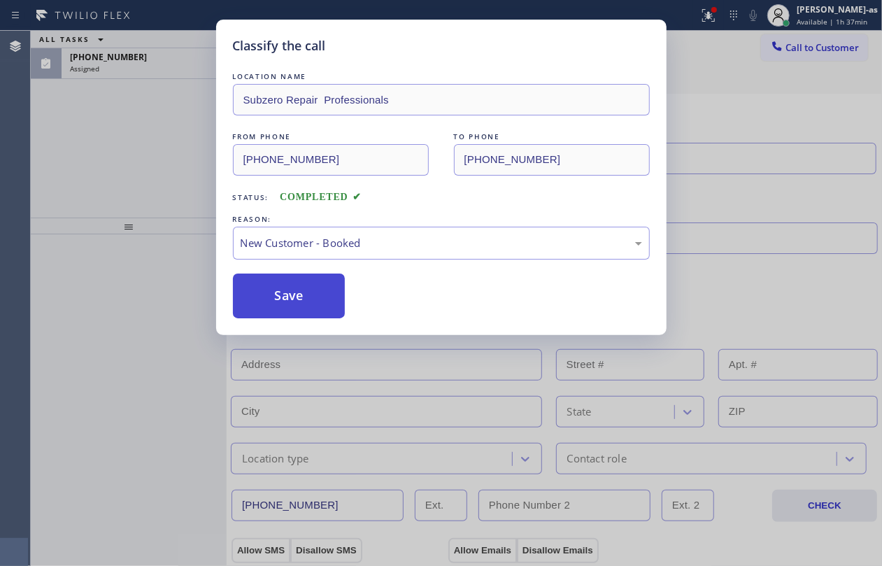
click at [287, 286] on button "Save" at bounding box center [289, 295] width 113 height 45
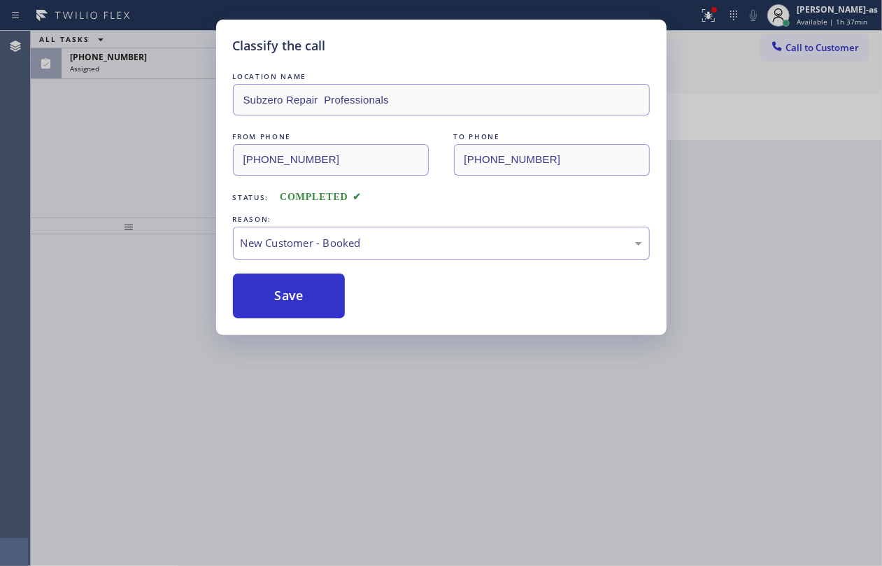
click at [113, 104] on div "Classify the call LOCATION NAME Subzero Repair Professionals FROM PHONE [PHONE_…" at bounding box center [441, 283] width 882 height 566
click at [108, 63] on div "Classify the call LOCATION NAME Subzero Repair Professionals FROM PHONE [PHONE_…" at bounding box center [441, 283] width 882 height 566
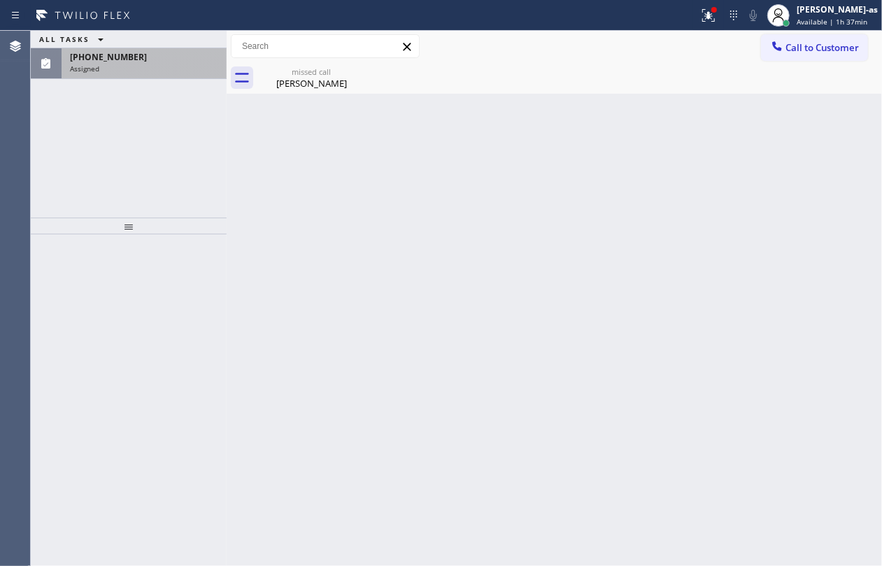
click at [120, 65] on div "Assigned" at bounding box center [144, 69] width 148 height 10
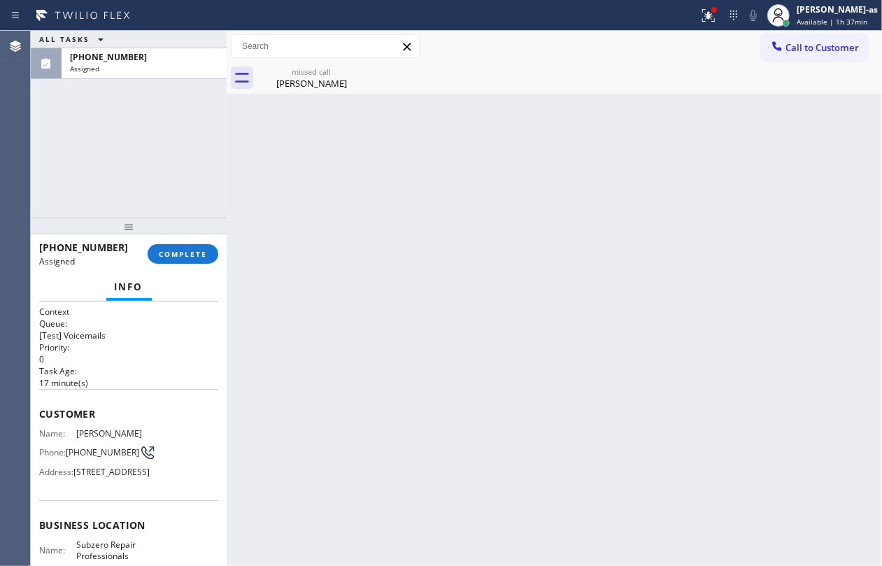
click at [213, 87] on div "ALL TASKS ALL TASKS ACTIVE TASKS TASKS IN WRAP UP [PHONE_NUMBER] Assigned" at bounding box center [129, 124] width 196 height 187
click at [178, 260] on button "COMPLETE" at bounding box center [183, 254] width 71 height 20
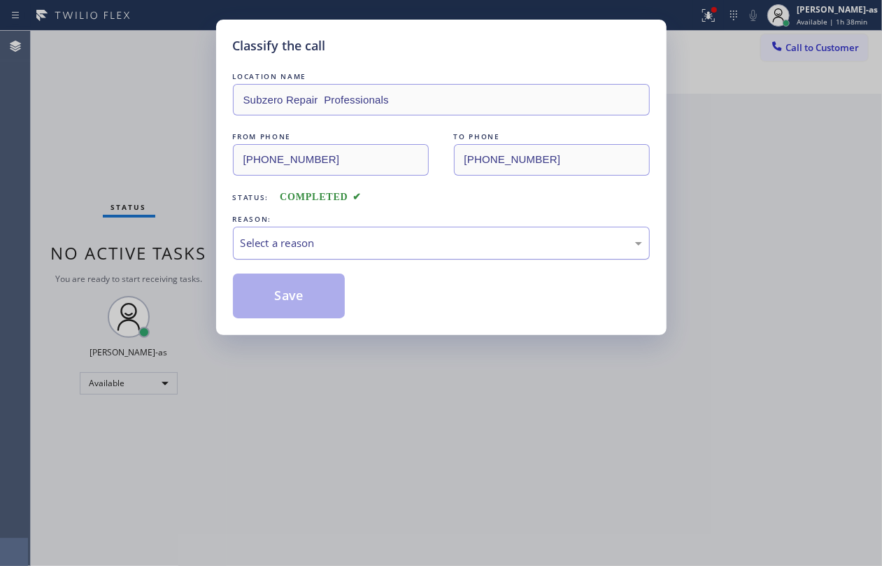
drag, startPoint x: 314, startPoint y: 238, endPoint x: 323, endPoint y: 249, distance: 14.4
click at [315, 241] on div "Select a reason" at bounding box center [441, 243] width 401 height 16
click at [287, 292] on button "Save" at bounding box center [289, 295] width 113 height 45
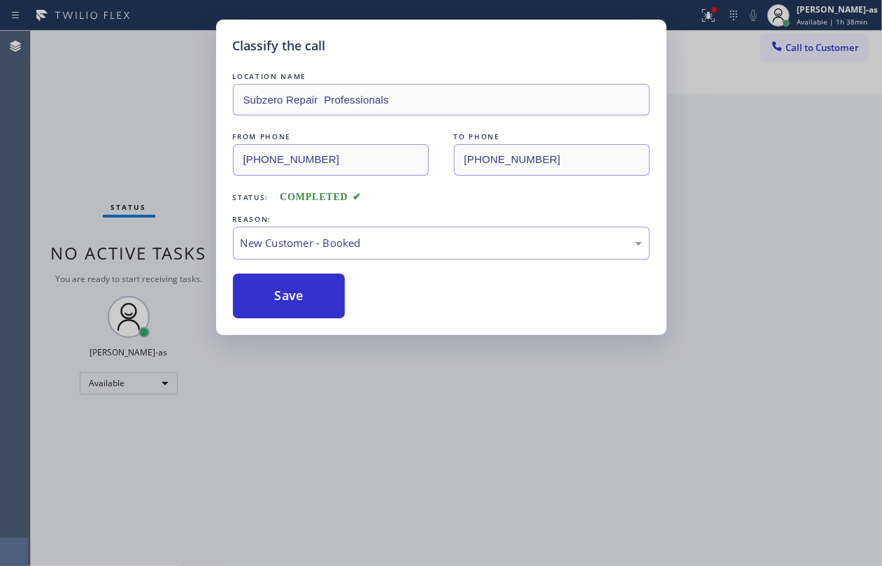
click at [118, 69] on div "Classify the call LOCATION NAME Subzero Repair Professionals FROM PHONE [PHONE_…" at bounding box center [441, 283] width 882 height 566
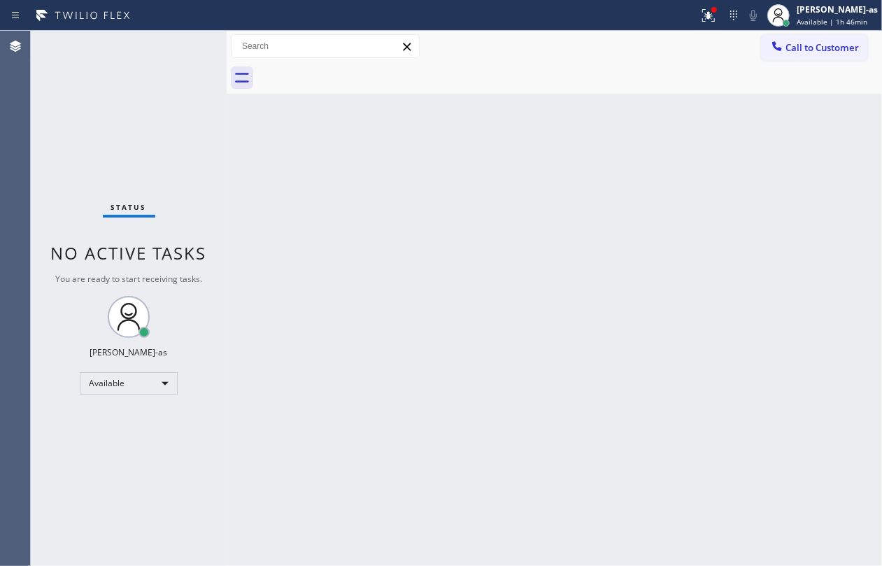
click at [295, 266] on div "Back to Dashboard Change Sender ID Customers Technicians Select a contact Outbo…" at bounding box center [554, 298] width 655 height 535
click at [90, 88] on div "Status No active tasks You are ready to start receiving tasks. [PERSON_NAME]-as…" at bounding box center [129, 298] width 196 height 535
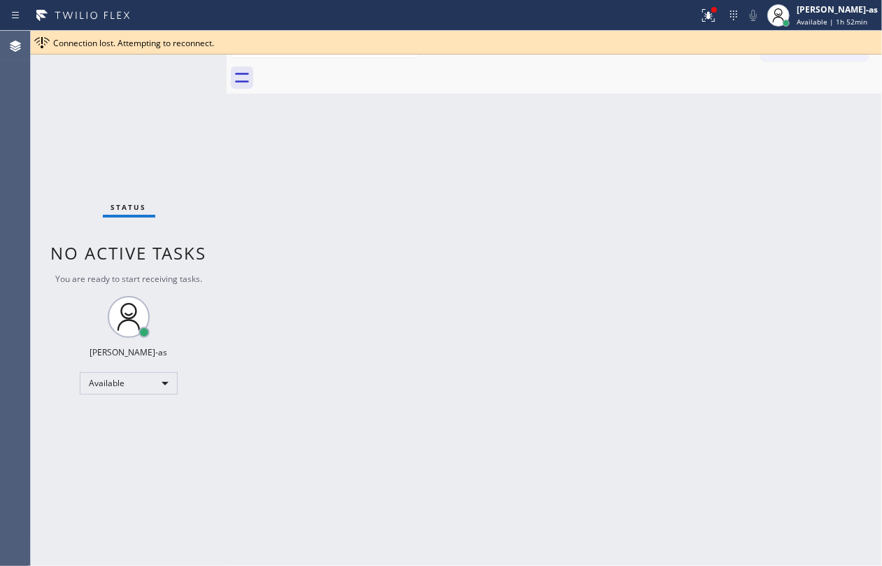
drag, startPoint x: 418, startPoint y: 412, endPoint x: 420, endPoint y: 401, distance: 10.6
click at [418, 407] on div "Back to Dashboard Change Sender ID Customers Technicians Select a contact Outbo…" at bounding box center [554, 298] width 655 height 535
click at [482, 45] on div "Connection lost. Attempting to reconnect." at bounding box center [464, 43] width 823 height 12
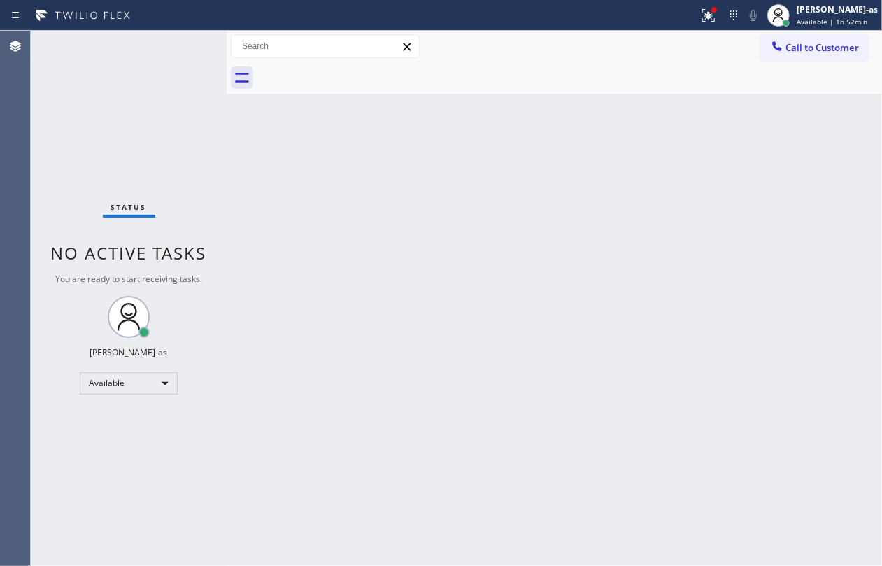
click at [701, 185] on div "Back to Dashboard Change Sender ID Customers Technicians Select a contact Outbo…" at bounding box center [554, 298] width 655 height 535
click at [691, 455] on div "Back to Dashboard Change Sender ID Customers Technicians Select a contact Outbo…" at bounding box center [554, 298] width 655 height 535
click at [104, 138] on div "Status No active tasks You are ready to start receiving tasks. [PERSON_NAME]-as…" at bounding box center [129, 298] width 196 height 535
drag, startPoint x: 496, startPoint y: 386, endPoint x: 547, endPoint y: 304, distance: 97.0
click at [496, 381] on div "Back to Dashboard Change Sender ID Customers Technicians Select a contact Outbo…" at bounding box center [554, 298] width 655 height 535
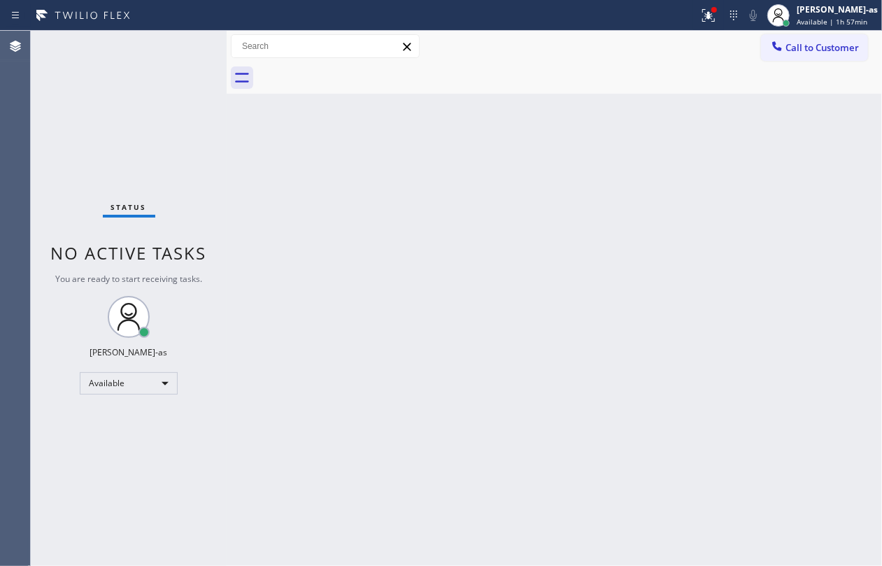
click at [275, 247] on div "Back to Dashboard Change Sender ID Customers Technicians Select a contact Outbo…" at bounding box center [554, 298] width 655 height 535
drag, startPoint x: 98, startPoint y: 112, endPoint x: 206, endPoint y: 197, distance: 137.4
click at [106, 113] on div "Status No active tasks You are ready to start receiving tasks. [PERSON_NAME]-as…" at bounding box center [129, 298] width 196 height 535
drag, startPoint x: 327, startPoint y: 259, endPoint x: 457, endPoint y: 245, distance: 130.1
click at [331, 259] on div "Back to Dashboard Change Sender ID Customers Technicians Select a contact Outbo…" at bounding box center [554, 298] width 655 height 535
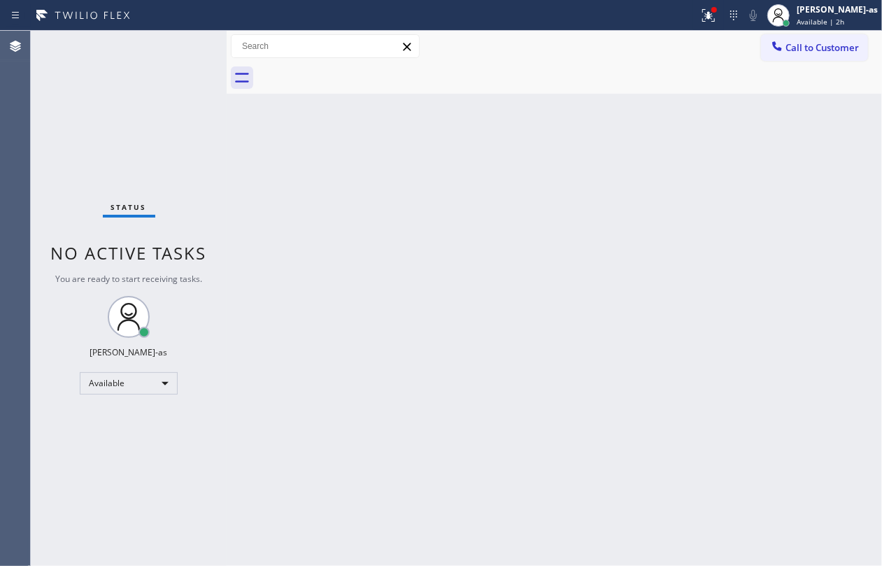
click at [469, 213] on div "Back to Dashboard Change Sender ID Customers Technicians Select a contact Outbo…" at bounding box center [554, 298] width 655 height 535
drag, startPoint x: 99, startPoint y: 111, endPoint x: 126, endPoint y: 112, distance: 26.6
click at [99, 110] on div "Status No active tasks You are ready to start receiving tasks. [PERSON_NAME]-as…" at bounding box center [129, 298] width 196 height 535
click at [417, 199] on div "Back to Dashboard Change Sender ID Customers Technicians Select a contact Outbo…" at bounding box center [554, 298] width 655 height 535
click at [316, 337] on div "Back to Dashboard Change Sender ID Customers Technicians Select a contact Outbo…" at bounding box center [554, 298] width 655 height 535
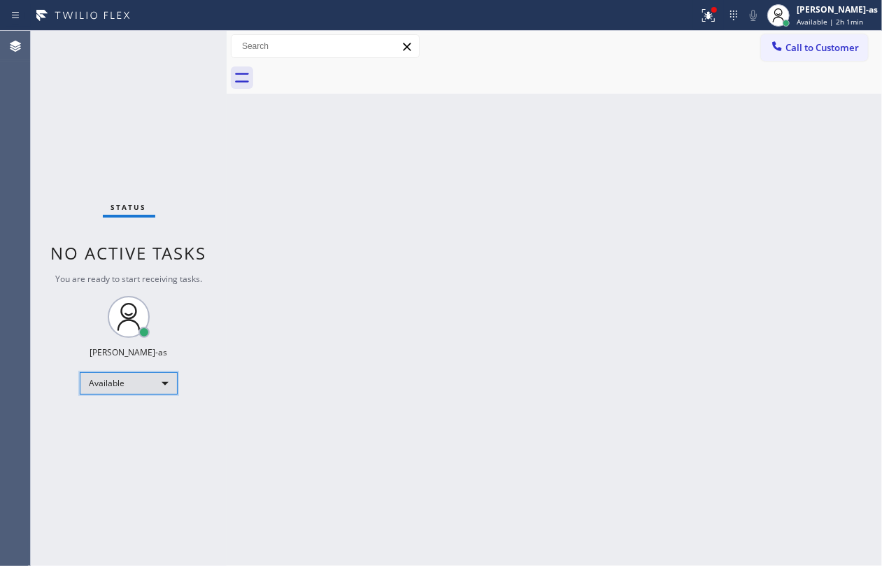
click at [140, 390] on div "Available" at bounding box center [129, 383] width 98 height 22
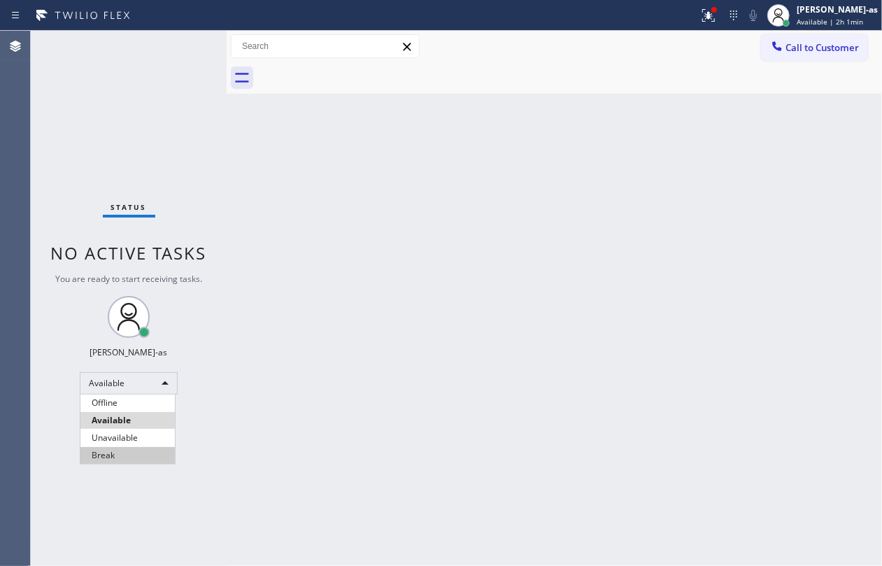
click at [133, 449] on li "Break" at bounding box center [127, 455] width 94 height 17
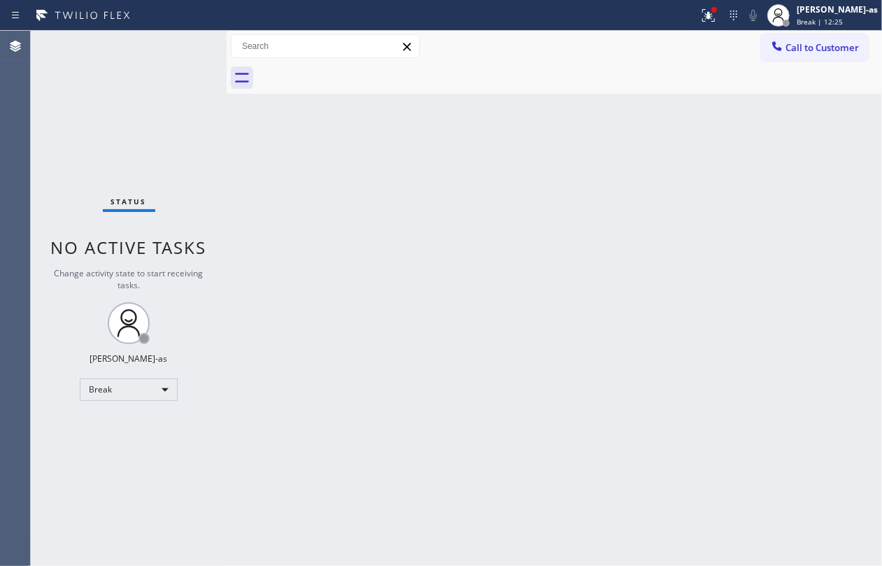
drag, startPoint x: 300, startPoint y: 287, endPoint x: 285, endPoint y: 366, distance: 81.1
click at [300, 289] on div "Back to Dashboard Change Sender ID Customers Technicians Select a contact Outbo…" at bounding box center [554, 298] width 655 height 535
click at [157, 390] on div "Break" at bounding box center [129, 389] width 98 height 22
drag, startPoint x: 140, startPoint y: 443, endPoint x: 442, endPoint y: 373, distance: 310.0
click at [140, 443] on li "Unavailable" at bounding box center [127, 444] width 94 height 17
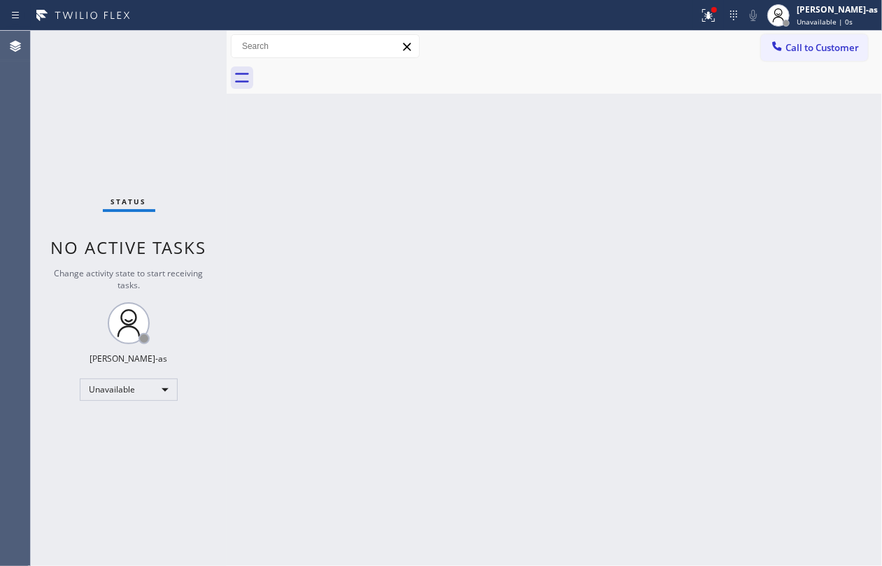
click at [460, 239] on div "Back to Dashboard Change Sender ID Customers Technicians Select a contact Outbo…" at bounding box center [554, 298] width 655 height 535
click at [126, 387] on div "Unavailable" at bounding box center [129, 389] width 98 height 22
click at [123, 429] on li "Available" at bounding box center [127, 426] width 94 height 17
drag, startPoint x: 283, startPoint y: 426, endPoint x: 281, endPoint y: 418, distance: 8.5
click at [281, 418] on div "Back to Dashboard Change Sender ID Customers Technicians Select a contact Outbo…" at bounding box center [554, 298] width 655 height 535
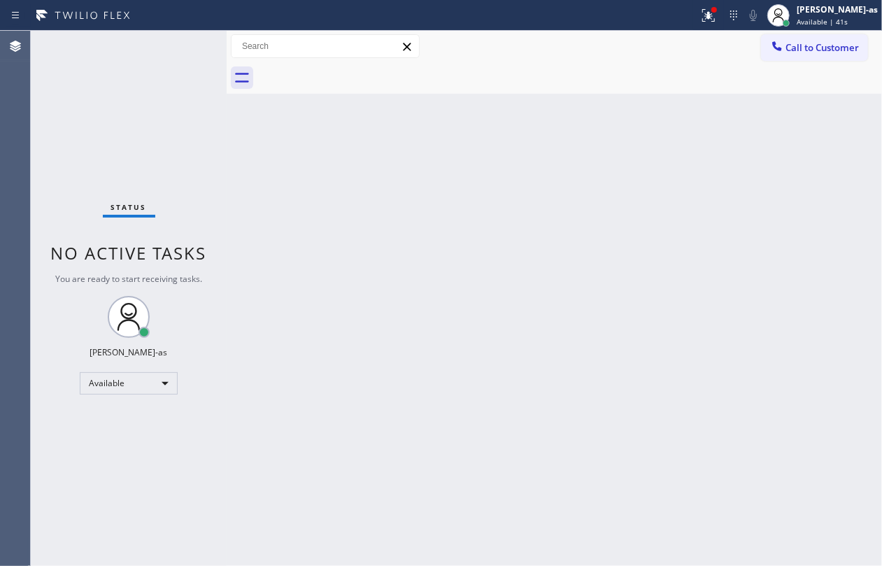
click at [492, 183] on div "Back to Dashboard Change Sender ID Customers Technicians Select a contact Outbo…" at bounding box center [554, 298] width 655 height 535
click at [266, 205] on div "Back to Dashboard Change Sender ID Customers Technicians Select a contact Outbo…" at bounding box center [554, 298] width 655 height 535
click at [764, 52] on button "Call to Customer" at bounding box center [814, 47] width 107 height 27
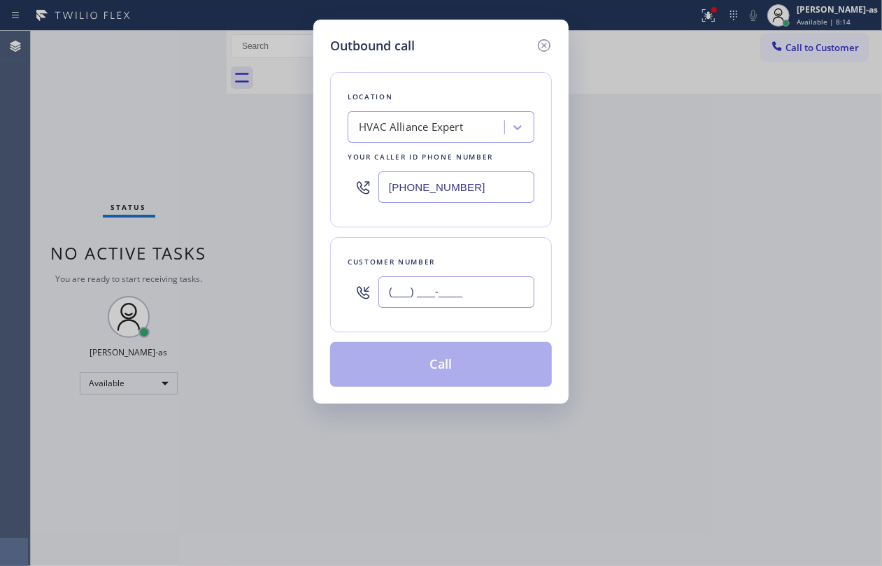
click at [465, 291] on input "(___) ___-____" at bounding box center [456, 291] width 156 height 31
paste input "903) 363-4616"
type input "[PHONE_NUMBER]"
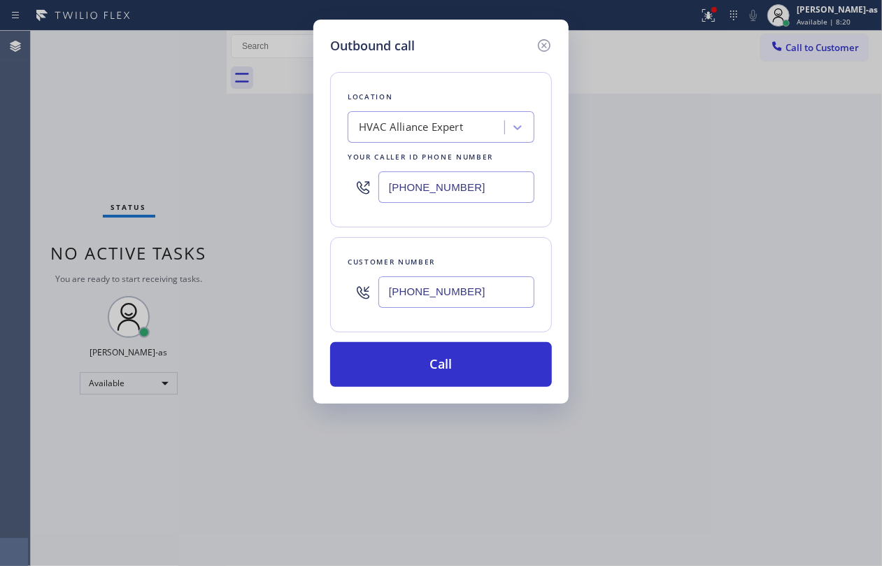
click at [414, 132] on div "HVAC Alliance Expert" at bounding box center [411, 128] width 104 height 16
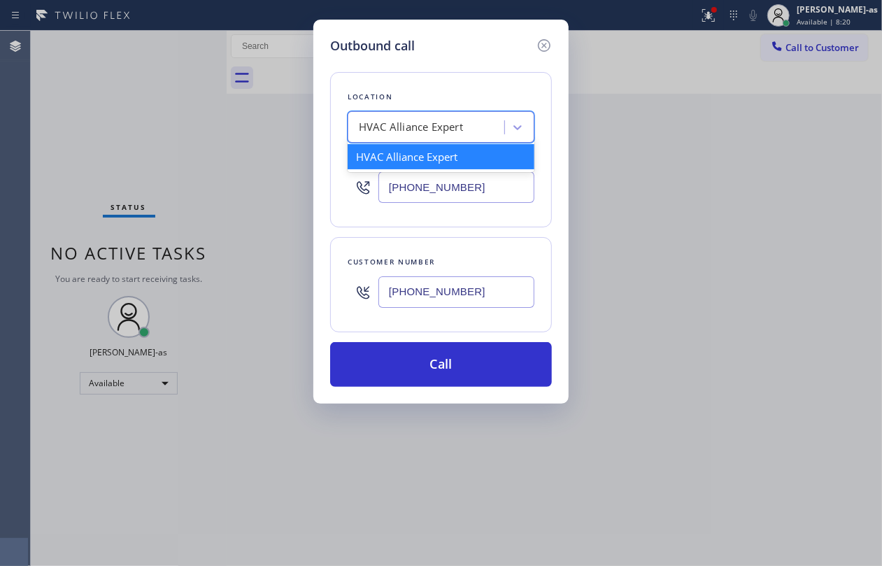
paste input "Top [US_STATE] Heating and AC Service"
type input "Top [US_STATE] Heating and AC Service"
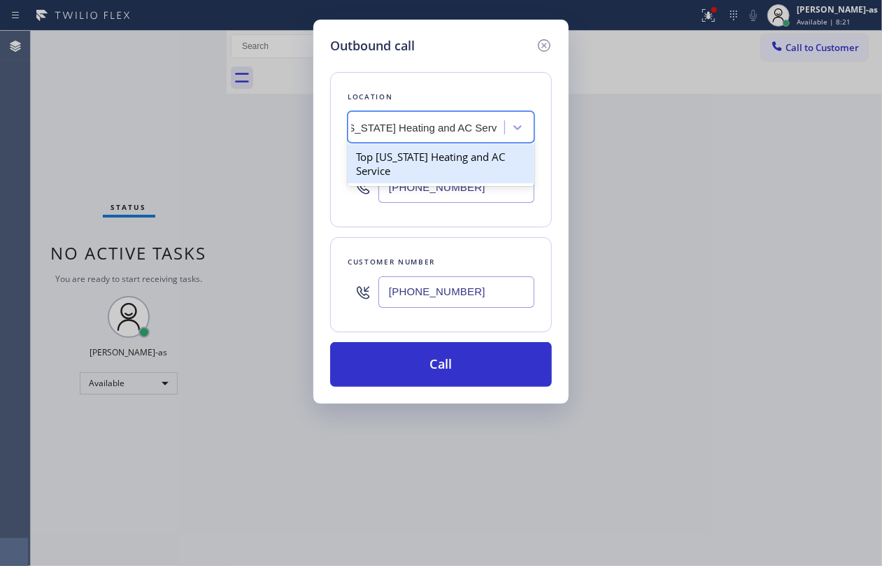
click at [375, 169] on div "Top [US_STATE] Heating and AC Service" at bounding box center [441, 163] width 187 height 39
type input "[PHONE_NUMBER]"
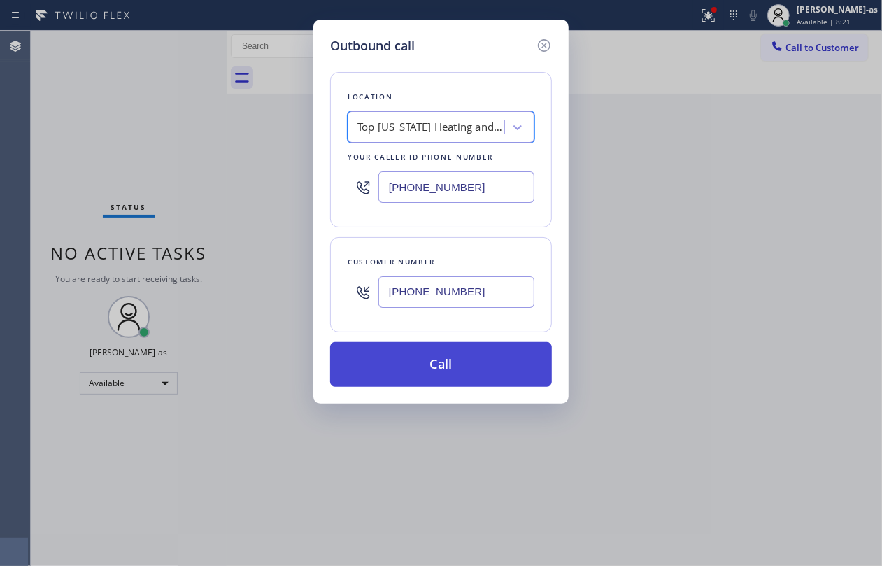
scroll to position [0, 1]
click at [436, 371] on button "Call" at bounding box center [441, 364] width 222 height 45
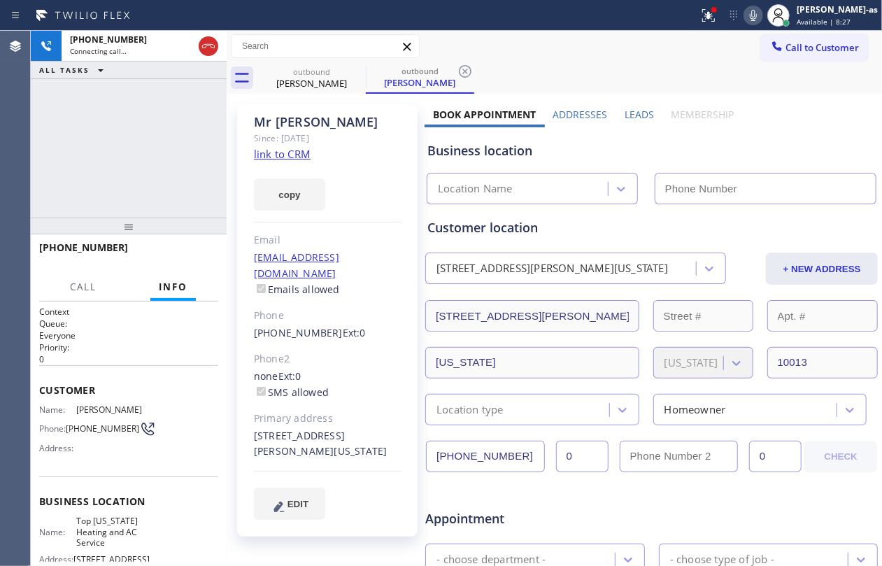
type input "[PHONE_NUMBER]"
click at [155, 189] on div "[PHONE_NUMBER] Connecting call… ALL TASKS ALL TASKS ACTIVE TASKS TASKS IN WRAP …" at bounding box center [129, 124] width 196 height 187
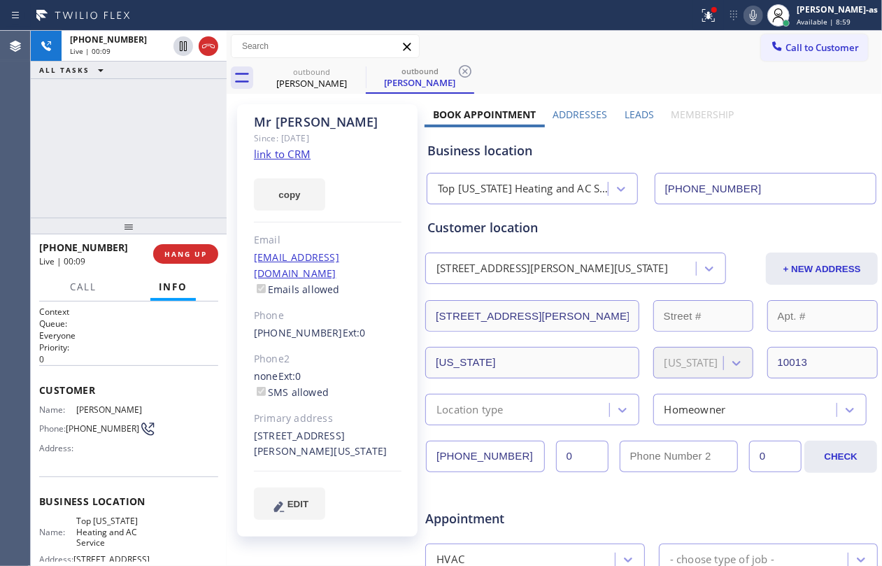
drag, startPoint x: 118, startPoint y: 78, endPoint x: 163, endPoint y: 62, distance: 47.8
click at [124, 78] on div "ALL TASKS ALL TASKS ACTIVE TASKS TASKS IN WRAP UP" at bounding box center [129, 70] width 196 height 17
click at [218, 39] on div at bounding box center [196, 46] width 50 height 31
click at [199, 50] on div at bounding box center [209, 46] width 20 height 17
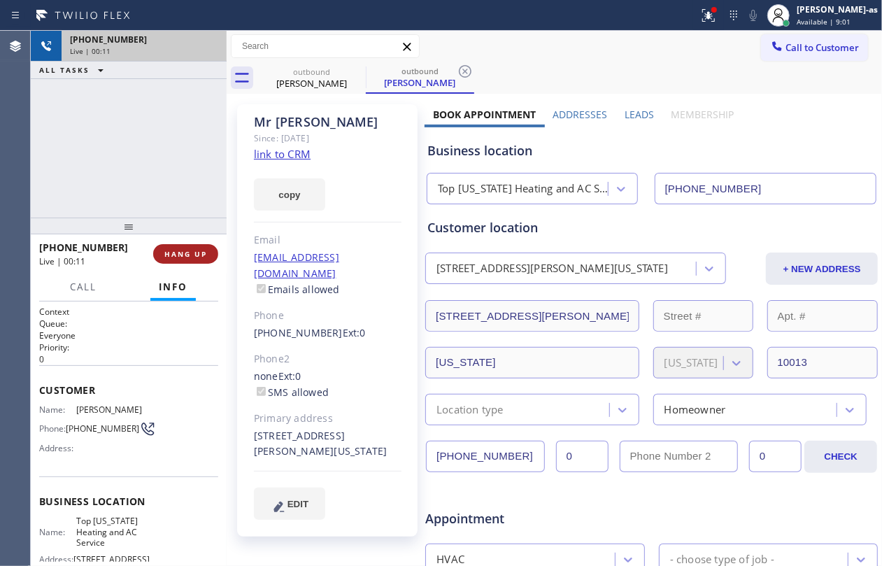
click at [174, 249] on span "HANG UP" at bounding box center [185, 254] width 43 height 10
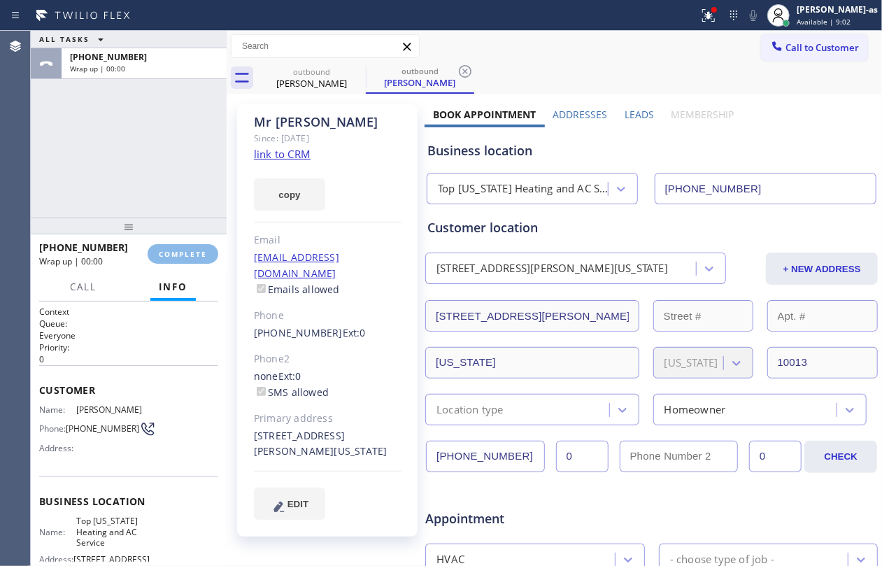
click at [168, 218] on div at bounding box center [129, 226] width 196 height 17
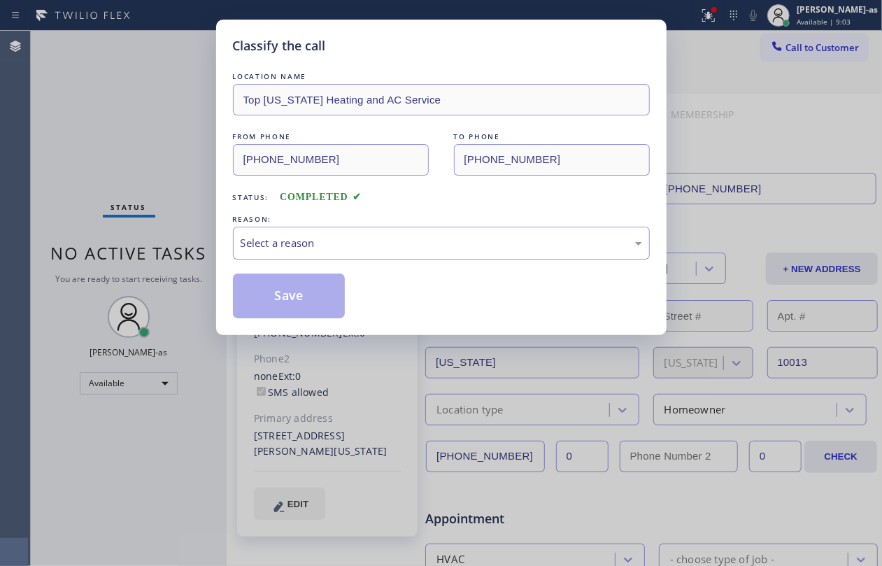
click at [179, 236] on div "Classify the call LOCATION NAME Top [US_STATE] Heating and AC Service FROM PHON…" at bounding box center [441, 283] width 882 height 566
click at [404, 228] on div "Select a reason" at bounding box center [441, 243] width 417 height 33
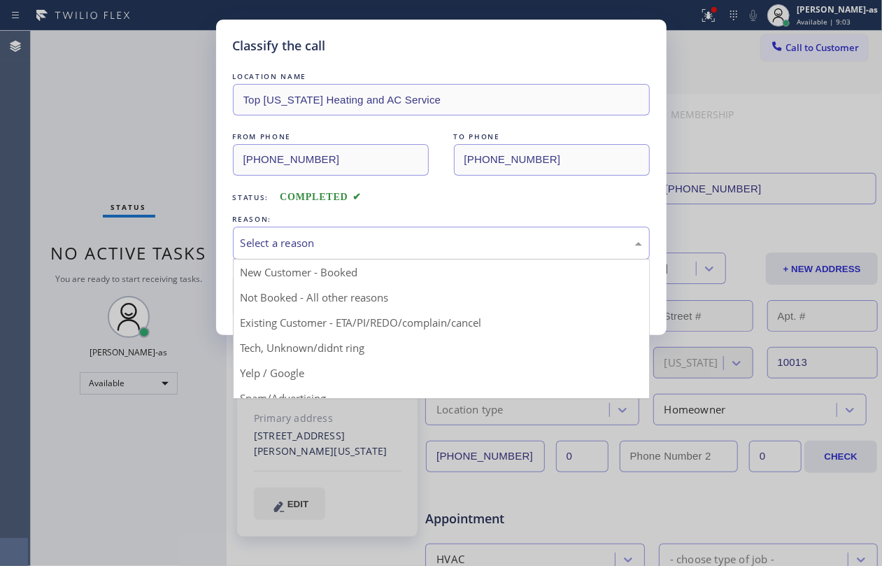
drag, startPoint x: 442, startPoint y: 322, endPoint x: 308, endPoint y: 311, distance: 134.0
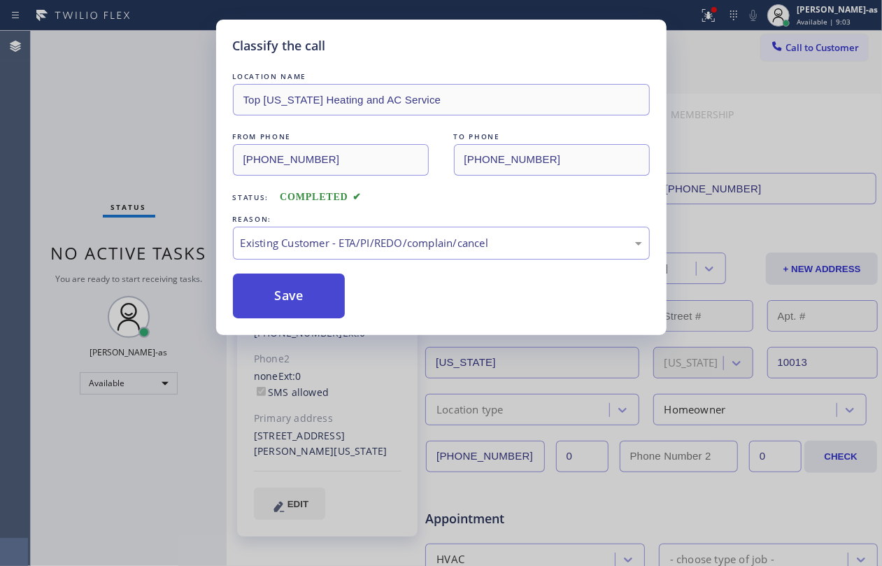
drag, startPoint x: 283, startPoint y: 292, endPoint x: 591, endPoint y: 79, distance: 375.0
click at [283, 292] on button "Save" at bounding box center [289, 295] width 113 height 45
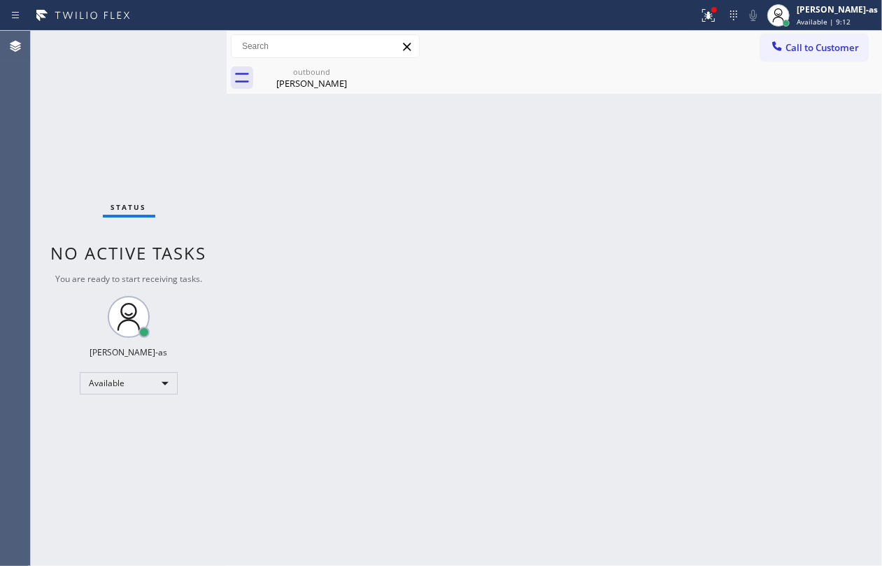
click at [337, 242] on div "Back to Dashboard Change Sender ID Customers Technicians Select a contact Outbo…" at bounding box center [554, 298] width 655 height 535
click at [336, 78] on div "[PERSON_NAME]" at bounding box center [312, 83] width 106 height 13
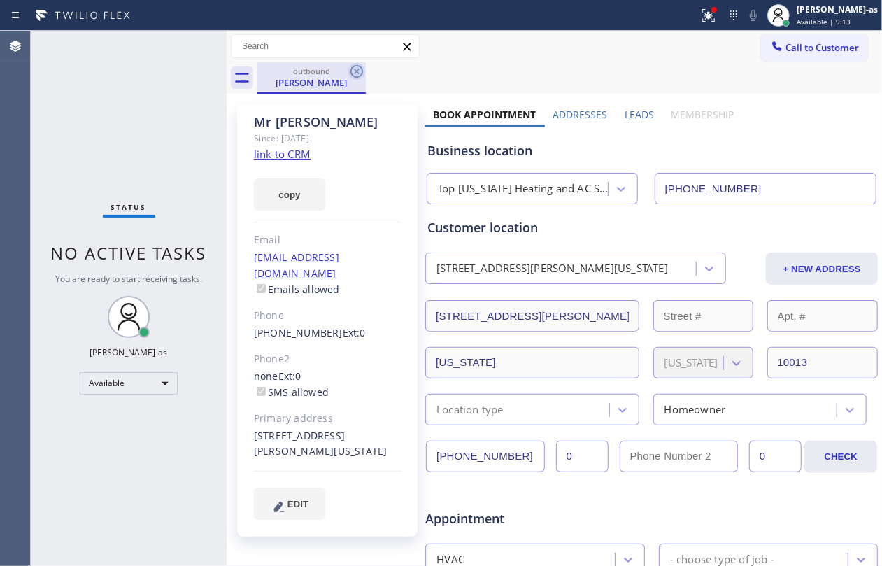
click at [356, 76] on icon at bounding box center [356, 71] width 13 height 13
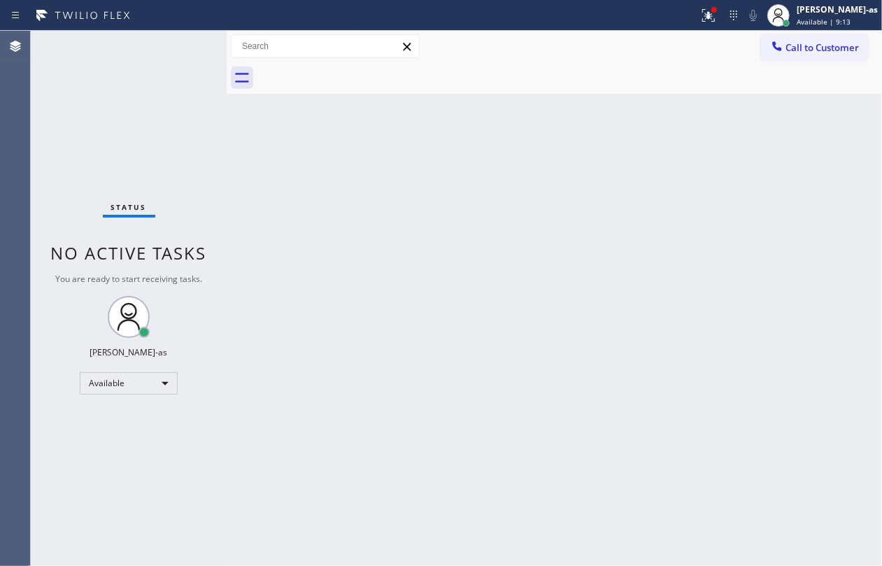
click at [141, 85] on div "Status No active tasks You are ready to start receiving tasks. [PERSON_NAME]-as…" at bounding box center [129, 298] width 196 height 535
click at [776, 43] on icon at bounding box center [777, 46] width 14 height 14
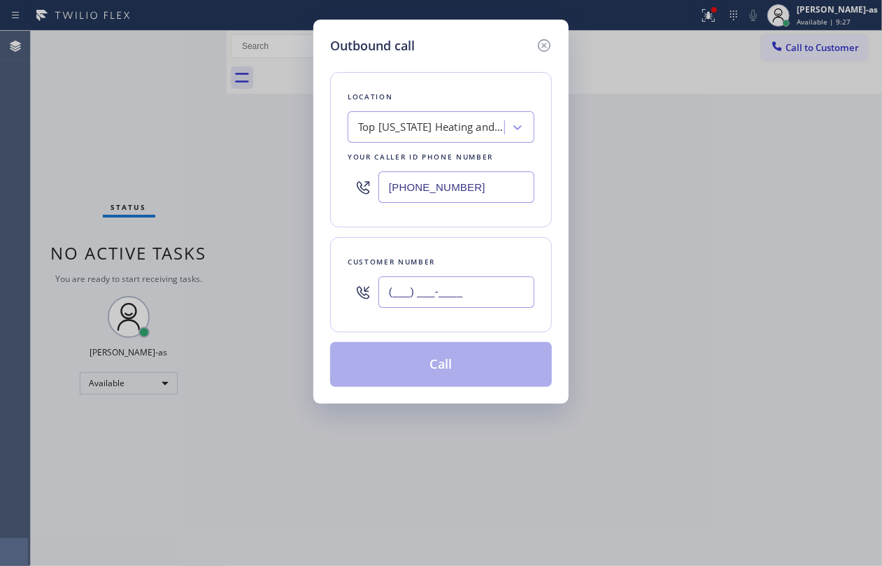
click at [411, 304] on input "(___) ___-____" at bounding box center [456, 291] width 156 height 31
paste input "510) 853-1136"
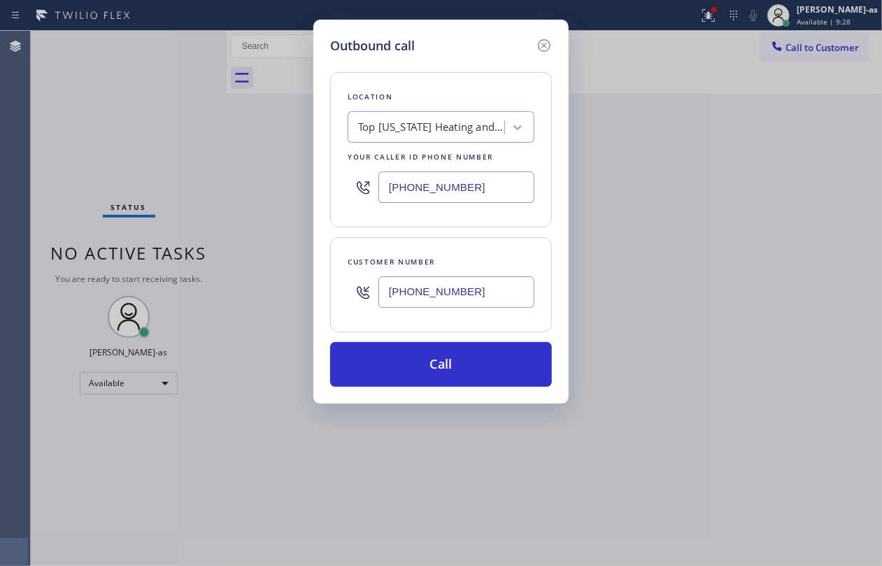
type input "[PHONE_NUMBER]"
click at [418, 130] on div "Top [US_STATE] Heating and AC Service" at bounding box center [431, 128] width 147 height 16
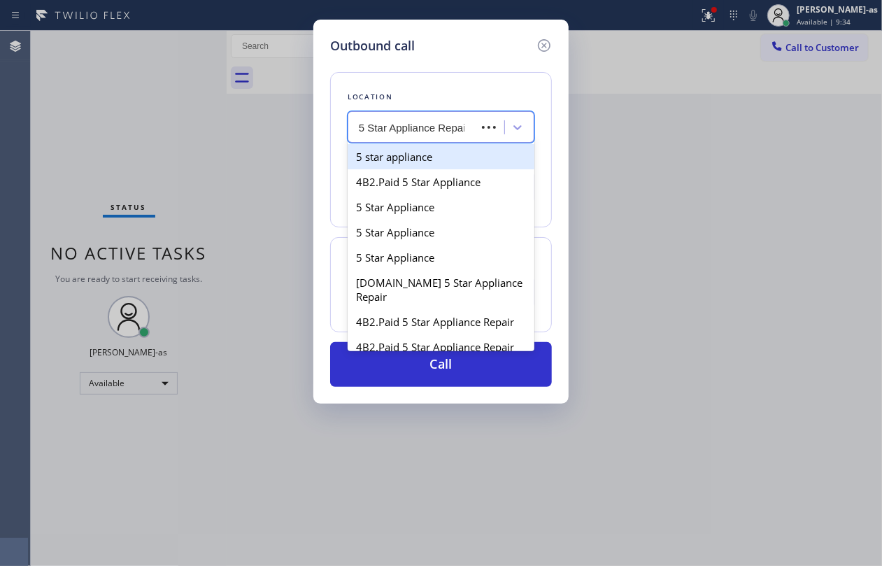
type input "5 Star Appliance Repair"
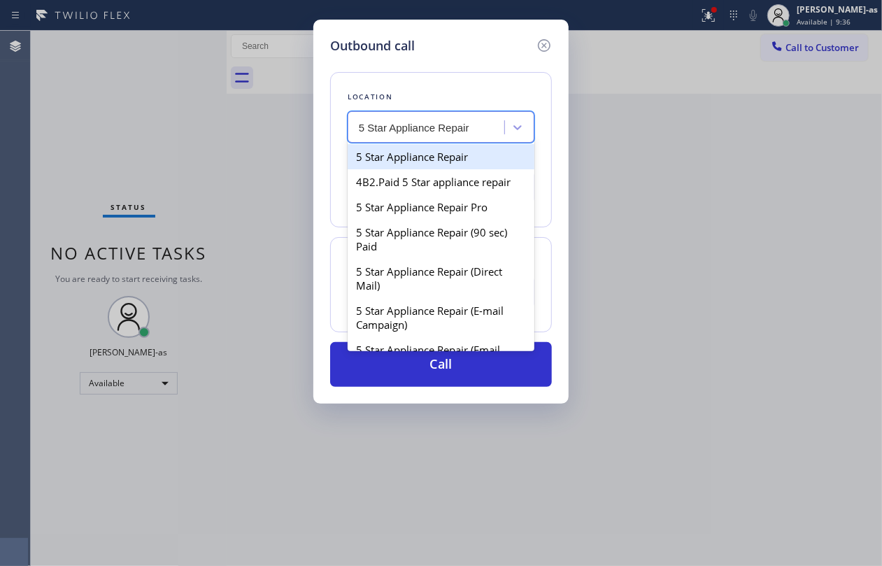
click at [403, 154] on div "5 Star Appliance Repair" at bounding box center [441, 156] width 187 height 25
type input "[PHONE_NUMBER]"
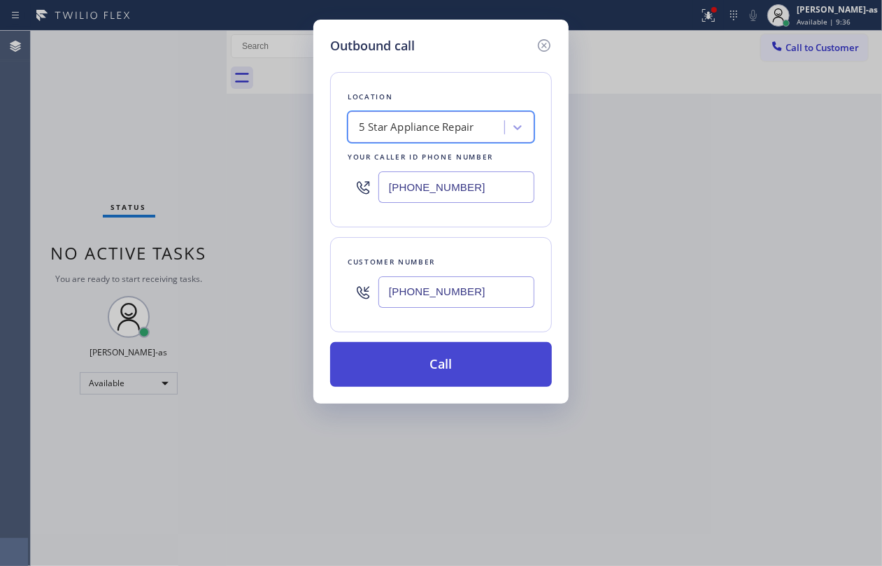
click at [506, 368] on button "Call" at bounding box center [441, 364] width 222 height 45
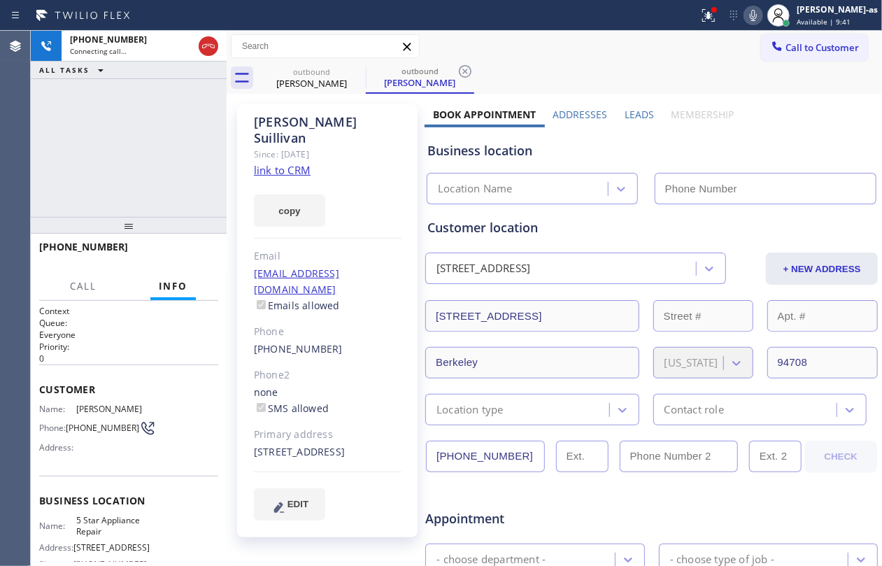
type input "[PHONE_NUMBER]"
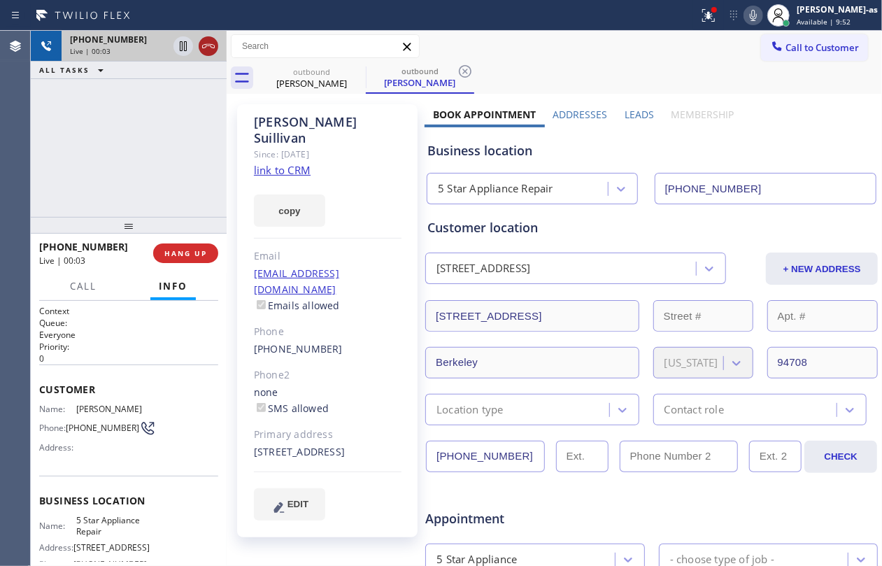
click at [217, 46] on div at bounding box center [209, 46] width 20 height 17
click at [309, 74] on div "outbound" at bounding box center [312, 71] width 106 height 10
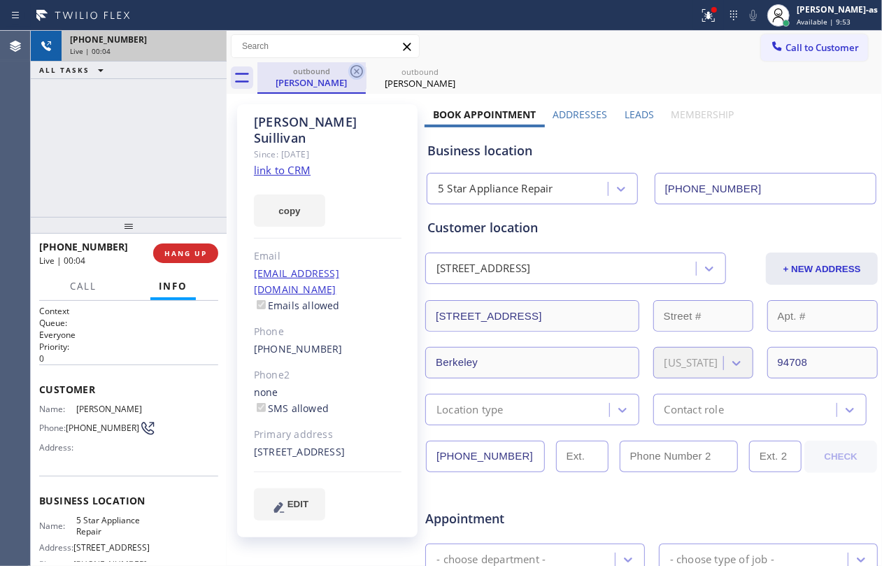
click at [355, 69] on icon at bounding box center [356, 71] width 17 height 17
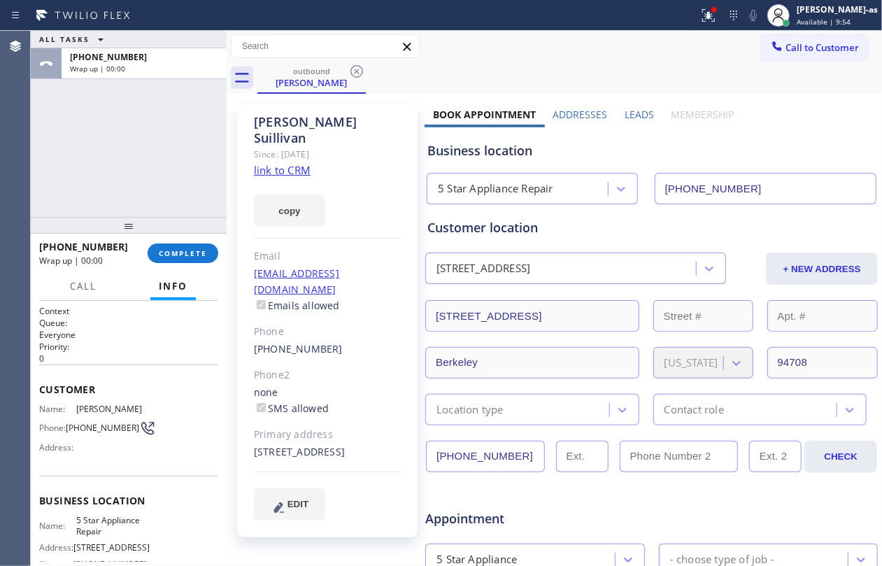
click at [355, 69] on icon at bounding box center [356, 71] width 17 height 17
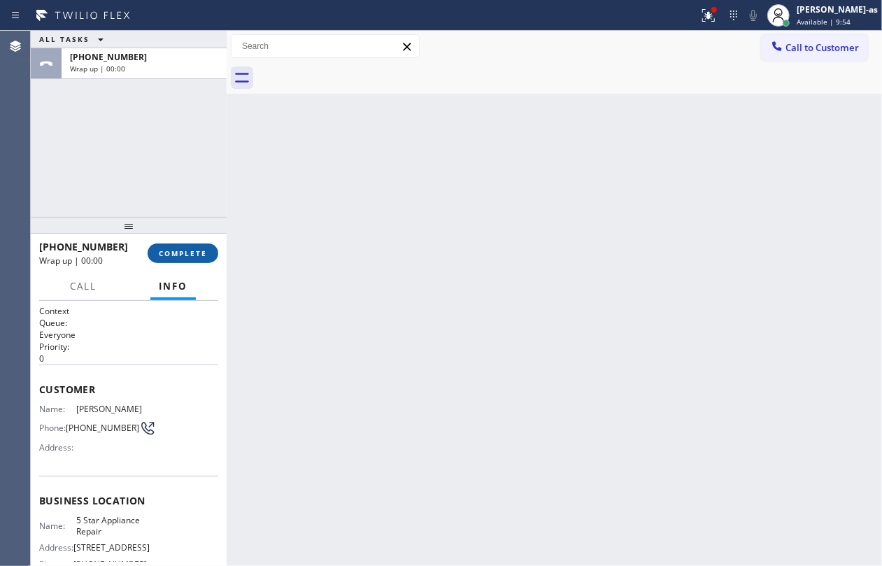
drag, startPoint x: 123, startPoint y: 138, endPoint x: 174, endPoint y: 262, distance: 133.9
click at [130, 169] on div "ALL TASKS ALL TASKS ACTIVE TASKS TASKS IN WRAP UP [PHONE_NUMBER] Wrap up | 00:00" at bounding box center [129, 124] width 196 height 186
click at [174, 260] on button "COMPLETE" at bounding box center [183, 253] width 71 height 20
drag, startPoint x: 164, startPoint y: 218, endPoint x: 357, endPoint y: 207, distance: 193.4
click at [171, 218] on div at bounding box center [129, 225] width 196 height 17
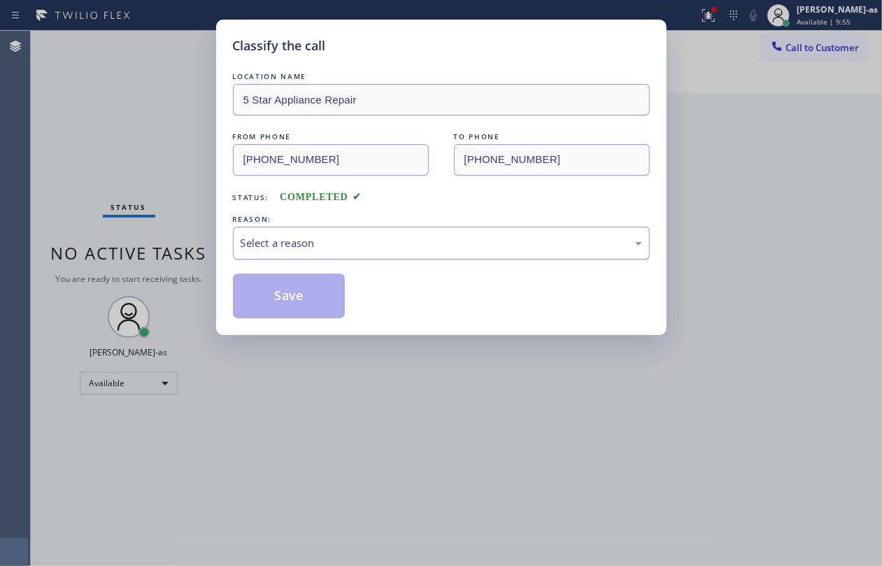
click at [355, 246] on div "Select a reason" at bounding box center [441, 243] width 401 height 16
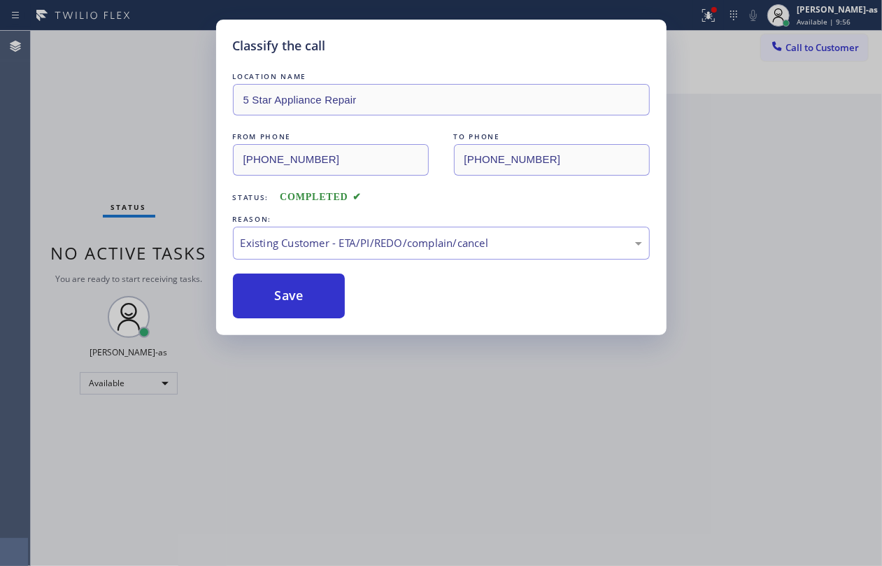
drag, startPoint x: 270, startPoint y: 295, endPoint x: 329, endPoint y: 383, distance: 105.9
click at [271, 295] on button "Save" at bounding box center [289, 295] width 113 height 45
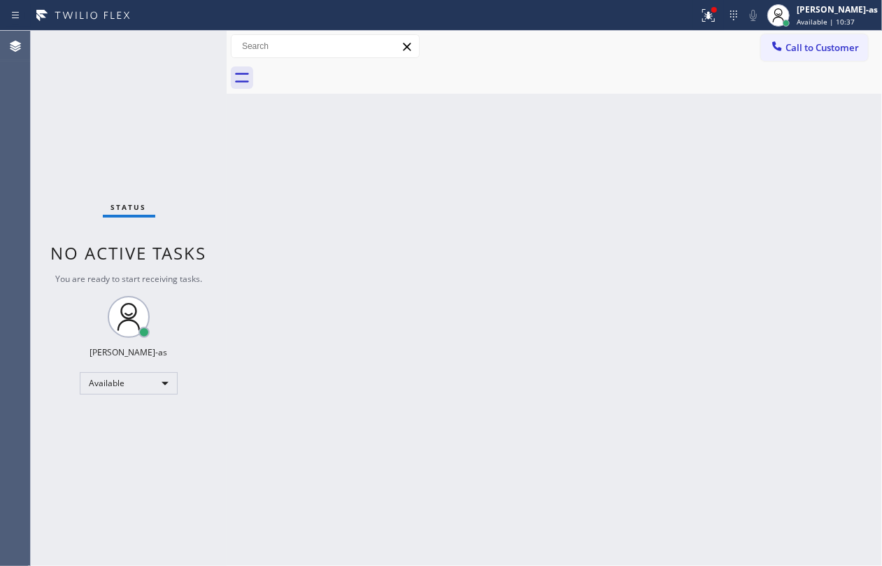
click at [87, 101] on div "Status No active tasks You are ready to start receiving tasks. [PERSON_NAME]-as…" at bounding box center [129, 298] width 196 height 535
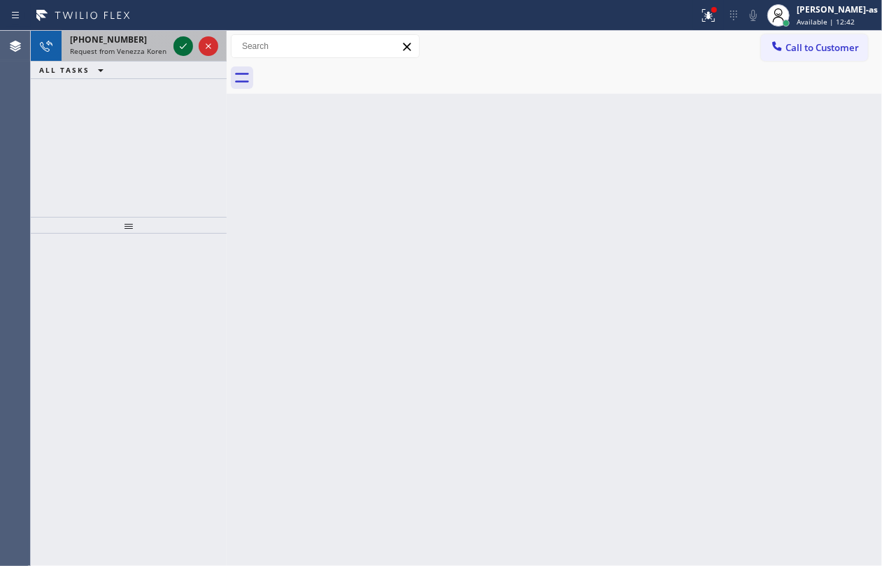
click at [176, 43] on icon at bounding box center [183, 46] width 17 height 17
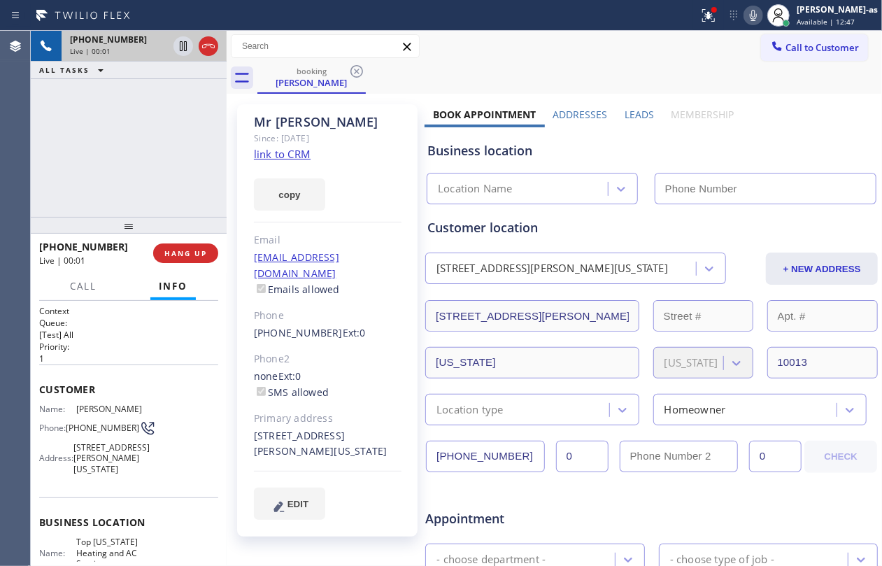
type input "[PHONE_NUMBER]"
click at [180, 155] on div "[PHONE_NUMBER] Live | 01:51 ALL TASKS ALL TASKS ACTIVE TASKS TASKS IN WRAP UP" at bounding box center [129, 124] width 196 height 186
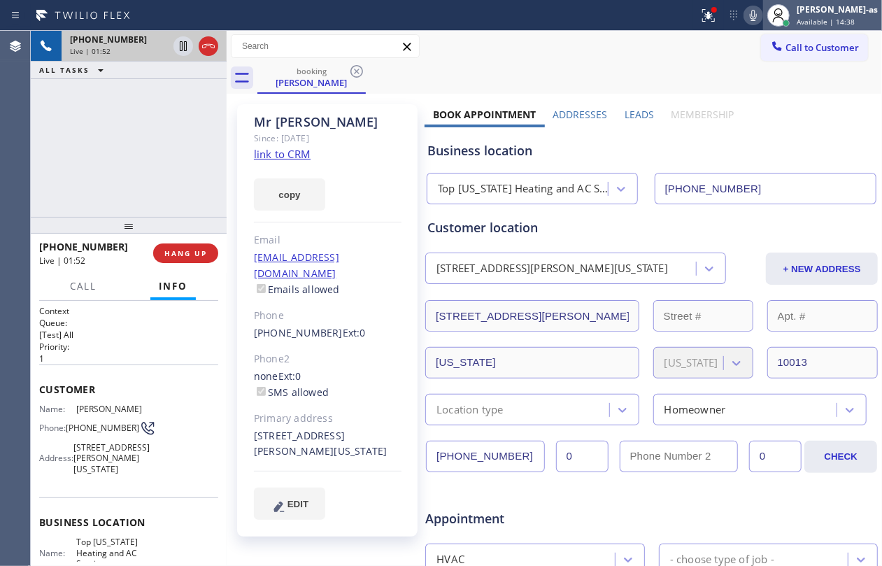
click at [779, 15] on div at bounding box center [778, 15] width 31 height 31
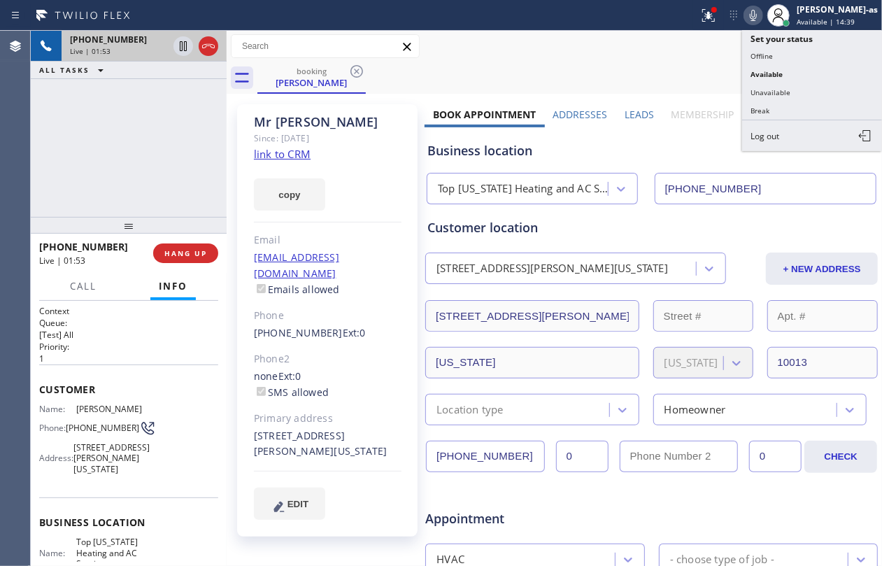
click at [757, 15] on icon at bounding box center [753, 15] width 7 height 11
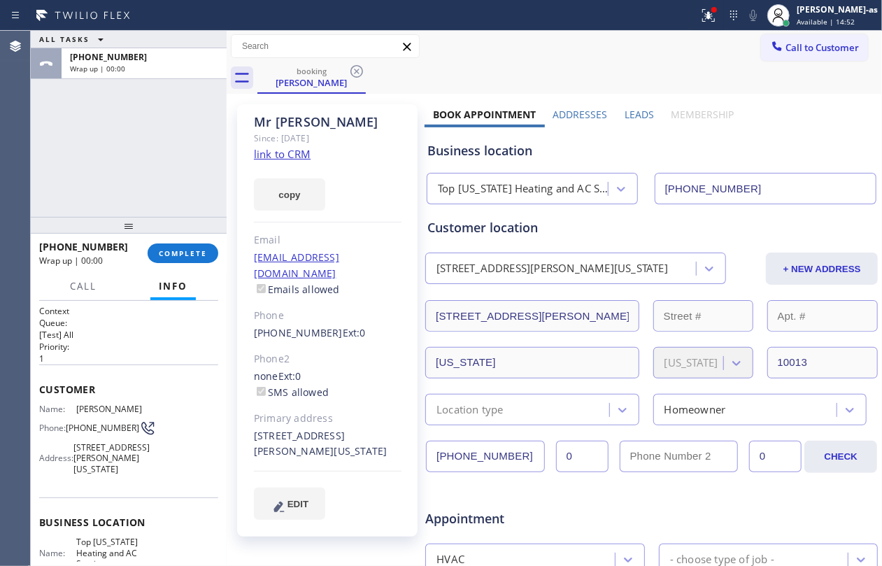
click at [146, 177] on div "ALL TASKS ALL TASKS ACTIVE TASKS TASKS IN WRAP UP [PHONE_NUMBER] Wrap up | 00:00" at bounding box center [129, 124] width 196 height 186
click at [176, 255] on span "COMPLETE" at bounding box center [183, 253] width 48 height 10
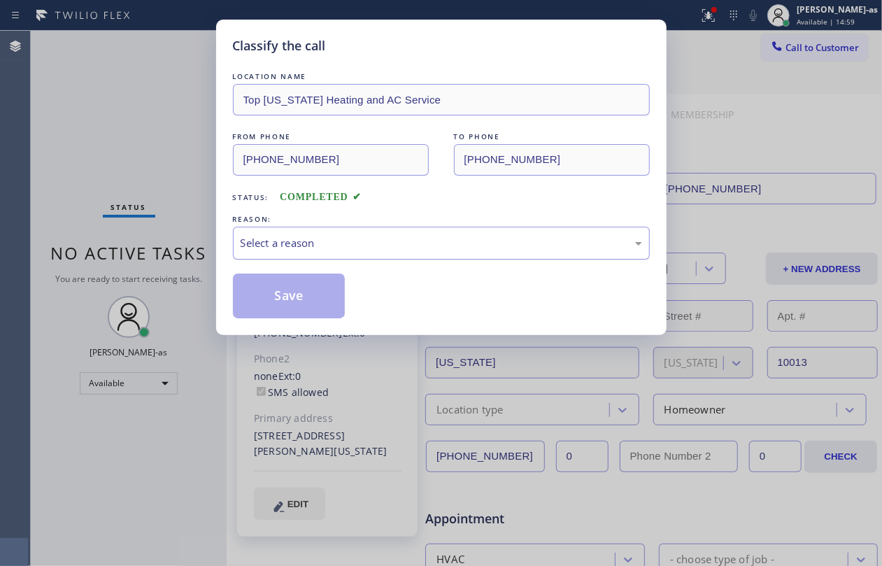
drag, startPoint x: 334, startPoint y: 238, endPoint x: 378, endPoint y: 256, distance: 47.7
click at [344, 241] on div "Select a reason" at bounding box center [441, 243] width 401 height 16
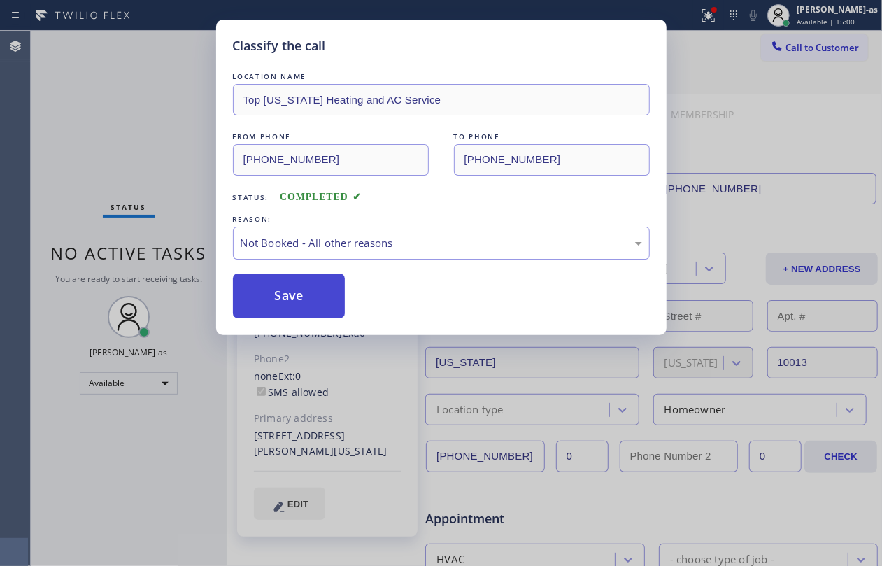
click at [301, 308] on button "Save" at bounding box center [289, 295] width 113 height 45
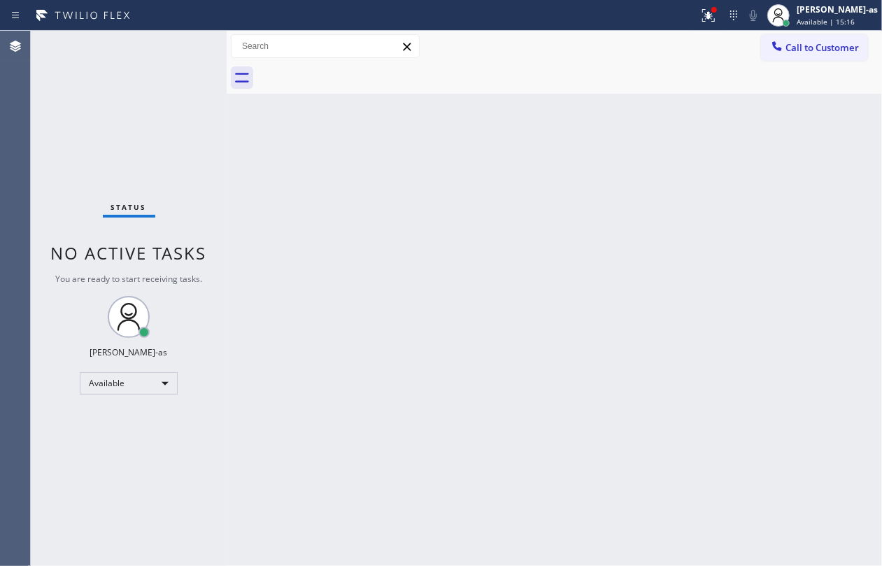
click at [85, 113] on div "Status No active tasks You are ready to start receiving tasks. [PERSON_NAME]-as…" at bounding box center [129, 298] width 196 height 535
click at [331, 239] on div "Back to Dashboard Change Sender ID Customers Technicians Select a contact Outbo…" at bounding box center [554, 298] width 655 height 535
click at [812, 37] on button "Call to Customer" at bounding box center [814, 47] width 107 height 27
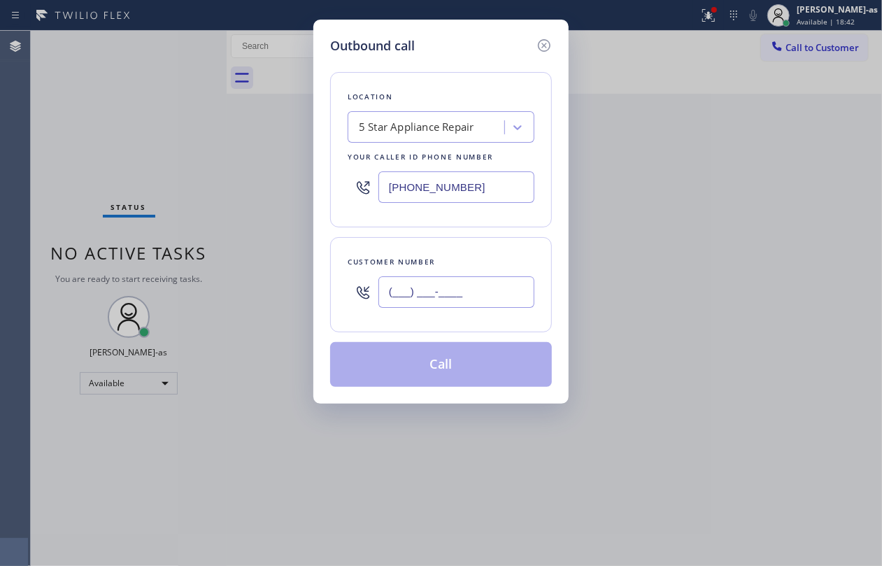
click at [451, 297] on input "(___) ___-____" at bounding box center [456, 291] width 156 height 31
paste input "903) 363-4616"
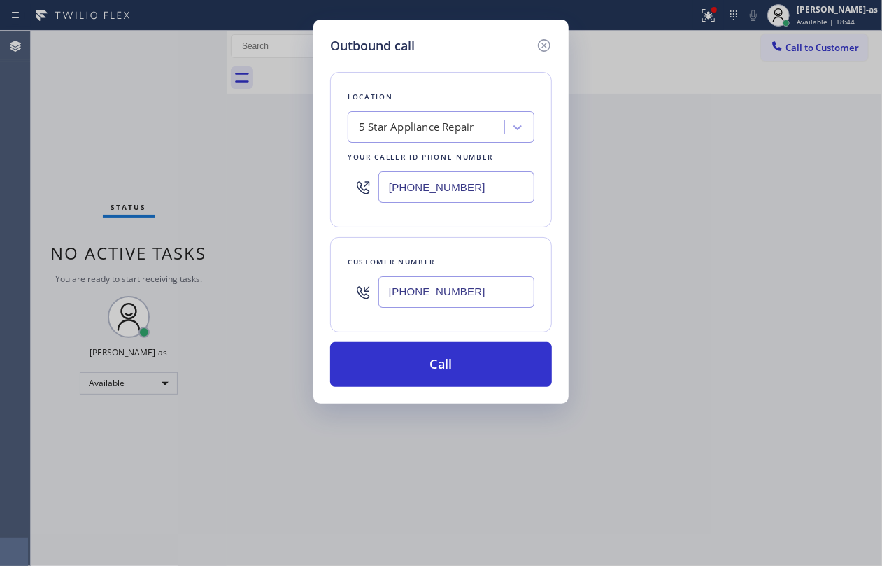
type input "[PHONE_NUMBER]"
click at [370, 129] on div "5 Star Appliance Repair" at bounding box center [416, 128] width 115 height 16
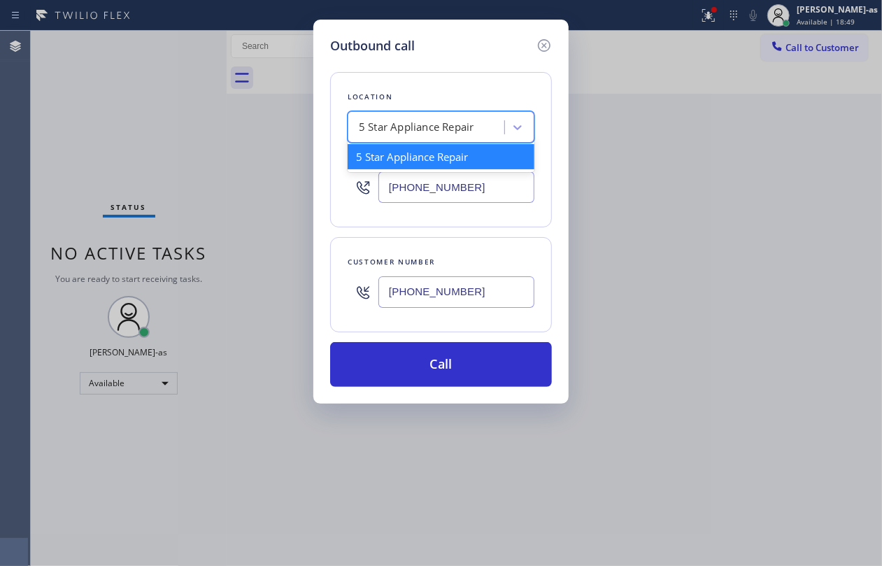
paste input "Top [US_STATE] Heating and AC Service"
type input "Top [US_STATE] Heating and AC Service"
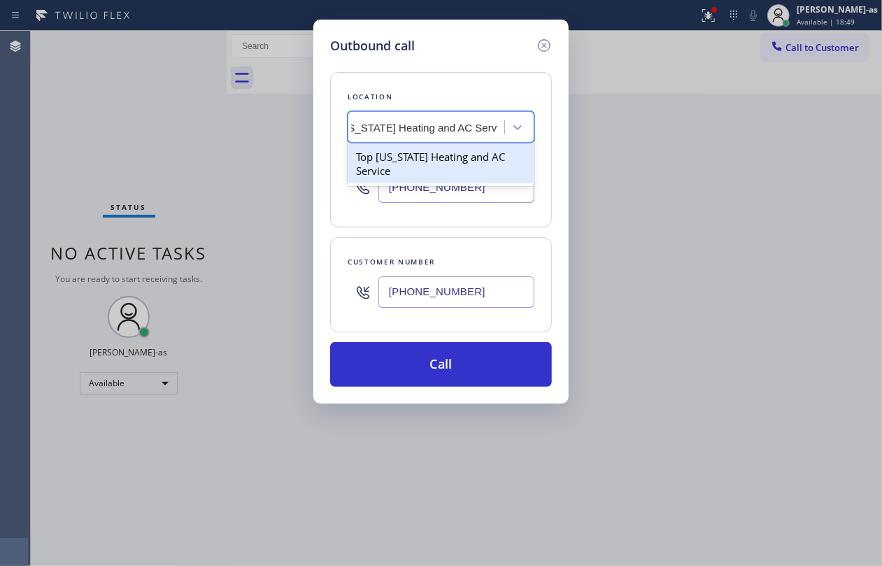
scroll to position [0, 42]
click at [411, 163] on div "Top [US_STATE] Heating and AC Service" at bounding box center [441, 163] width 187 height 39
type input "[PHONE_NUMBER]"
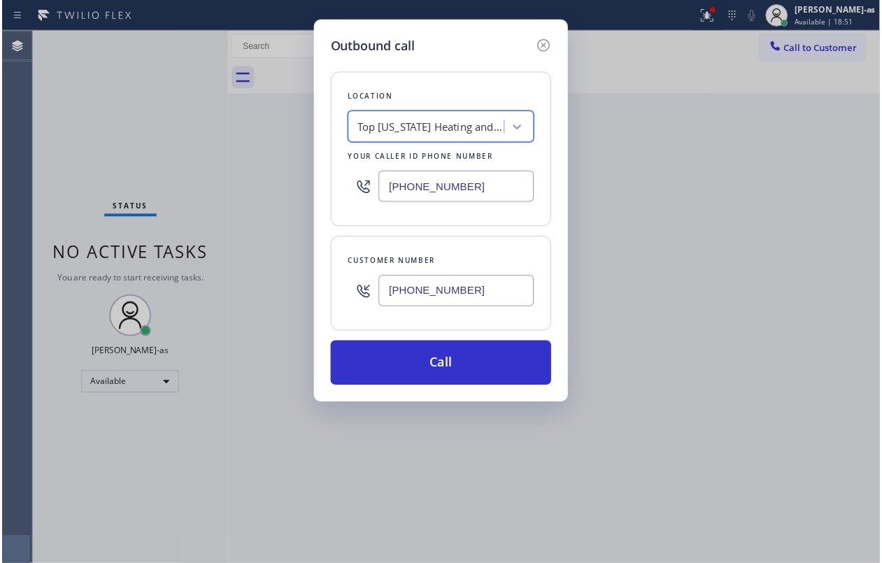
scroll to position [0, 1]
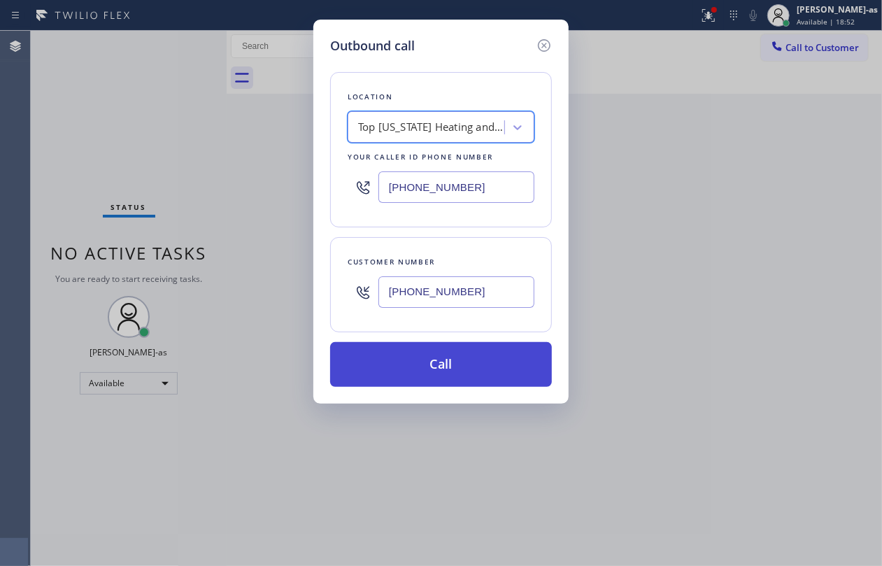
drag, startPoint x: 473, startPoint y: 366, endPoint x: 469, endPoint y: 357, distance: 10.7
click at [470, 359] on button "Call" at bounding box center [441, 364] width 222 height 45
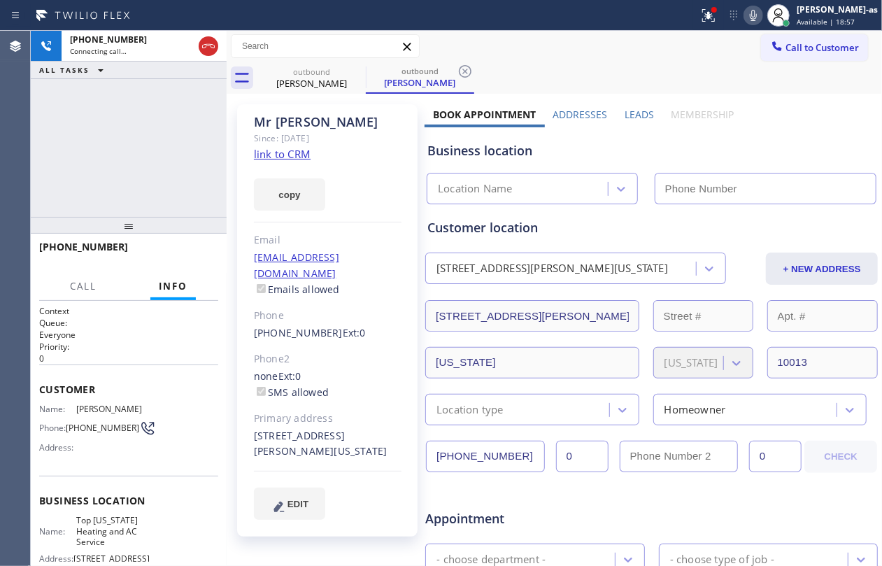
type input "[PHONE_NUMBER]"
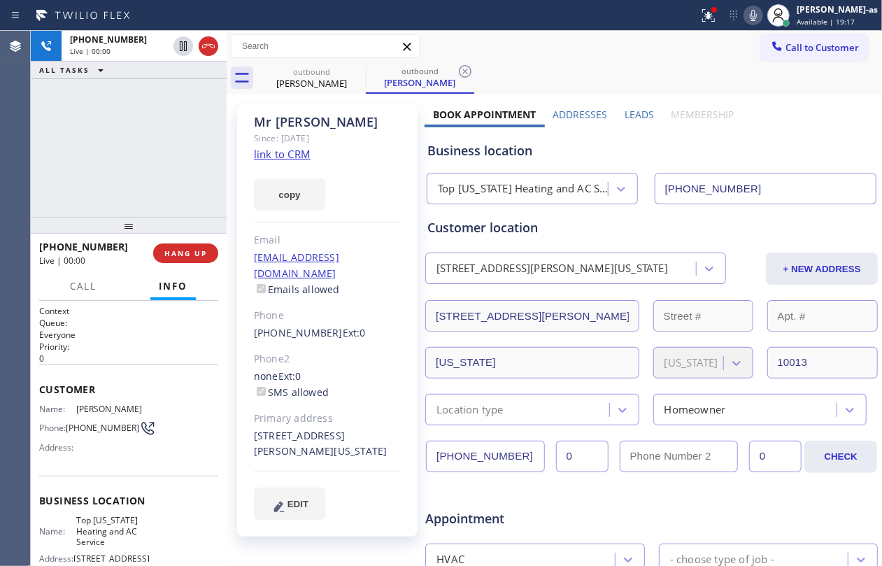
click at [196, 158] on div "[PHONE_NUMBER] Live | 00:00 ALL TASKS ALL TASKS ACTIVE TASKS TASKS IN WRAP UP" at bounding box center [129, 124] width 196 height 186
click at [190, 255] on span "HANG UP" at bounding box center [185, 253] width 43 height 10
click at [190, 253] on span "HANG UP" at bounding box center [185, 253] width 43 height 10
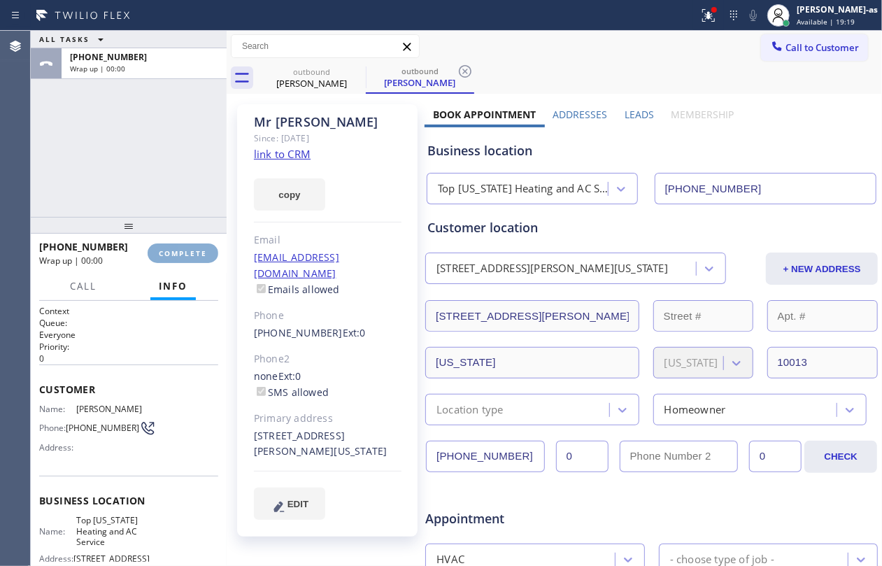
click at [190, 253] on span "COMPLETE" at bounding box center [183, 253] width 48 height 10
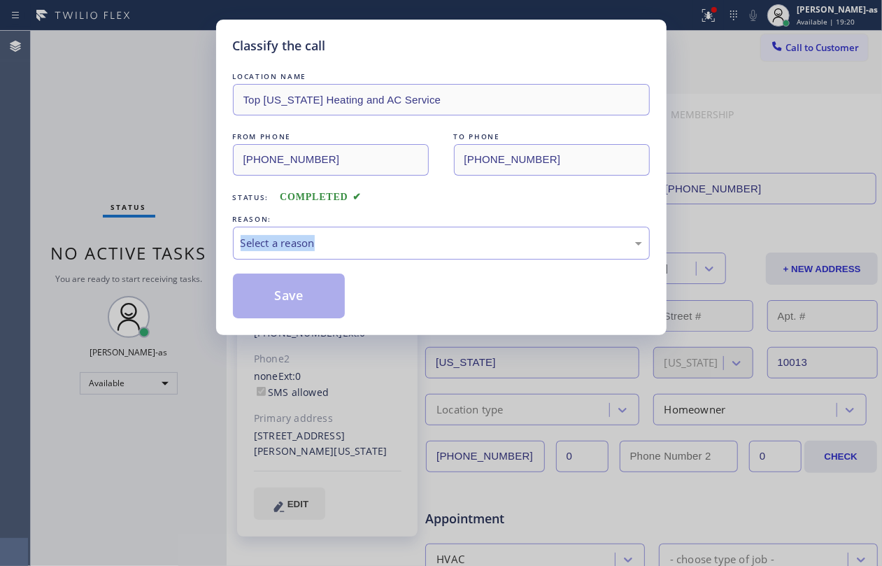
click at [190, 250] on div "Classify the call LOCATION NAME Top [US_STATE] Heating and AC Service FROM PHON…" at bounding box center [441, 283] width 882 height 566
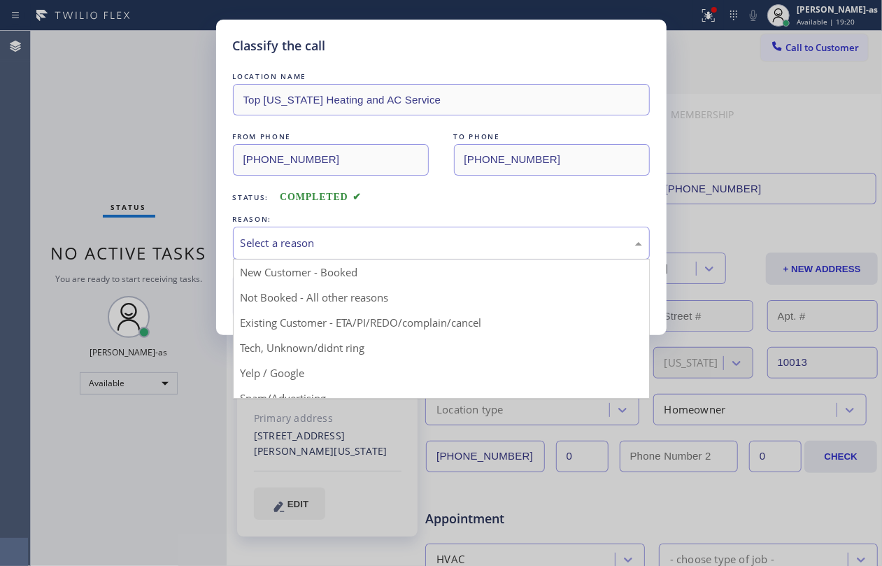
click at [364, 255] on div "Select a reason" at bounding box center [441, 243] width 417 height 33
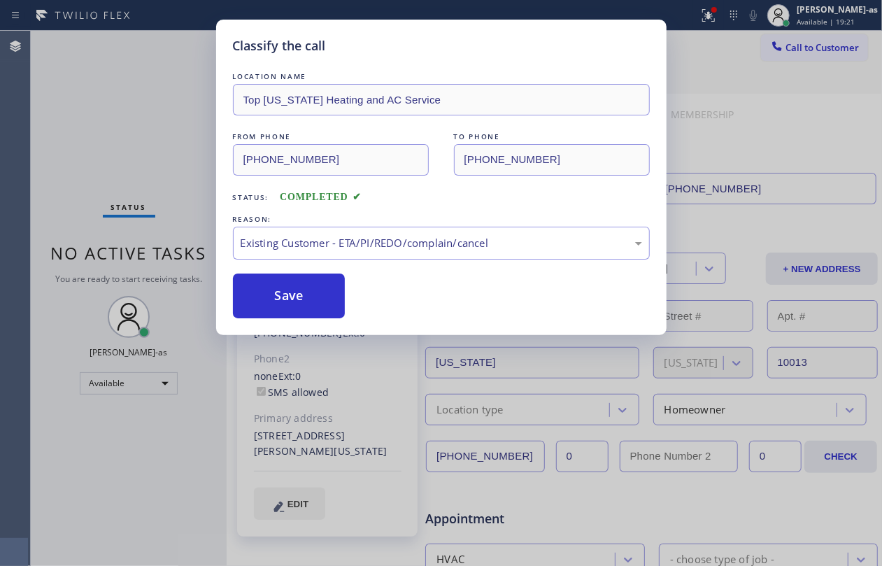
drag, startPoint x: 300, startPoint y: 297, endPoint x: 482, endPoint y: 515, distance: 283.5
click at [300, 297] on button "Save" at bounding box center [289, 295] width 113 height 45
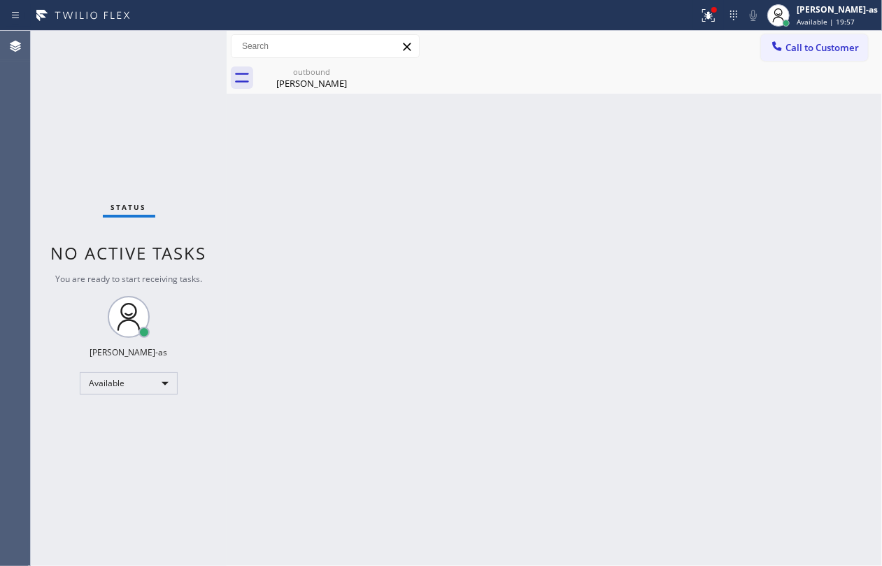
click at [120, 113] on div "Status No active tasks You are ready to start receiving tasks. [PERSON_NAME]-as…" at bounding box center [129, 298] width 196 height 535
click at [329, 273] on div "Back to Dashboard Change Sender ID Customers Technicians Select a contact Outbo…" at bounding box center [554, 298] width 655 height 535
drag, startPoint x: 299, startPoint y: 71, endPoint x: 367, endPoint y: 74, distance: 67.9
click at [300, 71] on div "outbound" at bounding box center [312, 71] width 106 height 10
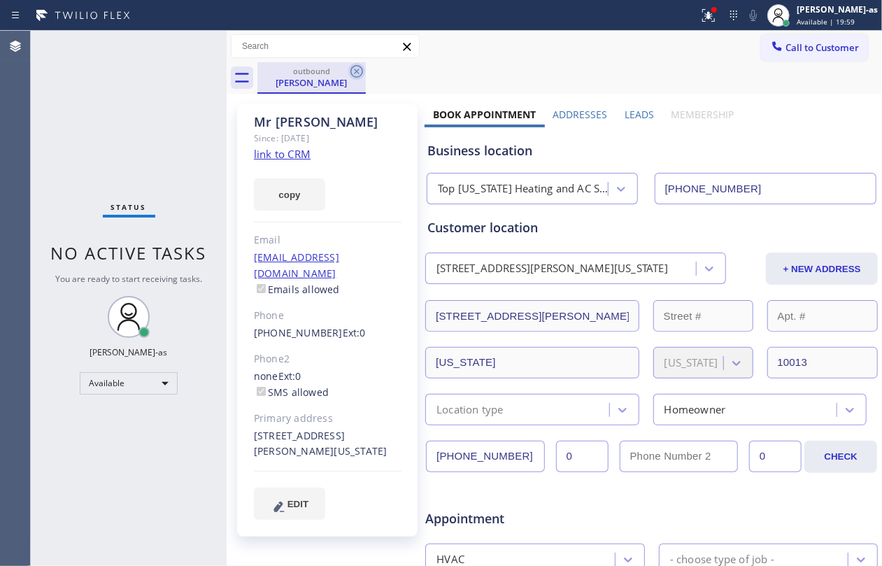
click at [356, 71] on icon at bounding box center [356, 71] width 13 height 13
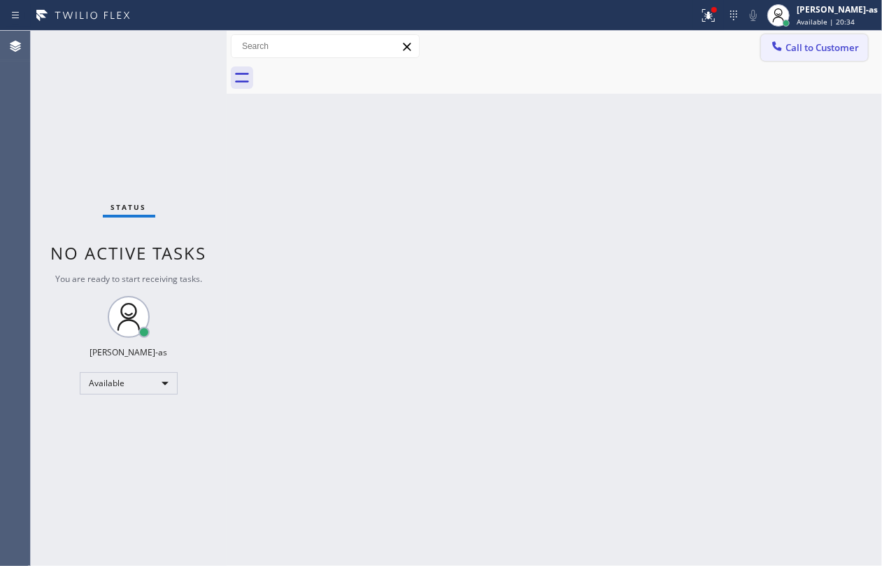
click at [809, 43] on span "Call to Customer" at bounding box center [821, 47] width 73 height 13
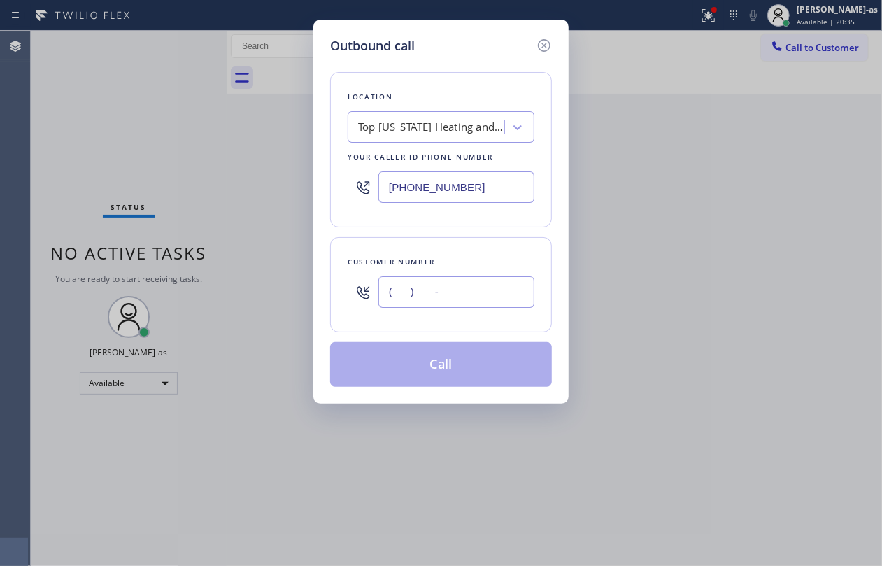
click at [462, 298] on input "(___) ___-____" at bounding box center [456, 291] width 156 height 31
paste input "510) 853-1136"
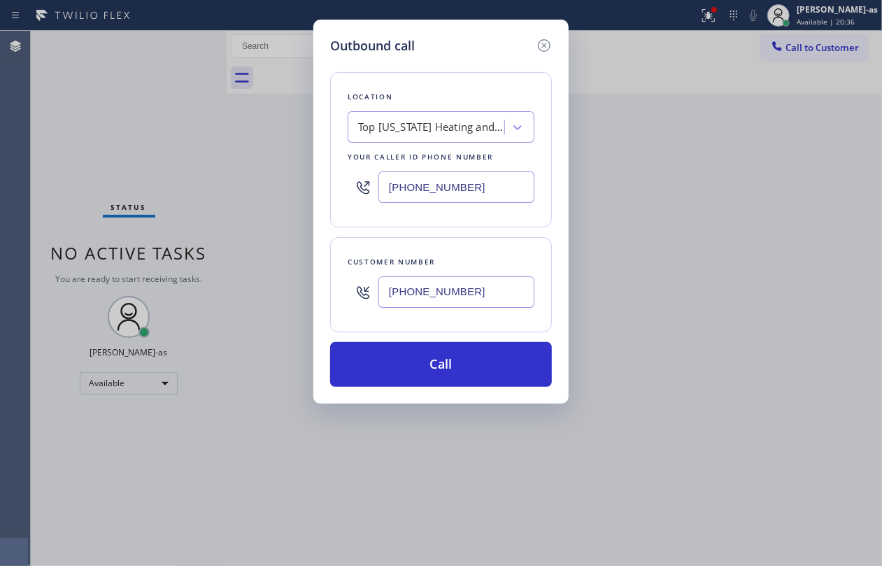
type input "[PHONE_NUMBER]"
click at [466, 135] on div "Top [US_STATE] Heating and AC Service" at bounding box center [431, 128] width 147 height 16
type input "5 Star Appliance Repair"
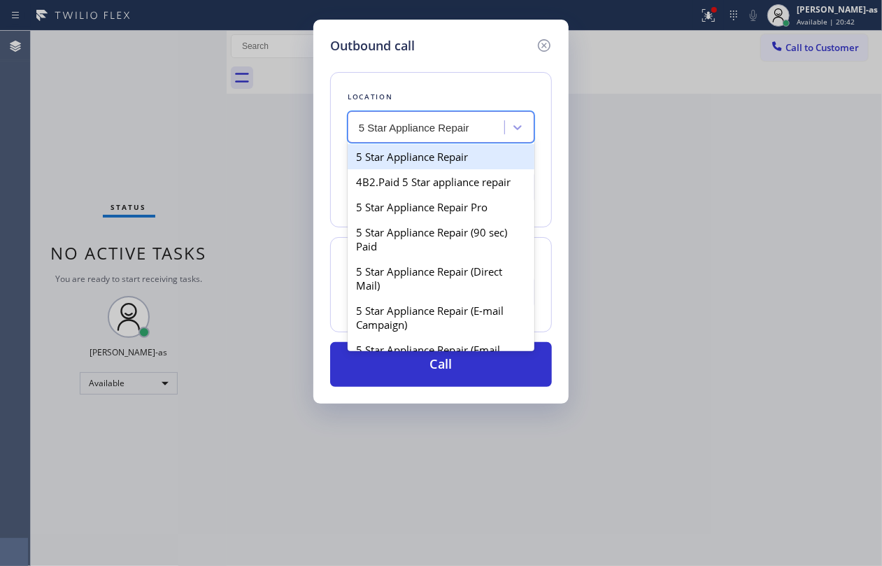
click at [400, 158] on div "5 Star Appliance Repair" at bounding box center [441, 156] width 187 height 25
type input "[PHONE_NUMBER]"
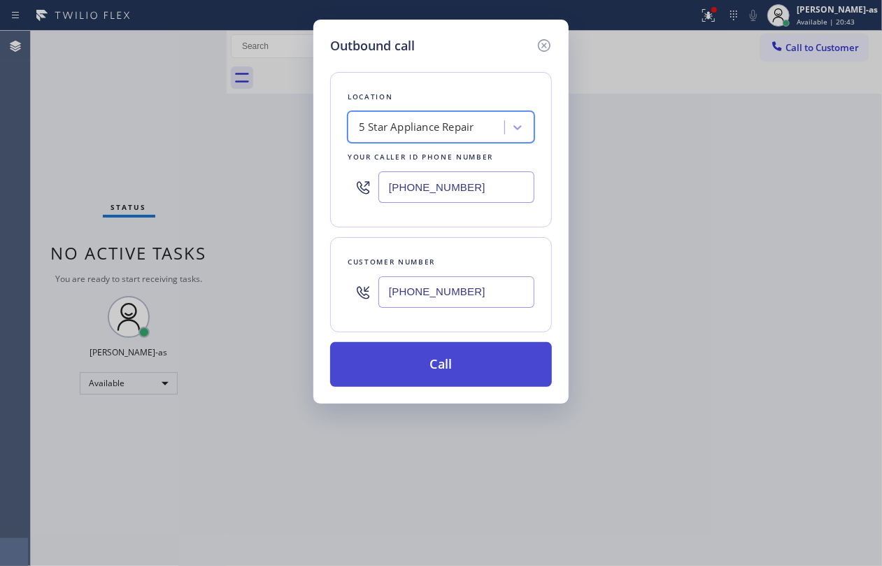
click at [476, 372] on button "Call" at bounding box center [441, 364] width 222 height 45
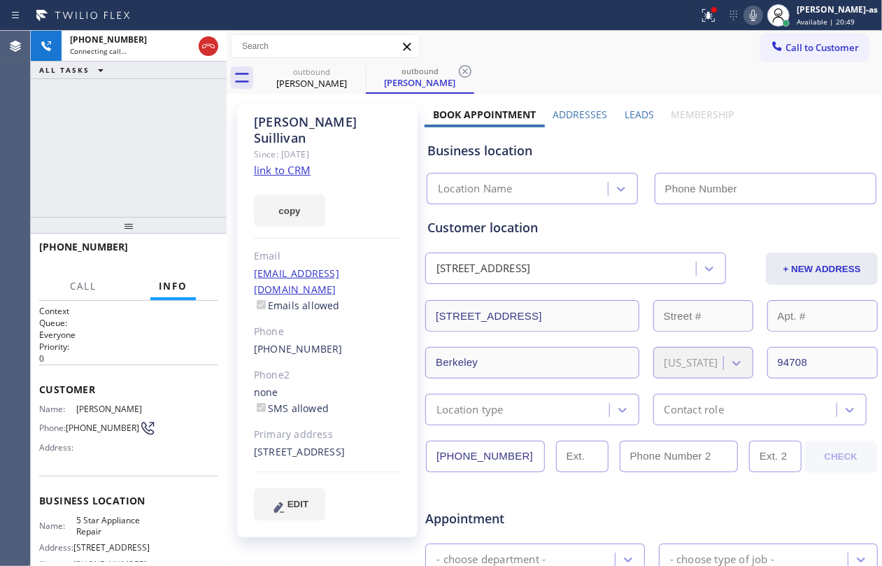
type input "[PHONE_NUMBER]"
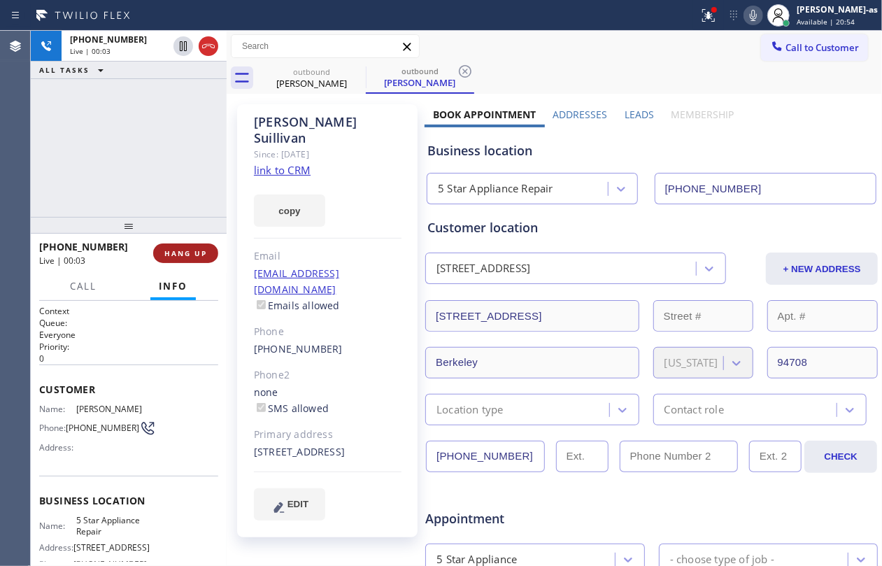
click at [172, 252] on span "HANG UP" at bounding box center [185, 253] width 43 height 10
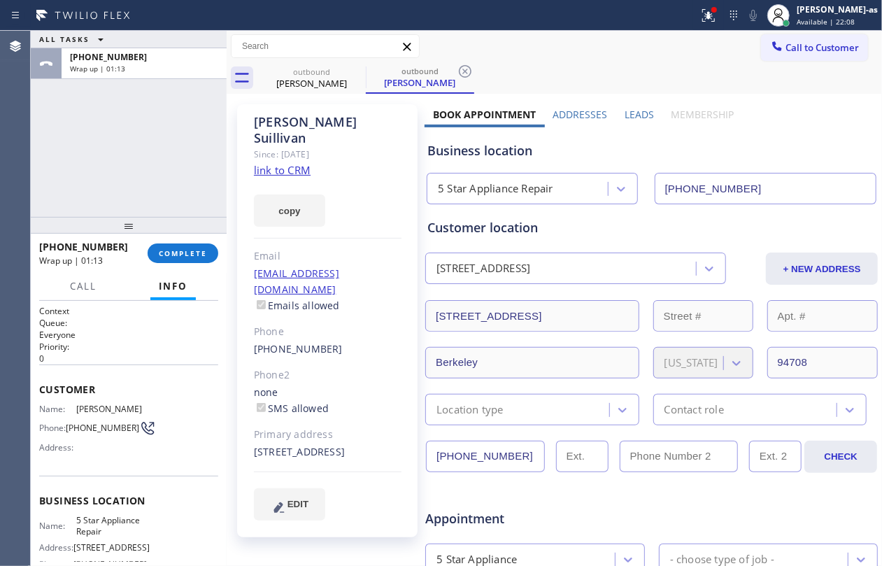
drag, startPoint x: 183, startPoint y: 160, endPoint x: 185, endPoint y: 199, distance: 39.2
click at [183, 177] on div "ALL TASKS ALL TASKS ACTIVE TASKS TASKS IN WRAP UP [PHONE_NUMBER] Wrap up | 01:13" at bounding box center [129, 124] width 196 height 186
click at [197, 257] on button "COMPLETE" at bounding box center [183, 253] width 71 height 20
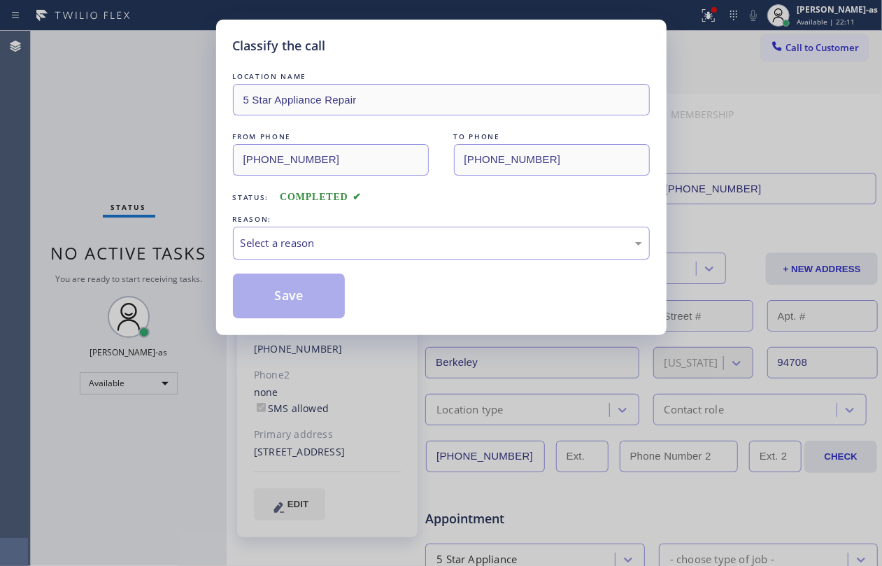
click at [194, 255] on div "Classify the call LOCATION NAME 5 Star Appliance Repair FROM PHONE [PHONE_NUMBE…" at bounding box center [441, 283] width 882 height 566
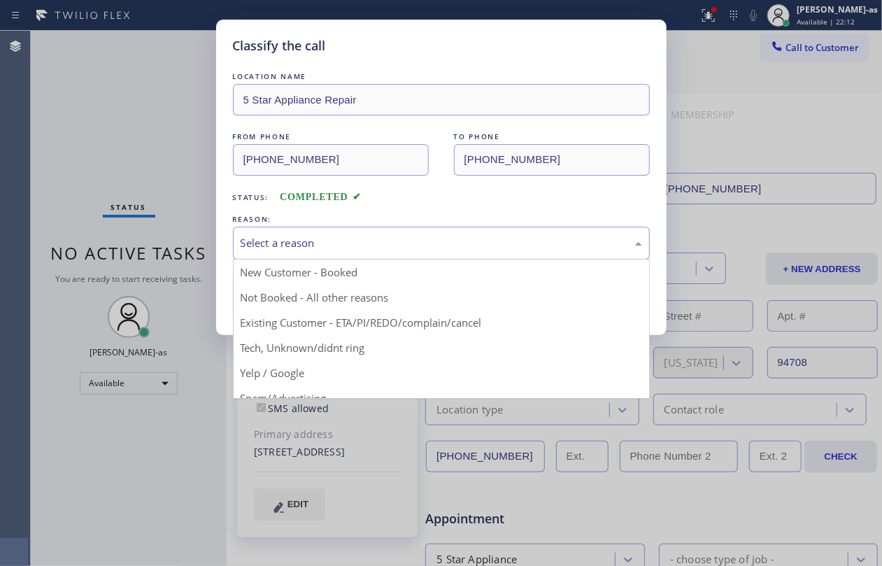
click at [325, 249] on div "Select a reason" at bounding box center [441, 243] width 401 height 16
drag, startPoint x: 399, startPoint y: 322, endPoint x: 389, endPoint y: 317, distance: 11.3
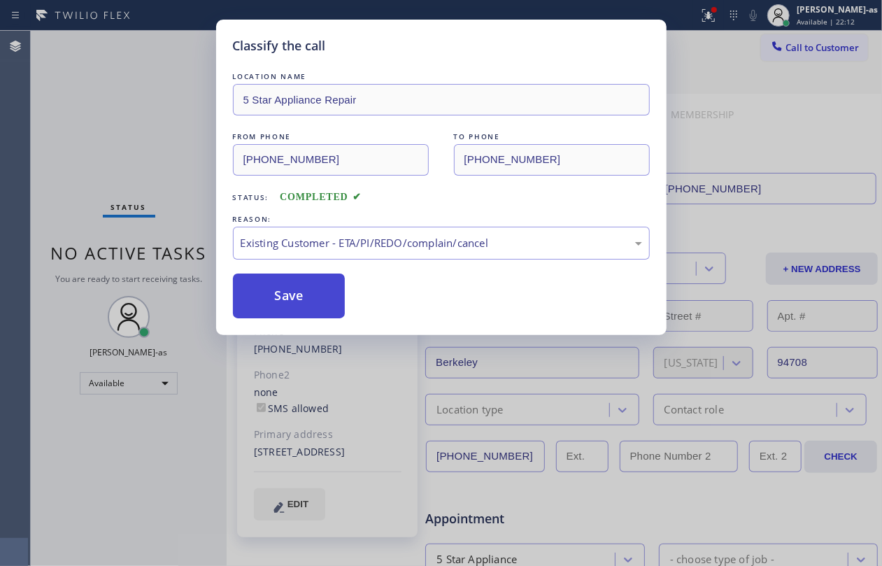
click at [297, 287] on button "Save" at bounding box center [289, 295] width 113 height 45
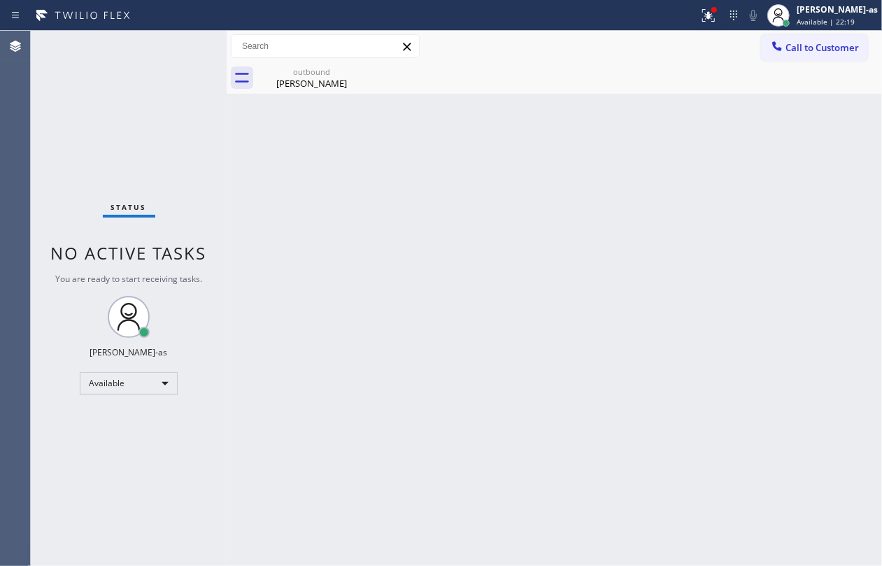
click at [448, 243] on div "Back to Dashboard Change Sender ID Customers Technicians Select a contact Outbo…" at bounding box center [554, 298] width 655 height 535
click at [320, 84] on div "[PERSON_NAME]" at bounding box center [312, 83] width 106 height 13
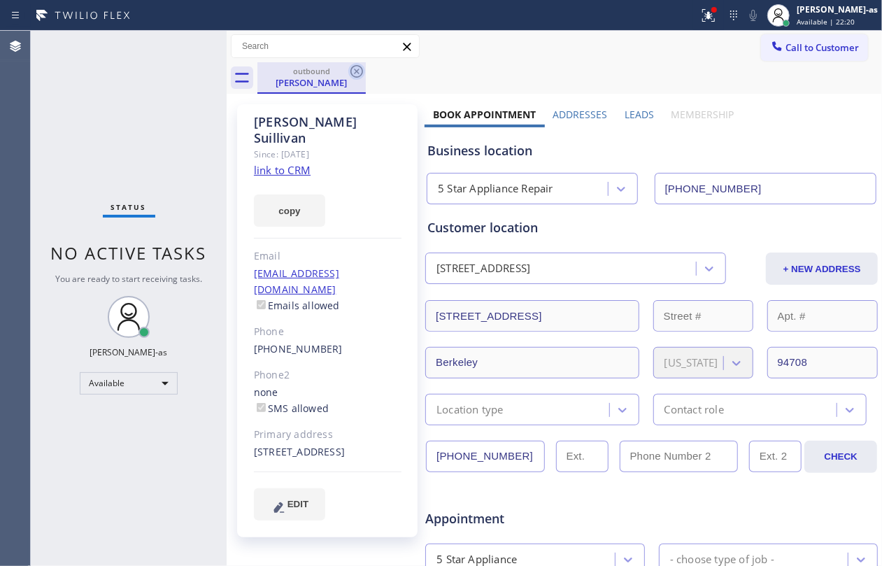
click at [357, 69] on icon at bounding box center [356, 71] width 17 height 17
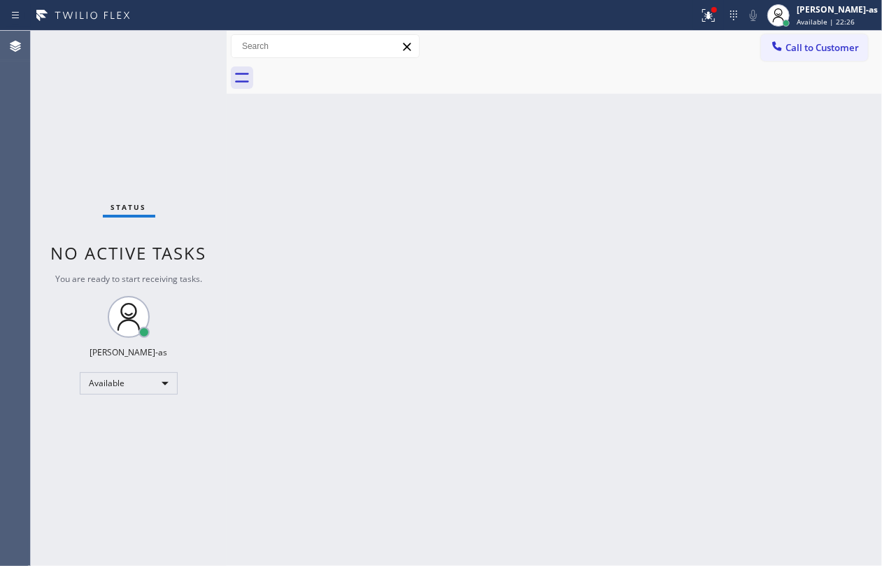
click at [129, 95] on div "Status No active tasks You are ready to start receiving tasks. [PERSON_NAME]-as…" at bounding box center [129, 298] width 196 height 535
drag, startPoint x: 481, startPoint y: 269, endPoint x: 516, endPoint y: 280, distance: 36.7
click at [485, 271] on div "Back to Dashboard Change Sender ID Customers Technicians Select a contact Outbo…" at bounding box center [554, 298] width 655 height 535
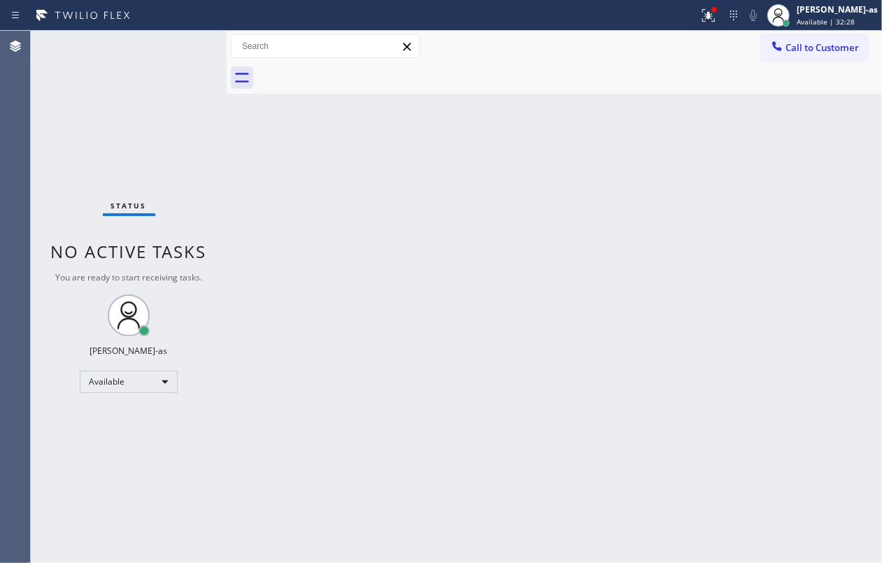
click at [97, 99] on div "Status No active tasks You are ready to start receiving tasks. [PERSON_NAME]-as…" at bounding box center [129, 297] width 196 height 532
drag, startPoint x: 215, startPoint y: 225, endPoint x: 341, endPoint y: 232, distance: 126.1
click at [262, 243] on div "Status No active tasks You are ready to start receiving tasks. [PERSON_NAME] Ju…" at bounding box center [456, 297] width 851 height 532
click at [415, 284] on div "Back to Dashboard Change Sender ID Customers Technicians Select a contact Outbo…" at bounding box center [554, 297] width 655 height 532
click at [308, 330] on div "Back to Dashboard Change Sender ID Customers Technicians Select a contact Outbo…" at bounding box center [554, 297] width 655 height 532
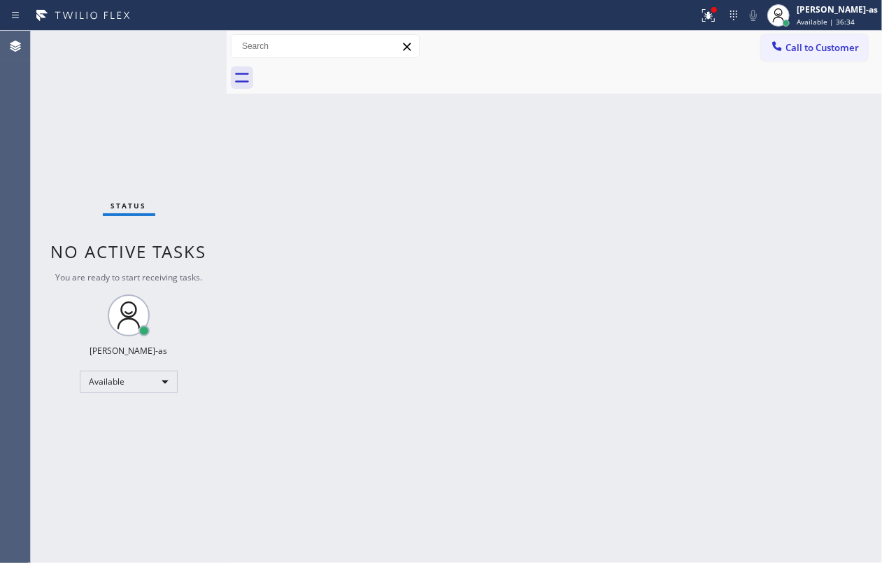
drag, startPoint x: 807, startPoint y: 42, endPoint x: 639, endPoint y: 180, distance: 217.7
click at [807, 43] on span "Call to Customer" at bounding box center [821, 47] width 73 height 13
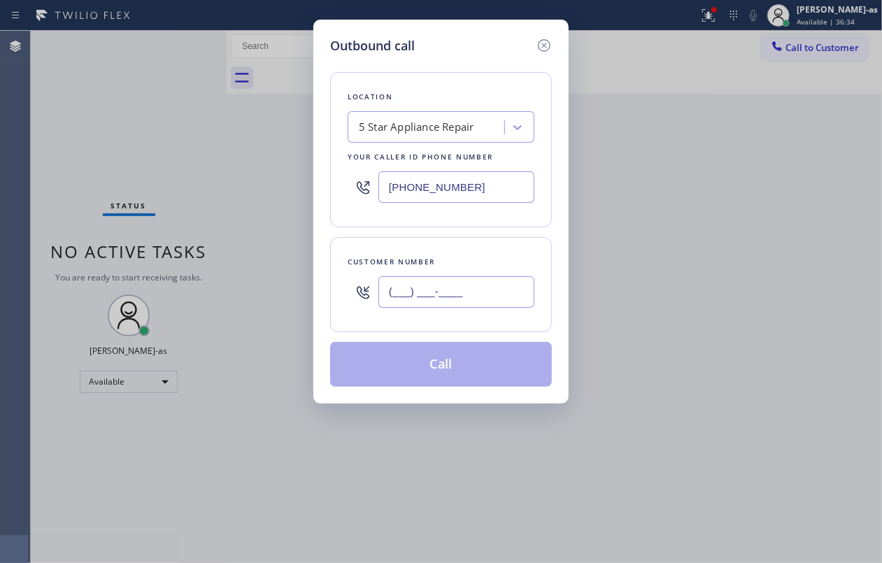
click at [467, 299] on input "(___) ___-____" at bounding box center [456, 291] width 156 height 31
paste input "310) 600-2401"
type input "[PHONE_NUMBER]"
click at [399, 122] on div "5 Star Appliance Repair" at bounding box center [416, 128] width 115 height 16
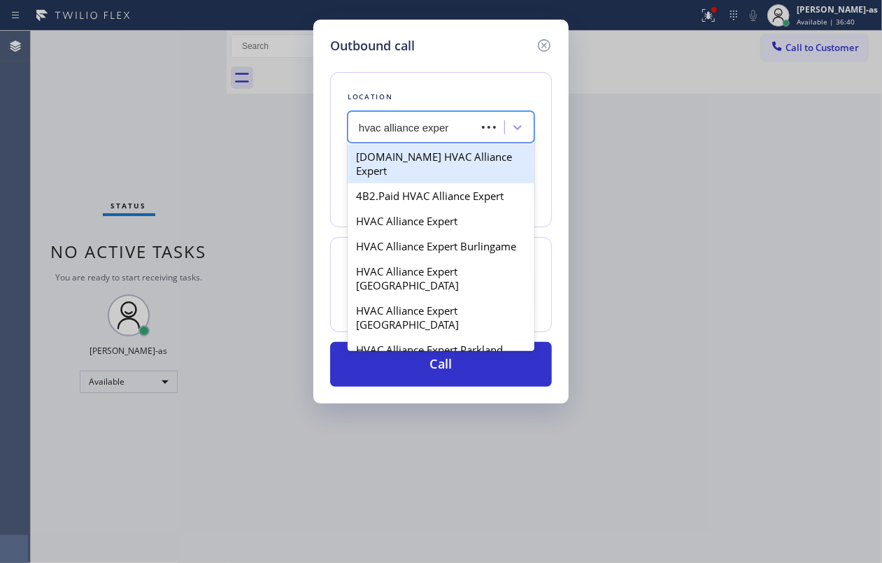
type input "hvac alliance expert"
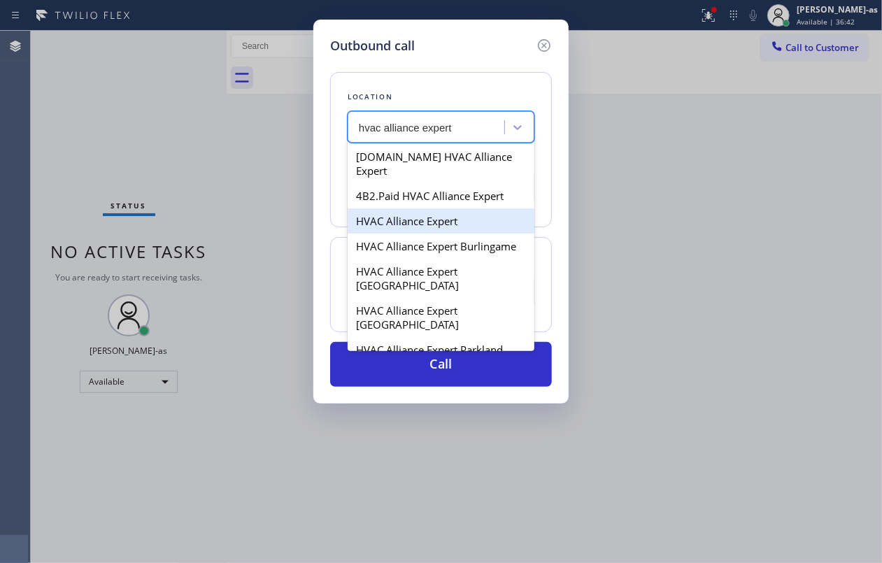
drag, startPoint x: 390, startPoint y: 206, endPoint x: 538, endPoint y: 297, distance: 174.3
click at [390, 208] on div "HVAC Alliance Expert" at bounding box center [441, 220] width 187 height 25
type input "[PHONE_NUMBER]"
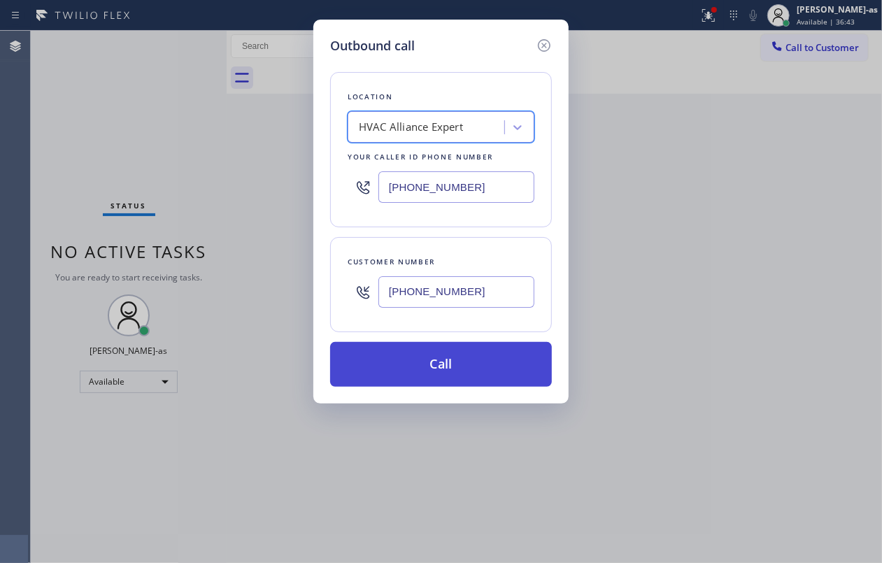
click at [418, 359] on button "Call" at bounding box center [441, 364] width 222 height 45
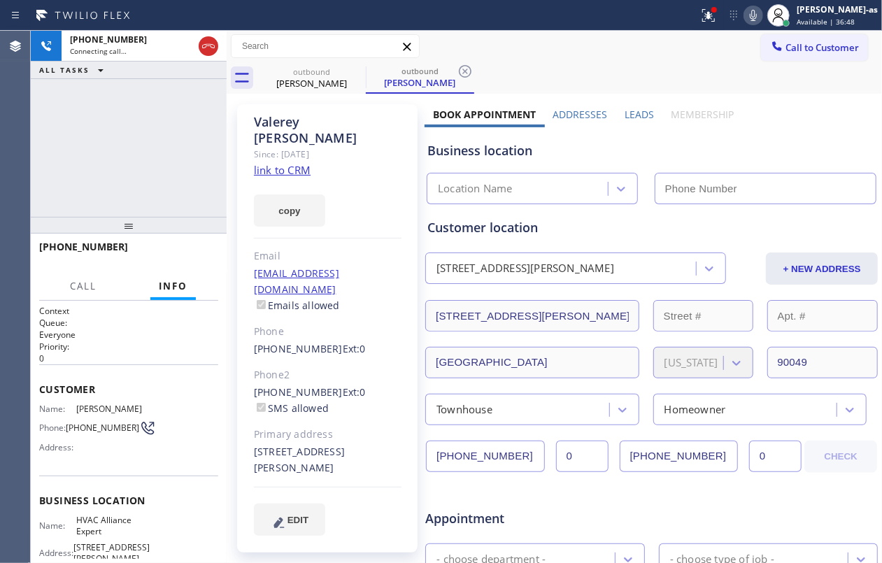
type input "[PHONE_NUMBER]"
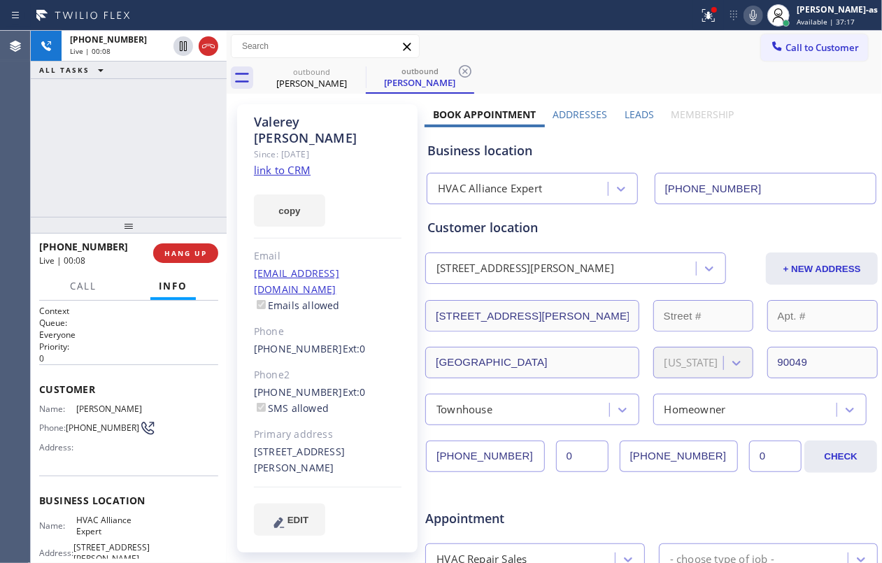
click at [129, 118] on div "[PHONE_NUMBER] Live | 00:08 ALL TASKS ALL TASKS ACTIVE TASKS TASKS IN WRAP UP" at bounding box center [129, 124] width 196 height 186
click at [182, 252] on span "HANG UP" at bounding box center [185, 253] width 43 height 10
click at [155, 188] on div "[PHONE_NUMBER] Live | 00:09 ALL TASKS ALL TASKS ACTIVE TASKS TASKS IN WRAP UP" at bounding box center [129, 124] width 196 height 186
click at [174, 257] on span "HANG UP" at bounding box center [185, 253] width 43 height 10
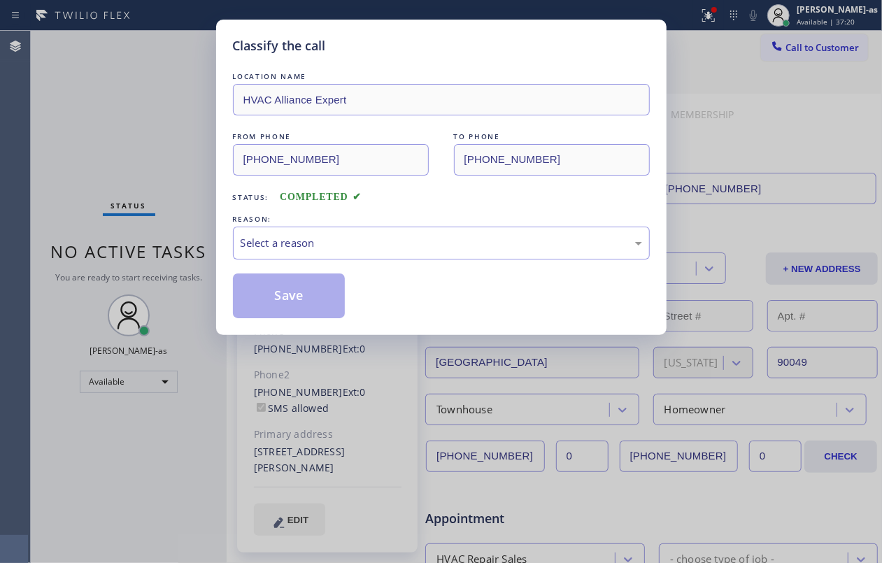
click at [322, 359] on div "Classify the call LOCATION NAME HVAC Alliance Expert FROM PHONE [PHONE_NUMBER] …" at bounding box center [441, 281] width 882 height 563
click at [325, 249] on div "Select a reason" at bounding box center [441, 243] width 401 height 16
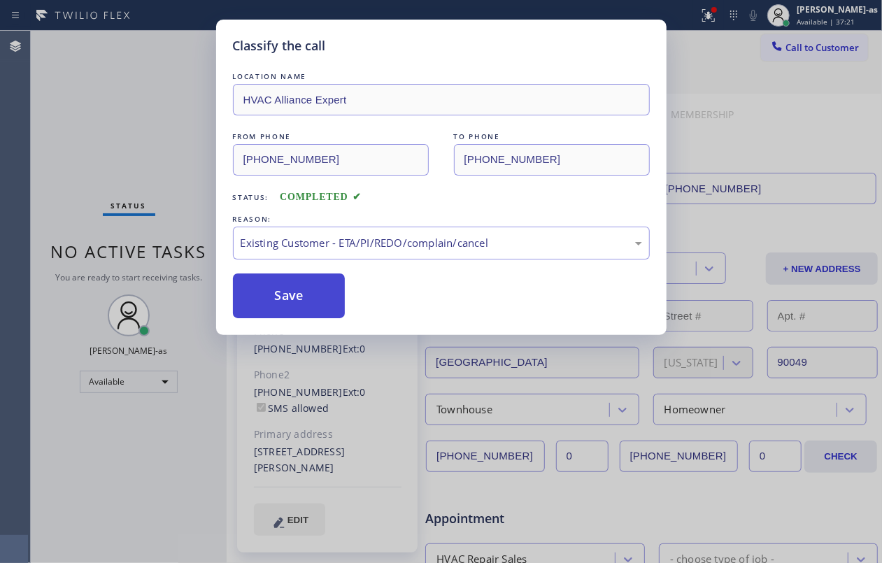
drag, startPoint x: 287, startPoint y: 298, endPoint x: 239, endPoint y: 247, distance: 69.8
click at [286, 298] on button "Save" at bounding box center [289, 295] width 113 height 45
drag, startPoint x: 99, startPoint y: 127, endPoint x: 90, endPoint y: 123, distance: 10.0
click at [96, 124] on div "Classify the call LOCATION NAME HVAC Alliance Expert FROM PHONE [PHONE_NUMBER] …" at bounding box center [441, 281] width 882 height 563
click at [157, 131] on div "Status No active tasks You are ready to start receiving tasks. [PERSON_NAME]-as…" at bounding box center [129, 297] width 196 height 532
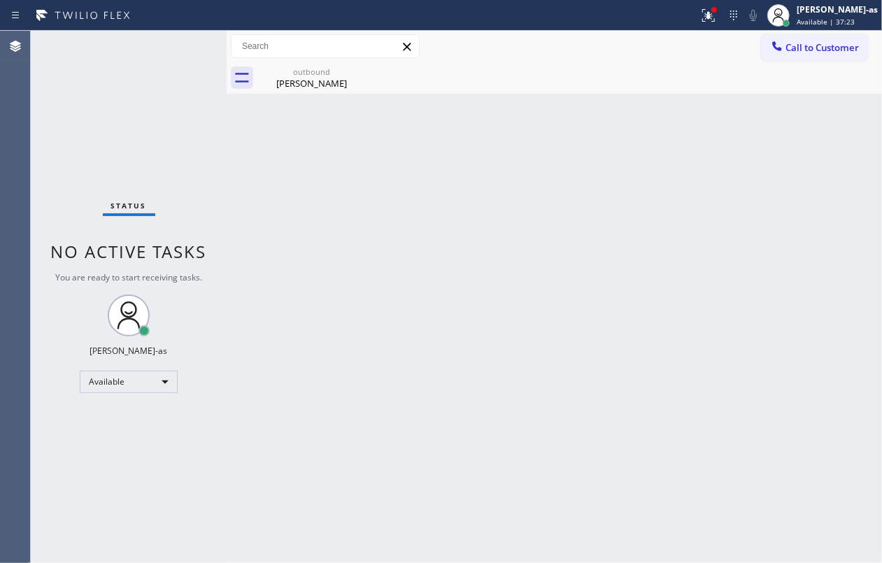
click at [308, 87] on div "[PERSON_NAME]" at bounding box center [312, 83] width 106 height 13
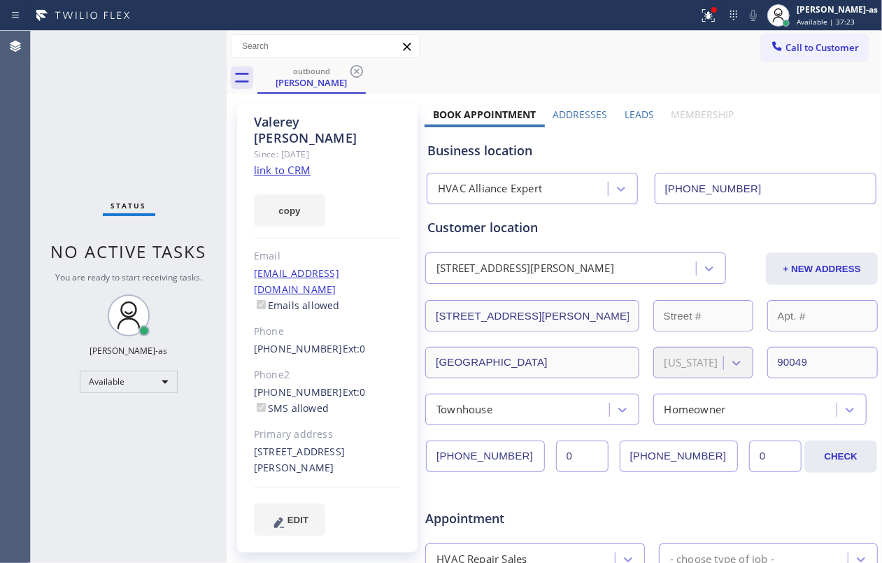
click at [280, 163] on link "link to CRM" at bounding box center [282, 170] width 57 height 14
drag, startPoint x: 806, startPoint y: 46, endPoint x: 555, endPoint y: 281, distance: 343.9
click at [804, 46] on span "Call to Customer" at bounding box center [821, 47] width 73 height 13
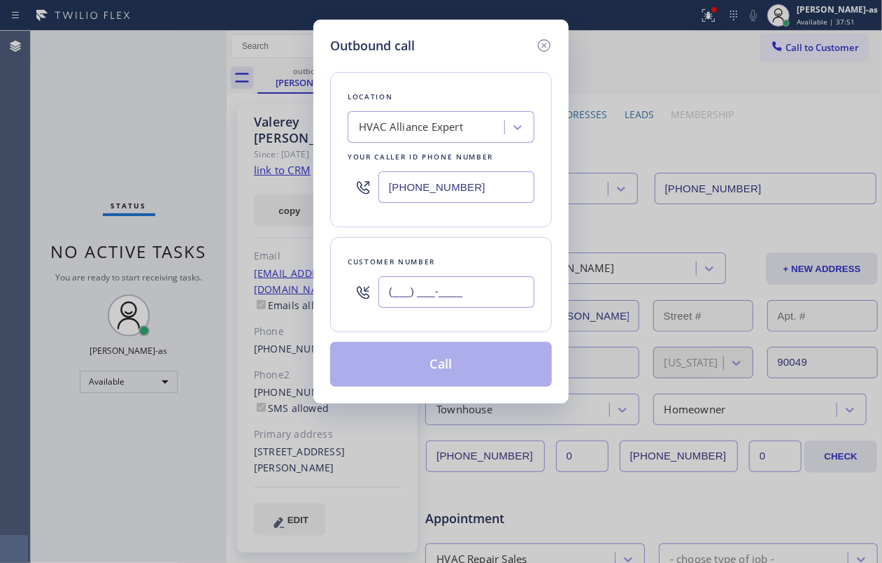
click at [473, 297] on input "(___) ___-____" at bounding box center [456, 291] width 156 height 31
paste input "3104"
drag, startPoint x: 473, startPoint y: 297, endPoint x: 471, endPoint y: 334, distance: 37.8
click at [471, 334] on div "Location HVAC Alliance Expert Your caller id phone number [PHONE_NUMBER] Custom…" at bounding box center [441, 221] width 222 height 332
click at [459, 283] on input "(___) ___-3104" at bounding box center [456, 291] width 156 height 31
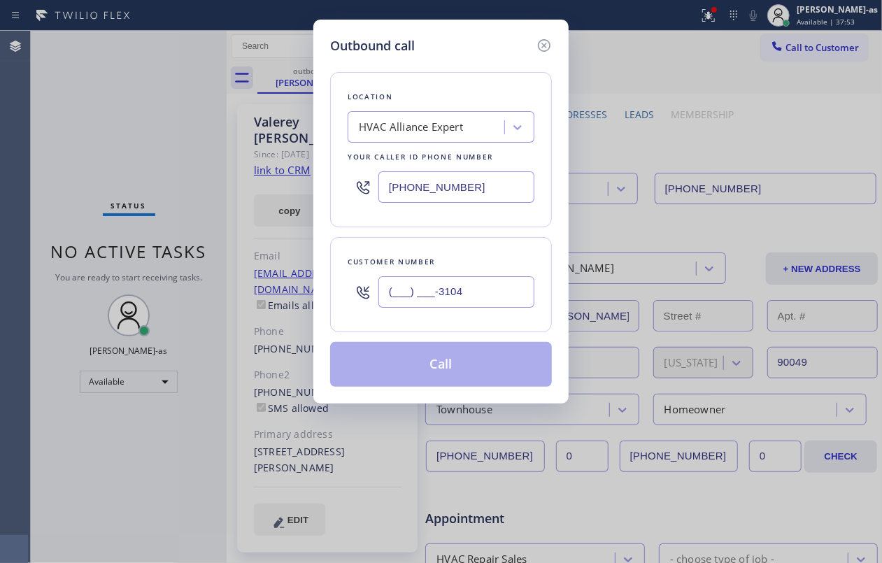
click at [459, 283] on input "(___) ___-3104" at bounding box center [456, 291] width 156 height 31
paste input "310) 471-3122"
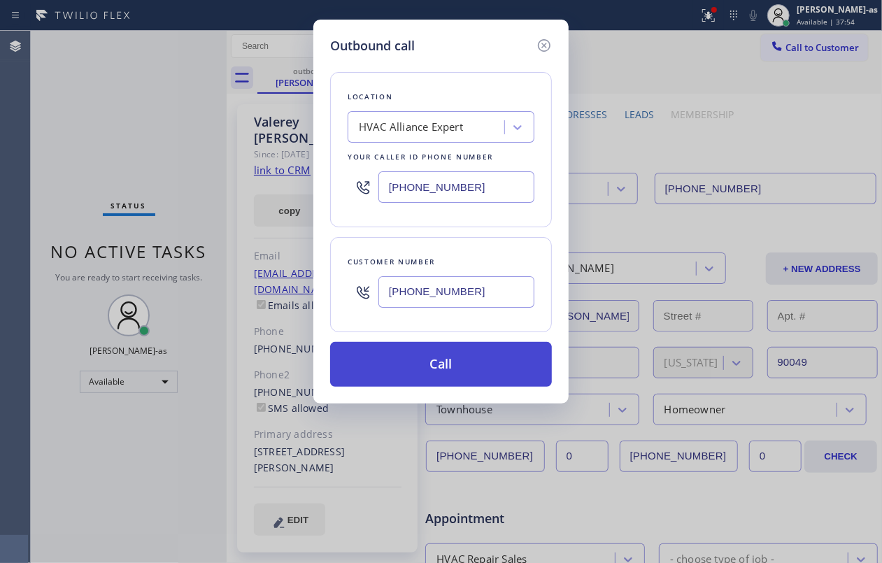
type input "[PHONE_NUMBER]"
click at [473, 371] on button "Call" at bounding box center [441, 364] width 222 height 45
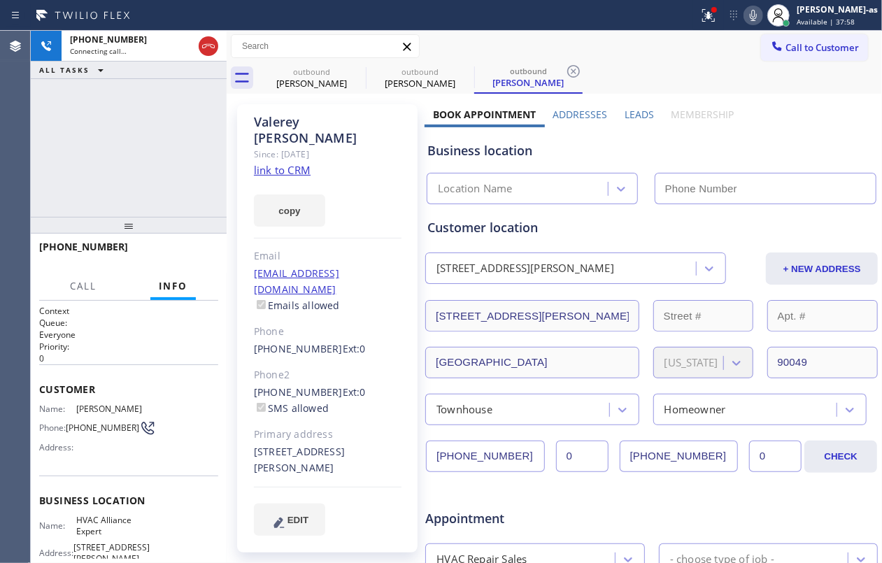
type input "[PHONE_NUMBER]"
click at [151, 131] on div "[PHONE_NUMBER] Connecting call… ALL TASKS ALL TASKS ACTIVE TASKS TASKS IN WRAP …" at bounding box center [129, 124] width 196 height 186
click at [147, 118] on div "[PHONE_NUMBER] Connecting call… ALL TASKS ALL TASKS ACTIVE TASKS TASKS IN WRAP …" at bounding box center [129, 124] width 196 height 186
click at [192, 250] on span "HANG UP" at bounding box center [185, 253] width 43 height 10
click at [193, 250] on span "HANG UP" at bounding box center [185, 253] width 43 height 10
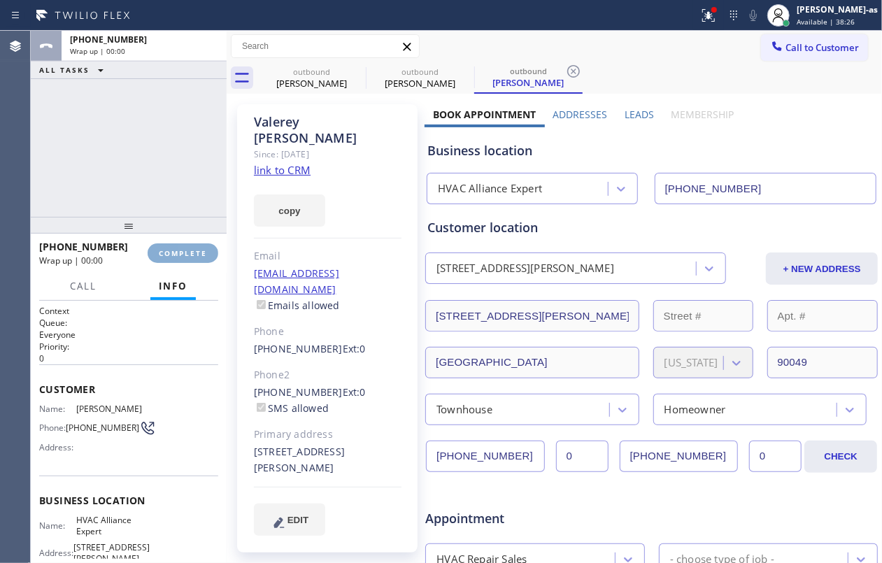
click at [193, 250] on span "COMPLETE" at bounding box center [183, 253] width 48 height 10
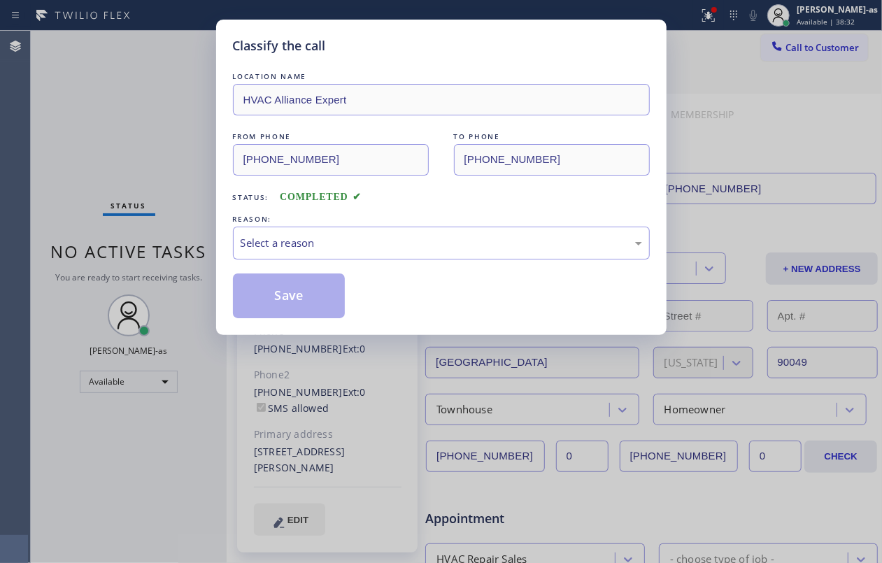
click at [438, 225] on div "REASON:" at bounding box center [441, 219] width 417 height 15
click at [457, 250] on div "Select a reason" at bounding box center [441, 243] width 401 height 16
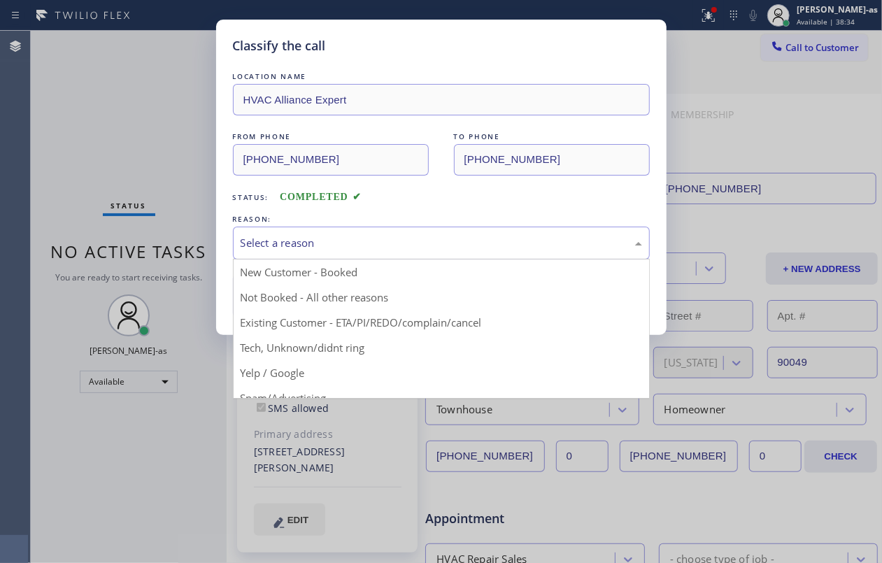
drag, startPoint x: 466, startPoint y: 320, endPoint x: 369, endPoint y: 309, distance: 97.2
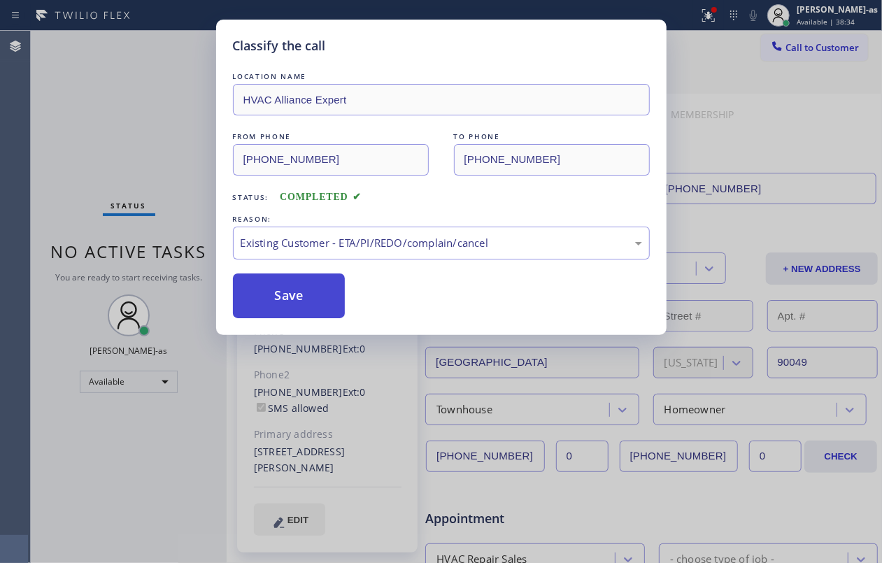
click at [313, 290] on button "Save" at bounding box center [289, 295] width 113 height 45
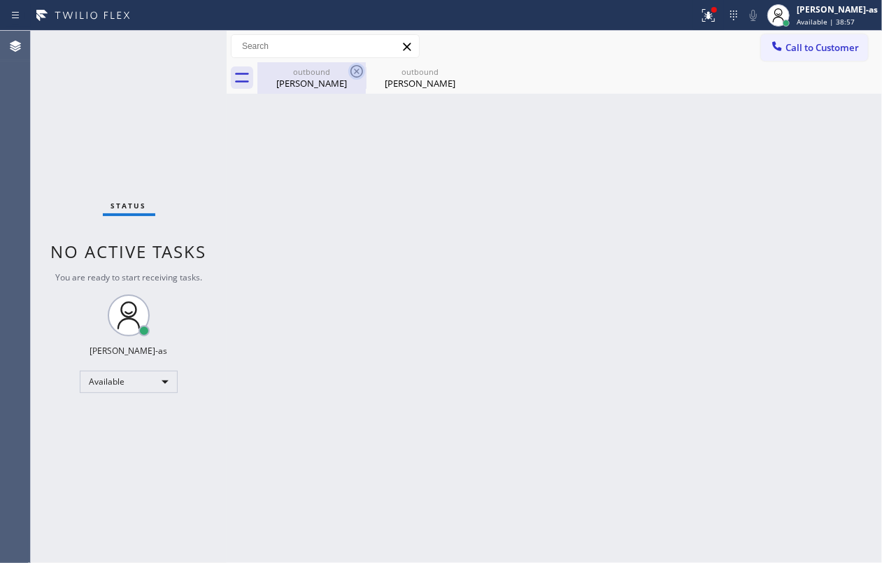
click at [322, 77] on div "[PERSON_NAME]" at bounding box center [312, 83] width 106 height 13
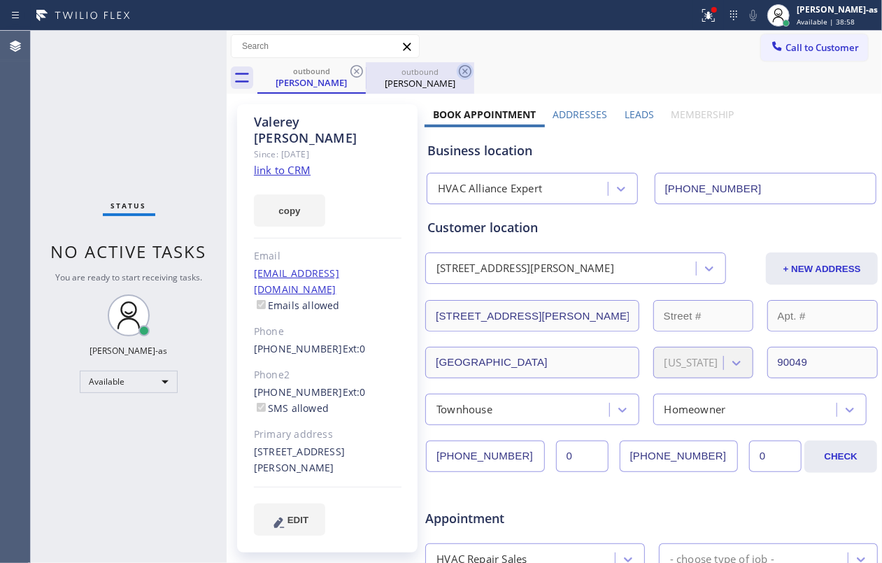
drag, startPoint x: 348, startPoint y: 73, endPoint x: 355, endPoint y: 71, distance: 7.1
click at [350, 73] on icon at bounding box center [356, 71] width 17 height 17
click at [355, 71] on icon at bounding box center [356, 71] width 17 height 17
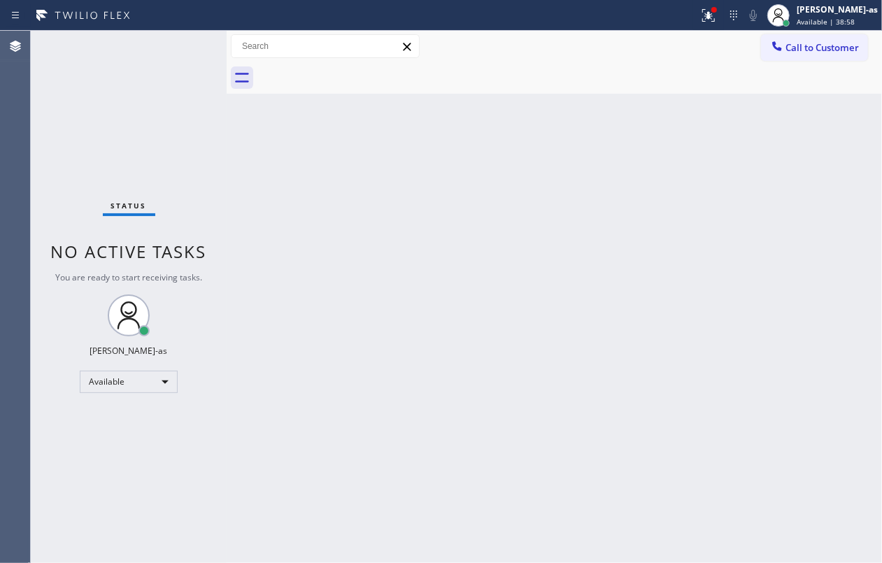
click at [355, 71] on div at bounding box center [569, 77] width 625 height 31
click at [385, 188] on div "Back to Dashboard Change Sender ID Customers Technicians Select a contact Outbo…" at bounding box center [554, 297] width 655 height 532
click at [772, 27] on div "Status report Issues detected These issues could affect your workflow. Please c…" at bounding box center [787, 15] width 189 height 31
click at [800, 48] on span "Call to Customer" at bounding box center [821, 47] width 73 height 13
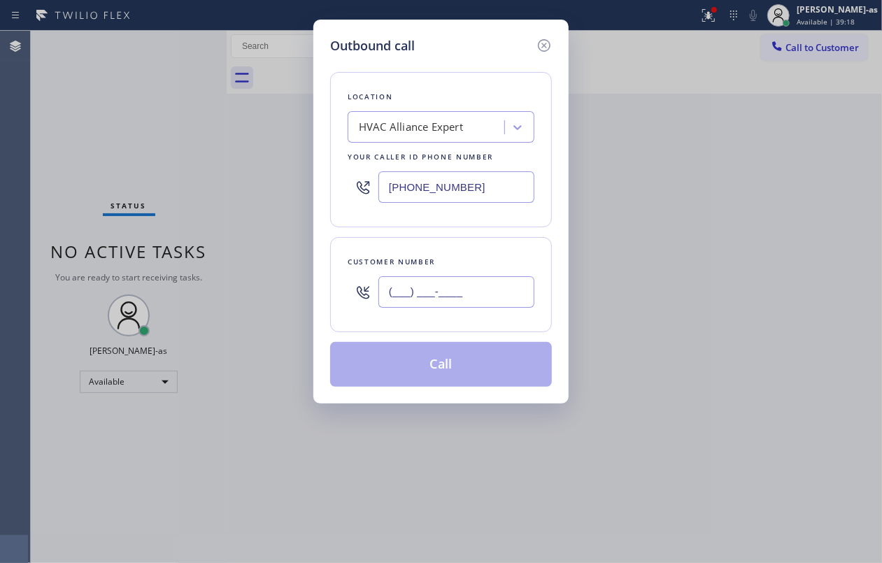
click at [453, 303] on input "(___) ___-____" at bounding box center [456, 291] width 156 height 31
paste input "858) 204-3304"
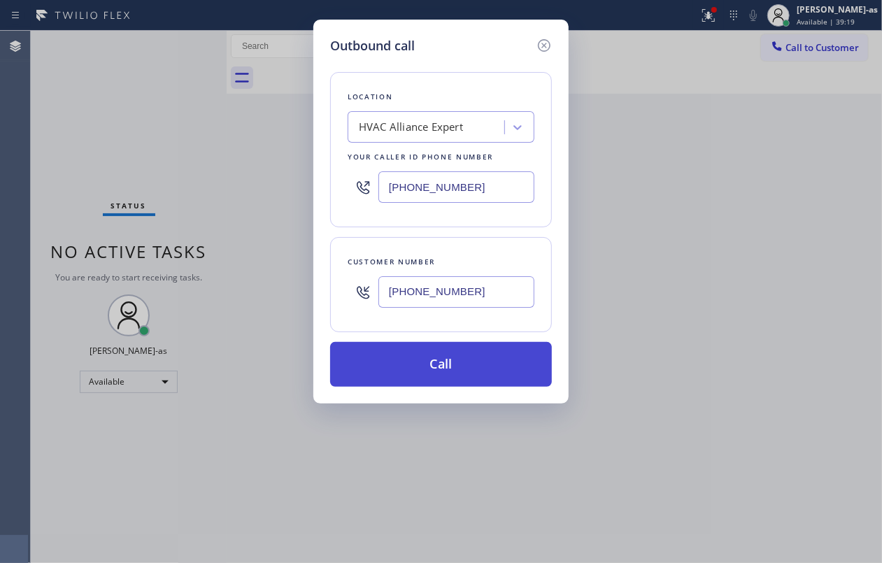
type input "[PHONE_NUMBER]"
click at [457, 369] on button "Call" at bounding box center [441, 364] width 222 height 45
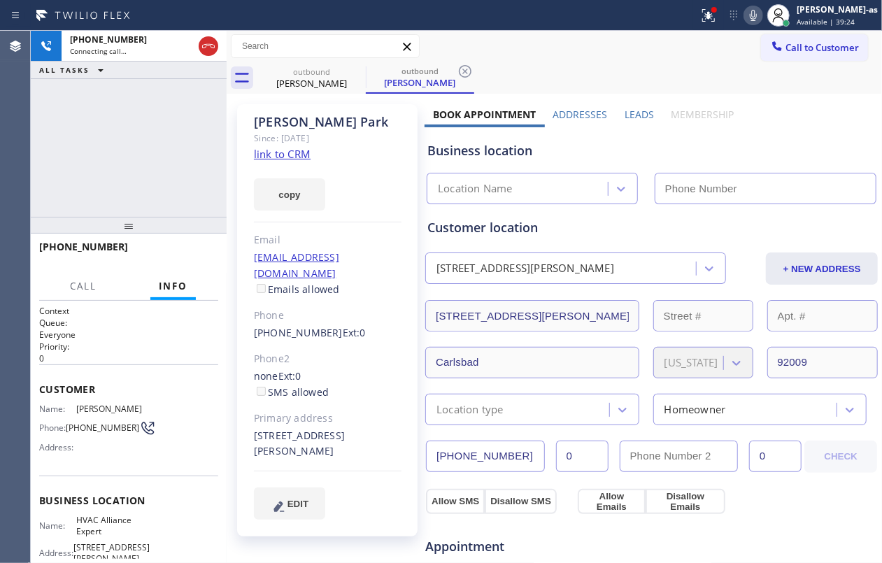
type input "[PHONE_NUMBER]"
click at [283, 152] on link "link to CRM" at bounding box center [282, 154] width 57 height 14
drag, startPoint x: 90, startPoint y: 102, endPoint x: 238, endPoint y: 74, distance: 150.9
click at [105, 101] on div "[PHONE_NUMBER] Connecting call… ALL TASKS ALL TASKS ACTIVE TASKS TASKS IN WRAP …" at bounding box center [129, 124] width 196 height 186
drag, startPoint x: 299, startPoint y: 73, endPoint x: 346, endPoint y: 68, distance: 46.4
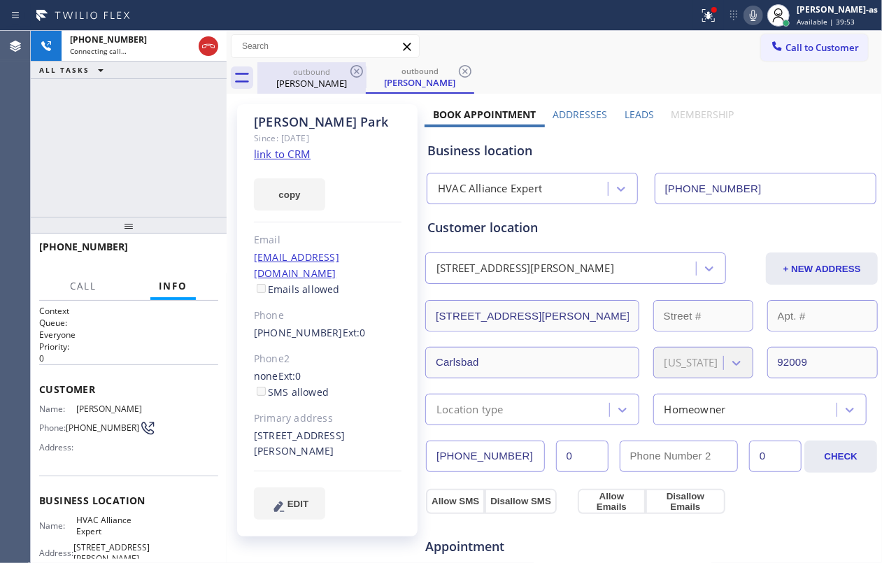
click at [303, 73] on div "outbound" at bounding box center [312, 71] width 106 height 10
click at [358, 74] on icon at bounding box center [356, 71] width 17 height 17
click at [134, 186] on div "[PHONE_NUMBER] Connecting call… ALL TASKS ALL TASKS ACTIVE TASKS TASKS IN WRAP …" at bounding box center [129, 124] width 196 height 186
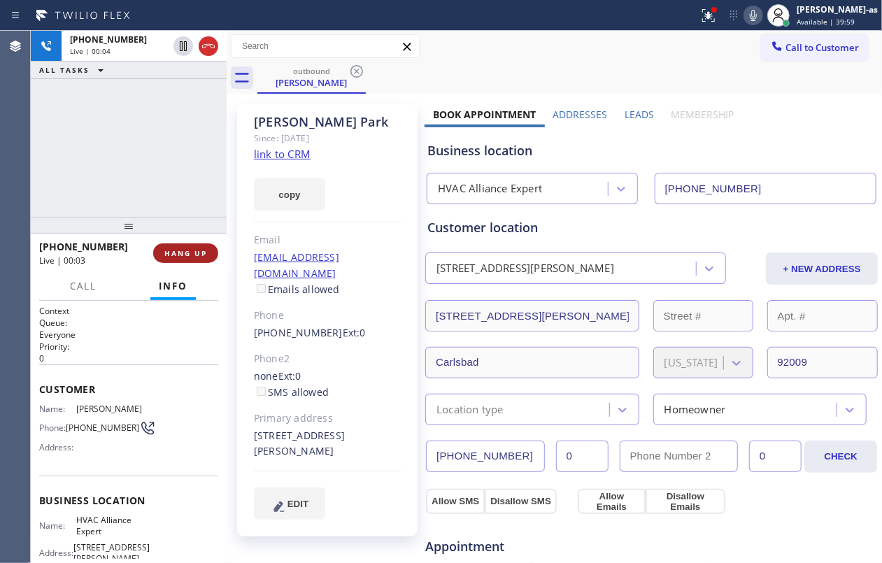
click at [187, 255] on span "HANG UP" at bounding box center [185, 253] width 43 height 10
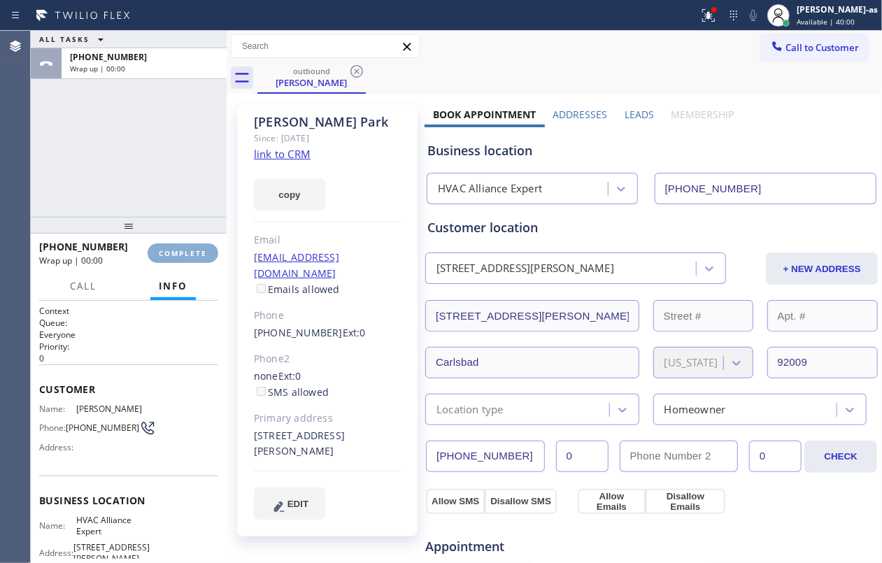
click at [187, 255] on span "COMPLETE" at bounding box center [183, 253] width 48 height 10
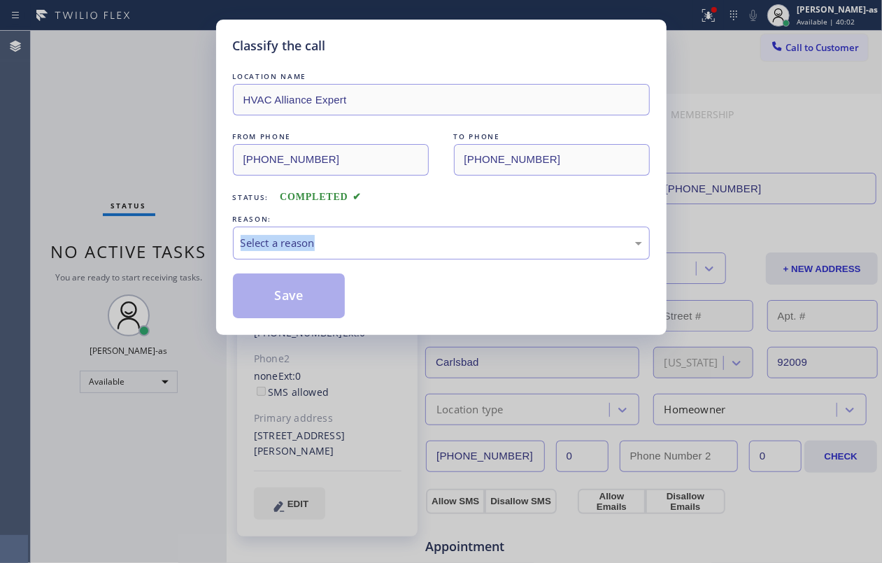
click at [187, 255] on div "Classify the call LOCATION NAME HVAC Alliance Expert FROM PHONE [PHONE_NUMBER] …" at bounding box center [441, 281] width 882 height 563
click at [373, 239] on div "Select a reason" at bounding box center [441, 243] width 401 height 16
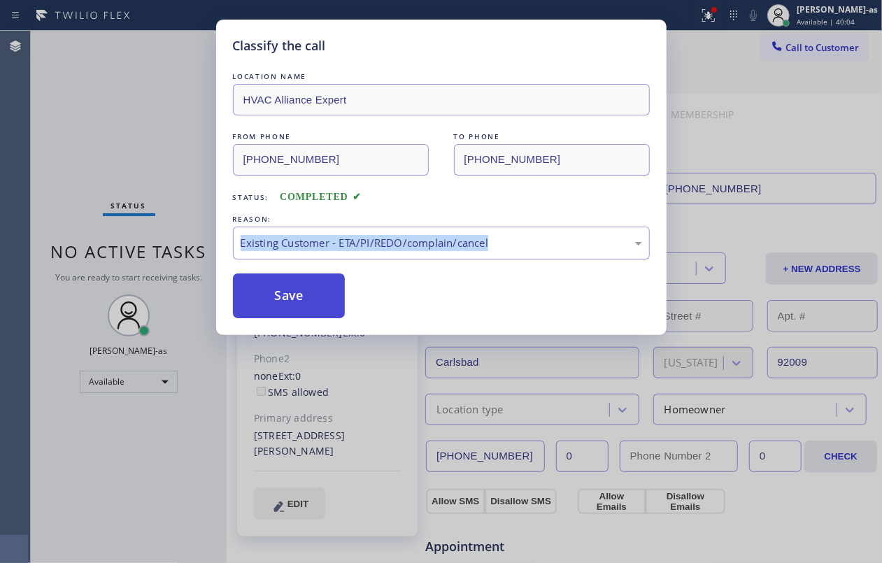
drag, startPoint x: 417, startPoint y: 325, endPoint x: 319, endPoint y: 309, distance: 99.2
click at [283, 298] on button "Save" at bounding box center [289, 295] width 113 height 45
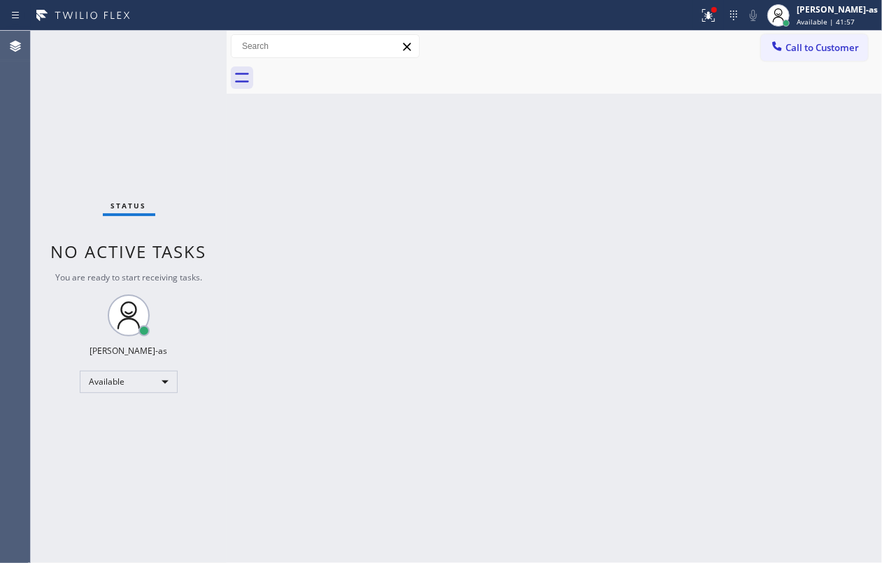
click at [90, 84] on div "Status No active tasks You are ready to start receiving tasks. [PERSON_NAME]-as…" at bounding box center [129, 297] width 196 height 532
drag, startPoint x: 274, startPoint y: 168, endPoint x: 334, endPoint y: 138, distance: 66.3
click at [275, 168] on div "Back to Dashboard Change Sender ID Customers Technicians Select a contact Outbo…" at bounding box center [554, 297] width 655 height 532
drag, startPoint x: 322, startPoint y: 176, endPoint x: 367, endPoint y: 179, distance: 44.8
click at [325, 176] on div "Back to Dashboard Change Sender ID Customers Technicians Select a contact Outbo…" at bounding box center [554, 297] width 655 height 532
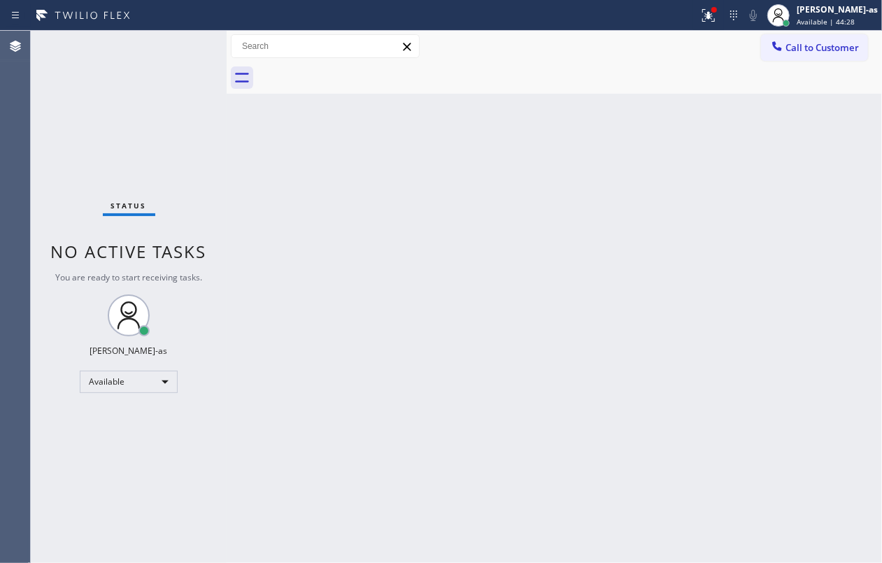
click at [91, 90] on div "Status No active tasks You are ready to start receiving tasks. [PERSON_NAME]-as…" at bounding box center [129, 297] width 196 height 532
drag, startPoint x: 393, startPoint y: 216, endPoint x: 428, endPoint y: 249, distance: 48.0
click at [399, 233] on div "Back to Dashboard Change Sender ID Customers Technicians Select a contact Outbo…" at bounding box center [554, 297] width 655 height 532
click at [795, 45] on span "Call to Customer" at bounding box center [821, 47] width 73 height 13
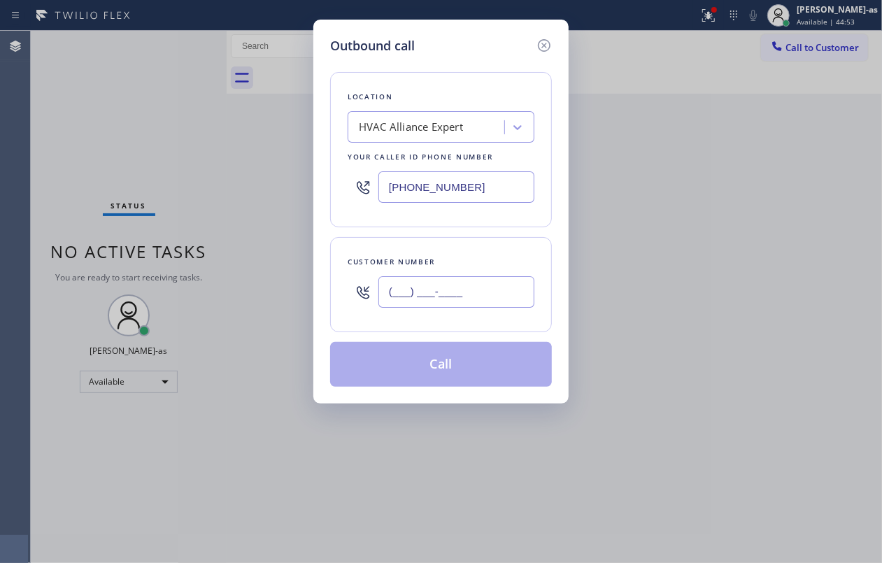
click at [473, 292] on input "(___) ___-____" at bounding box center [456, 291] width 156 height 31
paste input "510) 853-1136"
type input "[PHONE_NUMBER]"
click at [407, 122] on div "HVAC Alliance Expert" at bounding box center [411, 128] width 104 height 16
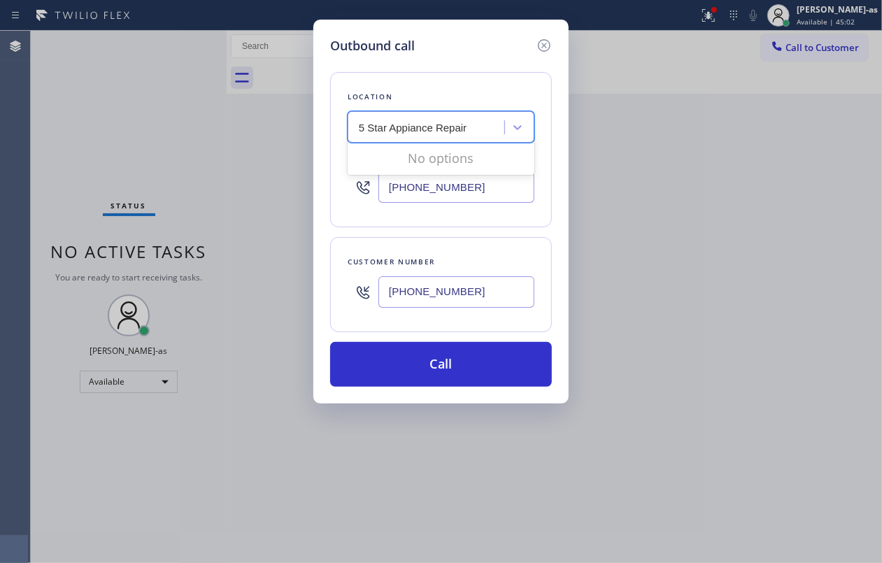
click at [407, 126] on input "5 Star Appiance Repair" at bounding box center [413, 128] width 109 height 12
type input "5 Star Appliance Repair"
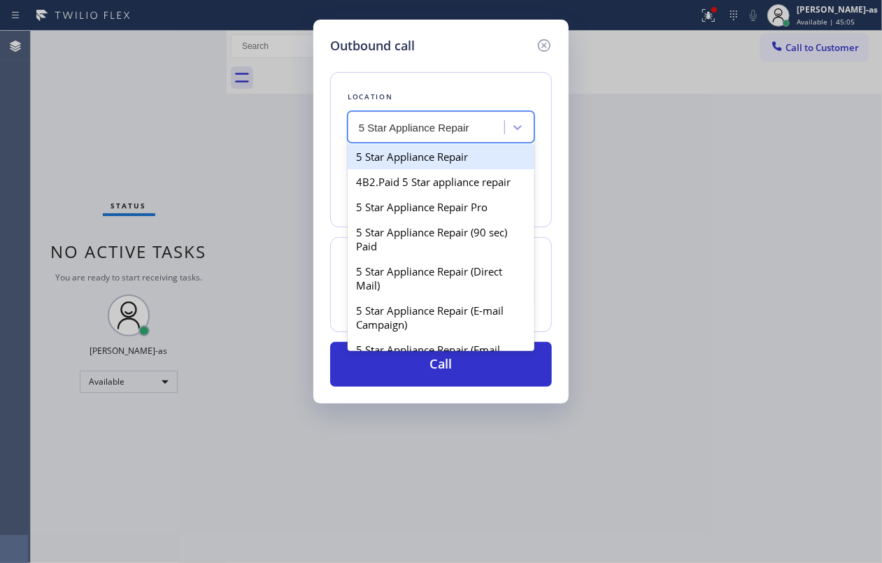
click at [418, 163] on div "5 Star Appliance Repair" at bounding box center [441, 156] width 187 height 25
type input "[PHONE_NUMBER]"
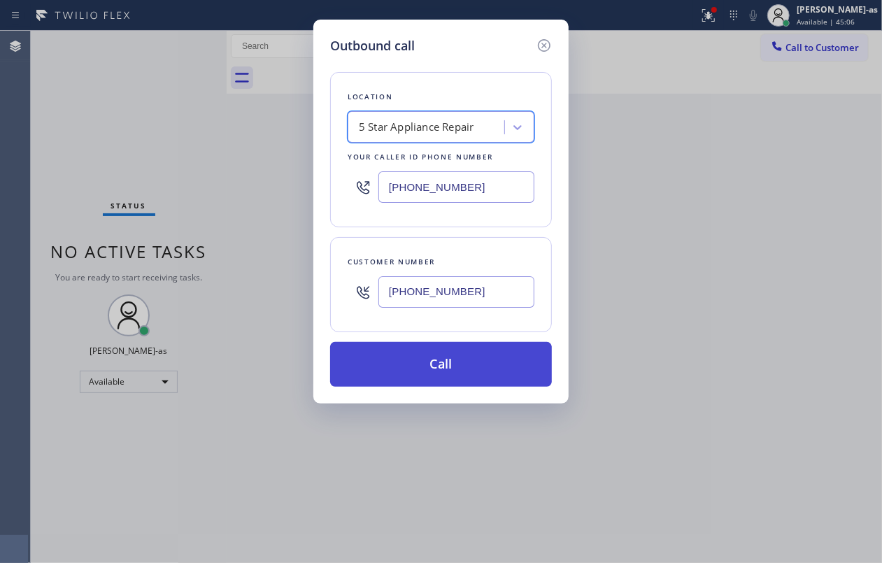
click at [467, 364] on button "Call" at bounding box center [441, 364] width 222 height 45
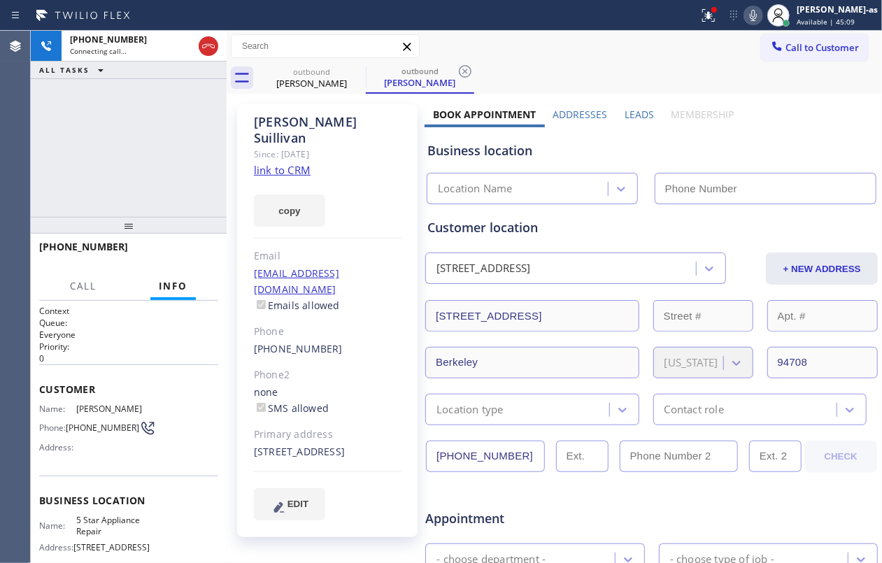
click at [299, 163] on link "link to CRM" at bounding box center [282, 170] width 57 height 14
type input "[PHONE_NUMBER]"
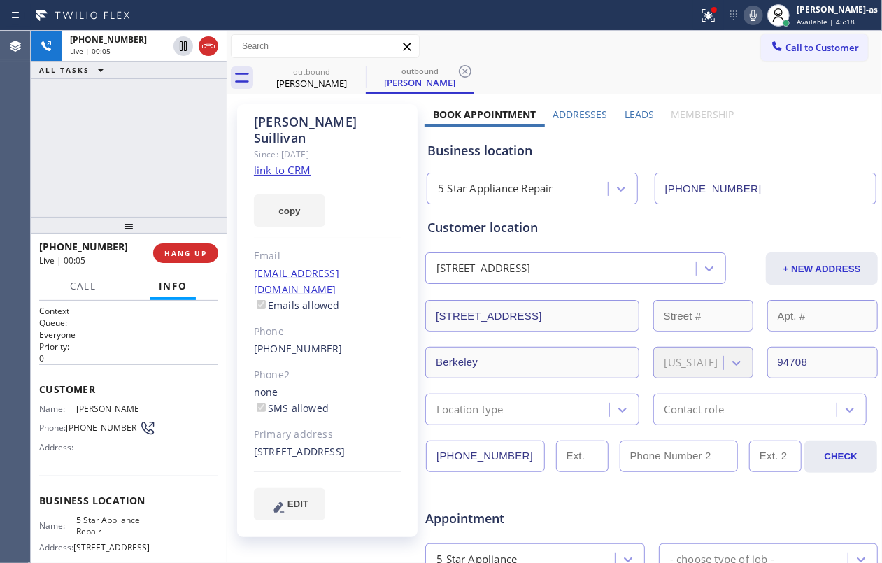
click at [113, 179] on div "[PHONE_NUMBER] Live | 00:05 ALL TASKS ALL TASKS ACTIVE TASKS TASKS IN WRAP UP" at bounding box center [129, 124] width 196 height 186
click at [196, 261] on button "HANG UP" at bounding box center [185, 253] width 65 height 20
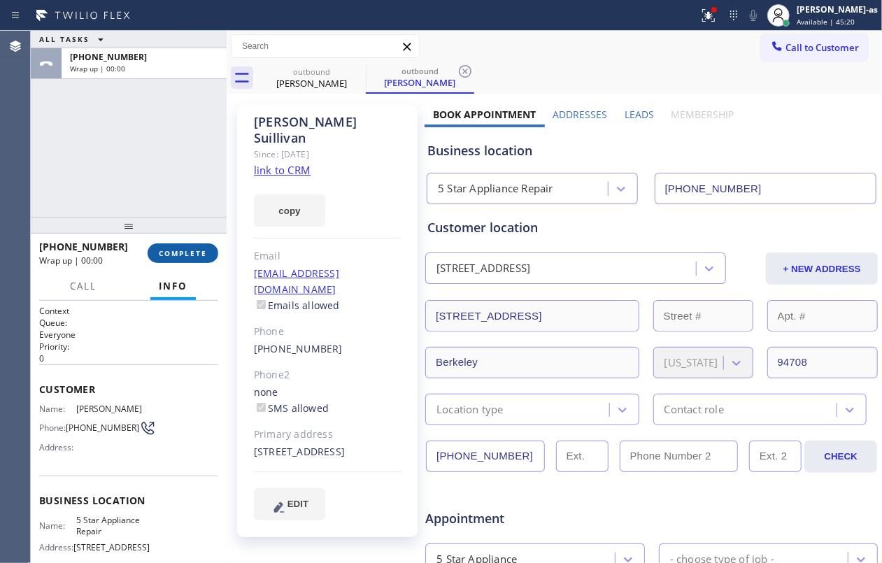
click at [196, 261] on button "COMPLETE" at bounding box center [183, 253] width 71 height 20
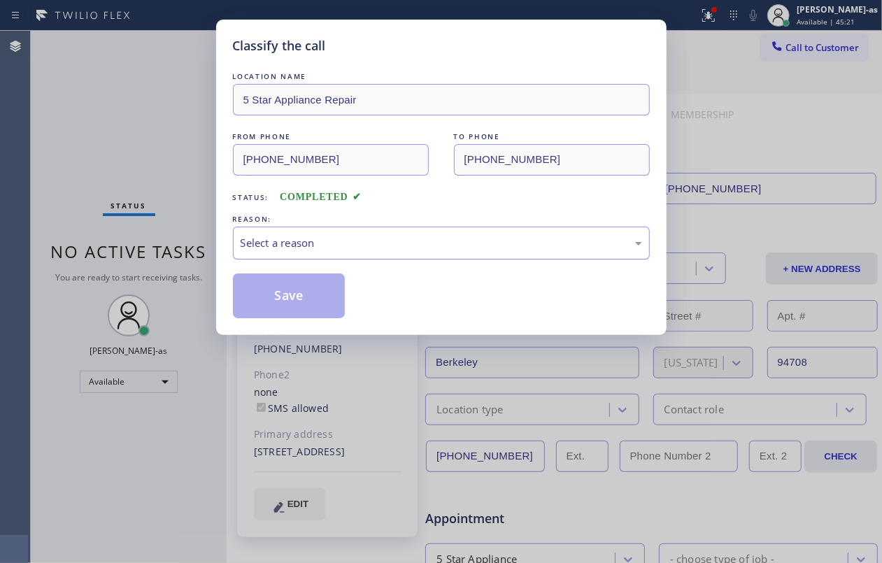
click at [362, 250] on div "Select a reason" at bounding box center [441, 243] width 401 height 16
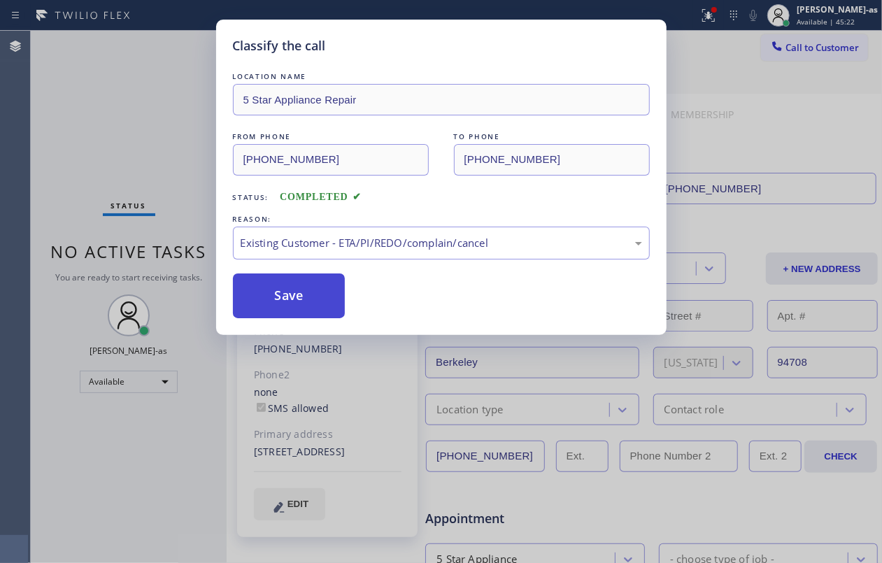
click at [287, 297] on button "Save" at bounding box center [289, 295] width 113 height 45
click at [111, 95] on div "Classify the call LOCATION NAME 5 Star Appliance Repair FROM PHONE [PHONE_NUMBE…" at bounding box center [441, 281] width 882 height 563
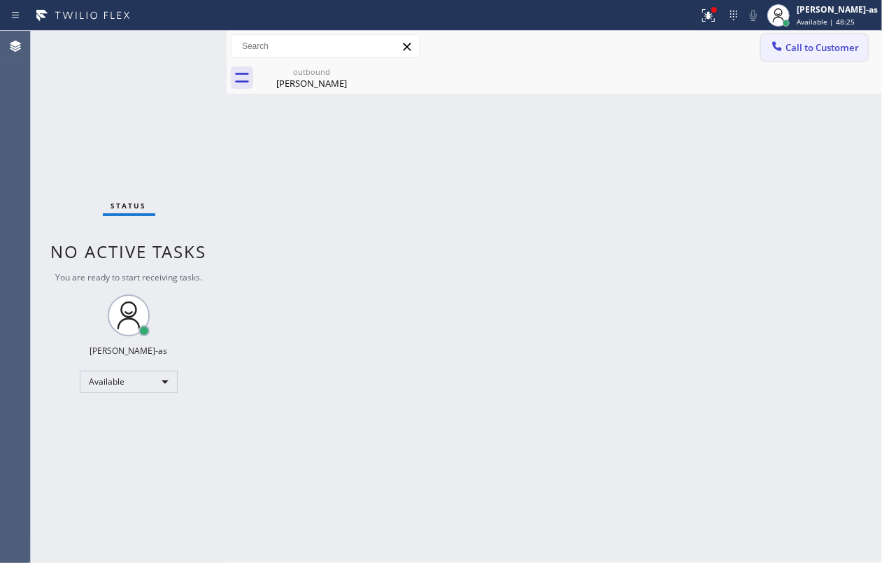
click at [790, 45] on span "Call to Customer" at bounding box center [821, 47] width 73 height 13
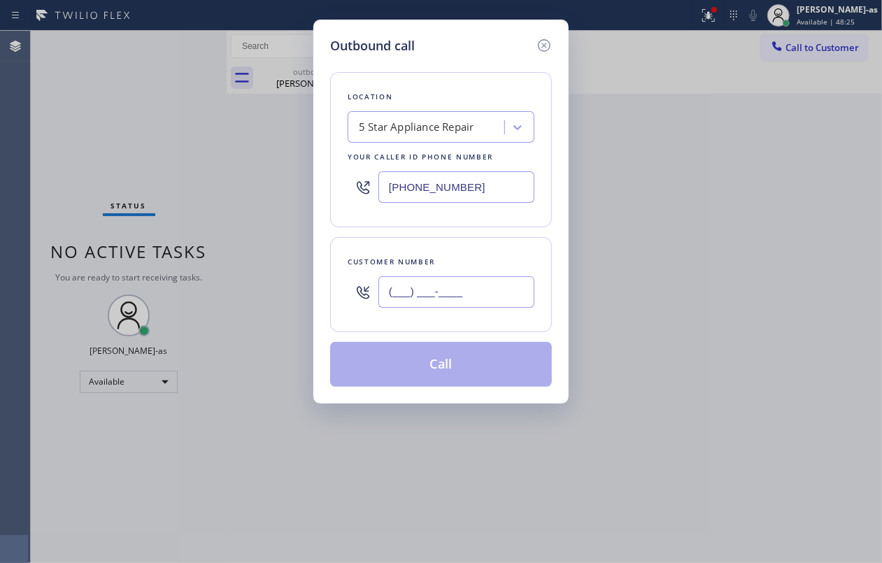
click at [476, 292] on input "(___) ___-____" at bounding box center [456, 291] width 156 height 31
paste input "858) 245-3263"
type input "[PHONE_NUMBER]"
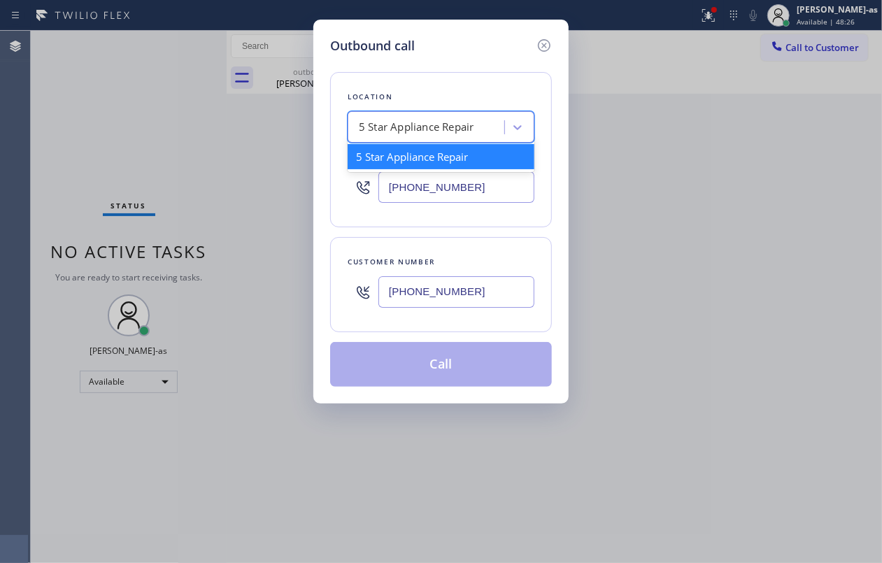
click at [412, 127] on div "5 Star Appliance Repair" at bounding box center [416, 128] width 115 height 16
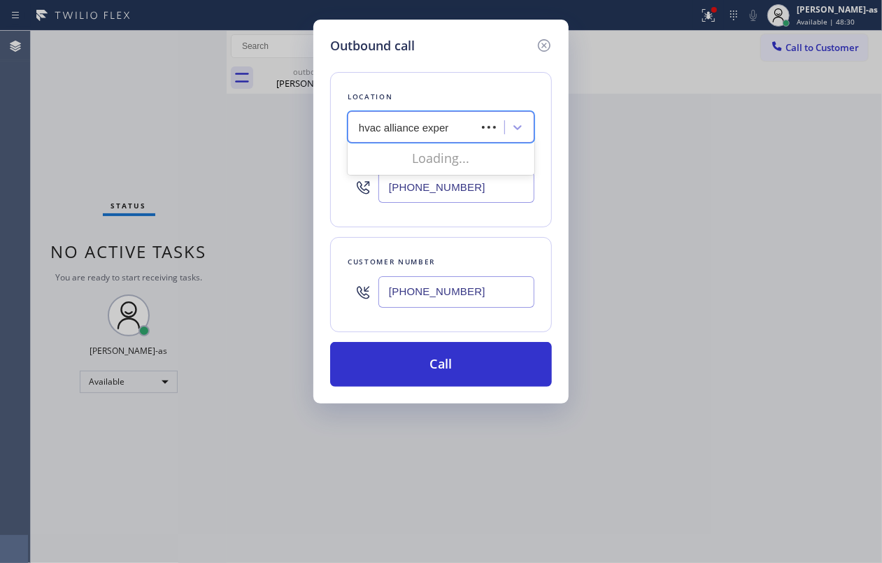
type input "hvac alliance expert"
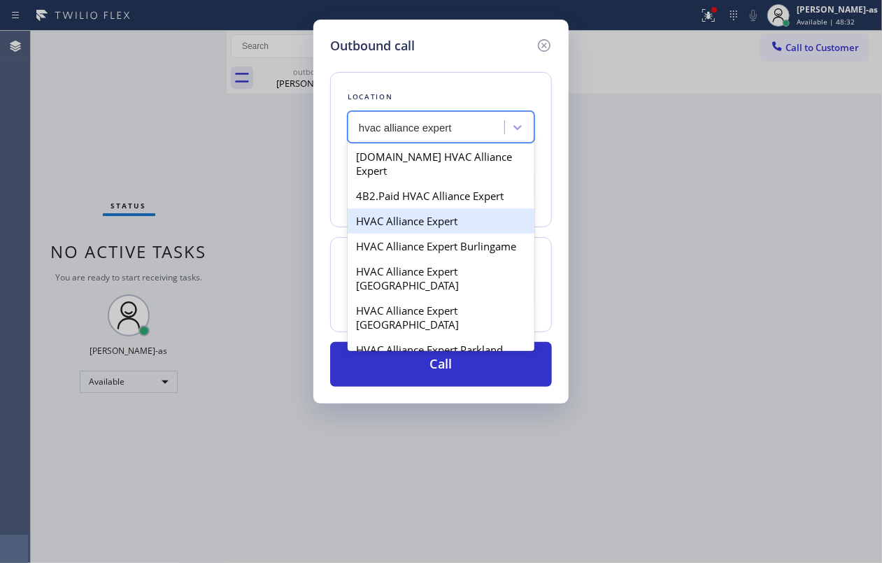
click at [389, 208] on div "HVAC Alliance Expert" at bounding box center [441, 220] width 187 height 25
type input "[PHONE_NUMBER]"
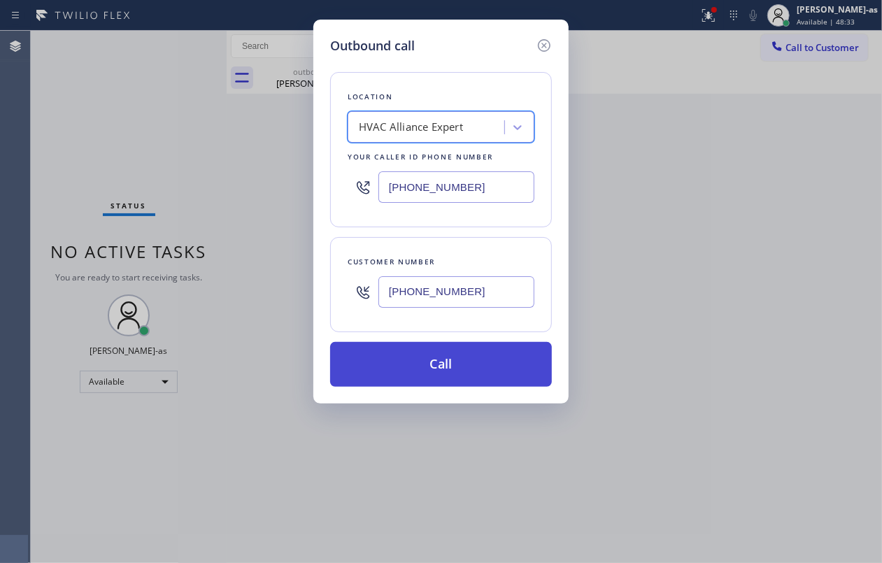
click at [487, 356] on button "Call" at bounding box center [441, 364] width 222 height 45
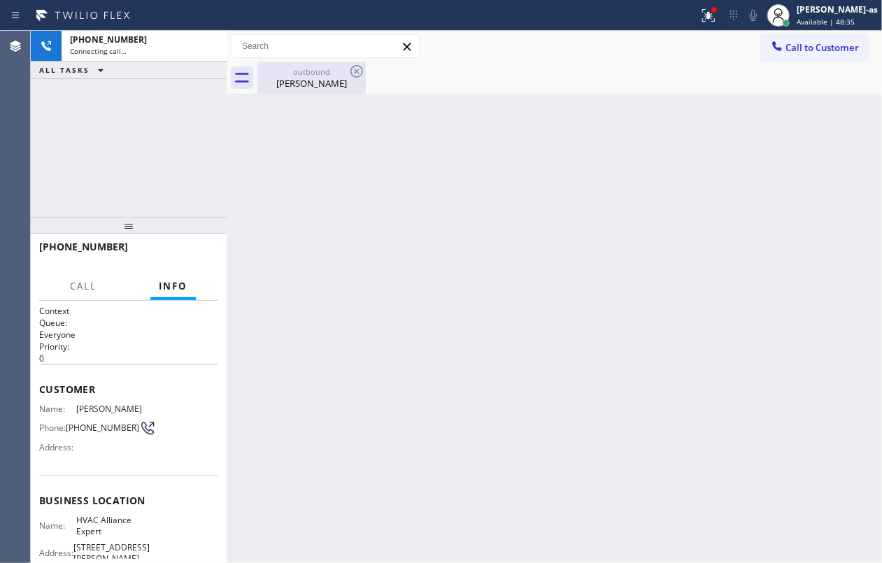
click at [306, 81] on div "[PERSON_NAME]" at bounding box center [312, 83] width 106 height 13
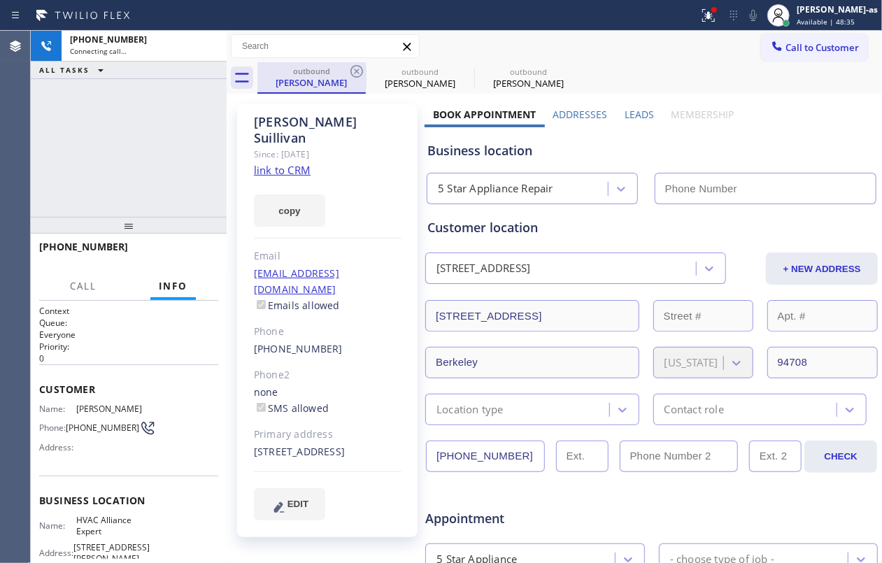
type input "[PHONE_NUMBER]"
click at [353, 73] on icon at bounding box center [356, 71] width 17 height 17
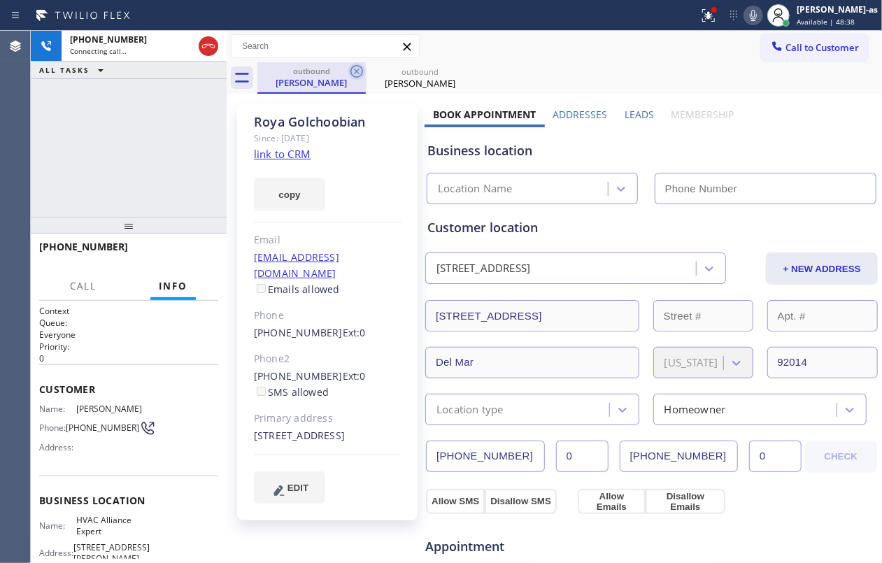
type input "[PHONE_NUMBER]"
click at [354, 73] on icon at bounding box center [356, 71] width 13 height 13
click at [185, 160] on div "[PHONE_NUMBER] Connecting call… ALL TASKS ALL TASKS ACTIVE TASKS TASKS IN WRAP …" at bounding box center [129, 124] width 196 height 186
click at [271, 158] on link "link to CRM" at bounding box center [282, 154] width 57 height 14
type input "[PHONE_NUMBER]"
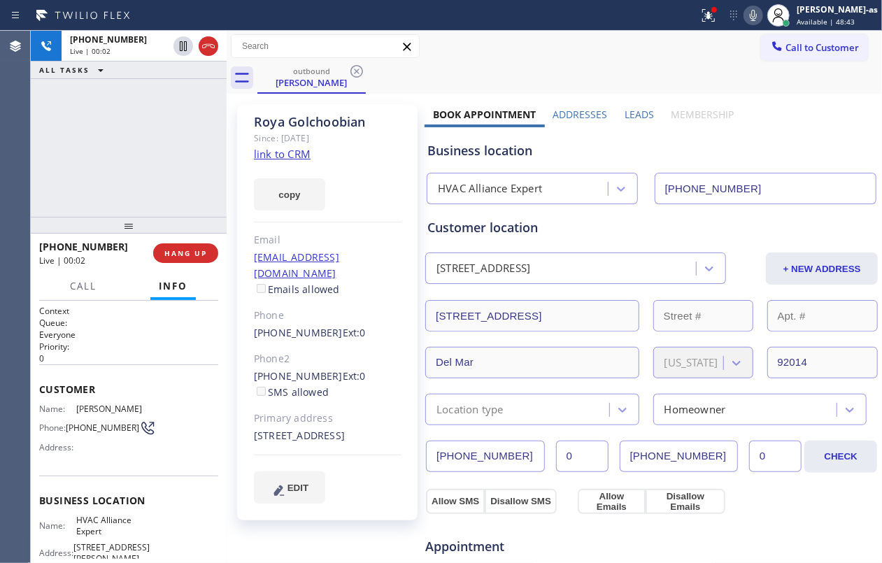
drag, startPoint x: 127, startPoint y: 171, endPoint x: 138, endPoint y: 183, distance: 15.9
click at [138, 183] on div "[PHONE_NUMBER] Live | 00:02 ALL TASKS ALL TASKS ACTIVE TASKS TASKS IN WRAP UP" at bounding box center [129, 124] width 196 height 186
click at [206, 25] on div at bounding box center [350, 15] width 688 height 22
click at [207, 40] on icon at bounding box center [208, 46] width 17 height 17
drag, startPoint x: 115, startPoint y: 186, endPoint x: 122, endPoint y: 190, distance: 7.6
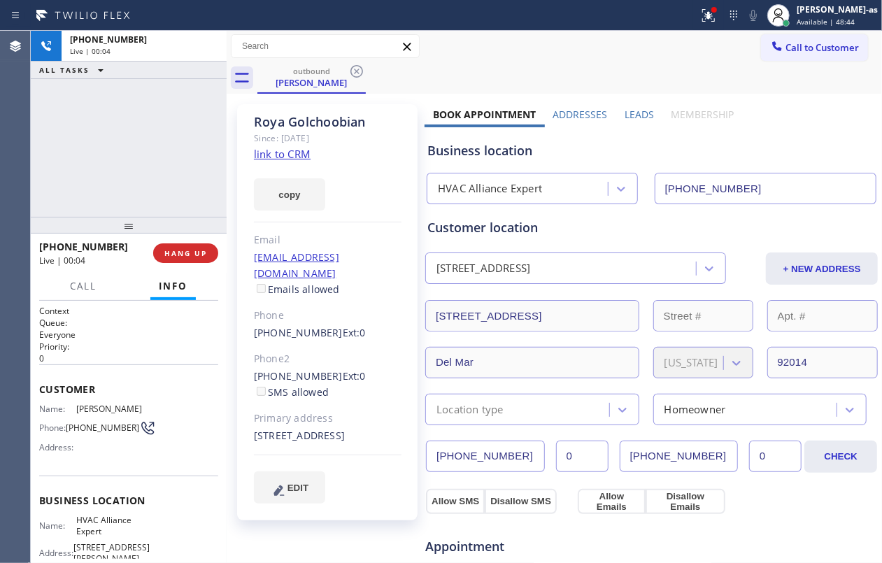
click at [116, 190] on div "[PHONE_NUMBER] Live | 00:04 ALL TASKS ALL TASKS ACTIVE TASKS TASKS IN WRAP UP" at bounding box center [129, 124] width 196 height 186
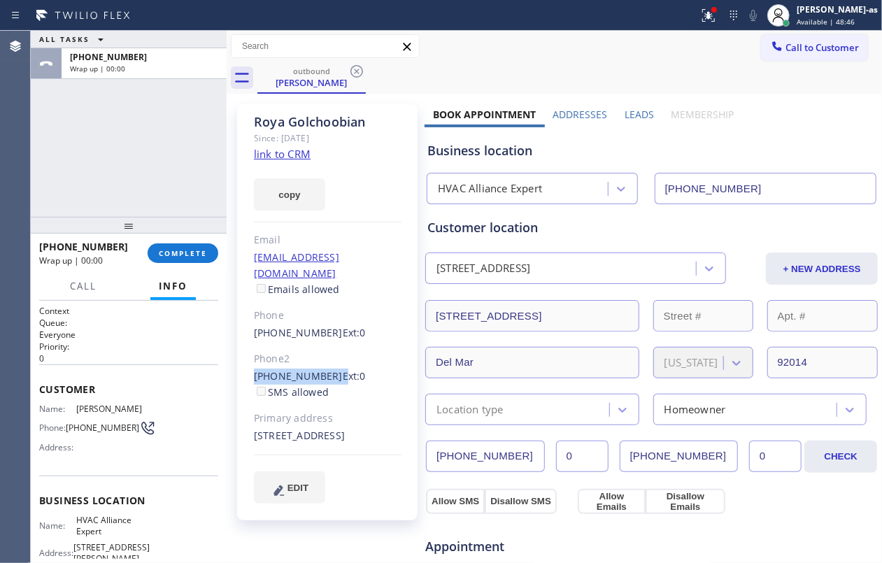
drag, startPoint x: 241, startPoint y: 364, endPoint x: 325, endPoint y: 359, distance: 84.8
click at [325, 359] on div "[PERSON_NAME] Since: [DATE] link to CRM copy Email [EMAIL_ADDRESS][DOMAIN_NAME]…" at bounding box center [327, 312] width 180 height 416
copy div "[PHONE_NUMBER]"
click at [196, 253] on span "COMPLETE" at bounding box center [183, 253] width 48 height 10
click at [174, 206] on div "ALL TASKS ALL TASKS ACTIVE TASKS TASKS IN WRAP UP [PHONE_NUMBER] Wrap up | 00:01" at bounding box center [129, 124] width 196 height 186
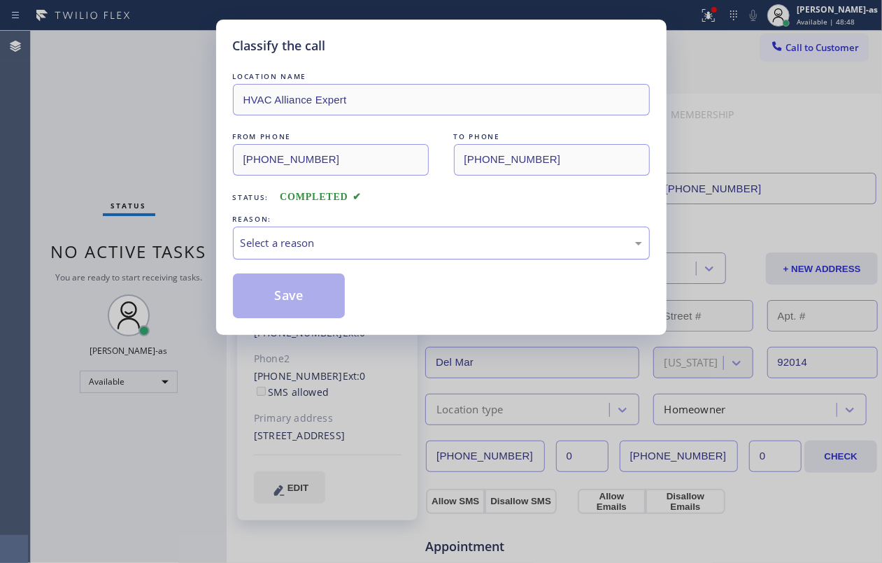
drag, startPoint x: 403, startPoint y: 229, endPoint x: 420, endPoint y: 257, distance: 32.6
click at [404, 232] on div "Select a reason" at bounding box center [441, 243] width 417 height 33
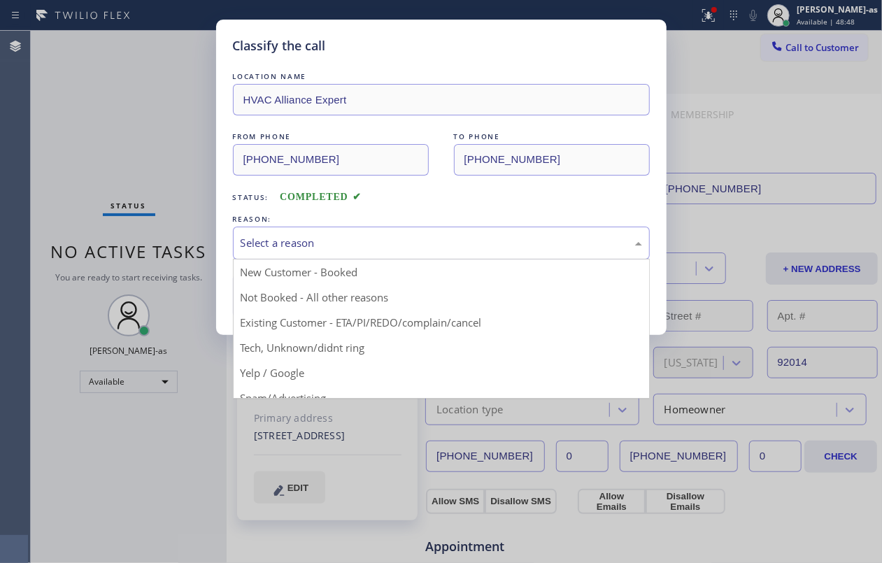
drag, startPoint x: 408, startPoint y: 322, endPoint x: 306, endPoint y: 301, distance: 105.1
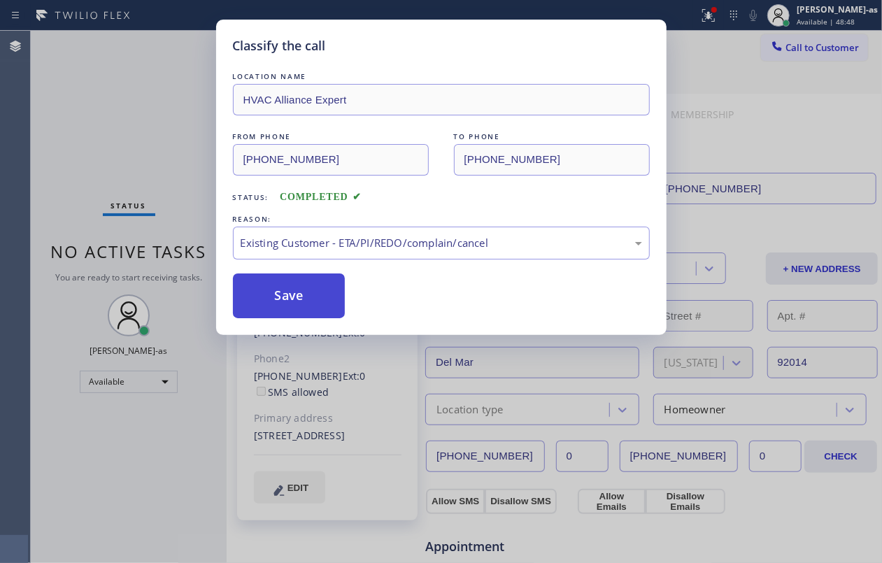
click at [306, 301] on button "Save" at bounding box center [289, 295] width 113 height 45
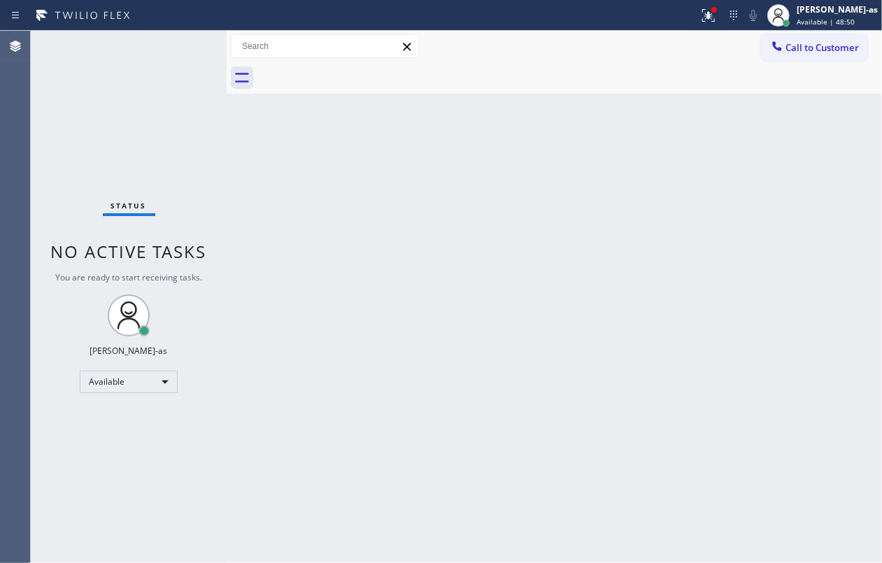
click at [807, 48] on span "Call to Customer" at bounding box center [821, 47] width 73 height 13
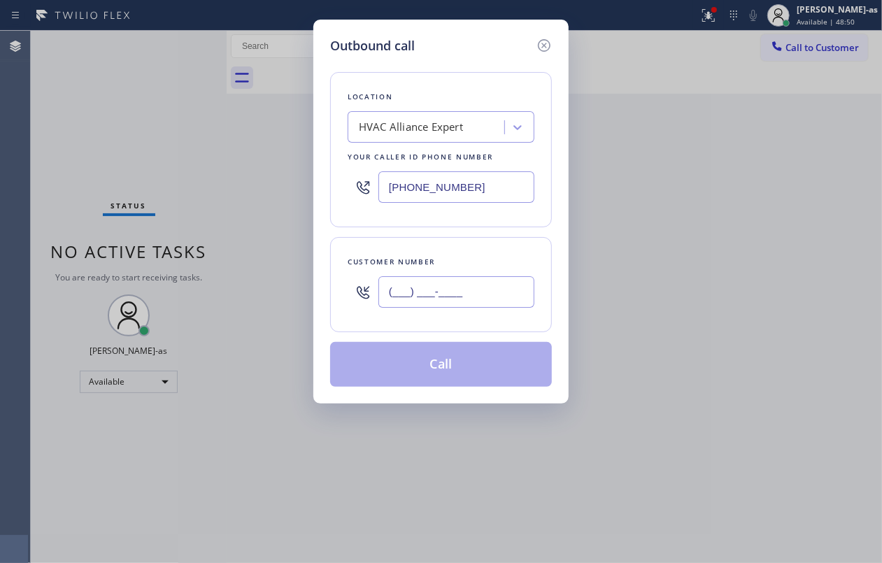
click at [487, 297] on input "(___) ___-____" at bounding box center [456, 291] width 156 height 31
paste input "858) 444-7895"
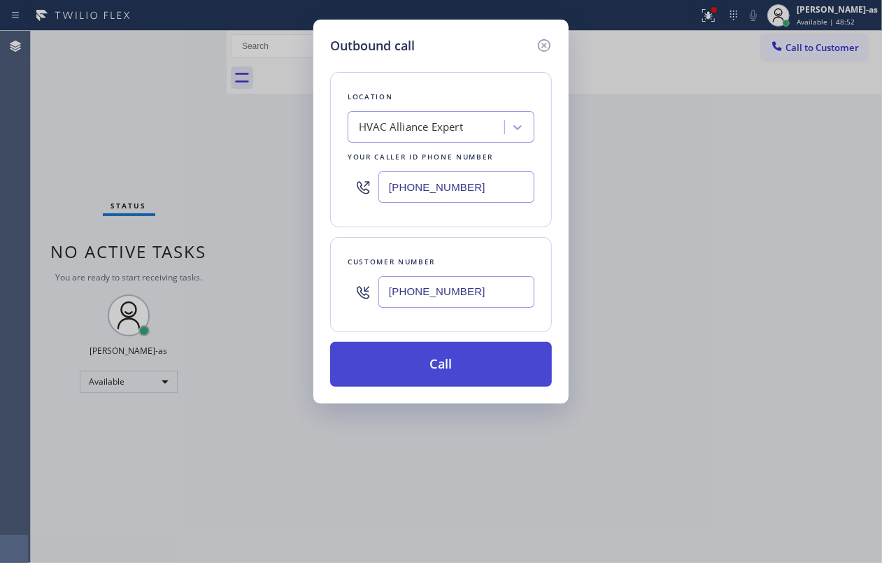
type input "[PHONE_NUMBER]"
click at [437, 376] on button "Call" at bounding box center [441, 364] width 222 height 45
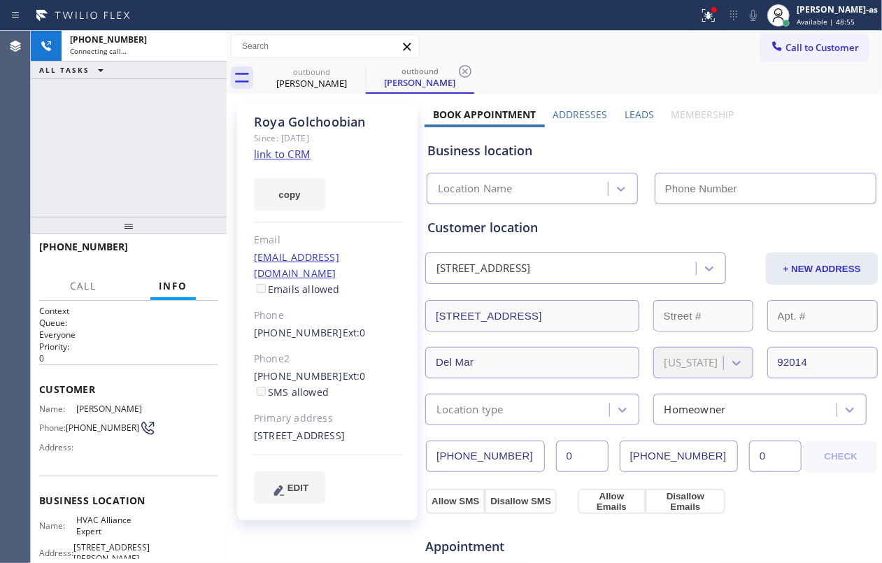
click at [283, 150] on link "link to CRM" at bounding box center [282, 154] width 57 height 14
type input "[PHONE_NUMBER]"
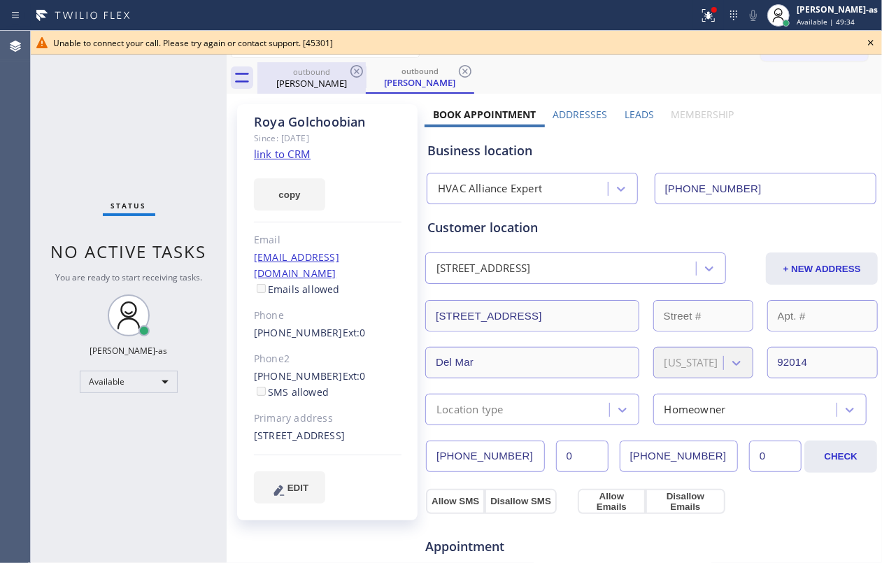
click at [299, 81] on div "[PERSON_NAME]" at bounding box center [312, 83] width 106 height 13
click at [354, 71] on icon at bounding box center [356, 71] width 17 height 17
click at [0, 0] on icon at bounding box center [0, 0] width 0 height 0
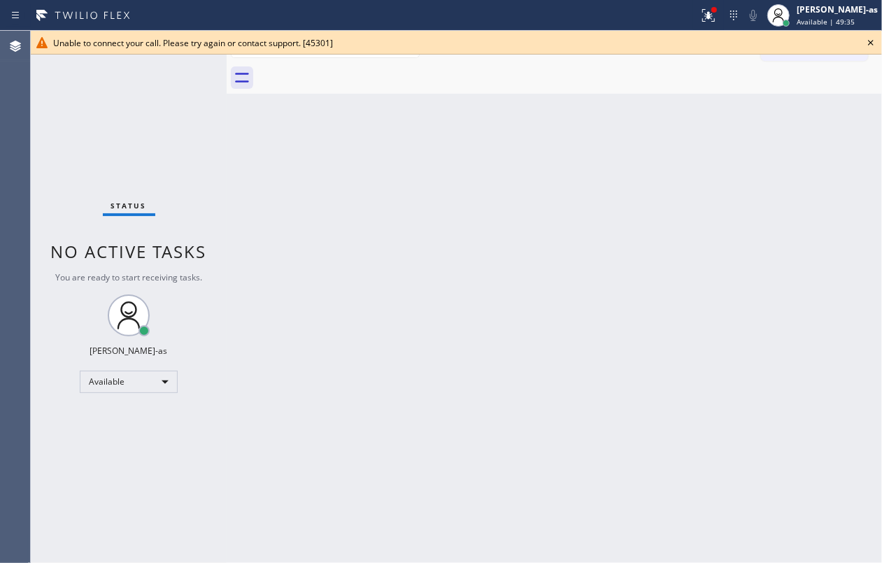
click at [354, 71] on div at bounding box center [569, 77] width 625 height 31
click at [113, 171] on div "Status No active tasks You are ready to start receiving tasks. [PERSON_NAME]-as…" at bounding box center [129, 297] width 196 height 532
click at [874, 39] on icon at bounding box center [870, 42] width 17 height 17
click at [792, 45] on span "Call to Customer" at bounding box center [821, 47] width 73 height 13
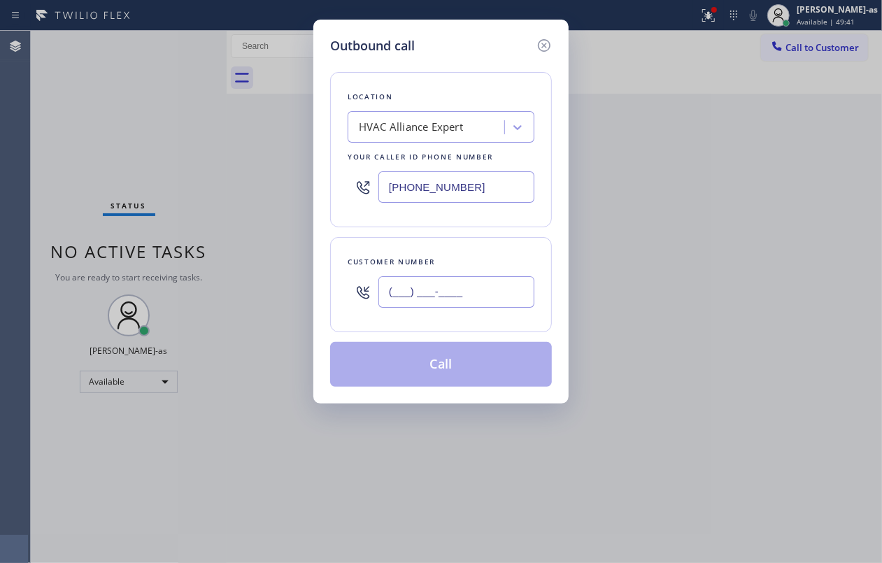
click at [454, 306] on input "(___) ___-____" at bounding box center [456, 291] width 156 height 31
paste input "646) 298-4564"
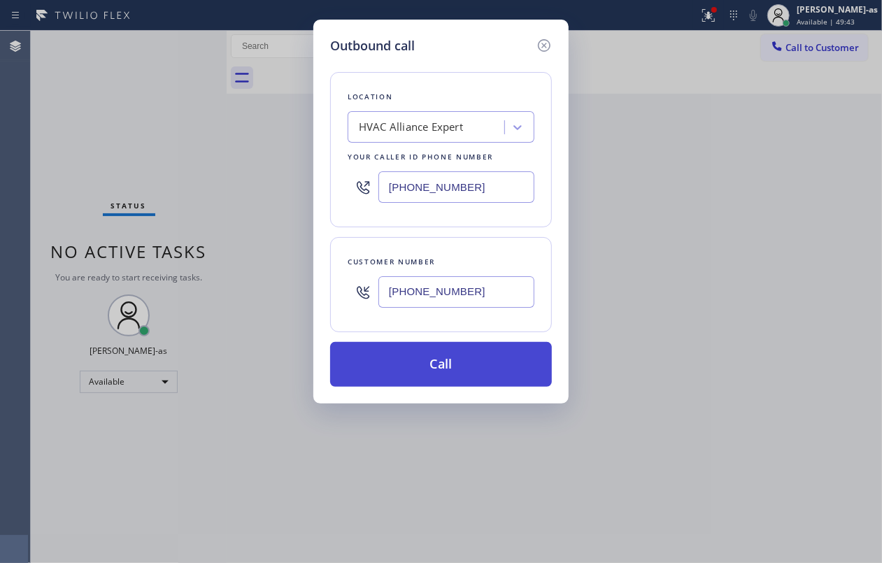
type input "[PHONE_NUMBER]"
click at [454, 353] on button "Call" at bounding box center [441, 364] width 222 height 45
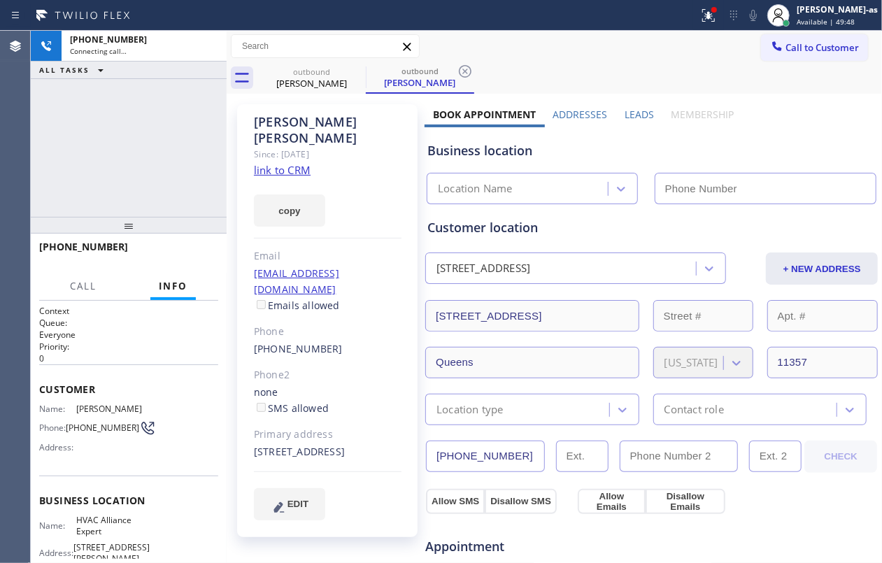
type input "[PHONE_NUMBER]"
drag, startPoint x: 174, startPoint y: 154, endPoint x: 203, endPoint y: 150, distance: 29.0
click at [176, 154] on div "[PHONE_NUMBER] Connecting call… ALL TASKS ALL TASKS ACTIVE TASKS TASKS IN WRAP …" at bounding box center [129, 124] width 196 height 186
click at [288, 163] on link "link to CRM" at bounding box center [282, 170] width 57 height 14
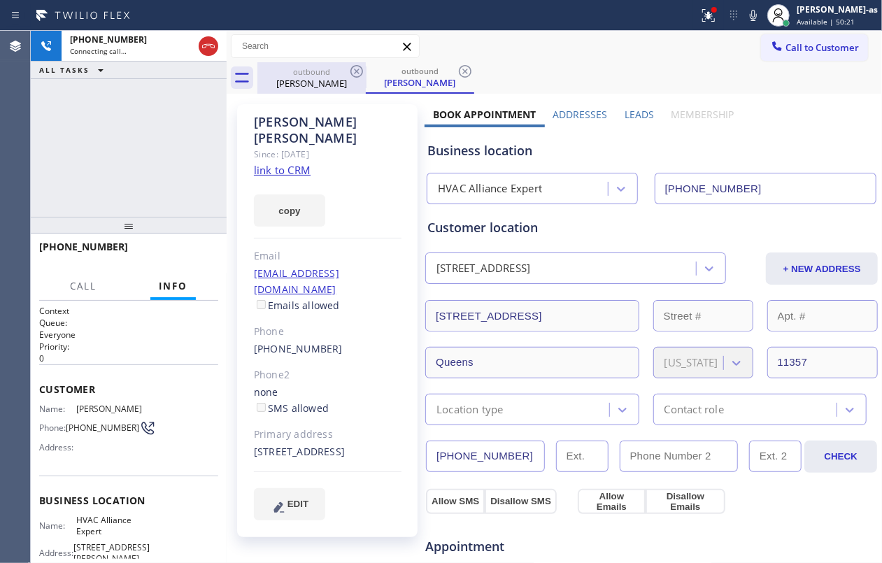
drag, startPoint x: 289, startPoint y: 80, endPoint x: 339, endPoint y: 76, distance: 49.8
click at [291, 80] on div "[PERSON_NAME]" at bounding box center [312, 83] width 106 height 13
click at [346, 71] on div "outbound" at bounding box center [312, 71] width 106 height 10
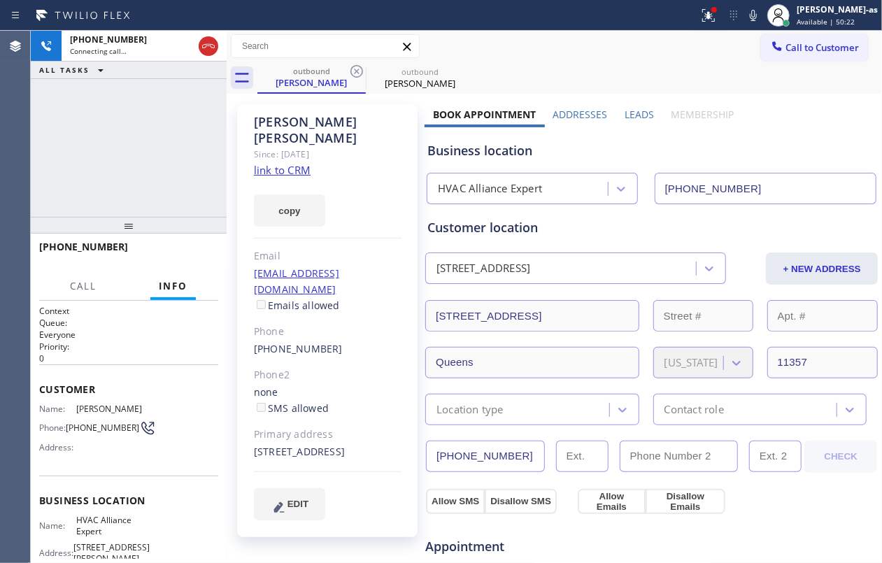
click at [191, 133] on div "[PHONE_NUMBER] Connecting call… ALL TASKS ALL TASKS ACTIVE TASKS TASKS IN WRAP …" at bounding box center [129, 124] width 196 height 186
drag, startPoint x: 189, startPoint y: 98, endPoint x: 202, endPoint y: 69, distance: 32.2
click at [197, 83] on div "[PHONE_NUMBER] Connecting call… ALL TASKS ALL TASKS ACTIVE TASKS TASKS IN WRAP …" at bounding box center [129, 124] width 196 height 186
drag, startPoint x: 203, startPoint y: 43, endPoint x: 276, endPoint y: 84, distance: 83.3
click at [211, 45] on icon at bounding box center [208, 46] width 17 height 17
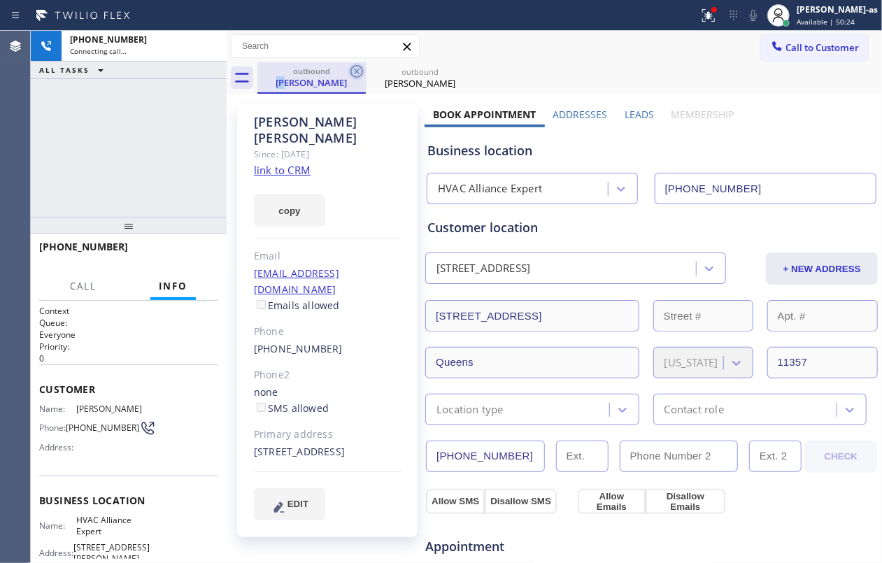
drag, startPoint x: 281, startPoint y: 87, endPoint x: 352, endPoint y: 71, distance: 73.1
click at [306, 85] on div "[PERSON_NAME]" at bounding box center [312, 82] width 106 height 13
click at [352, 67] on icon at bounding box center [356, 71] width 13 height 13
click at [0, 0] on icon at bounding box center [0, 0] width 0 height 0
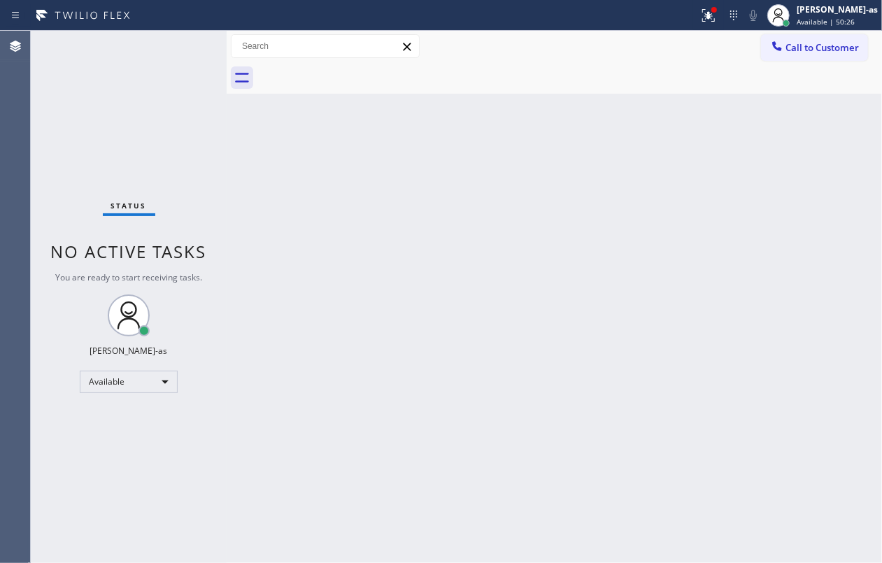
click at [352, 67] on div at bounding box center [569, 77] width 625 height 31
click at [786, 55] on button "Call to Customer" at bounding box center [814, 47] width 107 height 27
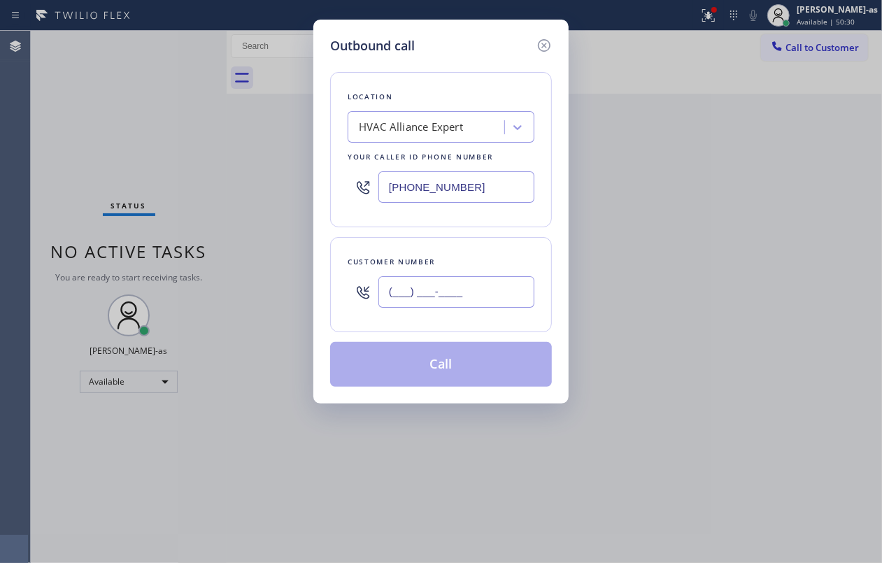
click at [460, 289] on input "(___) ___-____" at bounding box center [456, 291] width 156 height 31
paste input "619) 922-5586"
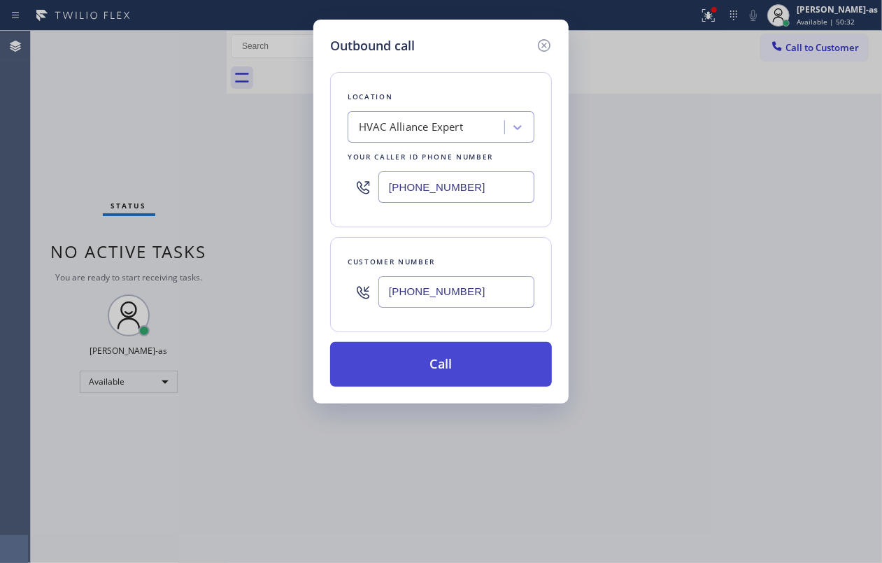
type input "(619) 922-5586"
click at [448, 364] on button "Call" at bounding box center [441, 364] width 222 height 45
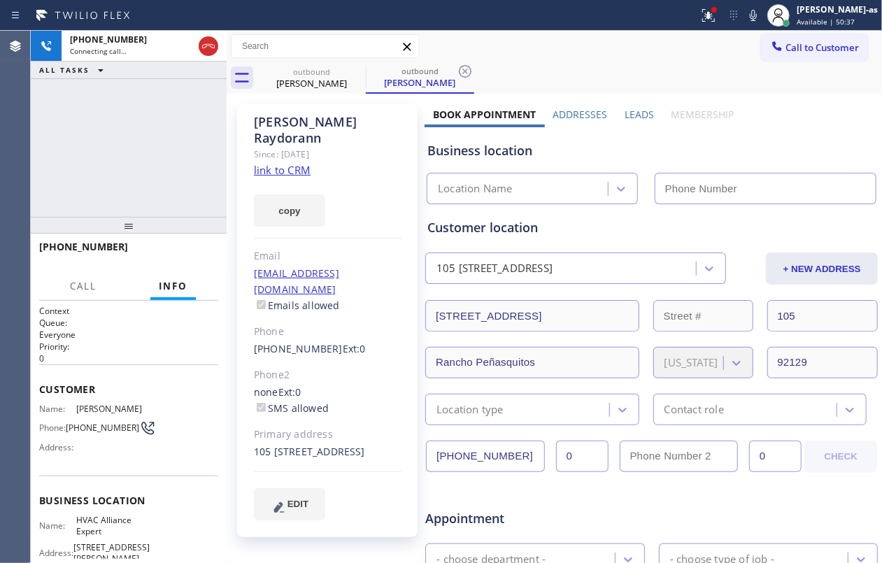
type input "[PHONE_NUMBER]"
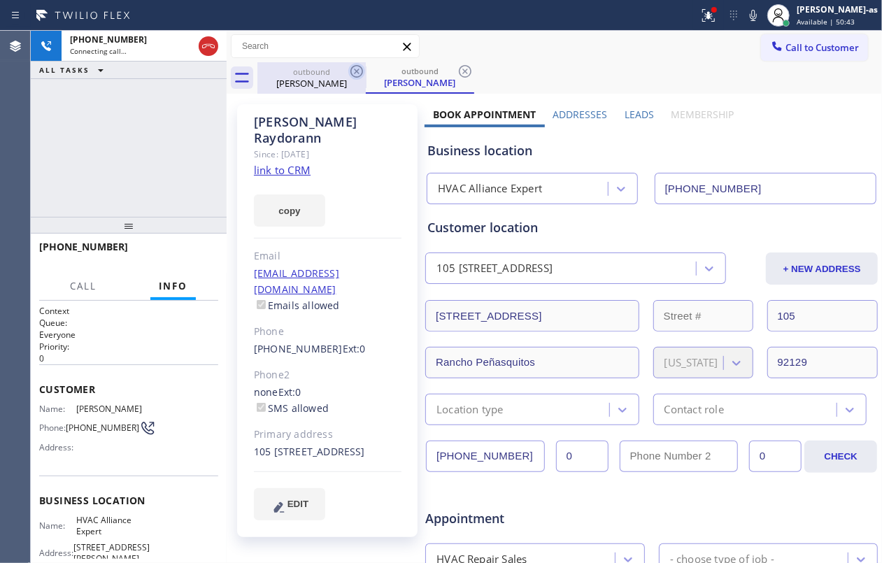
drag, startPoint x: 306, startPoint y: 78, endPoint x: 348, endPoint y: 70, distance: 42.1
click at [317, 76] on div "outbound Joann Raydorann" at bounding box center [312, 77] width 106 height 31
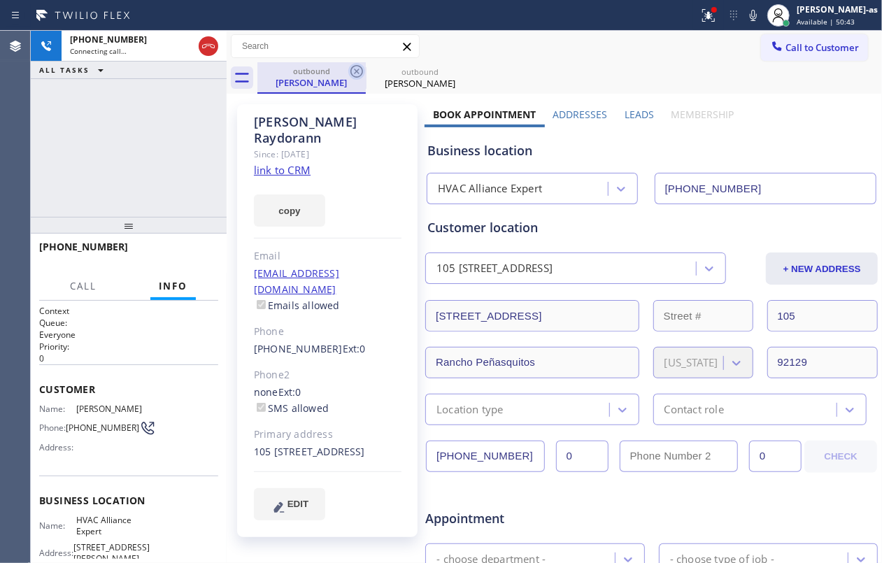
click at [348, 70] on icon at bounding box center [356, 71] width 17 height 17
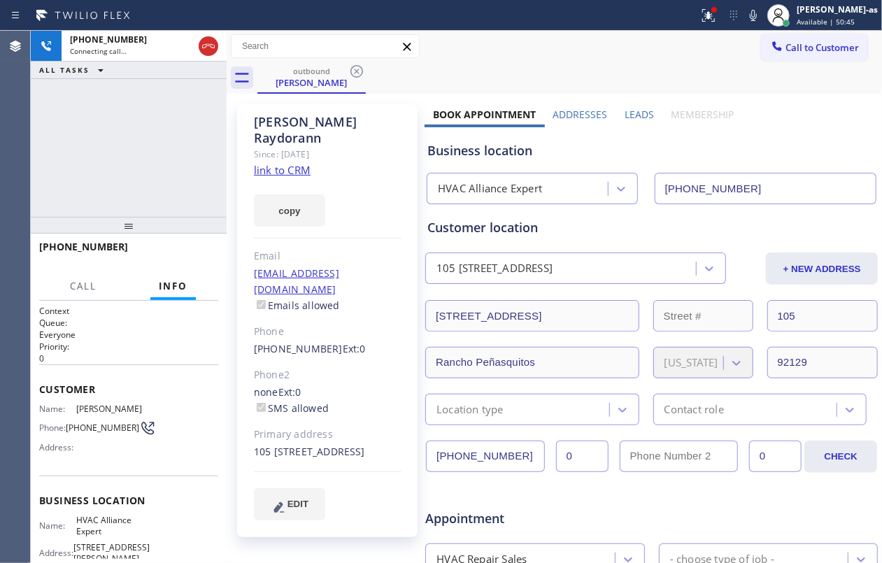
click at [111, 179] on div "+16199225586 Connecting call… ALL TASKS ALL TASKS ACTIVE TASKS TASKS IN WRAP UP" at bounding box center [129, 124] width 196 height 186
click at [286, 163] on link "link to CRM" at bounding box center [282, 170] width 57 height 14
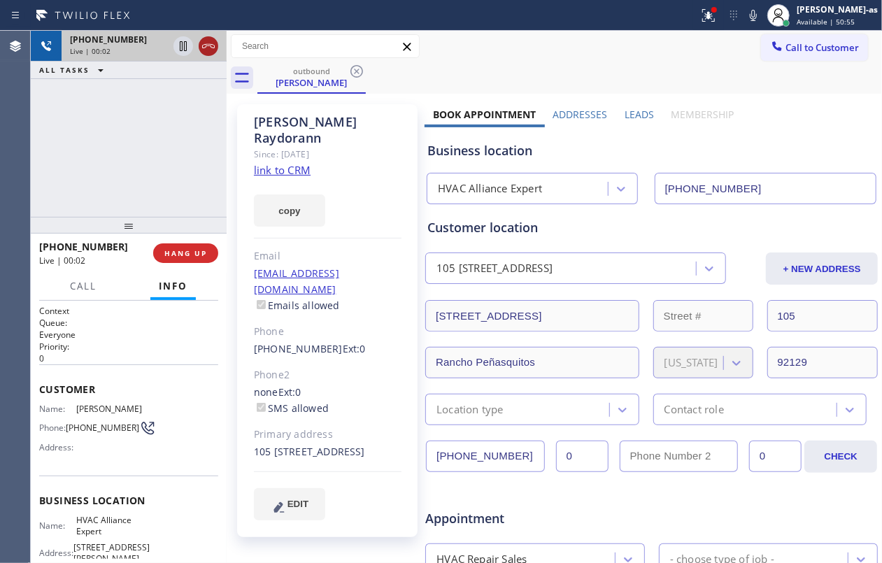
click at [213, 45] on icon at bounding box center [208, 46] width 13 height 4
click at [136, 180] on div "+16199225586 Live | 00:02 ALL TASKS ALL TASKS ACTIVE TASKS TASKS IN WRAP UP" at bounding box center [129, 124] width 196 height 186
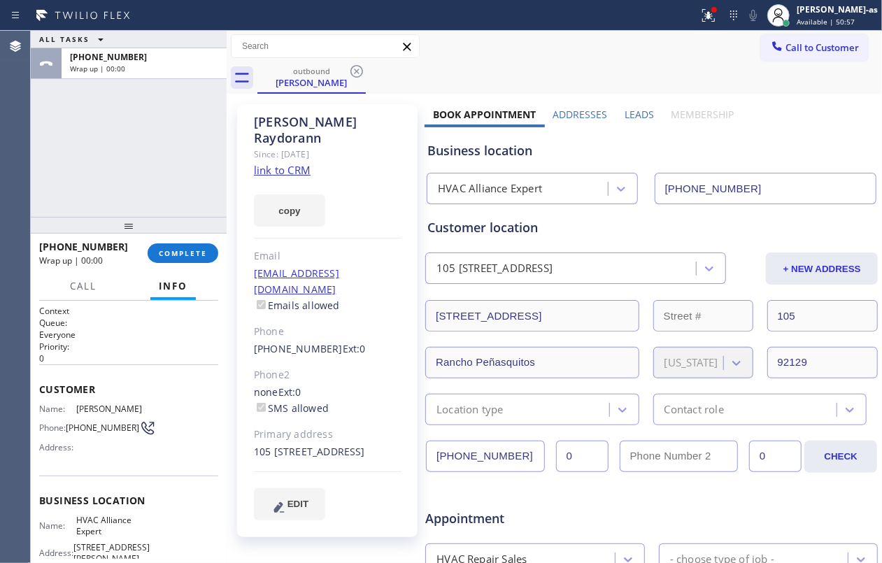
drag, startPoint x: 161, startPoint y: 171, endPoint x: 208, endPoint y: 280, distance: 118.4
click at [172, 185] on div "ALL TASKS ALL TASKS ACTIVE TASKS TASKS IN WRAP UP +16199225586 Wrap up | 00:00" at bounding box center [129, 124] width 196 height 186
drag, startPoint x: 192, startPoint y: 255, endPoint x: 132, endPoint y: 194, distance: 85.1
click at [191, 252] on span "COMPLETE" at bounding box center [183, 253] width 48 height 10
click at [136, 194] on div "ALL TASKS ALL TASKS ACTIVE TASKS TASKS IN WRAP UP +16199225586 Wrap up | 00:00" at bounding box center [129, 124] width 196 height 186
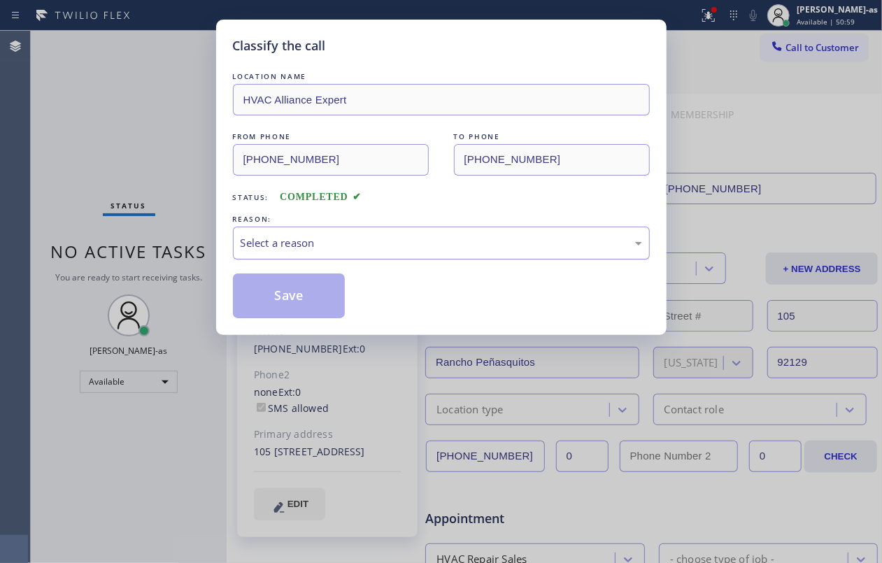
click at [309, 250] on div "Select a reason" at bounding box center [441, 243] width 401 height 16
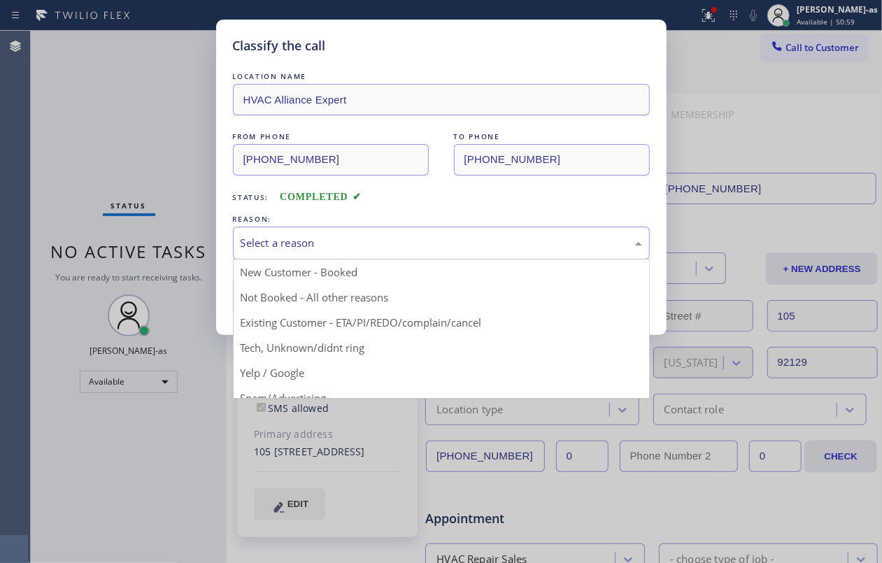
drag, startPoint x: 398, startPoint y: 319, endPoint x: 320, endPoint y: 313, distance: 77.8
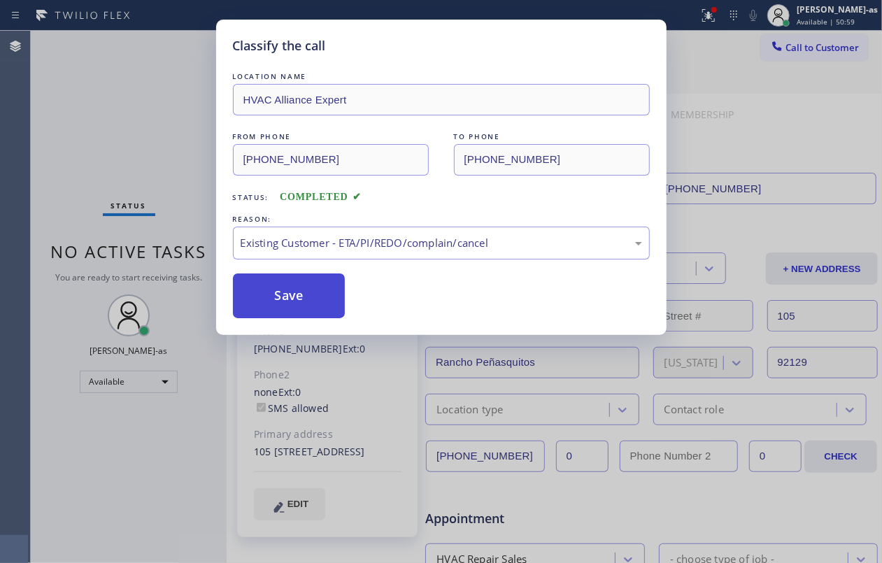
drag, startPoint x: 311, startPoint y: 313, endPoint x: 295, endPoint y: 305, distance: 18.1
click at [311, 313] on button "Save" at bounding box center [289, 295] width 113 height 45
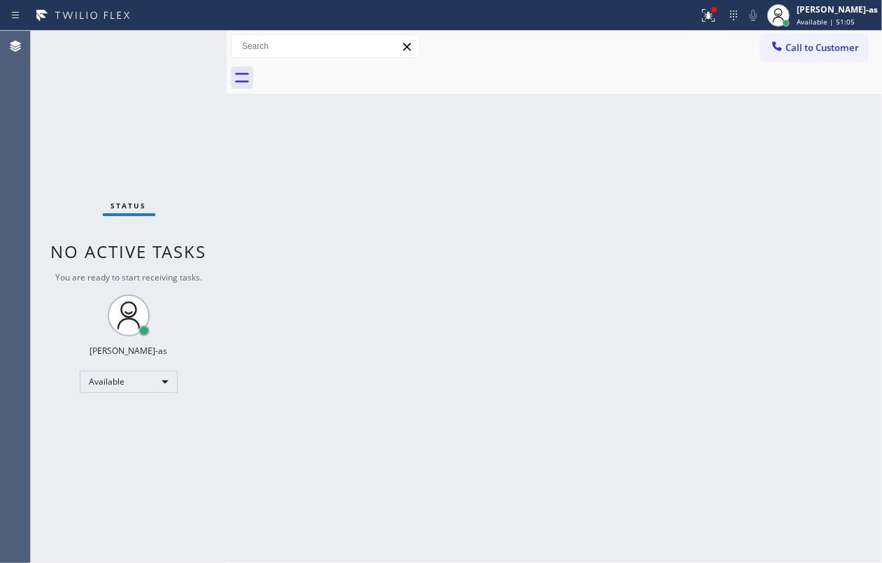
drag, startPoint x: 120, startPoint y: 194, endPoint x: 320, endPoint y: 137, distance: 207.2
click at [124, 194] on div "Status No active tasks You are ready to start receiving tasks. [PERSON_NAME]-as…" at bounding box center [129, 297] width 196 height 532
click at [113, 165] on div "Status No active tasks You are ready to start receiving tasks. [PERSON_NAME]-as…" at bounding box center [129, 297] width 196 height 532
drag, startPoint x: 817, startPoint y: 45, endPoint x: 802, endPoint y: 53, distance: 17.5
click at [815, 45] on span "Call to Customer" at bounding box center [821, 47] width 73 height 13
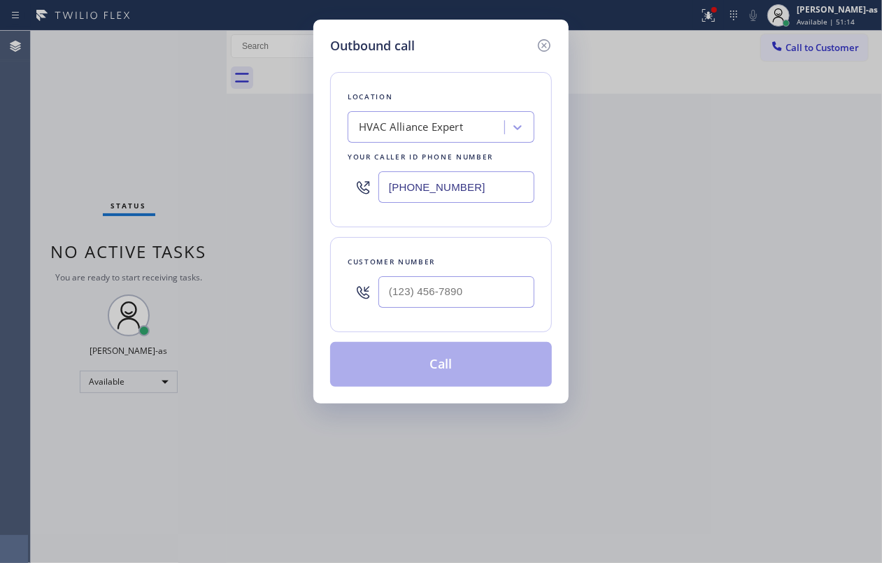
drag, startPoint x: 494, startPoint y: 311, endPoint x: 495, endPoint y: 297, distance: 13.4
click at [493, 306] on div at bounding box center [456, 291] width 156 height 45
click at [495, 297] on input "(___) ___-____" at bounding box center [456, 291] width 156 height 31
paste input "424) 280-0561"
type input "(424) 280-0561"
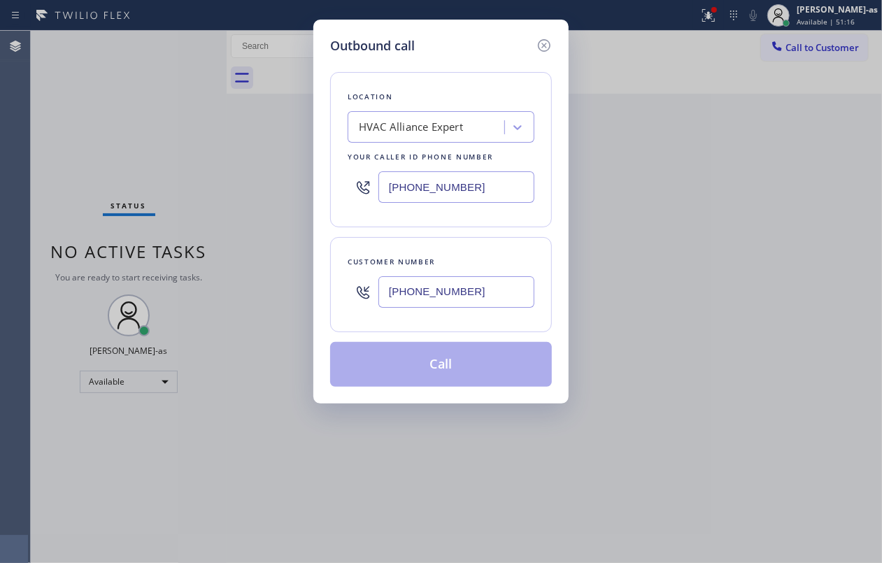
click at [445, 361] on button "Call" at bounding box center [441, 364] width 222 height 45
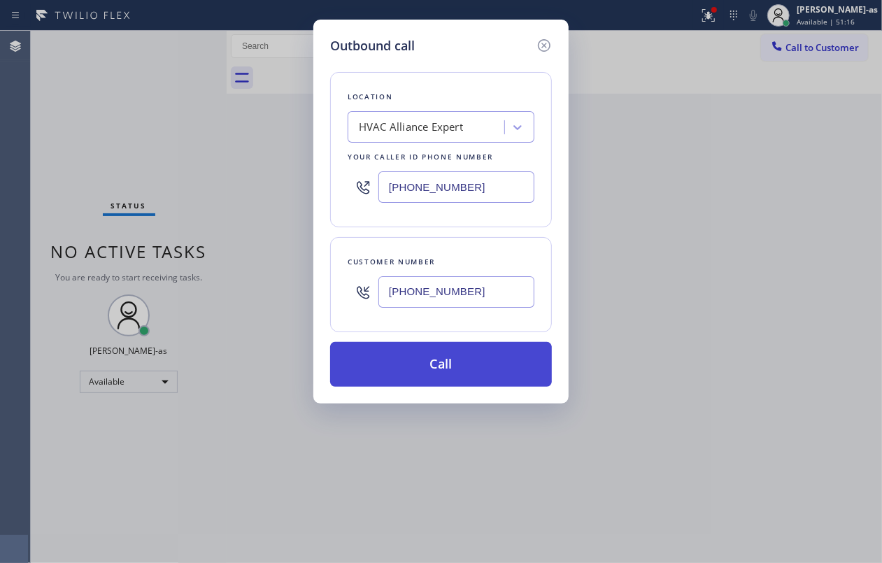
click at [466, 384] on button "Call" at bounding box center [441, 364] width 222 height 45
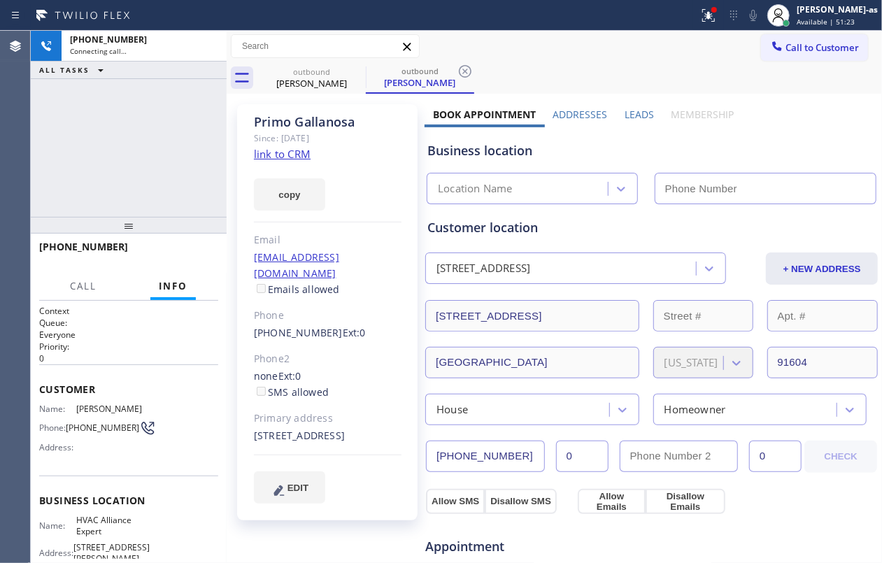
type input "[PHONE_NUMBER]"
click at [122, 91] on div "+14242800561 Connecting call… ALL TASKS ALL TASKS ACTIVE TASKS TASKS IN WRAP UP" at bounding box center [129, 124] width 196 height 186
click at [280, 149] on link "link to CRM" at bounding box center [282, 154] width 57 height 14
click at [134, 126] on div "+14242800561 Connecting call… ALL TASKS ALL TASKS ACTIVE TASKS TASKS IN WRAP UP" at bounding box center [129, 124] width 196 height 186
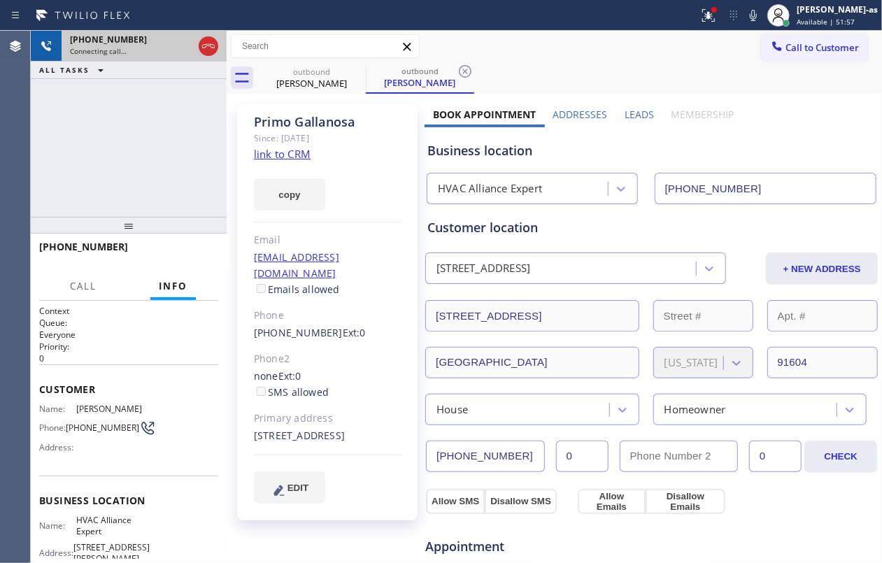
click at [201, 34] on div at bounding box center [208, 46] width 25 height 31
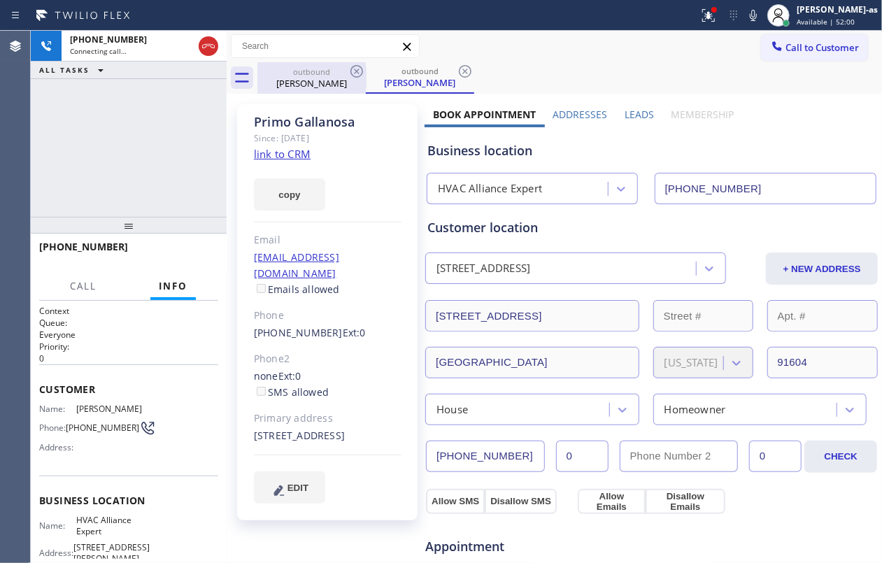
drag, startPoint x: 206, startPoint y: 48, endPoint x: 257, endPoint y: 88, distance: 65.8
click at [206, 48] on icon at bounding box center [208, 46] width 17 height 17
drag, startPoint x: 289, startPoint y: 78, endPoint x: 356, endPoint y: 68, distance: 68.0
click at [297, 78] on div "Primo Gallanosa" at bounding box center [312, 83] width 106 height 13
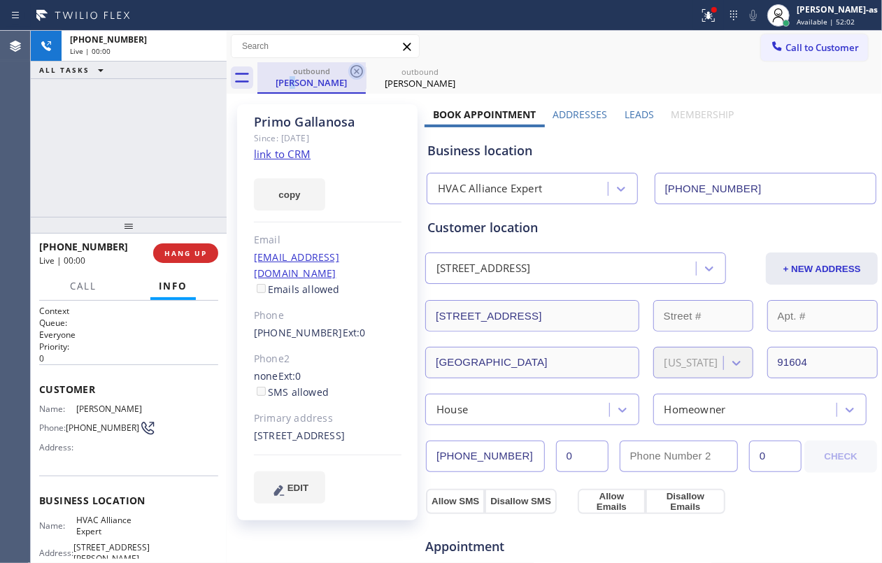
click at [356, 68] on icon at bounding box center [356, 71] width 17 height 17
click at [0, 0] on icon at bounding box center [0, 0] width 0 height 0
click at [356, 68] on div "outbound Primo Gallanosa outbound Primo Gallanosa" at bounding box center [569, 77] width 625 height 31
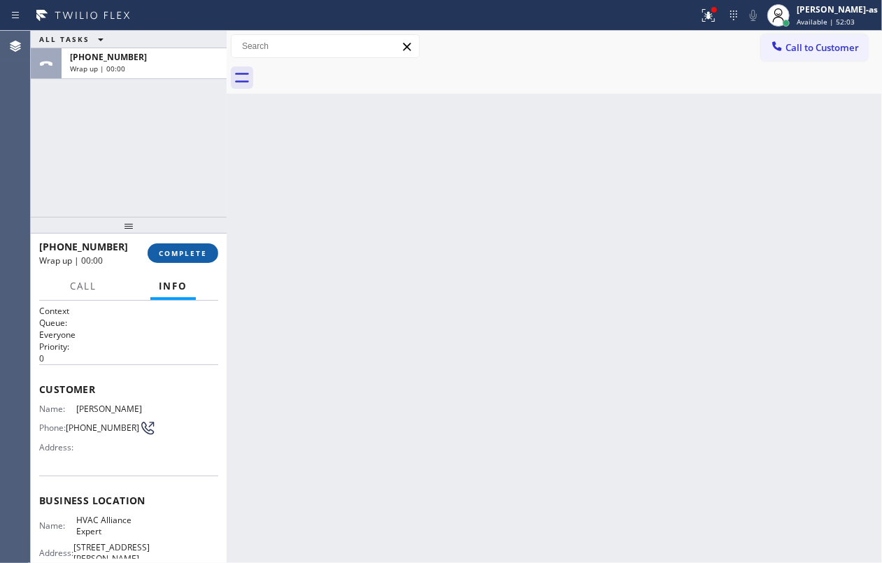
drag, startPoint x: 165, startPoint y: 196, endPoint x: 174, endPoint y: 252, distance: 57.4
click at [166, 207] on div "ALL TASKS ALL TASKS ACTIVE TASKS TASKS IN WRAP UP +14242800561 Wrap up | 00:00" at bounding box center [129, 124] width 196 height 186
click at [174, 255] on span "COMPLETE" at bounding box center [183, 253] width 48 height 10
click at [166, 217] on div at bounding box center [129, 225] width 196 height 17
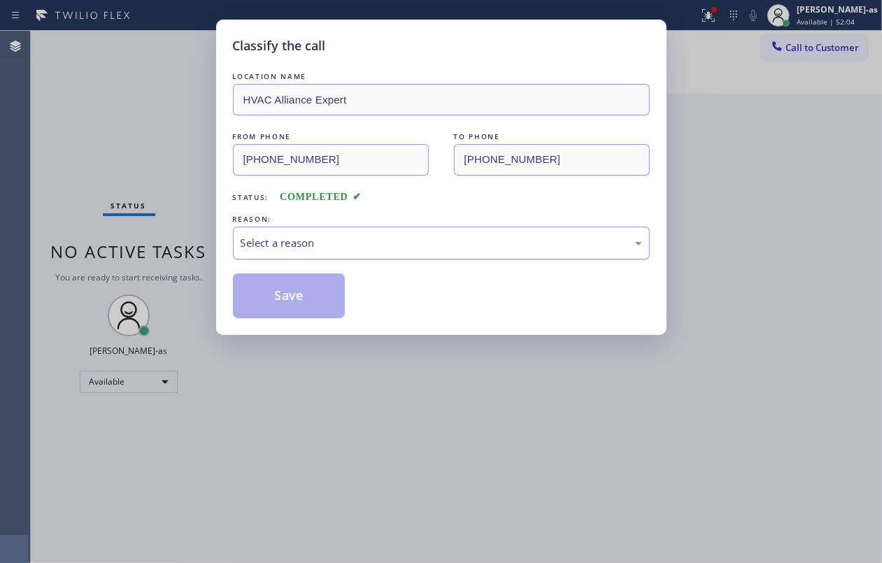
click at [395, 248] on div "Select a reason" at bounding box center [441, 243] width 401 height 16
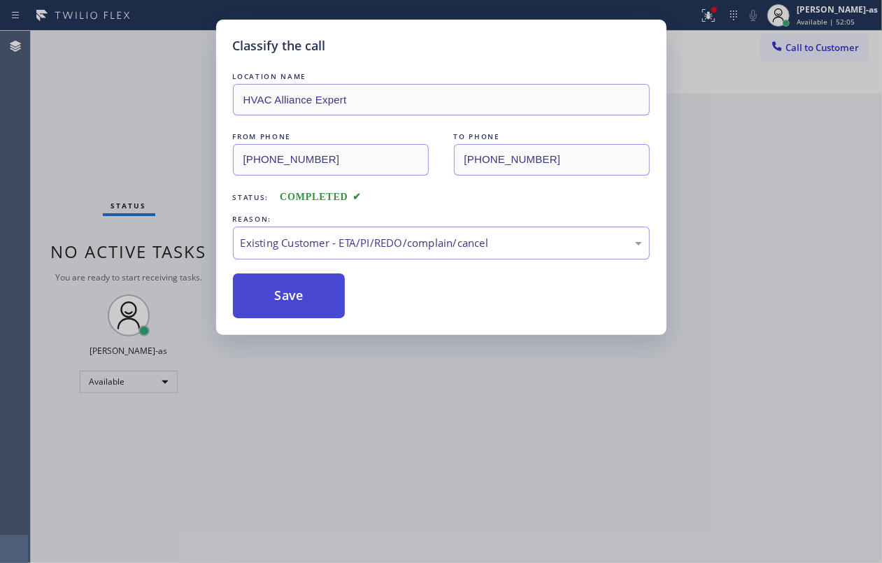
click at [306, 305] on button "Save" at bounding box center [289, 295] width 113 height 45
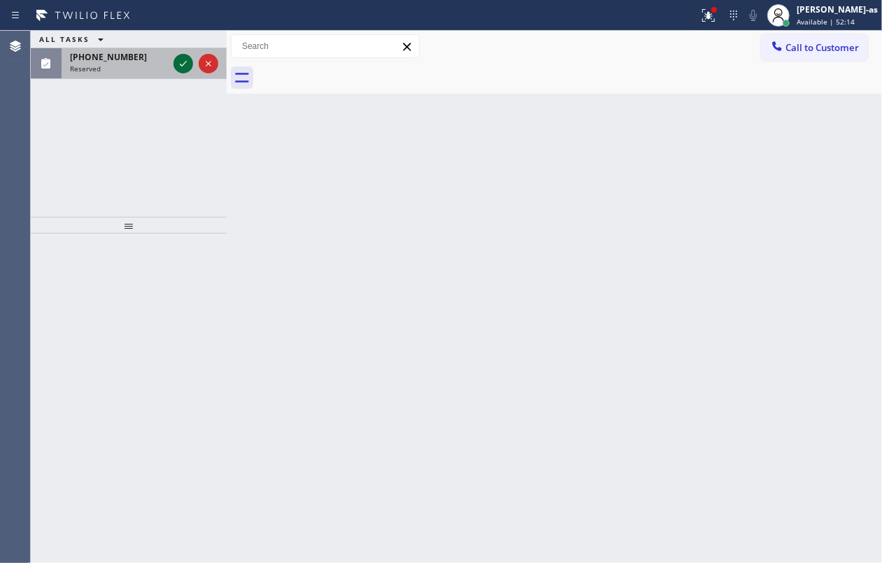
click at [176, 71] on icon at bounding box center [183, 63] width 17 height 17
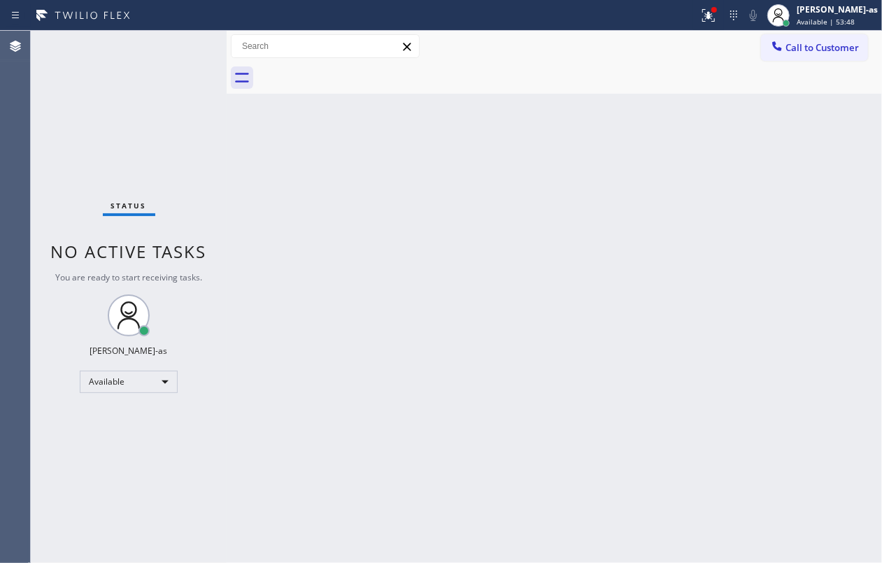
click at [101, 141] on div "Status No active tasks You are ready to start receiving tasks. [PERSON_NAME]-as…" at bounding box center [129, 297] width 196 height 532
click at [490, 361] on div "Back to Dashboard Change Sender ID Customers Technicians Select a contact Outbo…" at bounding box center [554, 297] width 655 height 532
click at [506, 356] on div "Back to Dashboard Change Sender ID Customers Technicians Select a contact Outbo…" at bounding box center [554, 297] width 655 height 532
click at [109, 99] on div "Status No active tasks You are ready to start receiving tasks. [PERSON_NAME]-as…" at bounding box center [129, 297] width 196 height 532
click at [295, 194] on div "Back to Dashboard Change Sender ID Customers Technicians Select a contact Outbo…" at bounding box center [554, 297] width 655 height 532
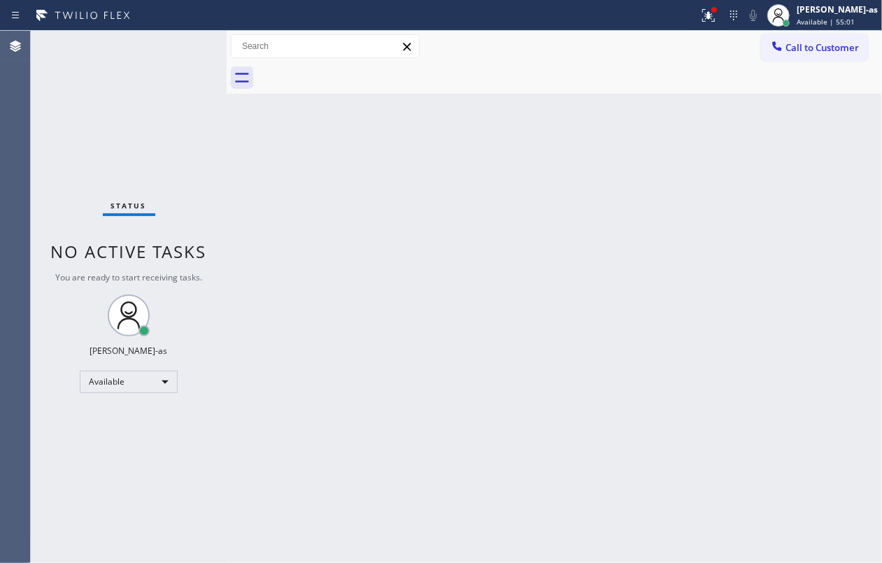
click at [96, 460] on div "Status No active tasks You are ready to start receiving tasks. [PERSON_NAME]-as…" at bounding box center [129, 297] width 196 height 532
click at [113, 113] on div "Status No active tasks You are ready to start receiving tasks. [PERSON_NAME]-as…" at bounding box center [129, 297] width 196 height 532
click at [373, 233] on div "Back to Dashboard Change Sender ID Customers Technicians Select a contact Outbo…" at bounding box center [554, 297] width 655 height 532
click at [211, 174] on div "Status No active tasks You are ready to start receiving tasks. [PERSON_NAME]-as…" at bounding box center [129, 297] width 196 height 532
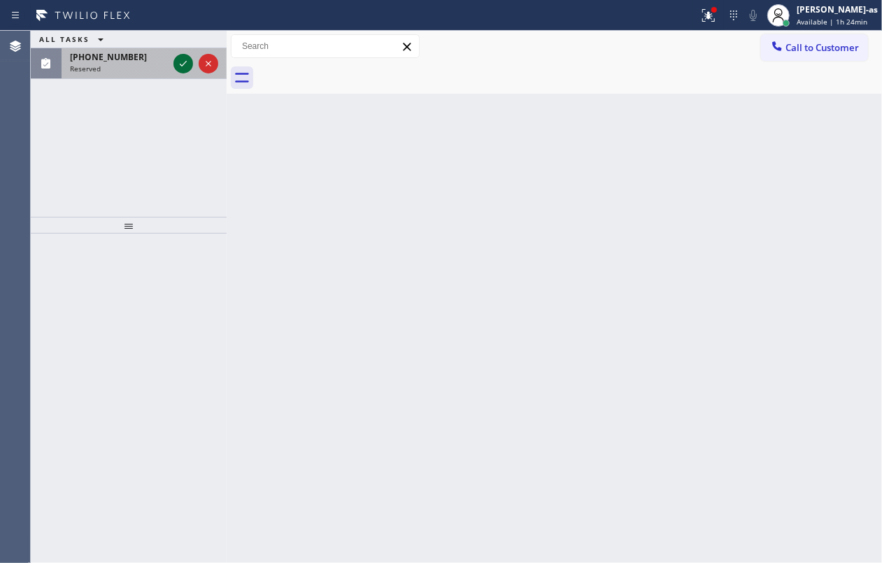
drag, startPoint x: 179, startPoint y: 66, endPoint x: 162, endPoint y: 85, distance: 25.3
click at [180, 66] on icon at bounding box center [183, 63] width 17 height 17
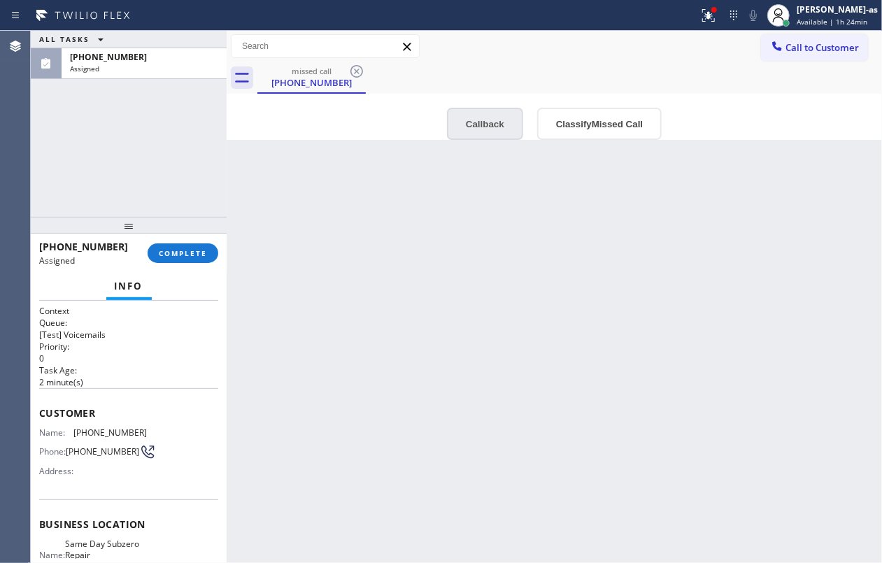
click at [480, 126] on button "Callback" at bounding box center [485, 124] width 76 height 32
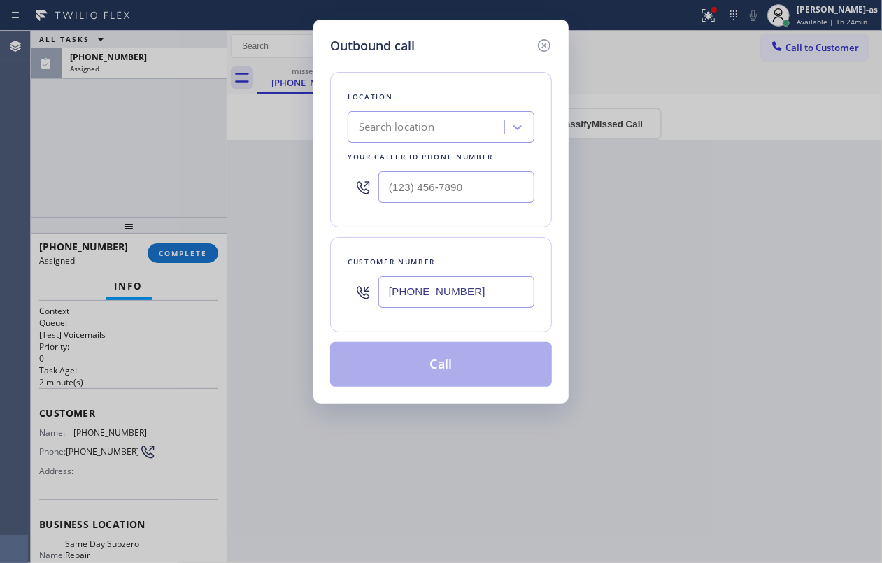
type input "(425) 406-3525"
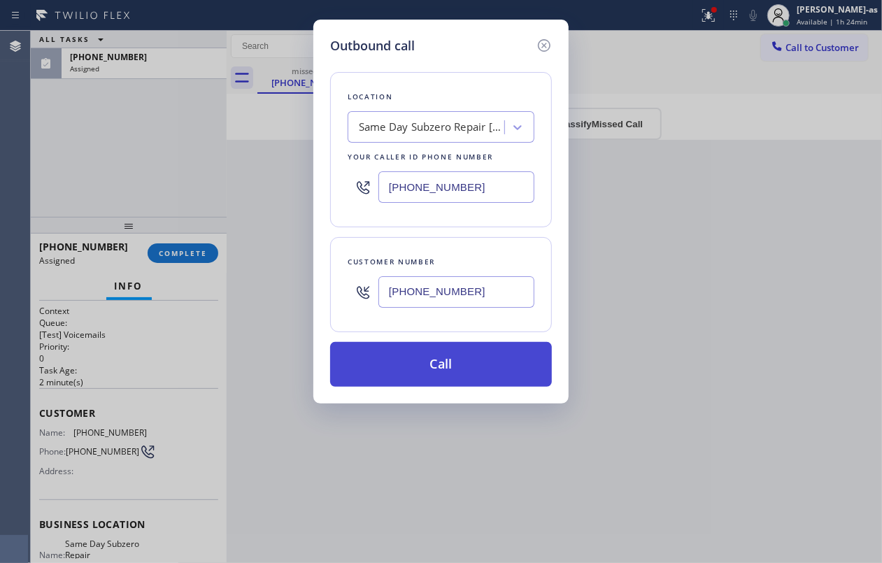
click at [467, 369] on button "Call" at bounding box center [441, 364] width 222 height 45
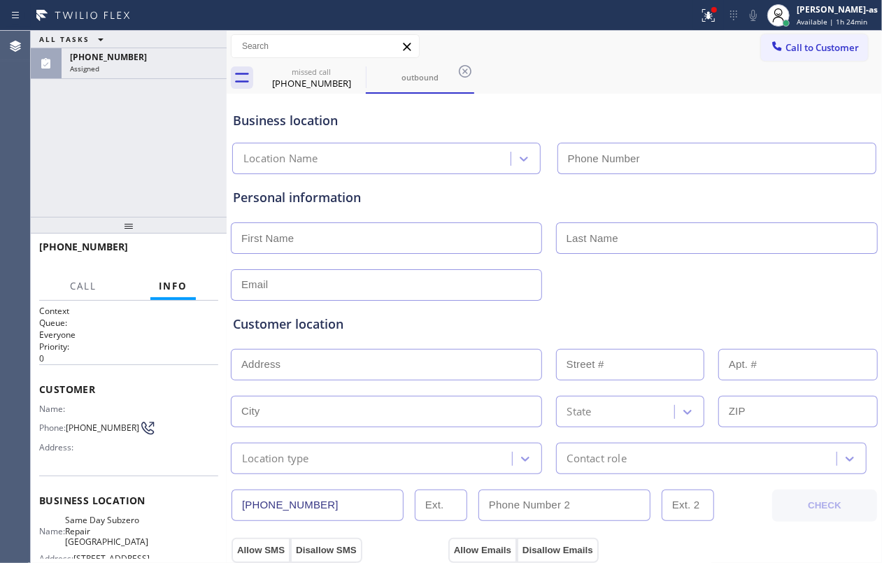
type input "(425) 406-3525"
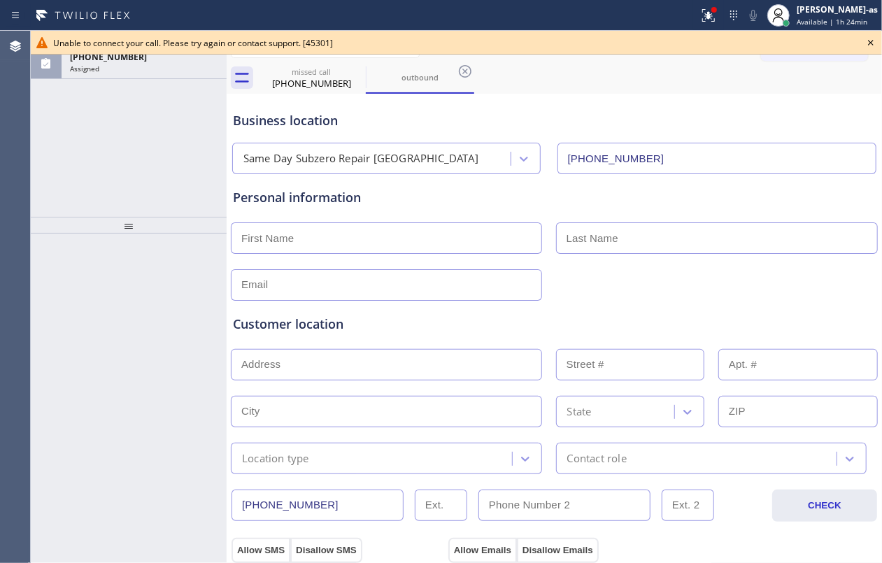
drag, startPoint x: 63, startPoint y: 94, endPoint x: 81, endPoint y: 93, distance: 18.2
click at [66, 96] on div "ALL TASKS ALL TASKS ACTIVE TASKS TASKS IN WRAP UP (425) 648-6160 Assigned" at bounding box center [129, 124] width 196 height 186
click at [124, 62] on span "(425) 648-6160" at bounding box center [108, 57] width 77 height 12
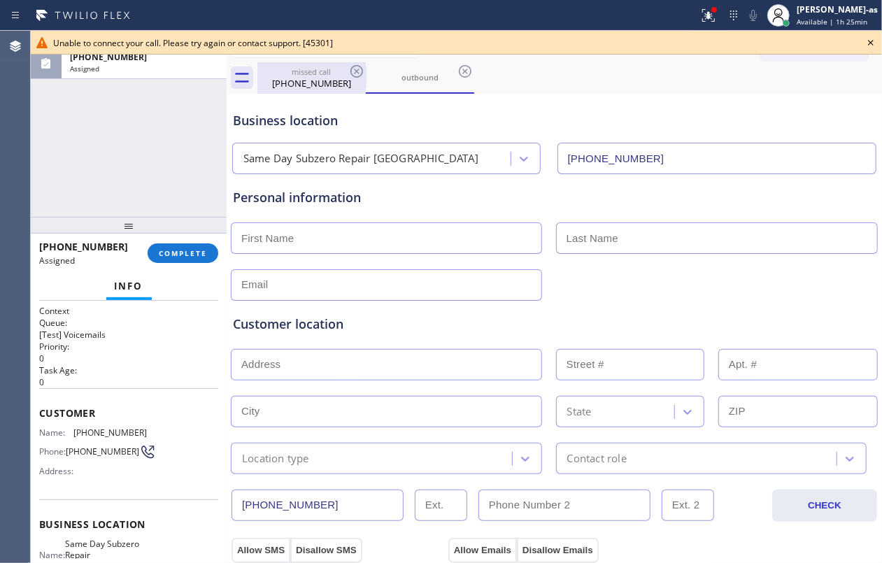
click at [289, 80] on div "(425) 648-6160" at bounding box center [312, 83] width 106 height 13
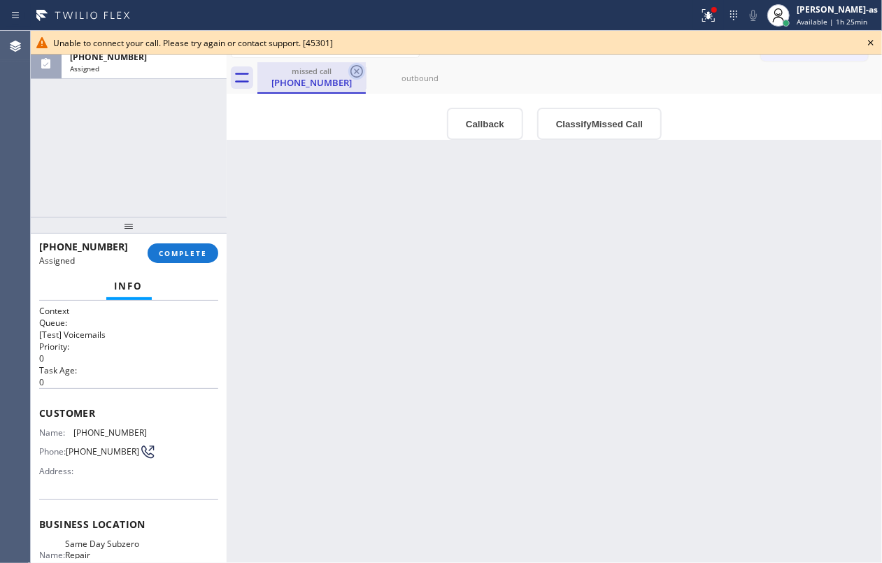
click at [354, 68] on icon at bounding box center [356, 71] width 17 height 17
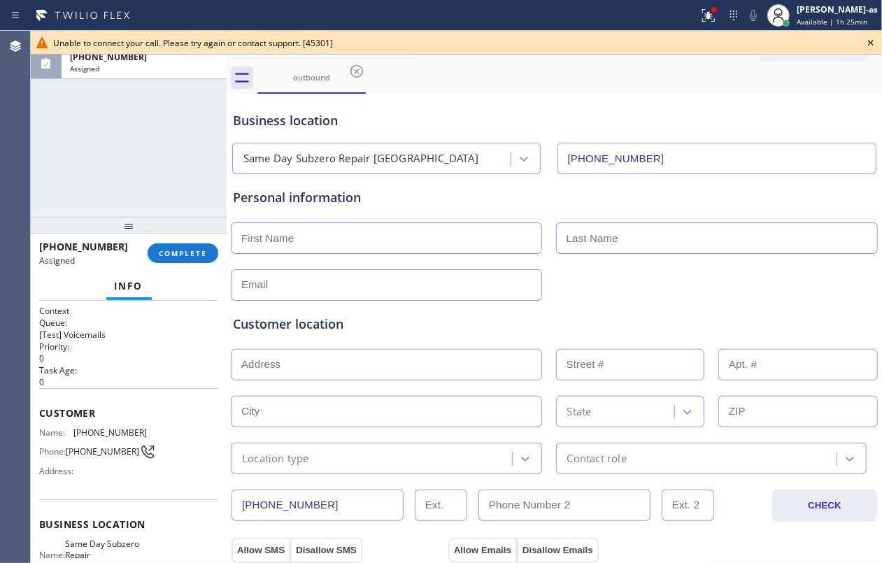
click at [354, 68] on icon at bounding box center [356, 71] width 17 height 17
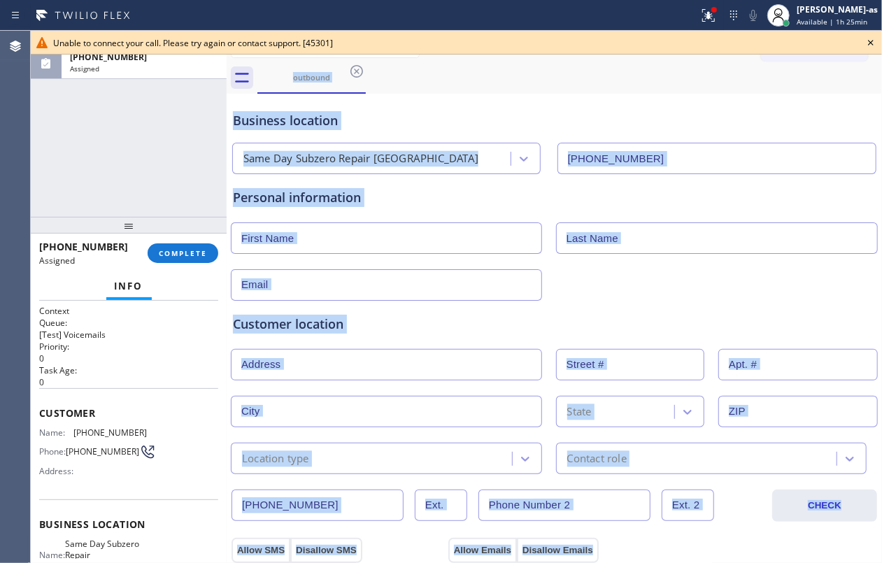
click at [354, 68] on div "outbound" at bounding box center [569, 77] width 625 height 31
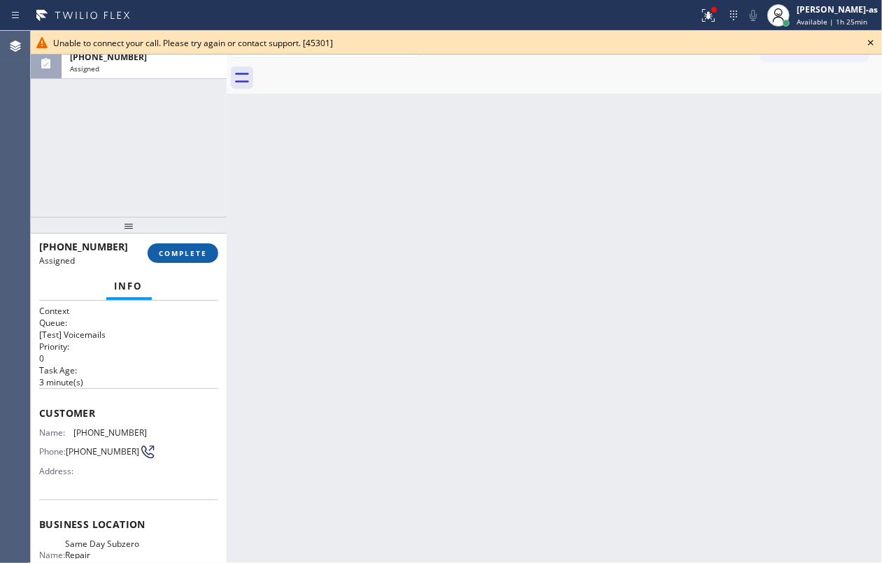
click at [199, 250] on span "COMPLETE" at bounding box center [183, 253] width 48 height 10
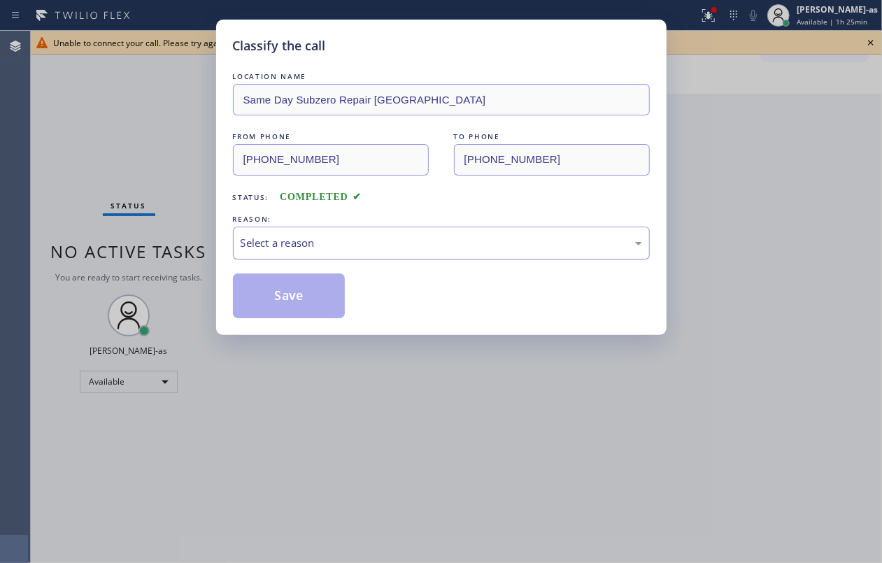
click at [256, 234] on div "Select a reason" at bounding box center [441, 243] width 417 height 33
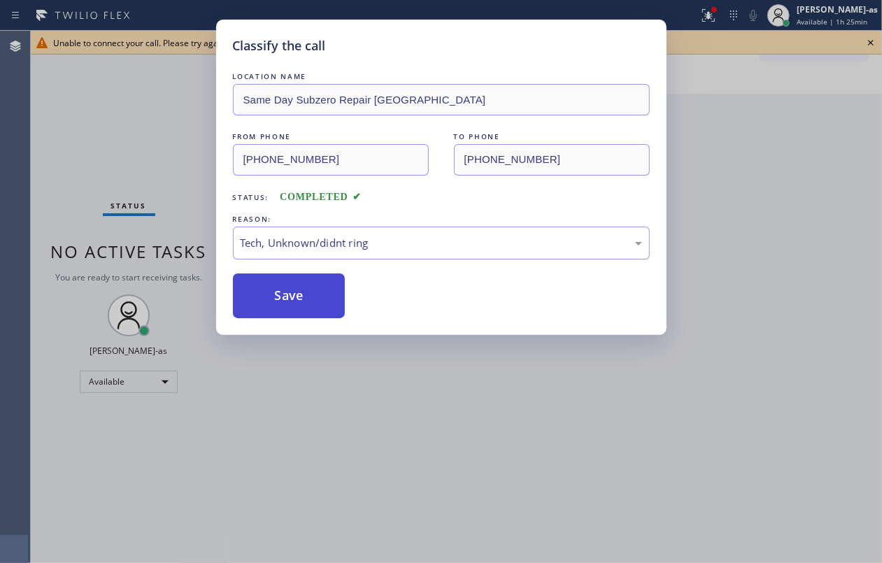
click at [278, 300] on button "Save" at bounding box center [289, 295] width 113 height 45
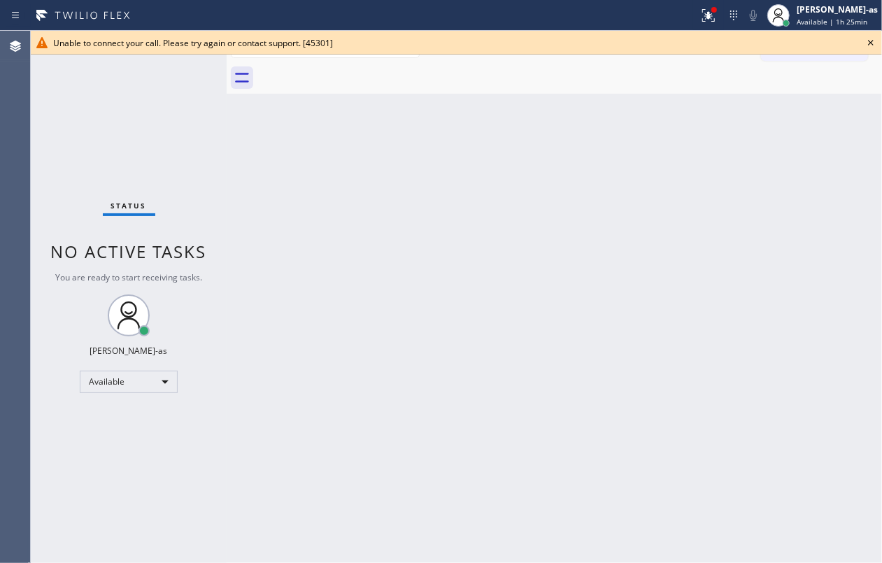
click at [870, 43] on icon at bounding box center [870, 42] width 17 height 17
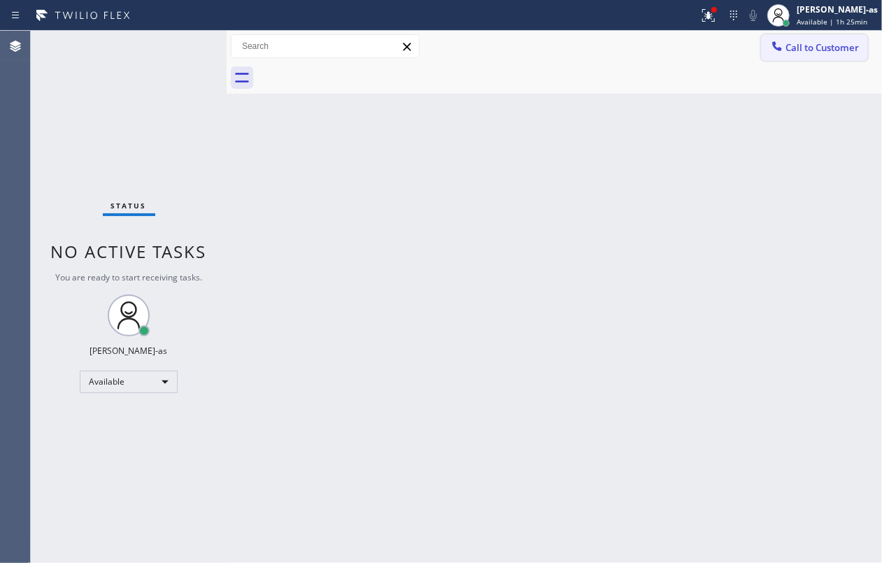
click at [815, 43] on span "Call to Customer" at bounding box center [821, 47] width 73 height 13
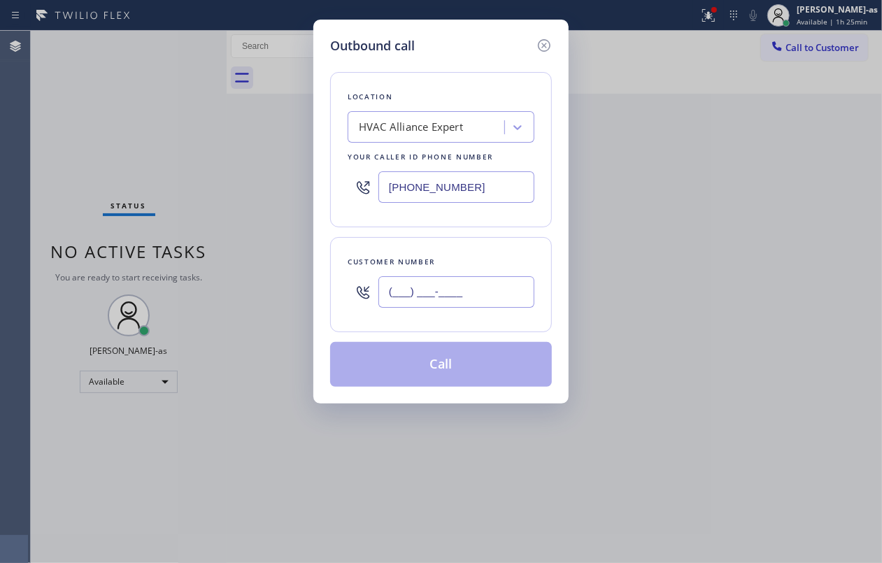
click at [462, 306] on input "(___) ___-____" at bounding box center [456, 291] width 156 height 31
paste input "151) 292-4610"
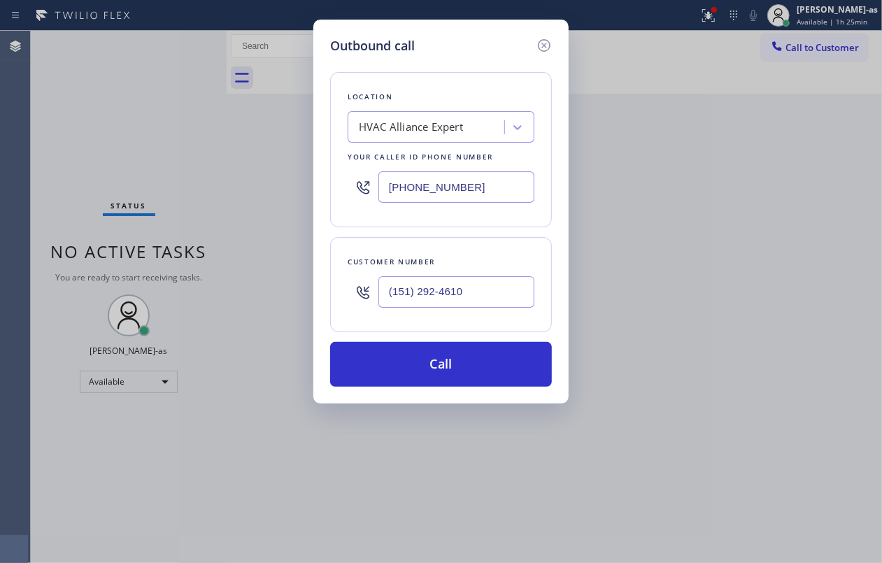
drag, startPoint x: 78, startPoint y: 119, endPoint x: 255, endPoint y: 203, distance: 195.2
click at [79, 119] on div "Outbound call Location HVAC Alliance Expert Your caller id phone number (323) 9…" at bounding box center [441, 281] width 882 height 563
click at [477, 291] on input "(151) 292-4610" at bounding box center [456, 291] width 156 height 31
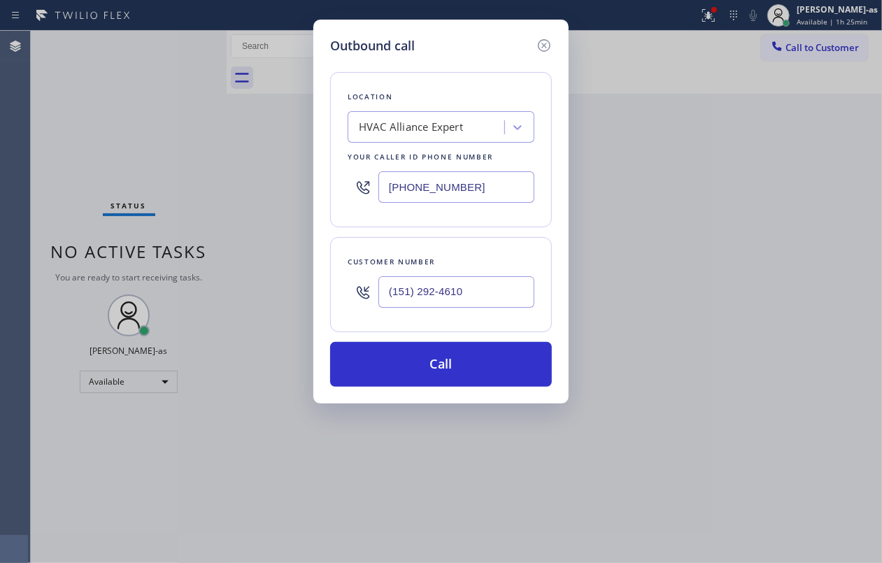
paste input "512) 924-6105"
type input "(512) 924-6105"
click at [104, 115] on div "Outbound call Location HVAC Alliance Expert Your caller id phone number (323) 9…" at bounding box center [441, 281] width 882 height 563
click at [428, 120] on div "HVAC Alliance Expert" at bounding box center [411, 128] width 104 height 16
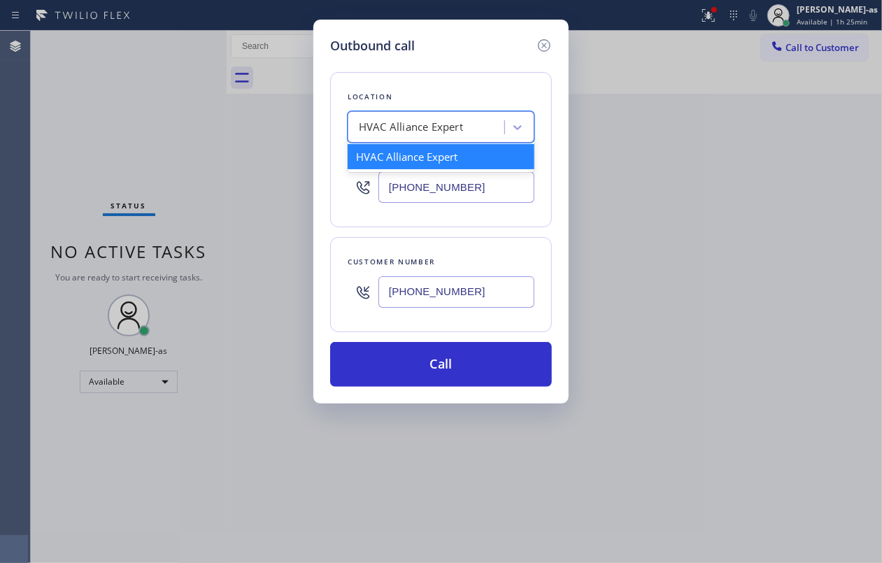
paste input "Irvine HVAC Masters"
type input "Irvine HVAC Masters"
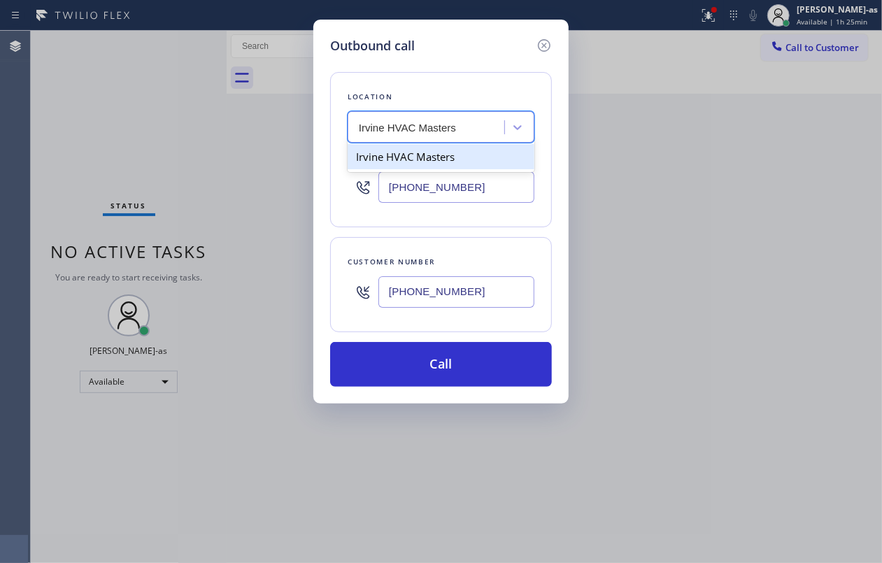
click at [399, 152] on div "Irvine HVAC Masters" at bounding box center [441, 156] width 187 height 25
type input "(949) 354-5481"
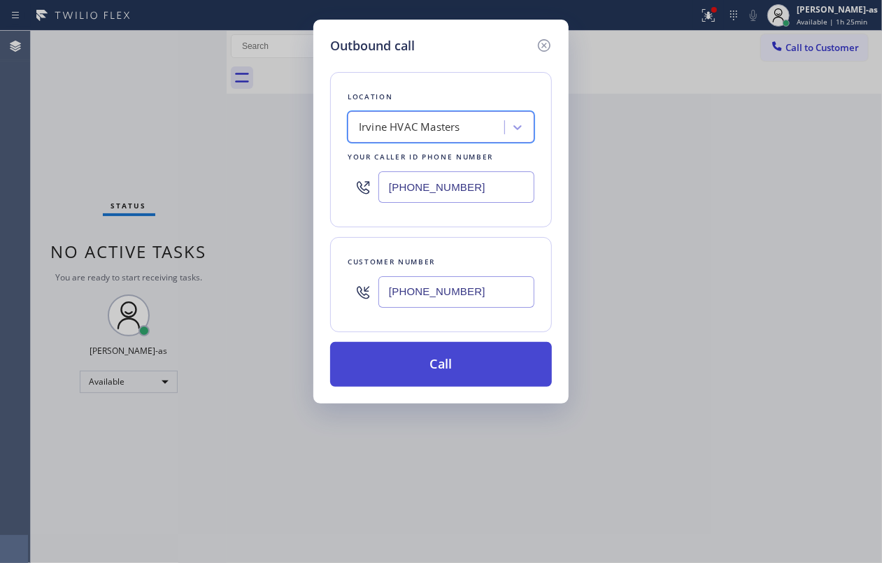
click at [465, 376] on button "Call" at bounding box center [441, 364] width 222 height 45
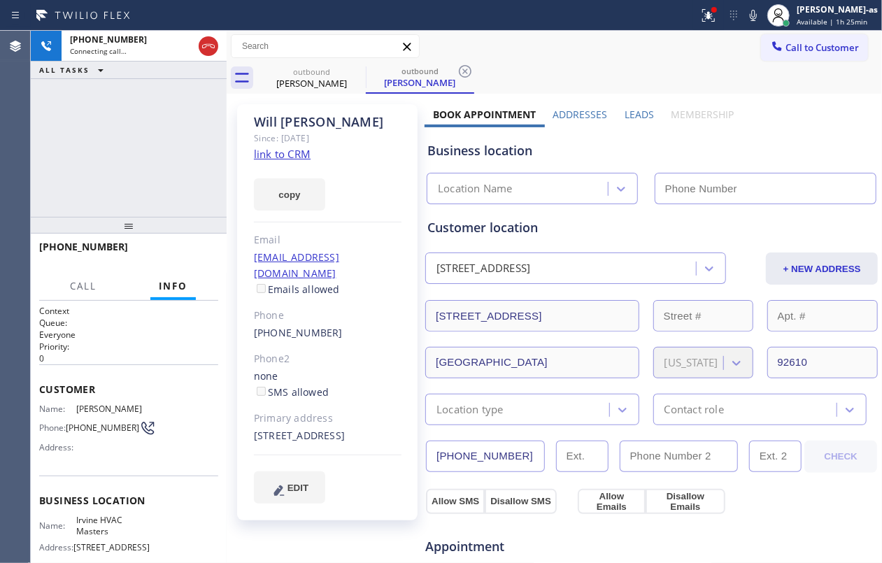
type input "(949) 354-5481"
click at [96, 158] on div "+15129246105 Live | 01:57 ALL TASKS ALL TASKS ACTIVE TASKS TASKS IN WRAP UP" at bounding box center [129, 124] width 196 height 186
click at [93, 158] on div "+15129246105 Live | 01:58 ALL TASKS ALL TASKS ACTIVE TASKS TASKS IN WRAP UP" at bounding box center [129, 124] width 196 height 186
click at [93, 158] on div "+15129246105 Live | 02:02 ALL TASKS ALL TASKS ACTIVE TASKS TASKS IN WRAP UP" at bounding box center [129, 124] width 196 height 186
click at [93, 157] on div "+15129246105 Live | 02:03 ALL TASKS ALL TASKS ACTIVE TASKS TASKS IN WRAP UP" at bounding box center [129, 124] width 196 height 186
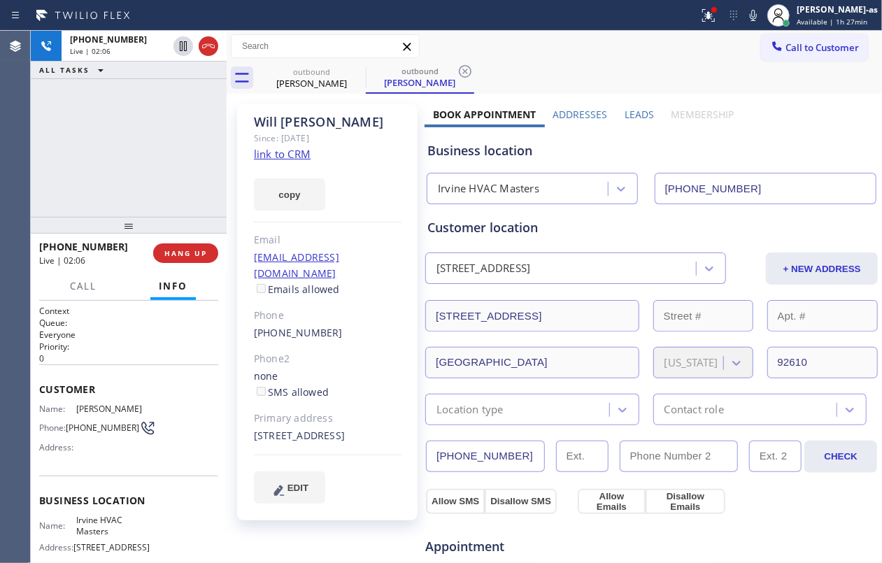
click at [93, 157] on div "+15129246105 Live | 02:06 ALL TASKS ALL TASKS ACTIVE TASKS TASKS IN WRAP UP" at bounding box center [129, 124] width 196 height 186
click at [92, 157] on div "+15129246105 Live | 02:07 ALL TASKS ALL TASKS ACTIVE TASKS TASKS IN WRAP UP" at bounding box center [129, 124] width 196 height 186
click at [85, 152] on div "+15129246105 Live | 02:07 ALL TASKS ALL TASKS ACTIVE TASKS TASKS IN WRAP UP" at bounding box center [129, 124] width 196 height 186
click at [85, 152] on div "+15129246105 Live | 02:08 ALL TASKS ALL TASKS ACTIVE TASKS TASKS IN WRAP UP" at bounding box center [129, 124] width 196 height 186
click at [94, 138] on div "+15129246105 Live | 02:08 ALL TASKS ALL TASKS ACTIVE TASKS TASKS IN WRAP UP" at bounding box center [129, 124] width 196 height 186
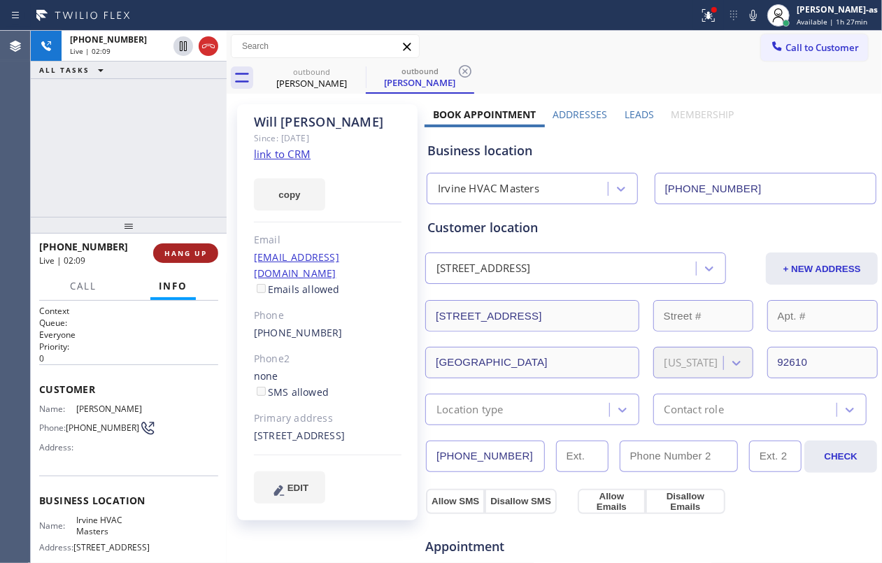
click at [173, 253] on span "HANG UP" at bounding box center [185, 253] width 43 height 10
click at [174, 252] on span "HANG UP" at bounding box center [185, 253] width 43 height 10
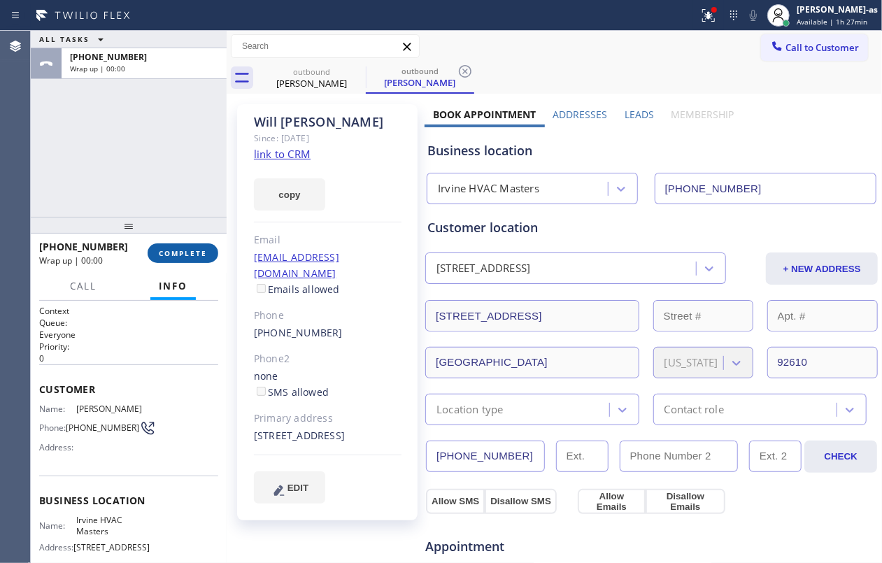
click at [171, 252] on span "COMPLETE" at bounding box center [183, 253] width 48 height 10
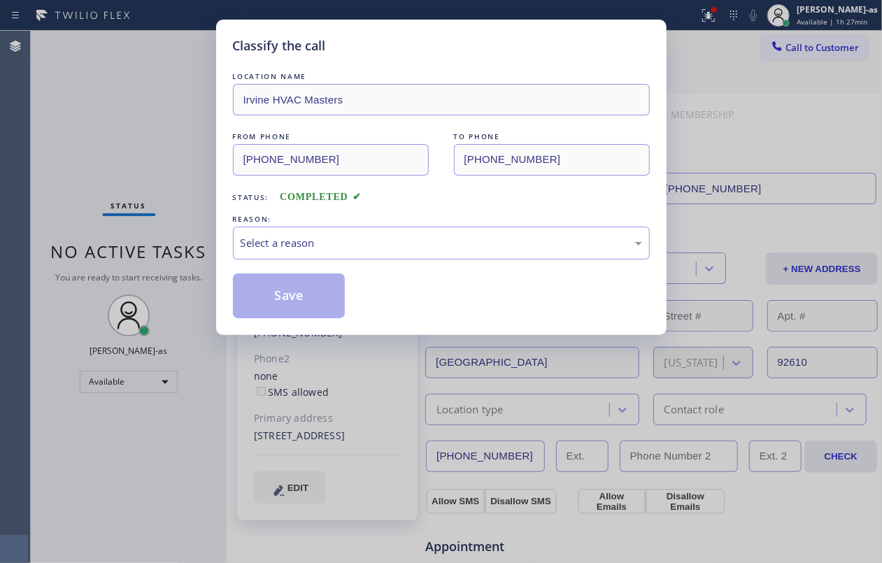
click at [117, 177] on div "Classify the call LOCATION NAME Irvine HVAC Masters FROM PHONE (949) 354-5481 T…" at bounding box center [441, 281] width 882 height 563
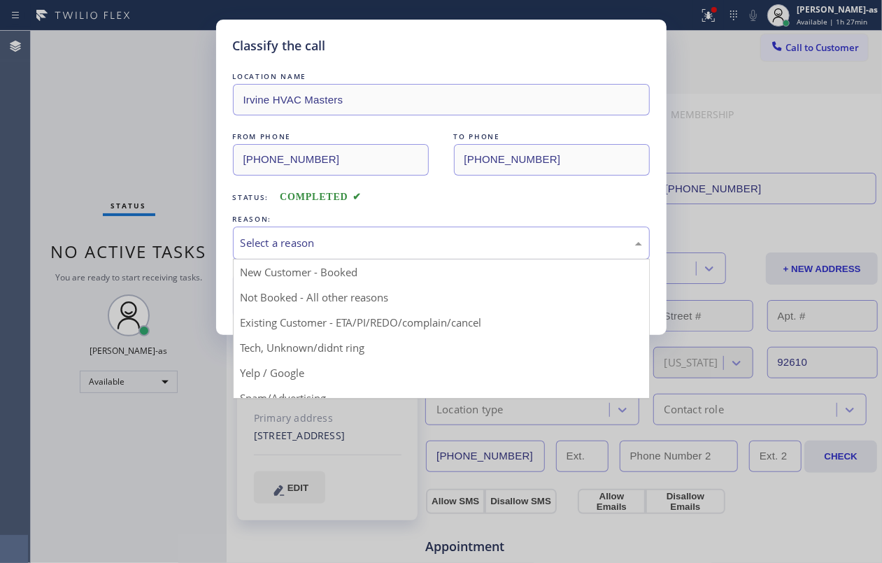
click at [319, 239] on div "Select a reason" at bounding box center [441, 243] width 401 height 16
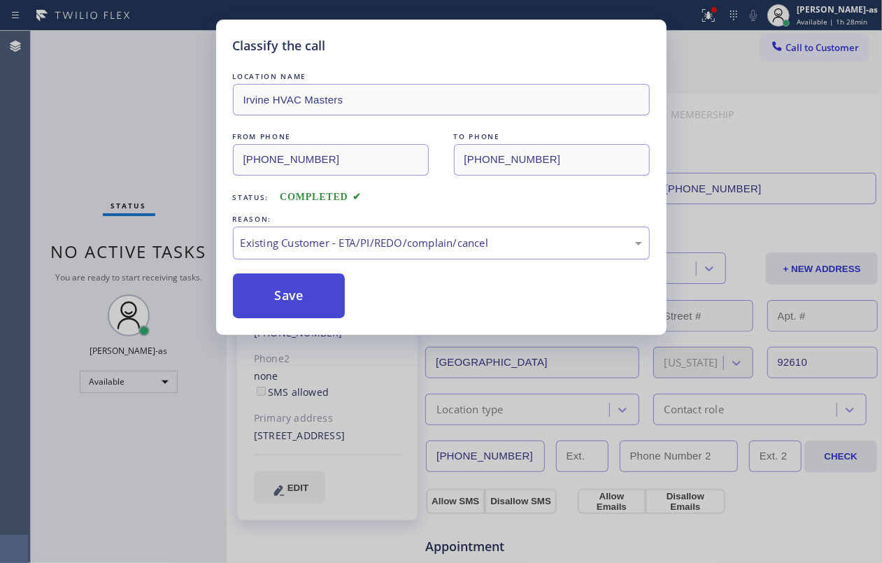
click at [299, 286] on button "Save" at bounding box center [289, 295] width 113 height 45
drag, startPoint x: 92, startPoint y: 127, endPoint x: 62, endPoint y: 34, distance: 98.0
click at [91, 123] on div "Classify the call LOCATION NAME Irvine HVAC Masters FROM PHONE (949) 354-5481 T…" at bounding box center [441, 281] width 882 height 563
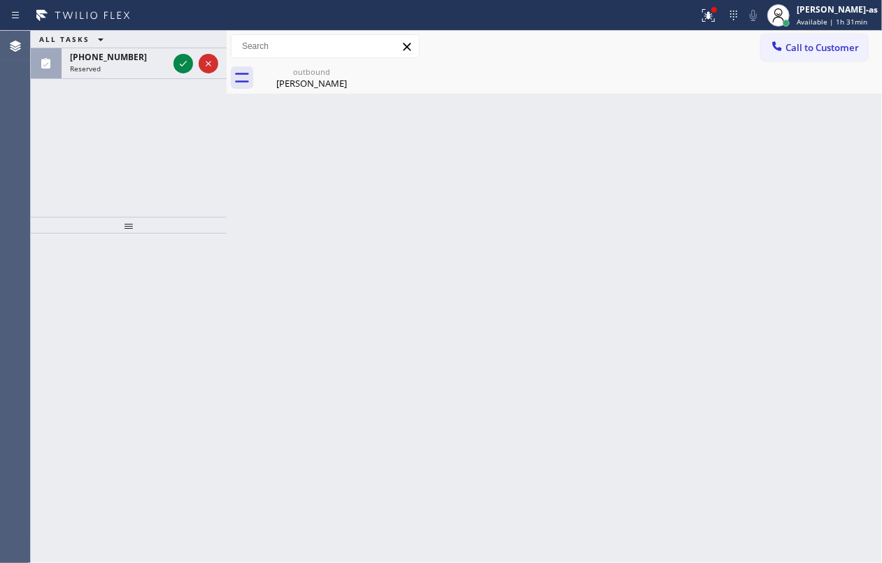
click at [183, 66] on icon at bounding box center [183, 63] width 17 height 17
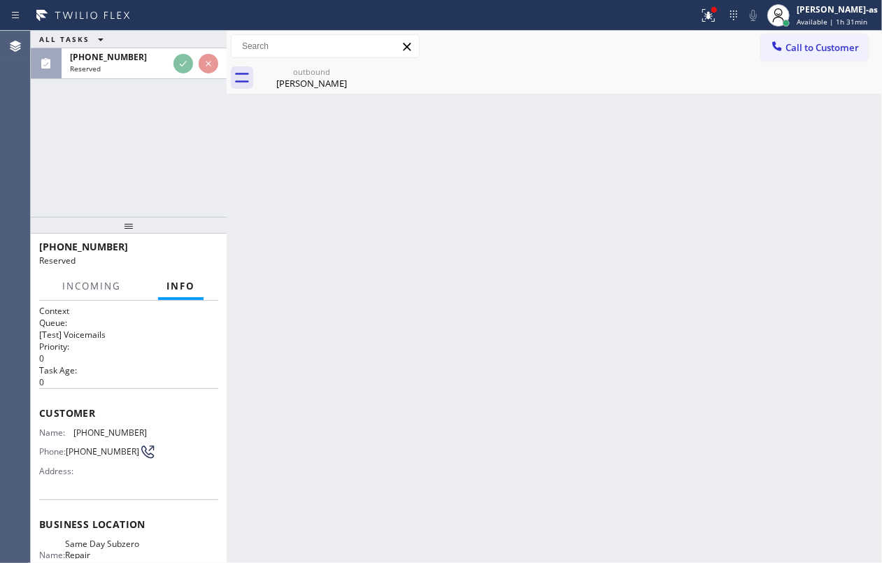
drag, startPoint x: 169, startPoint y: 148, endPoint x: 320, endPoint y: 131, distance: 152.0
click at [171, 147] on div "ALL TASKS ALL TASKS ACTIVE TASKS TASKS IN WRAP UP (424) 490-6202 Reserved" at bounding box center [129, 124] width 196 height 186
click at [490, 191] on div "Back to Dashboard Change Sender ID Customers Technicians Select a contact Outbo…" at bounding box center [554, 297] width 655 height 532
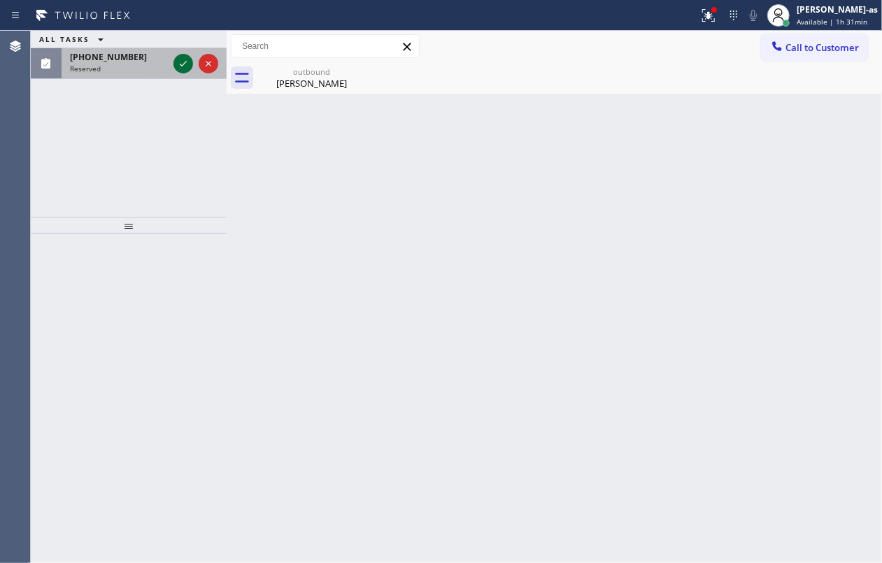
click at [180, 66] on icon at bounding box center [183, 63] width 17 height 17
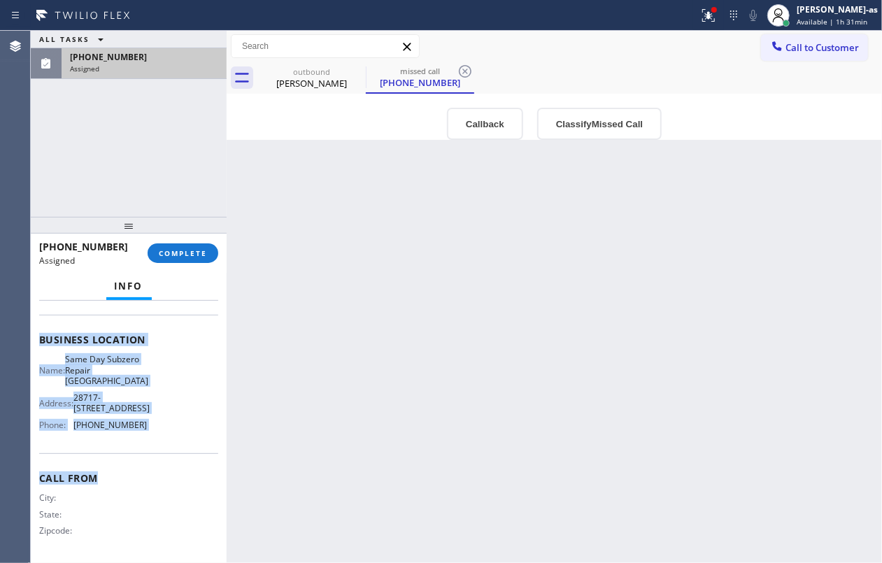
scroll to position [186, 0]
drag, startPoint x: 97, startPoint y: 443, endPoint x: 155, endPoint y: 451, distance: 59.3
click at [155, 451] on div "Context Queue: [Test] Voicemails Priority: 0 Task Age: 1 minute(s) Customer Nam…" at bounding box center [129, 432] width 196 height 263
click at [471, 126] on button "Callback" at bounding box center [485, 124] width 76 height 32
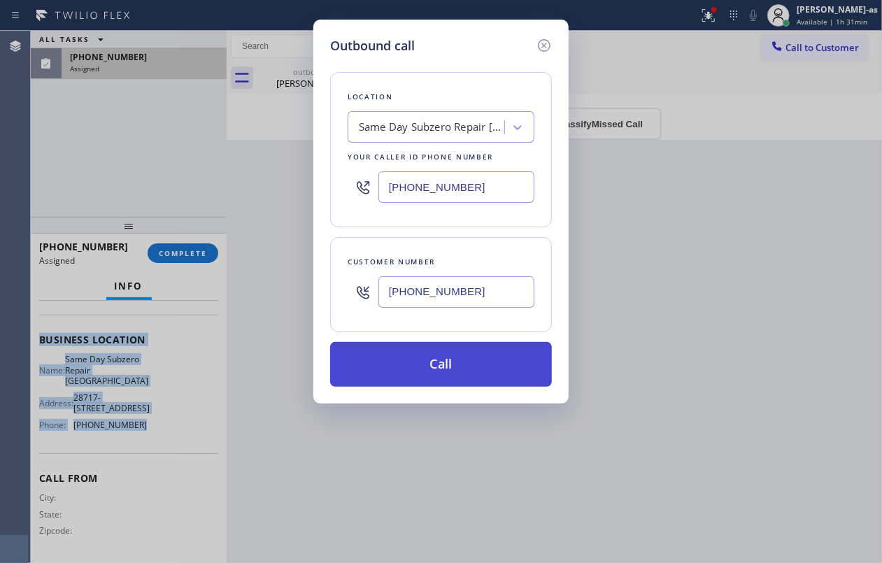
click at [450, 355] on button "Call" at bounding box center [441, 364] width 222 height 45
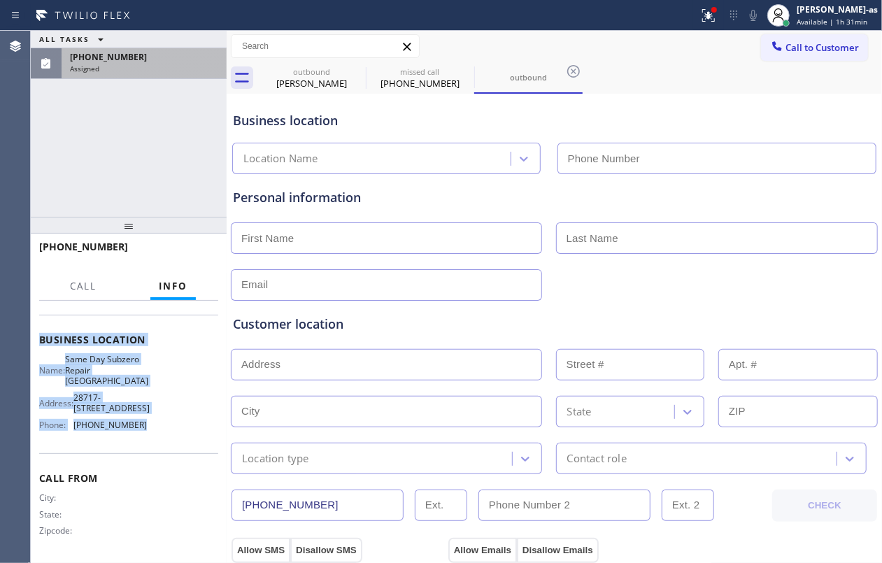
scroll to position [162, 0]
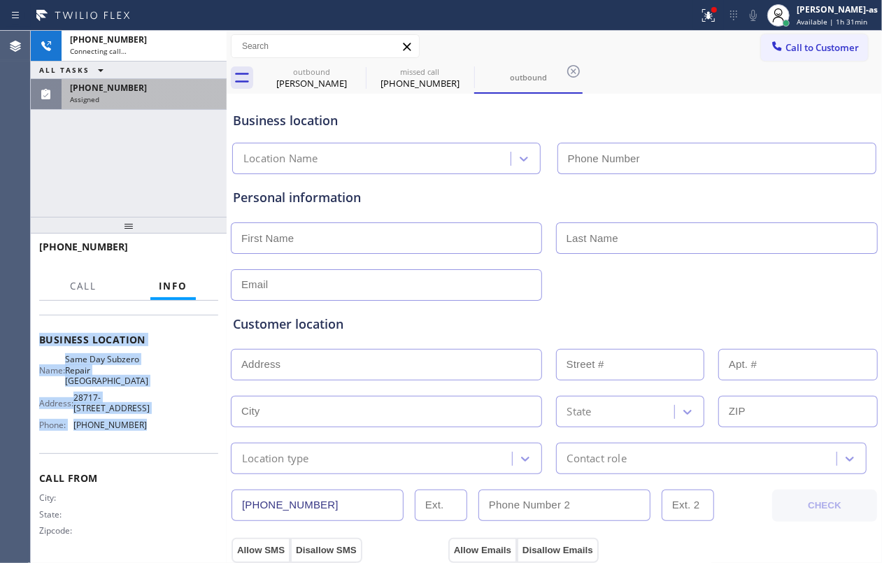
type input "(424) 398-7884"
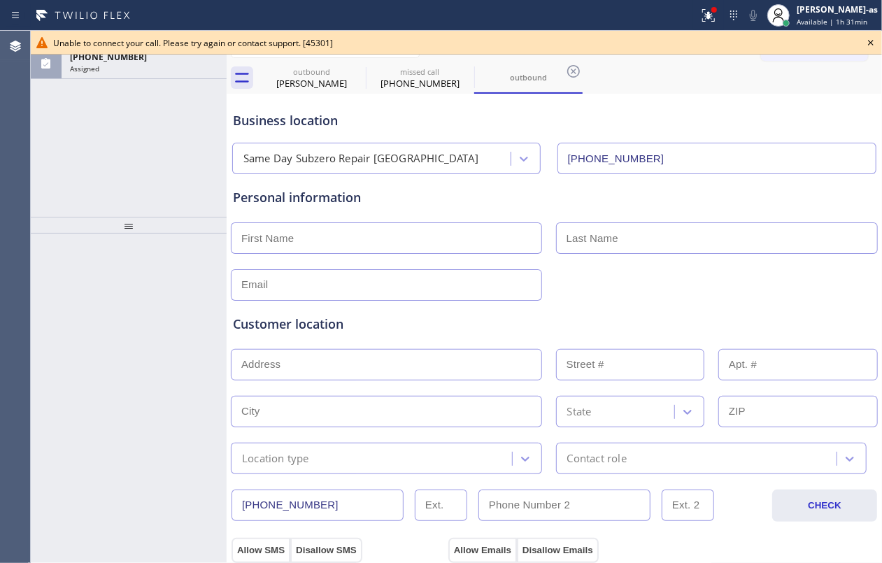
drag, startPoint x: 99, startPoint y: 81, endPoint x: 248, endPoint y: 93, distance: 148.7
click at [99, 82] on div "ALL TASKS ALL TASKS ACTIVE TASKS TASKS IN WRAP UP (424) 490-6202 Assigned" at bounding box center [129, 124] width 196 height 186
drag, startPoint x: 272, startPoint y: 73, endPoint x: 339, endPoint y: 66, distance: 66.9
click at [277, 73] on div "outbound" at bounding box center [312, 71] width 106 height 10
type input "(949) 354-5481"
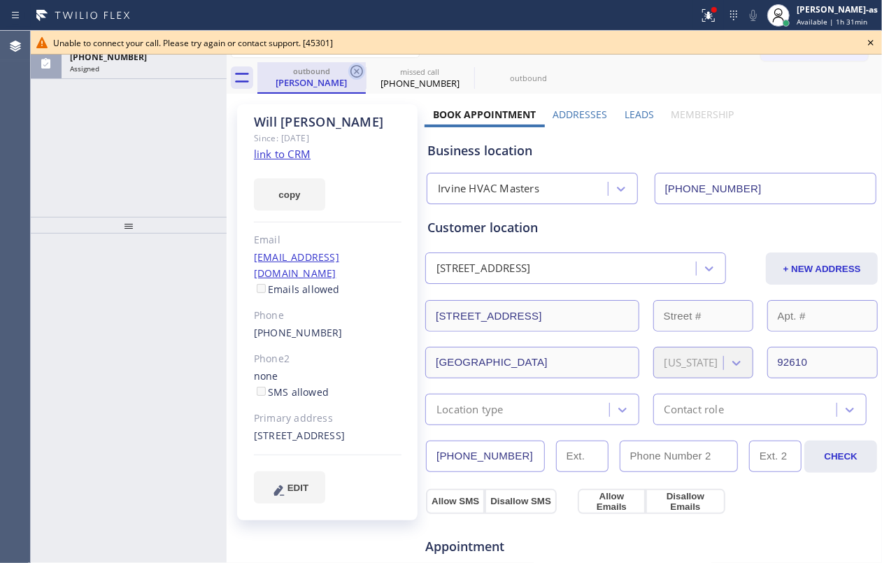
click at [361, 66] on icon at bounding box center [356, 71] width 17 height 17
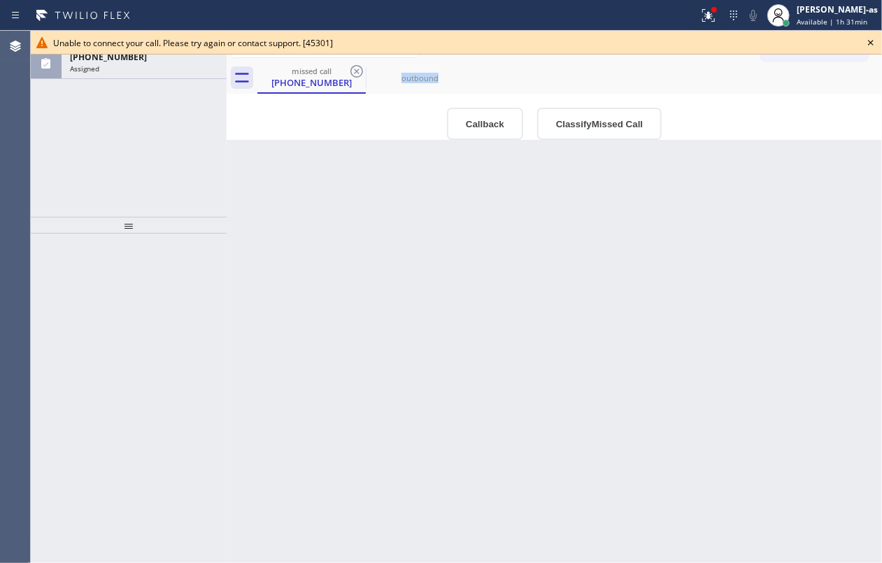
click at [361, 66] on icon at bounding box center [356, 71] width 17 height 17
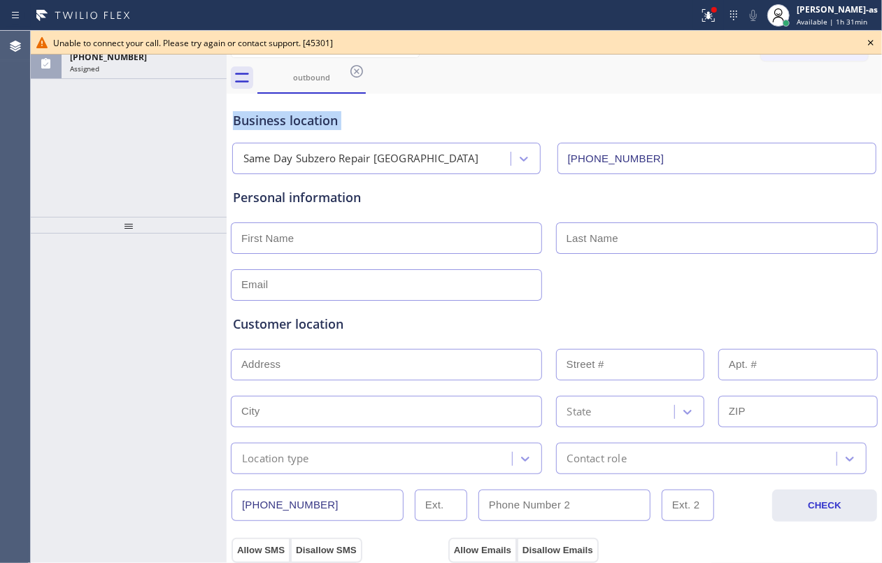
click at [361, 66] on icon at bounding box center [356, 71] width 17 height 17
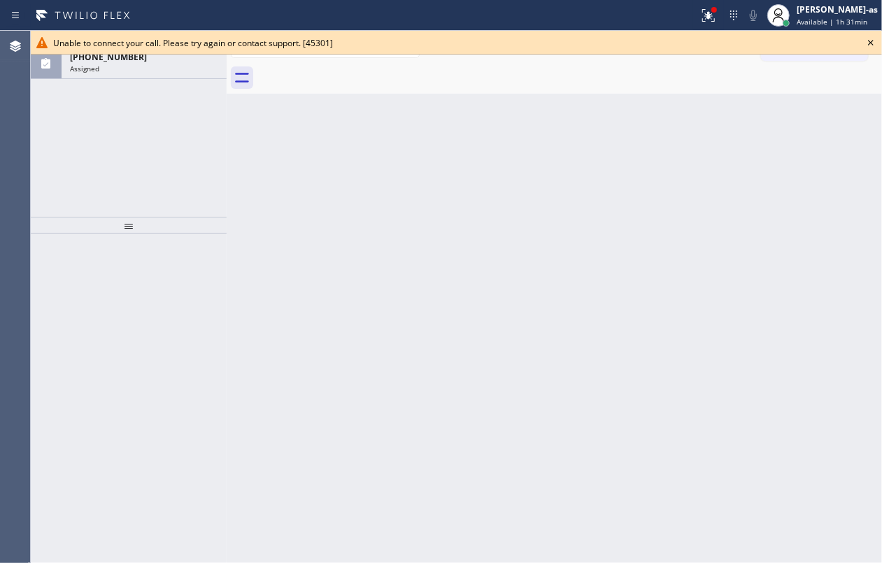
click at [361, 66] on div at bounding box center [569, 77] width 625 height 31
click at [870, 37] on icon at bounding box center [870, 42] width 17 height 17
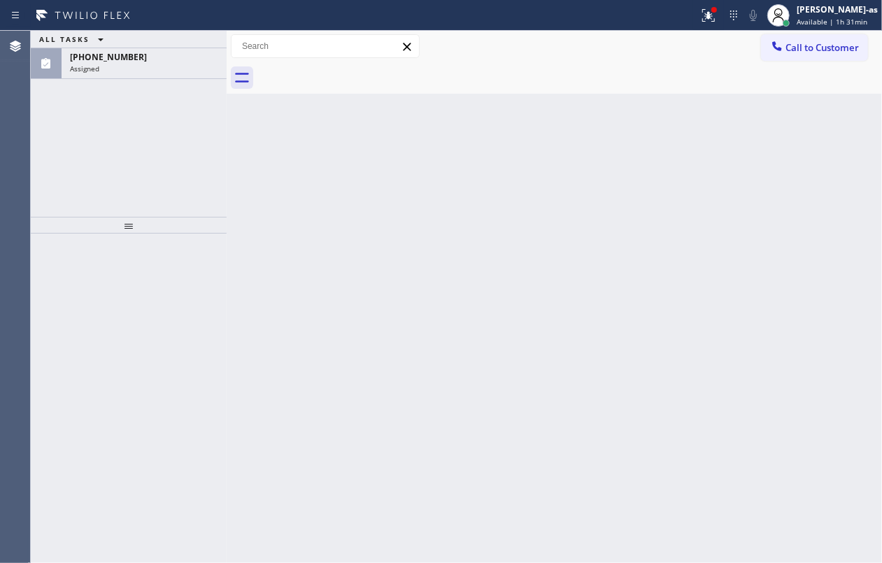
click at [507, 193] on div "Back to Dashboard Change Sender ID Customers Technicians Select a contact Outbo…" at bounding box center [554, 297] width 655 height 532
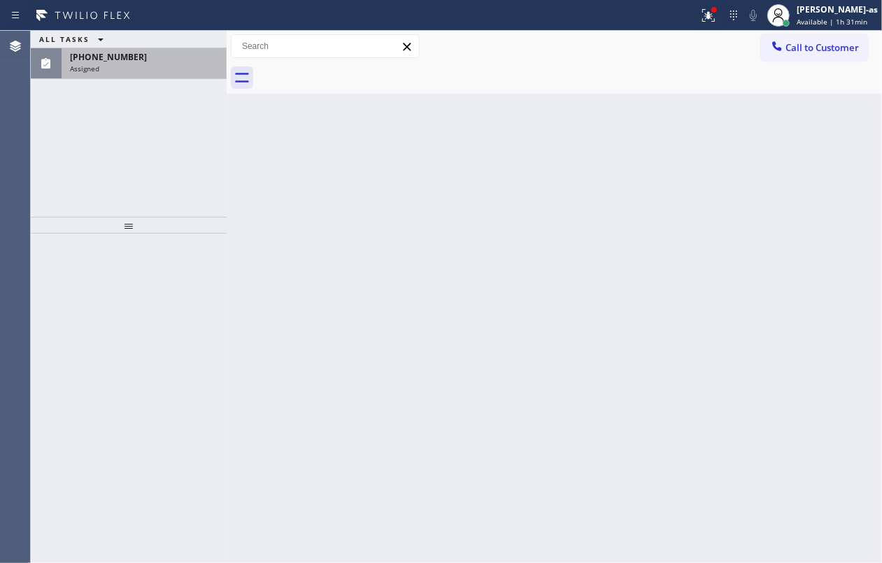
click at [151, 57] on div "(424) 490-6202" at bounding box center [144, 57] width 148 height 12
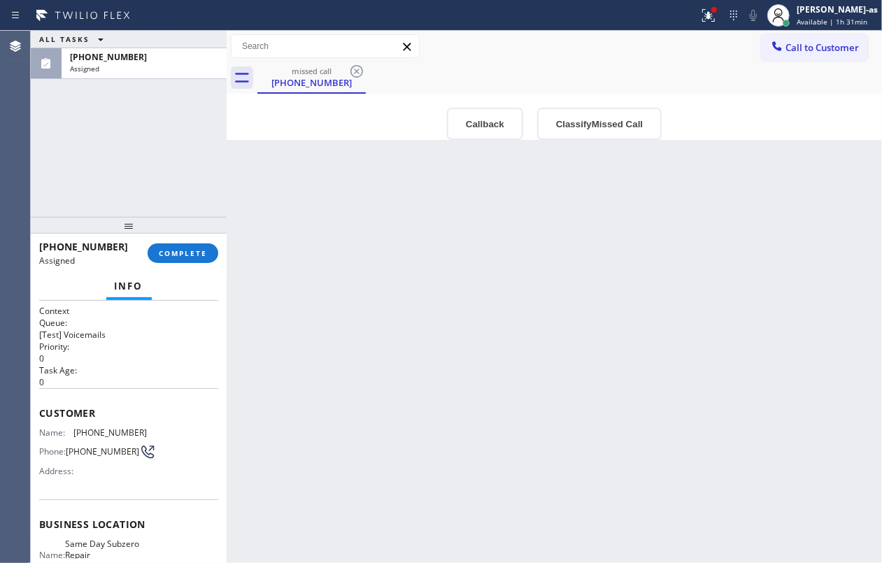
drag, startPoint x: 173, startPoint y: 165, endPoint x: 211, endPoint y: 267, distance: 108.9
click at [176, 165] on div "ALL TASKS ALL TASKS ACTIVE TASKS TASKS IN WRAP UP (424) 490-6202 Assigned" at bounding box center [129, 124] width 196 height 186
drag, startPoint x: 186, startPoint y: 252, endPoint x: 157, endPoint y: 192, distance: 66.6
click at [186, 250] on span "COMPLETE" at bounding box center [183, 253] width 48 height 10
drag, startPoint x: 157, startPoint y: 192, endPoint x: 303, endPoint y: 174, distance: 146.5
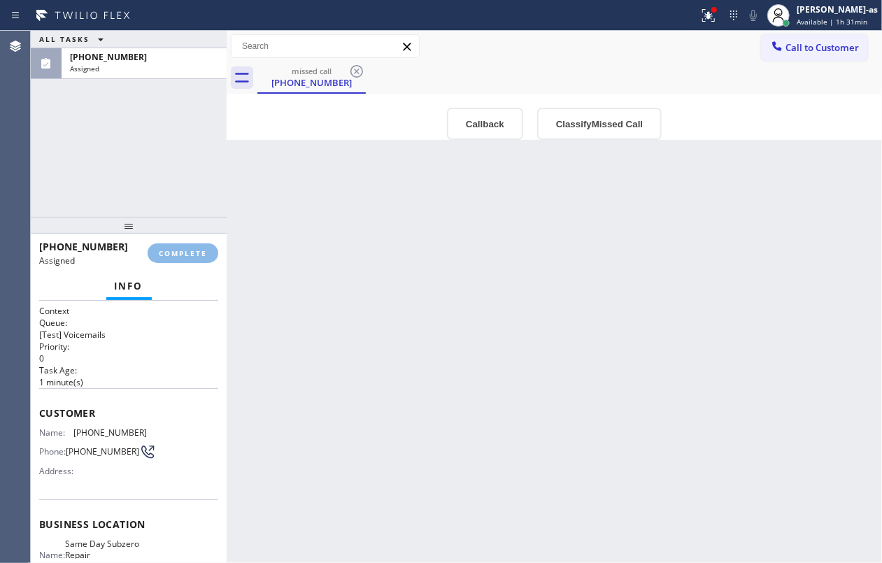
click at [158, 194] on div "ALL TASKS ALL TASKS ACTIVE TASKS TASKS IN WRAP UP (424) 490-6202 Assigned" at bounding box center [129, 124] width 196 height 186
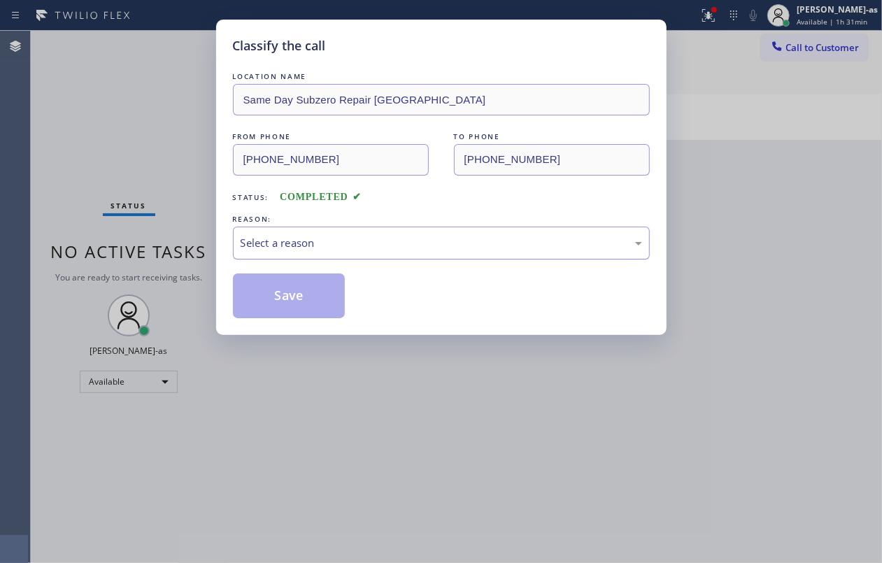
click at [266, 241] on div "Select a reason" at bounding box center [441, 243] width 401 height 16
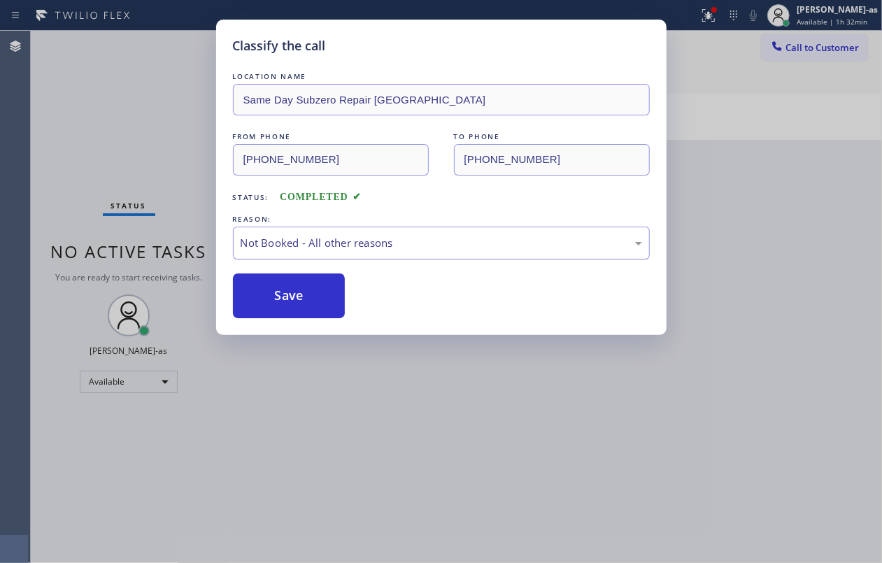
click at [312, 255] on div "Not Booked - All other reasons" at bounding box center [441, 243] width 417 height 33
click at [284, 300] on button "Save" at bounding box center [289, 295] width 113 height 45
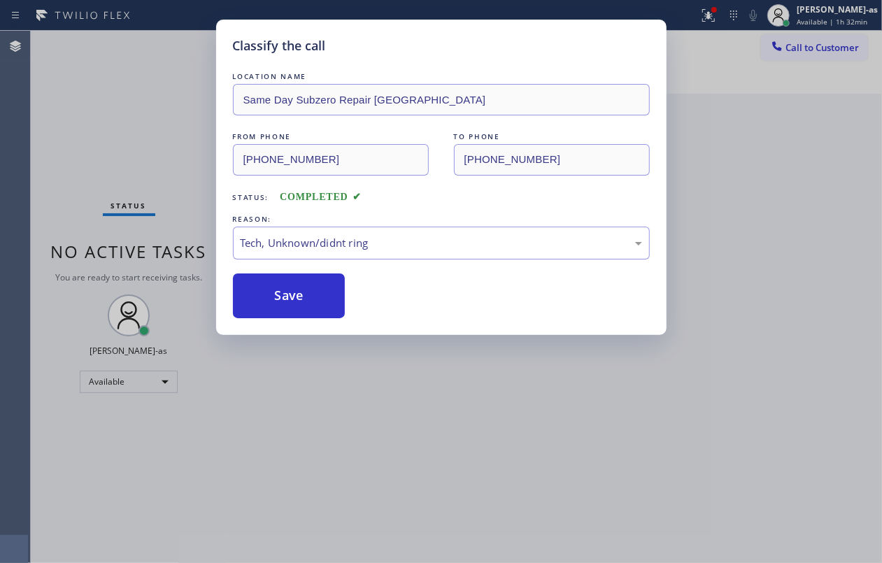
click at [124, 78] on div "Classify the call LOCATION NAME Same Day Subzero Repair Rancho Palos Verdes FRO…" at bounding box center [441, 281] width 882 height 563
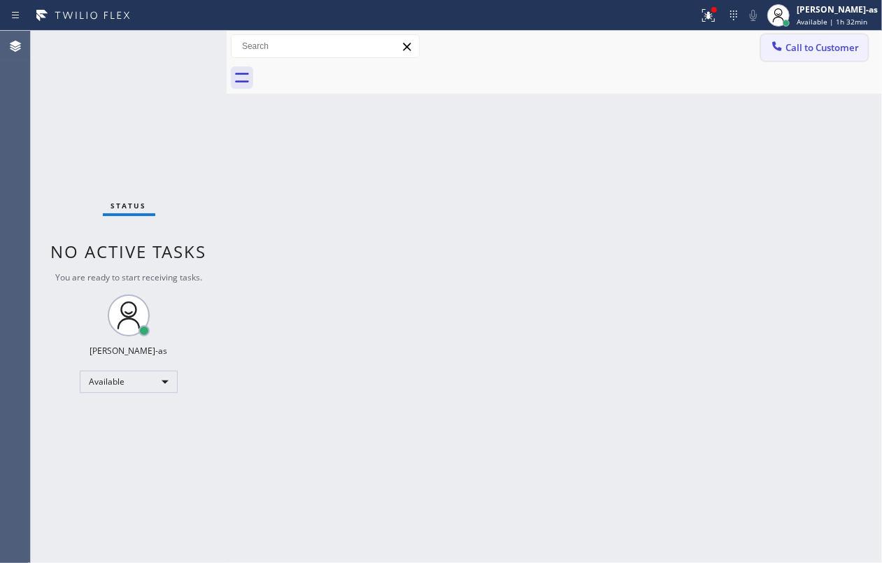
click at [804, 52] on span "Call to Customer" at bounding box center [821, 47] width 73 height 13
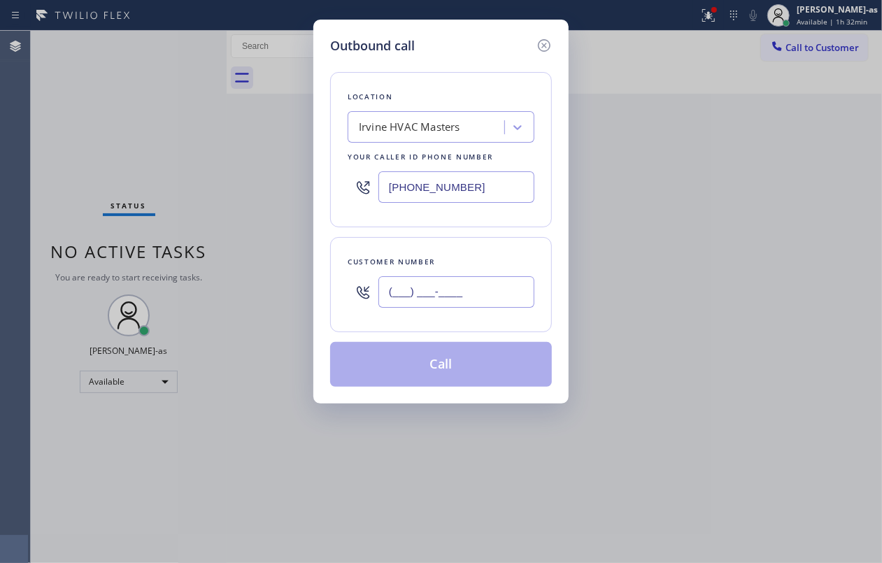
click at [482, 302] on input "(___) ___-____" at bounding box center [456, 291] width 156 height 31
paste input "424) 490-6202"
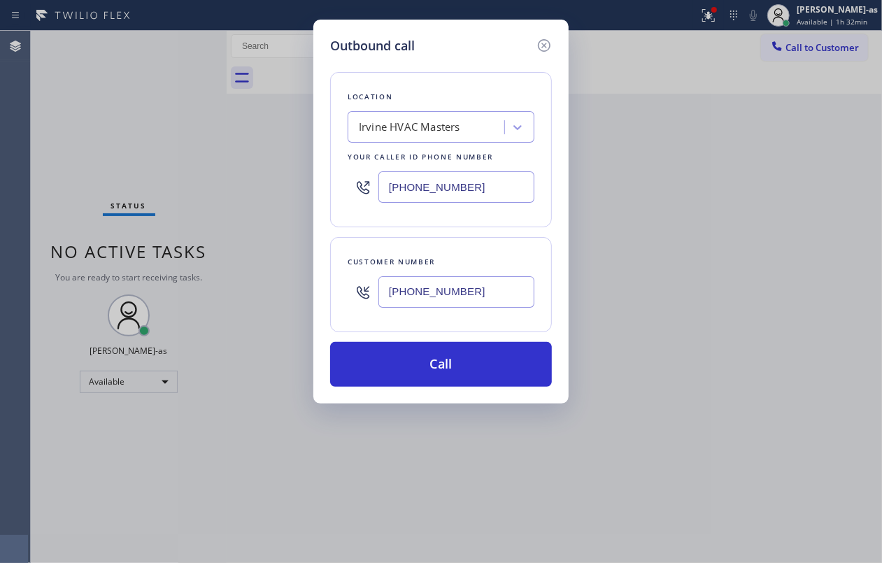
click at [490, 275] on div "(424) 490-6202" at bounding box center [456, 291] width 156 height 45
click at [490, 289] on input "(424) 490-6202" at bounding box center [456, 291] width 156 height 31
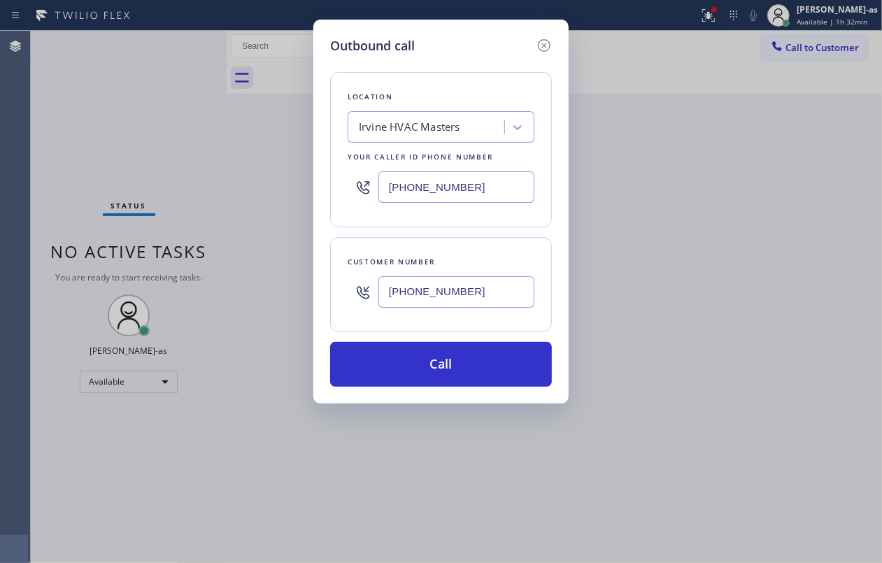
paste input "510) 853-1136"
type input "[PHONE_NUMBER]"
click at [429, 121] on div "Irvine HVAC Masters" at bounding box center [409, 128] width 101 height 16
type input "5 Star Appliance Repair"
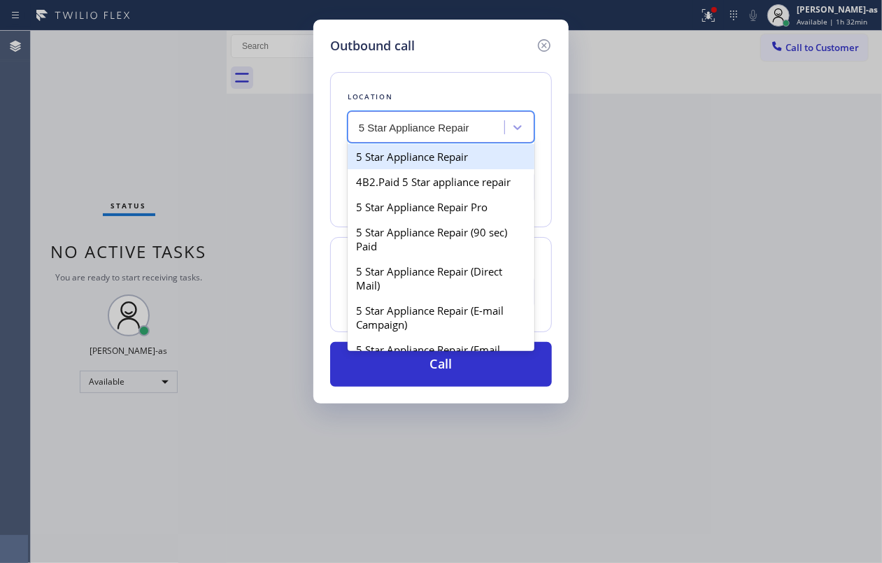
click at [376, 160] on div "5 Star Appliance Repair" at bounding box center [441, 156] width 187 height 25
type input "[PHONE_NUMBER]"
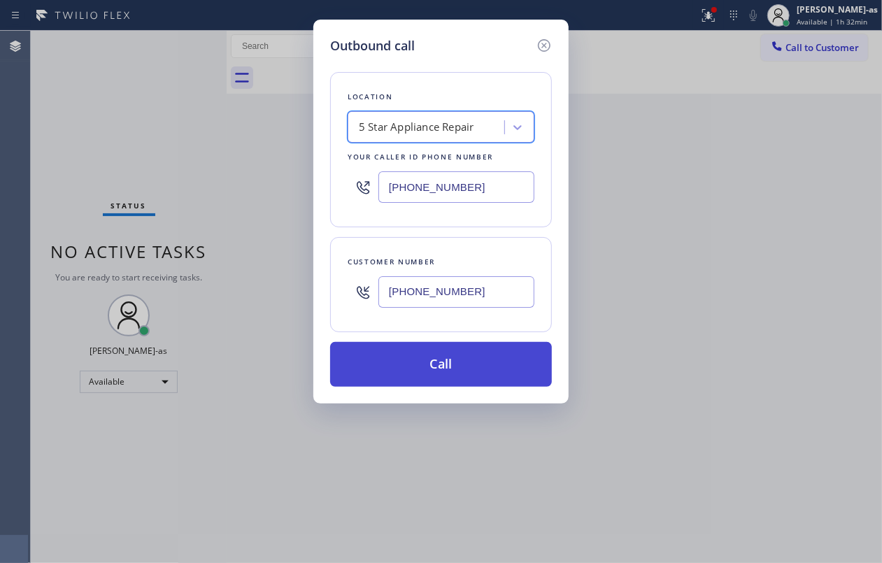
click at [446, 369] on button "Call" at bounding box center [441, 364] width 222 height 45
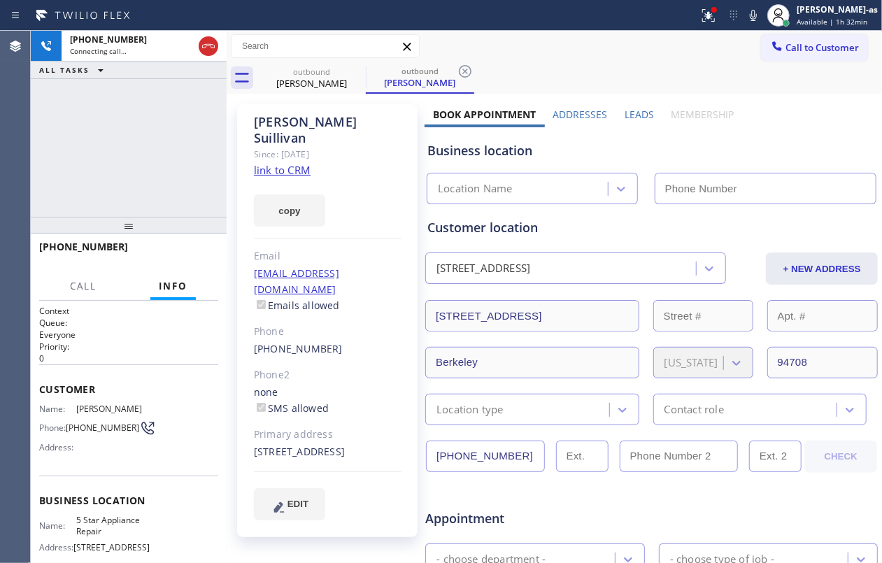
type input "[PHONE_NUMBER]"
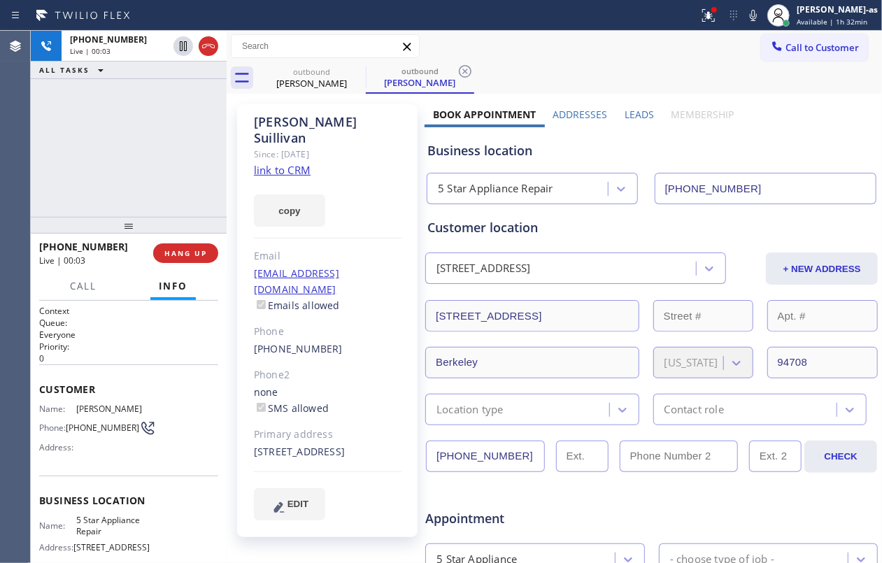
drag, startPoint x: 168, startPoint y: 182, endPoint x: 183, endPoint y: 264, distance: 83.1
click at [169, 205] on div "+15108531136 Live | 00:03 ALL TASKS ALL TASKS ACTIVE TASKS TASKS IN WRAP UP" at bounding box center [129, 124] width 196 height 186
click at [185, 252] on span "HANG UP" at bounding box center [185, 253] width 43 height 10
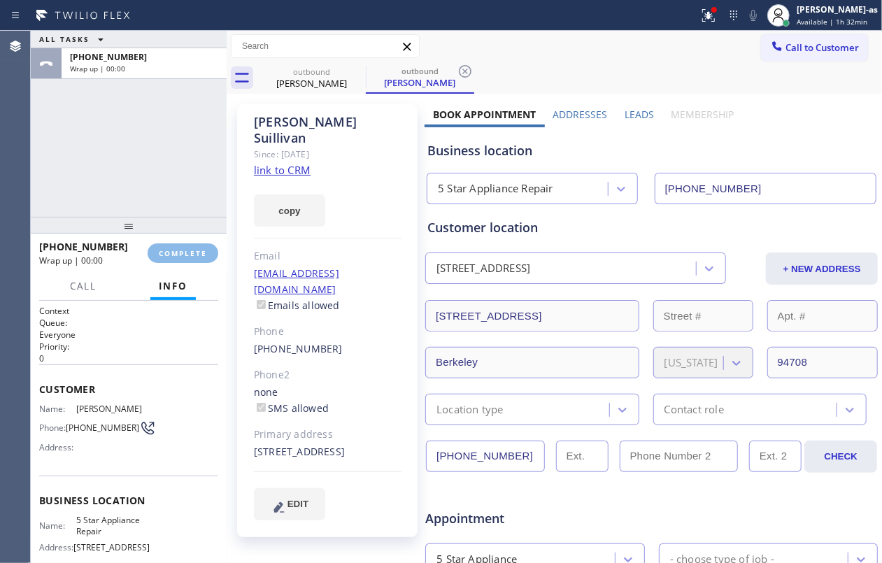
click at [155, 192] on div "ALL TASKS ALL TASKS ACTIVE TASKS TASKS IN WRAP UP [PHONE_NUMBER] Wrap up | 00:00" at bounding box center [129, 124] width 196 height 186
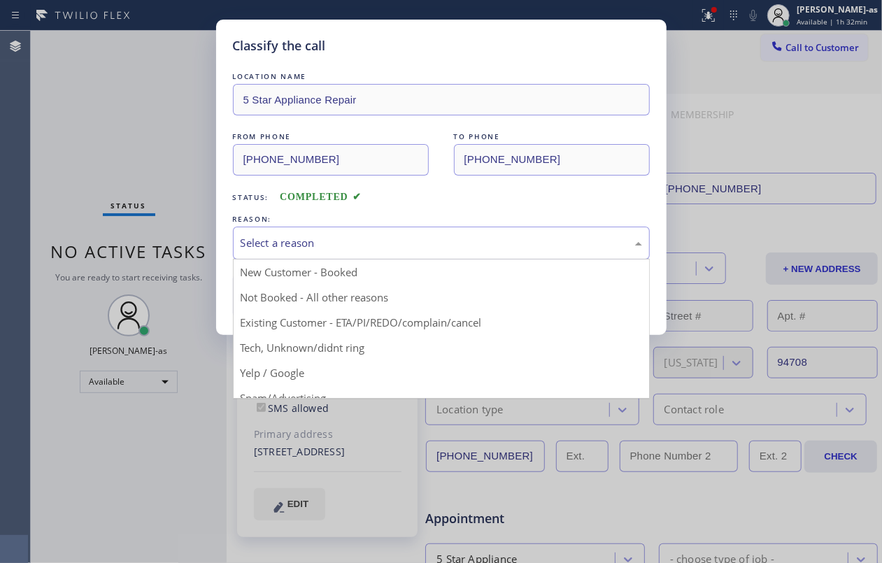
click at [297, 250] on div "Select a reason" at bounding box center [441, 243] width 401 height 16
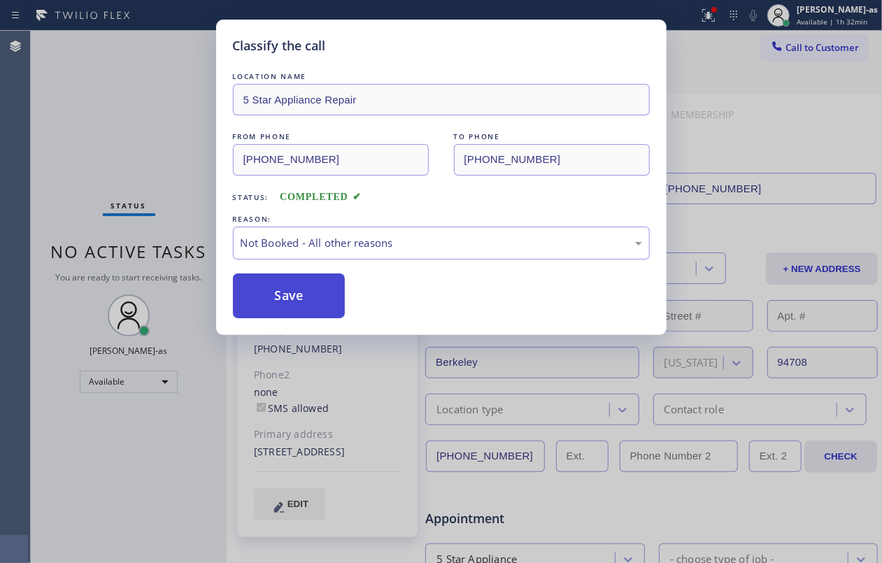
click at [286, 298] on button "Save" at bounding box center [289, 295] width 113 height 45
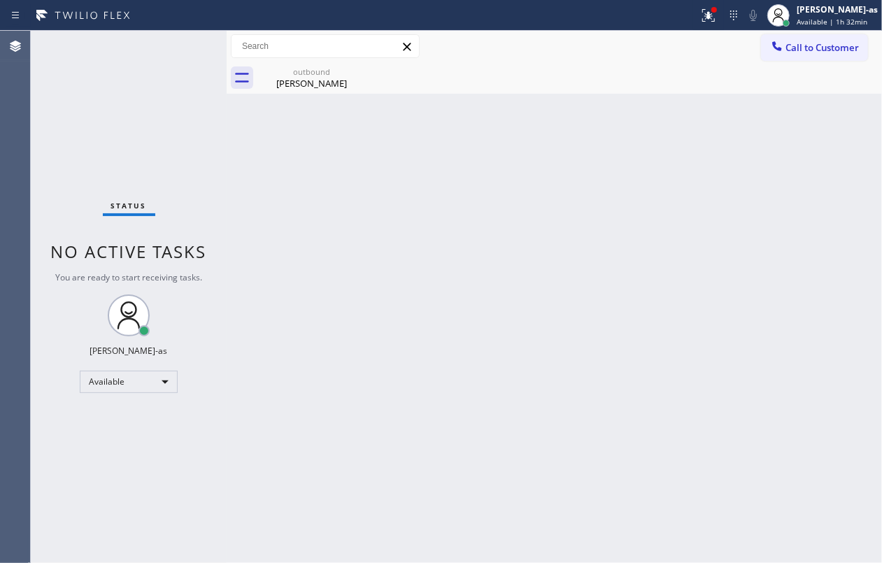
click at [608, 185] on div "Back to Dashboard Change Sender ID Customers Technicians Select a contact Outbo…" at bounding box center [554, 297] width 655 height 532
click at [393, 176] on div "Back to Dashboard Change Sender ID Customers Technicians Select a contact Outbo…" at bounding box center [554, 297] width 655 height 532
click at [250, 134] on div "Back to Dashboard Change Sender ID Customers Technicians Select a contact Outbo…" at bounding box center [554, 297] width 655 height 532
click at [339, 64] on div "outbound Sylvie Suillivan" at bounding box center [312, 77] width 106 height 31
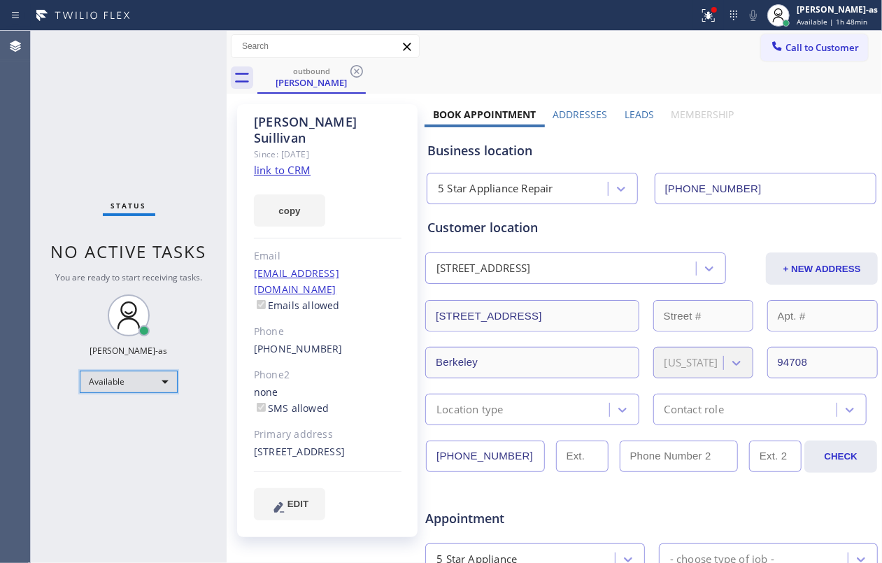
click at [145, 372] on div "Available" at bounding box center [129, 382] width 98 height 22
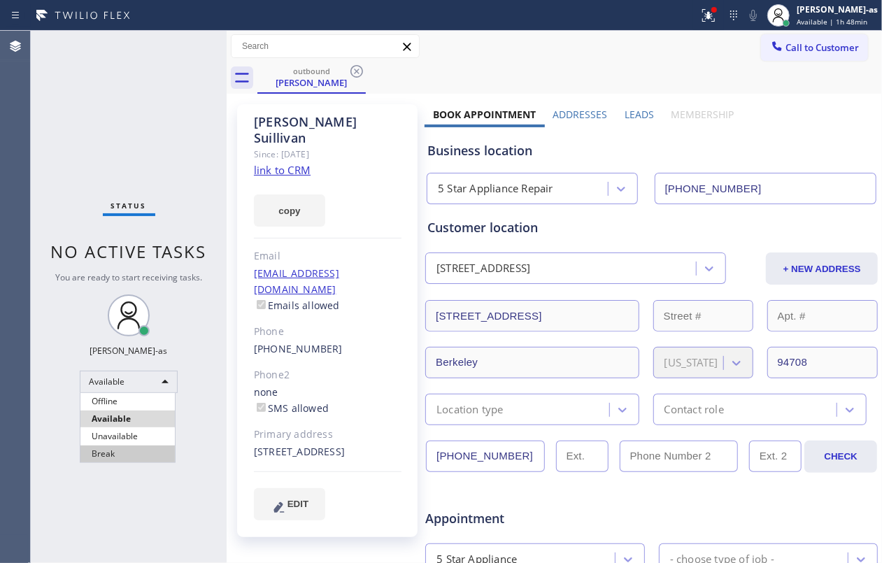
click at [129, 448] on li "Break" at bounding box center [127, 454] width 94 height 17
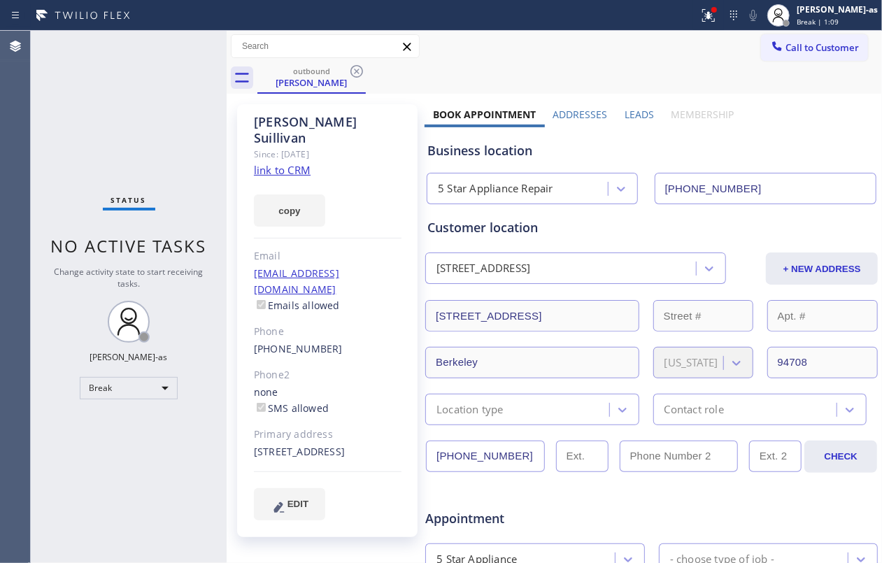
click at [97, 69] on div "Status No active tasks Change activity state to start receiving tasks. Jesica J…" at bounding box center [129, 297] width 196 height 532
